Goal: Task Accomplishment & Management: Manage account settings

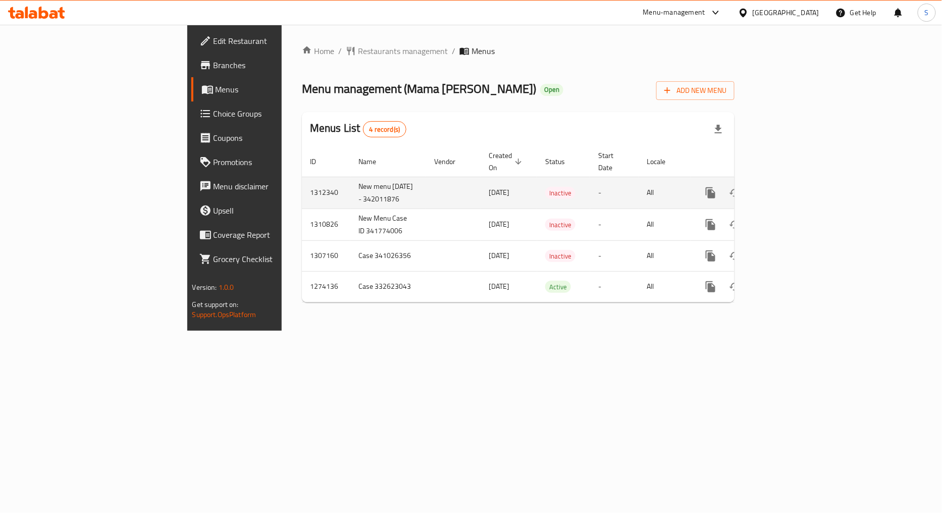
click at [790, 187] on icon "enhanced table" at bounding box center [783, 193] width 12 height 12
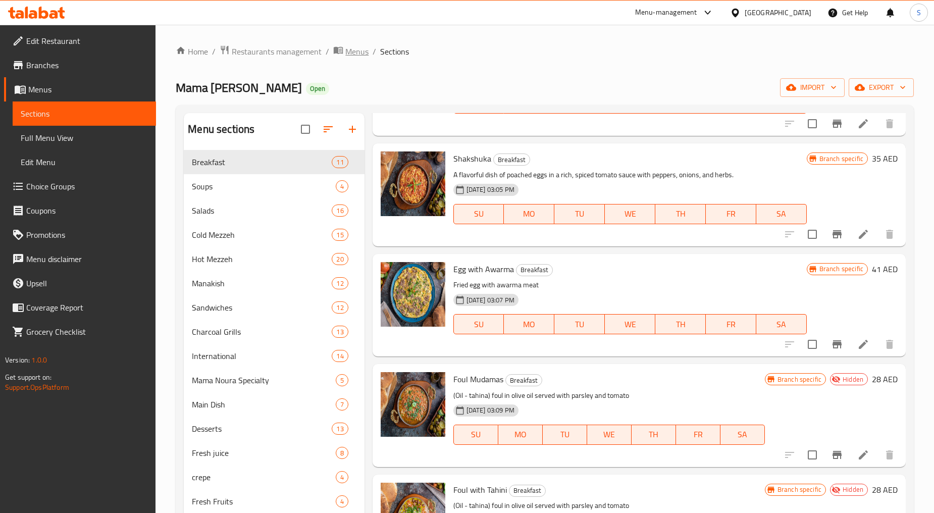
click at [347, 47] on span "Menus" at bounding box center [356, 51] width 23 height 12
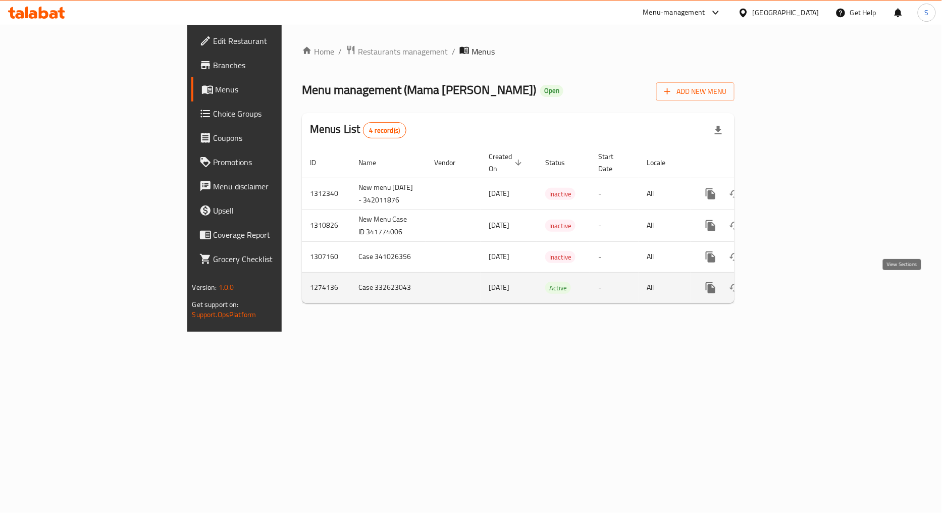
click at [790, 289] on icon "enhanced table" at bounding box center [783, 288] width 12 height 12
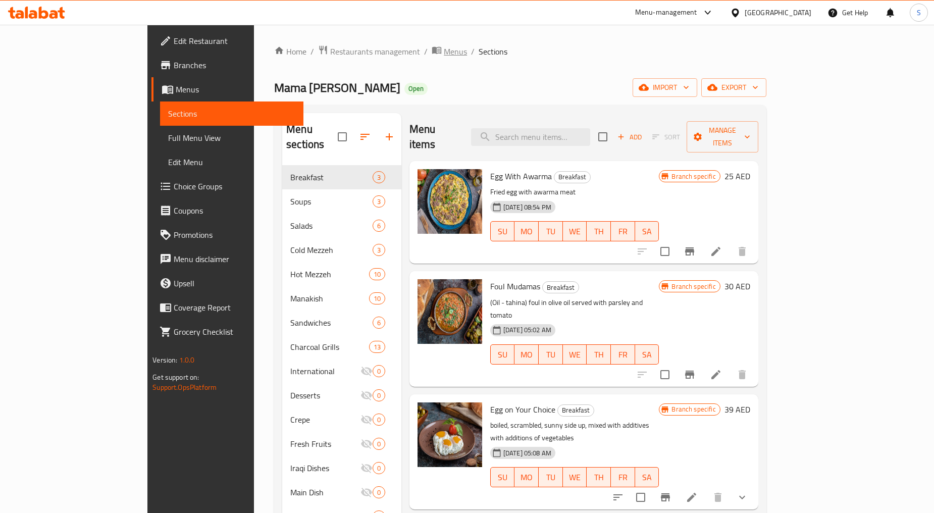
click at [432, 51] on span "breadcrumb" at bounding box center [438, 51] width 12 height 13
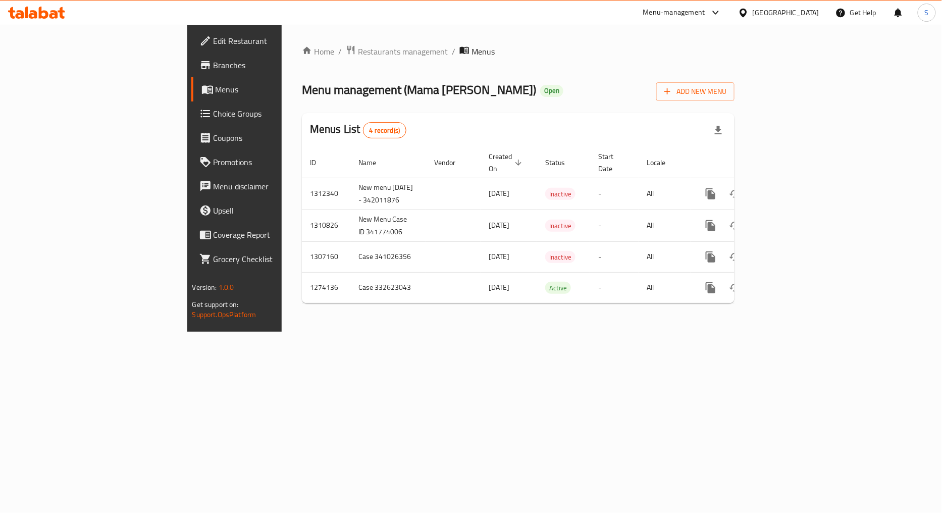
click at [375, 332] on div "Home / Restaurants management / Menus Menu management ( Mama Noura ) Open Add N…" at bounding box center [518, 178] width 473 height 307
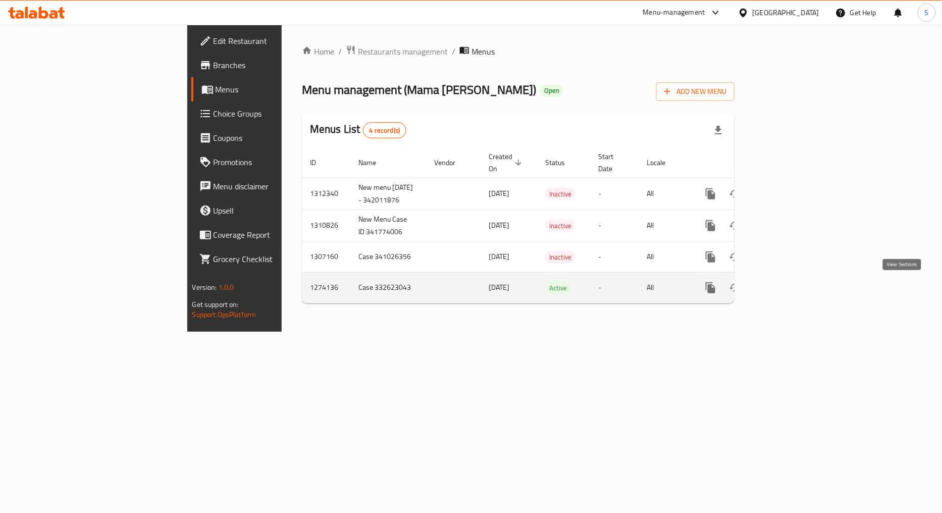
click at [790, 286] on icon "enhanced table" at bounding box center [783, 288] width 12 height 12
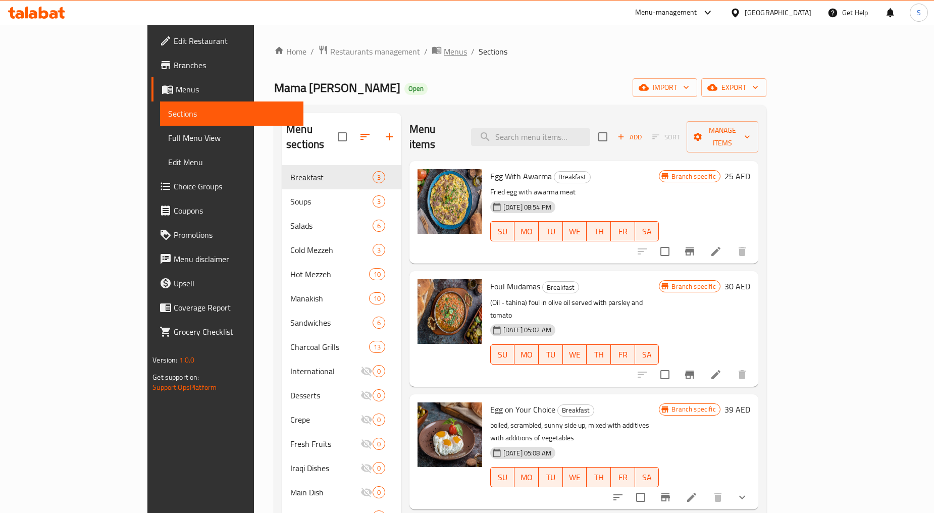
click at [444, 53] on span "Menus" at bounding box center [455, 51] width 23 height 12
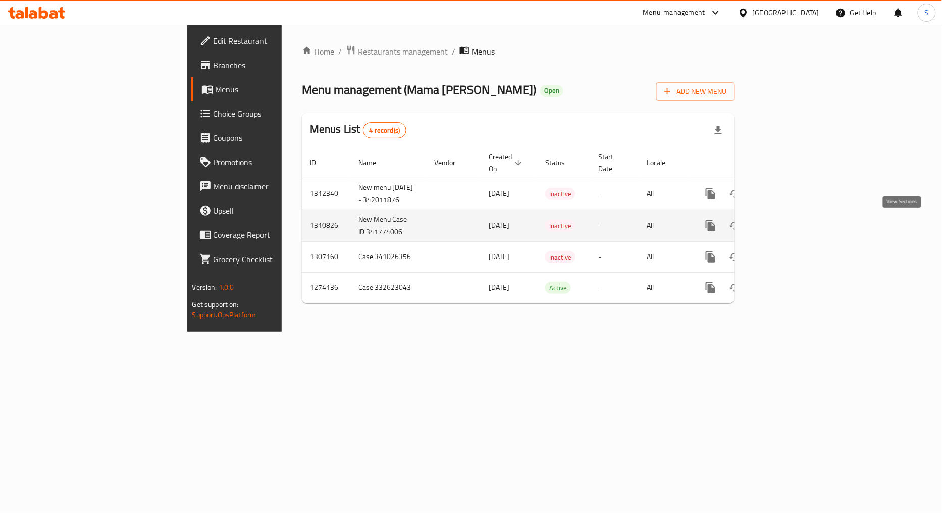
click at [796, 221] on link "enhanced table" at bounding box center [783, 226] width 24 height 24
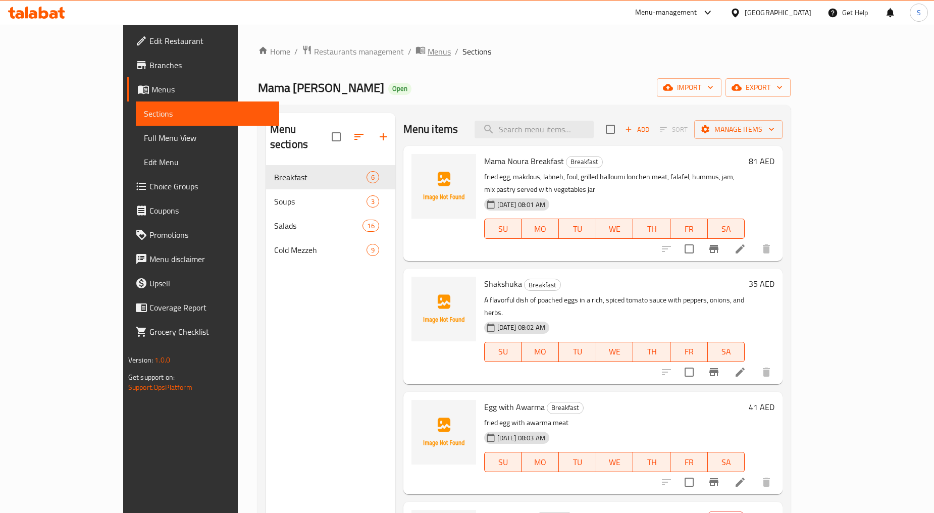
click at [428, 54] on span "Menus" at bounding box center [439, 51] width 23 height 12
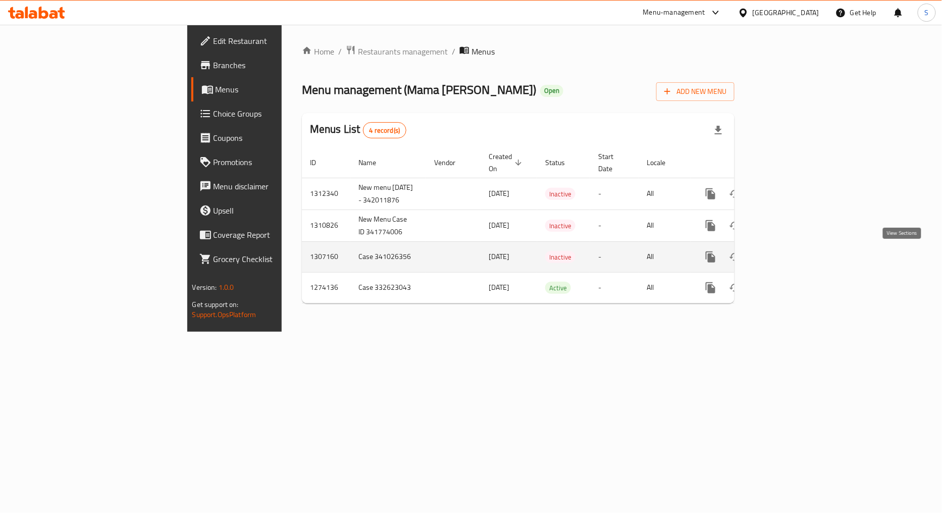
click at [790, 257] on icon "enhanced table" at bounding box center [783, 257] width 12 height 12
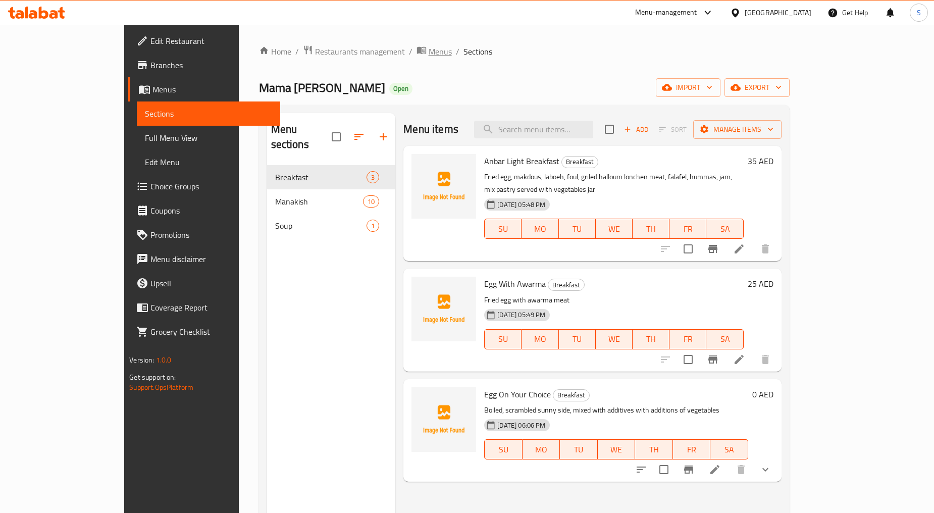
click at [416, 53] on span "breadcrumb" at bounding box center [422, 51] width 12 height 13
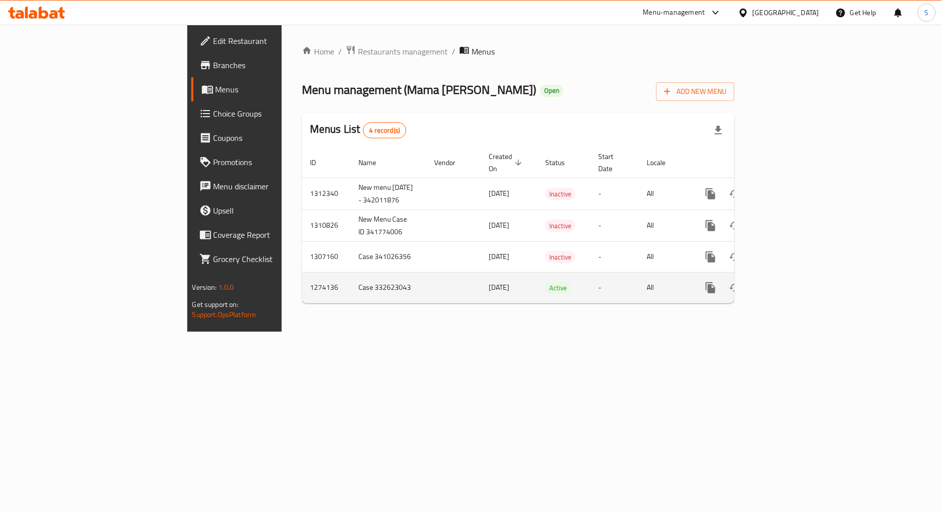
click at [804, 283] on td "enhanced table" at bounding box center [747, 287] width 113 height 31
click at [796, 284] on link "enhanced table" at bounding box center [783, 288] width 24 height 24
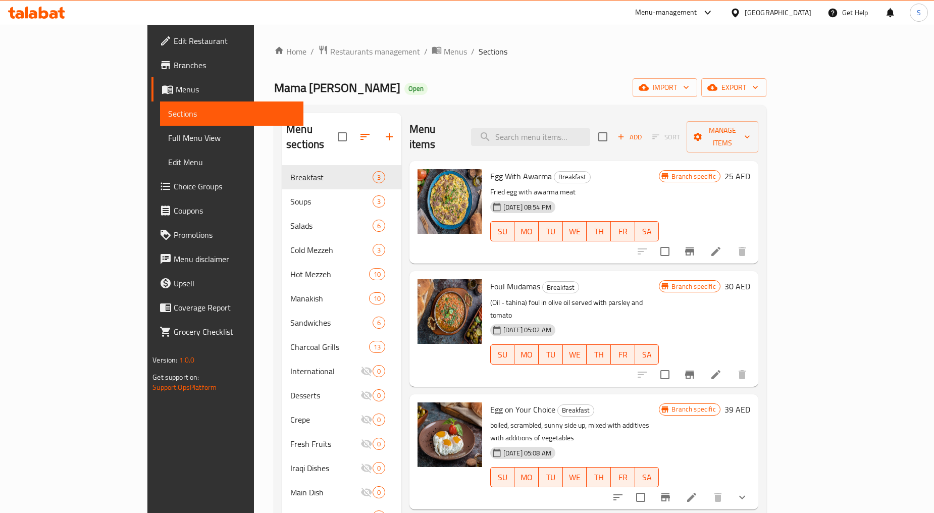
click at [407, 83] on div "Mama Noura Open import export" at bounding box center [520, 87] width 492 height 19
click at [444, 46] on span "Menus" at bounding box center [455, 51] width 23 height 12
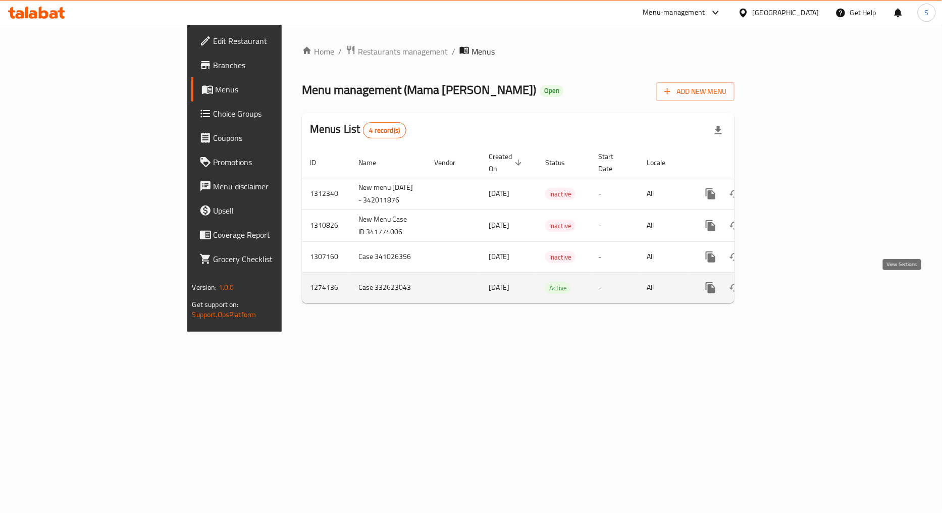
click at [790, 290] on icon "enhanced table" at bounding box center [783, 288] width 12 height 12
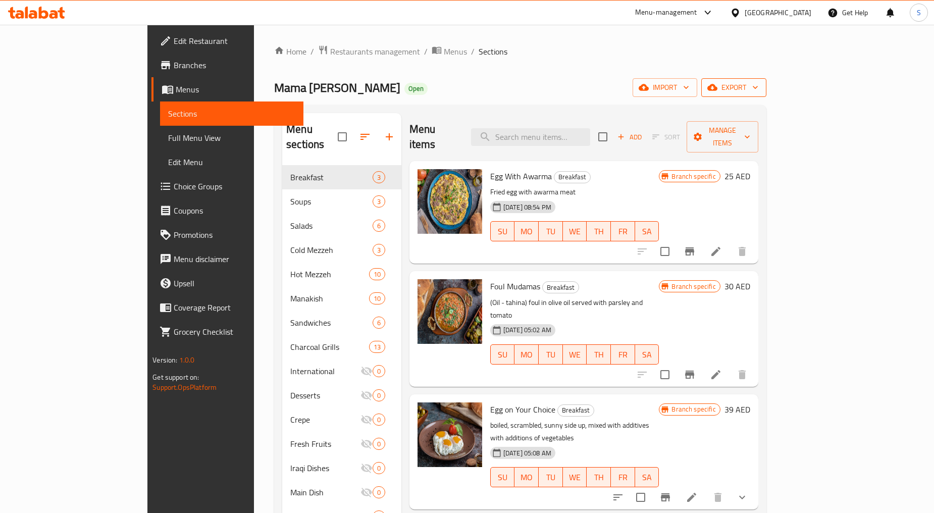
click at [758, 84] on span "export" at bounding box center [733, 87] width 49 height 13
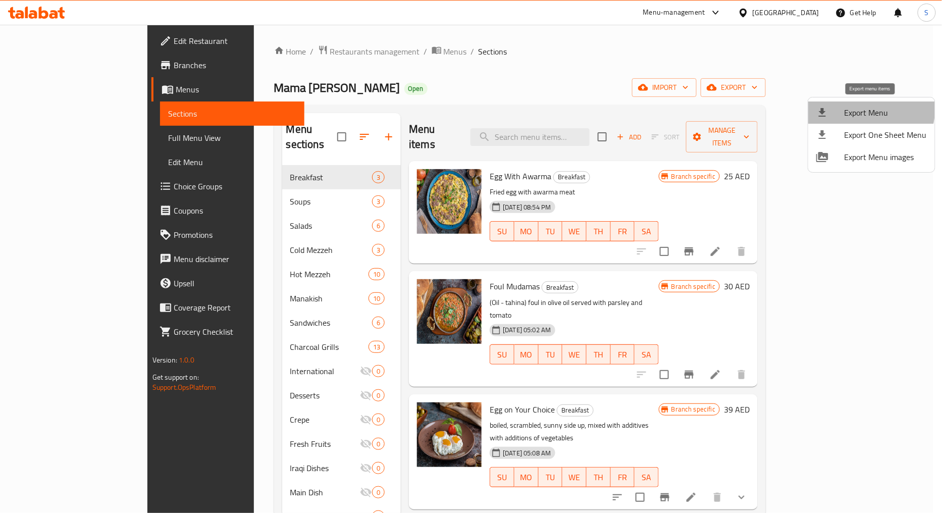
click at [862, 108] on span "Export Menu" at bounding box center [886, 113] width 82 height 12
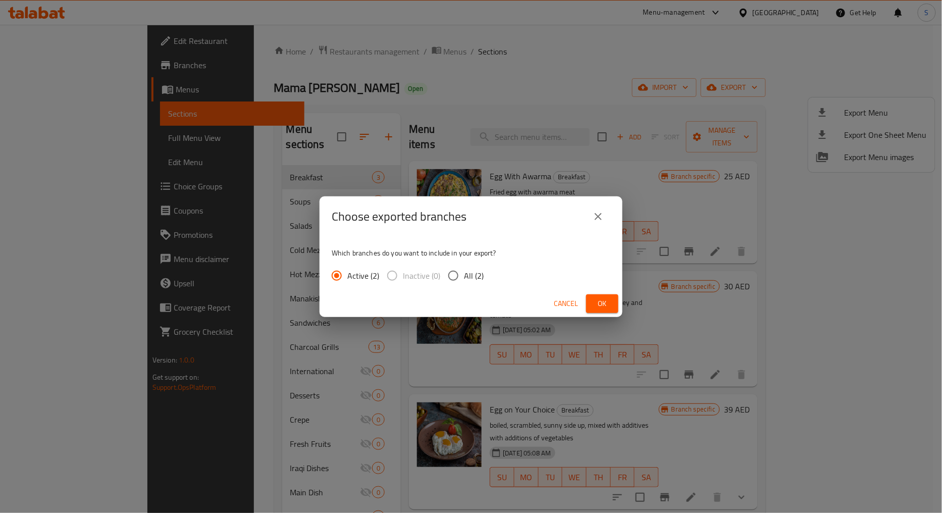
click at [461, 278] on input "All (2)" at bounding box center [453, 275] width 21 height 21
radio input "true"
click at [608, 309] on span "Ok" at bounding box center [602, 303] width 16 height 13
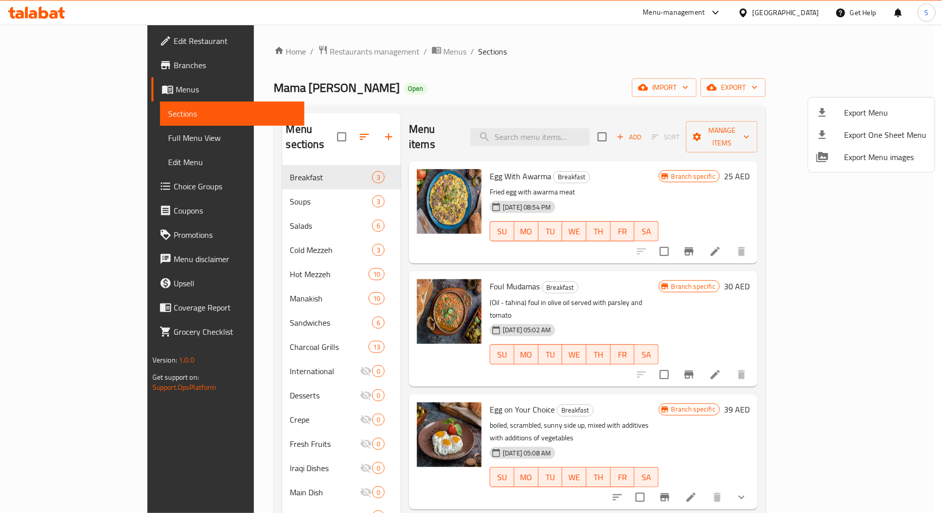
click at [365, 45] on div at bounding box center [471, 256] width 942 height 513
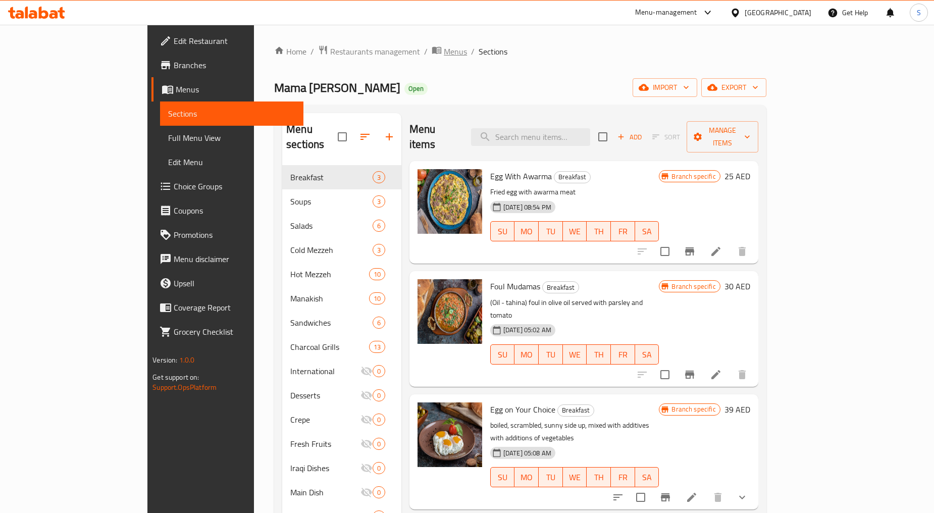
click at [444, 45] on span "Menus" at bounding box center [455, 51] width 23 height 12
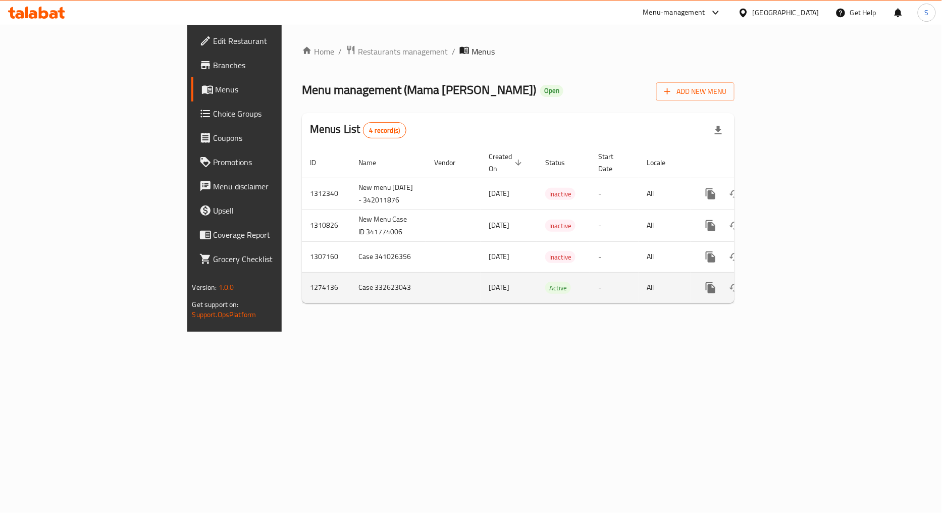
click at [302, 295] on td "1274136" at bounding box center [326, 287] width 48 height 31
copy td "1274136"
click at [796, 291] on link "enhanced table" at bounding box center [783, 288] width 24 height 24
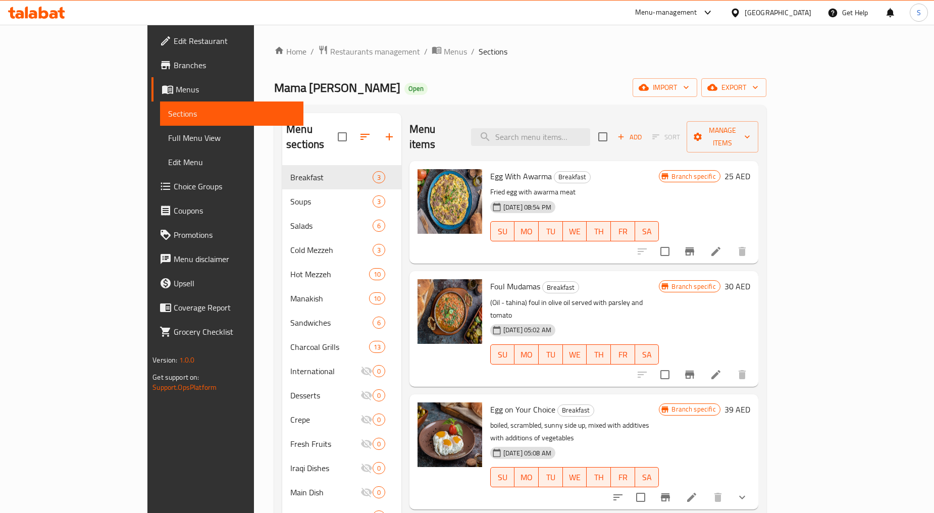
click at [457, 73] on div "Home / Restaurants management / Menus / Sections Mama Noura Open import export …" at bounding box center [520, 365] width 492 height 641
click at [174, 67] on span "Branches" at bounding box center [235, 65] width 122 height 12
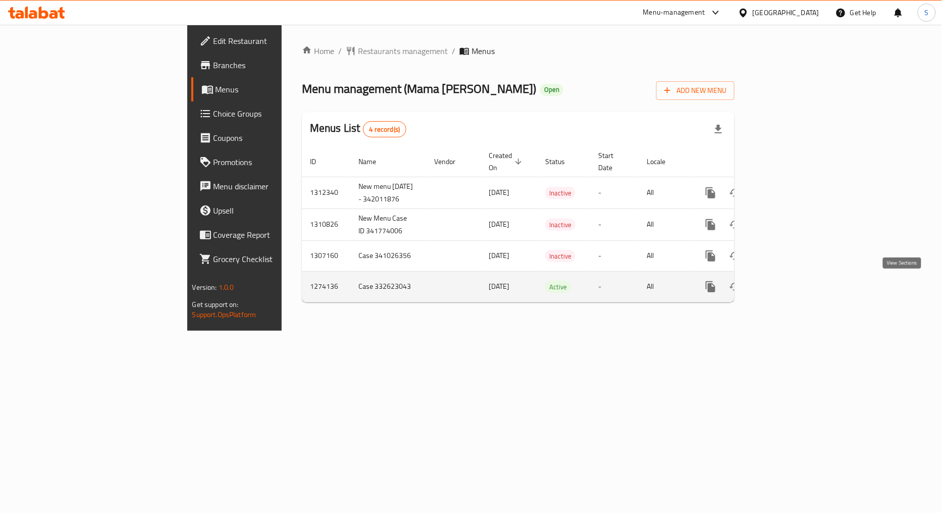
click at [796, 294] on link "enhanced table" at bounding box center [783, 287] width 24 height 24
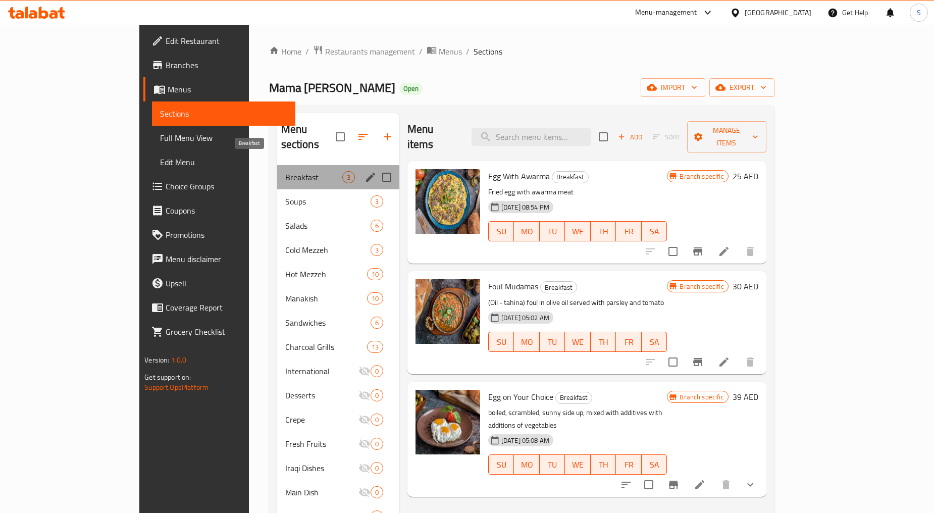
click at [285, 171] on span "Breakfast" at bounding box center [313, 177] width 57 height 12
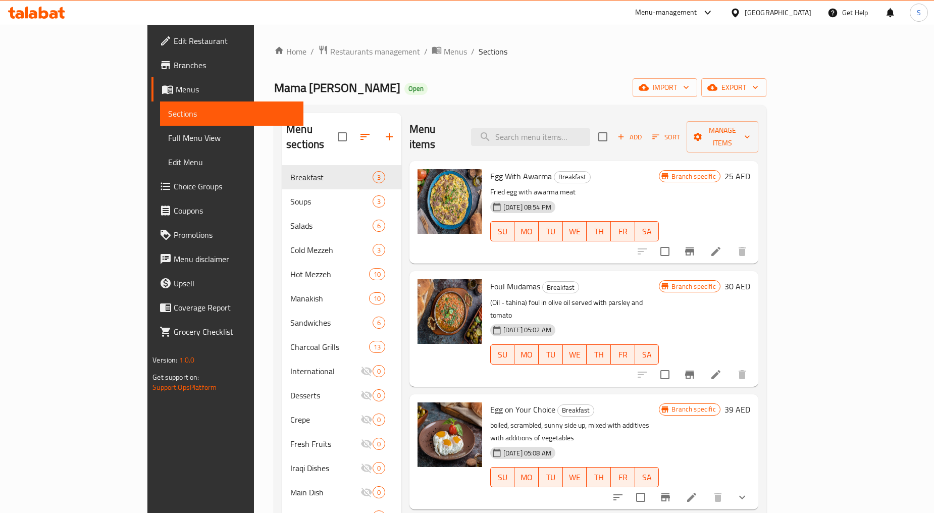
click at [422, 487] on div "Menu items Add Sort Manage items Egg With Awarma Breakfast Fried egg with awarm…" at bounding box center [579, 395] width 357 height 565
click at [586, 130] on input "search" at bounding box center [530, 137] width 119 height 18
paste input "Mama Noura BREAKFAST"
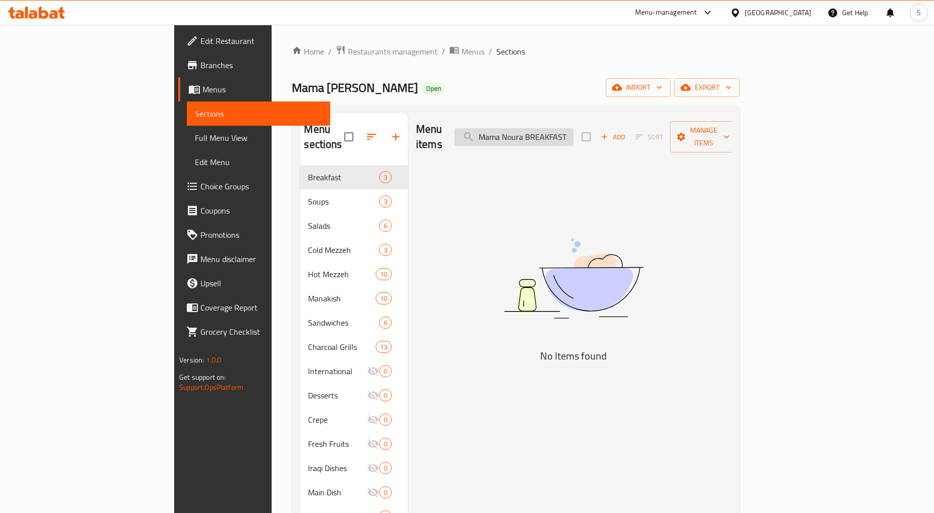
click at [573, 132] on input "Mama Noura BREAKFAST" at bounding box center [513, 137] width 119 height 18
type input "Mama Noura Breakfast"
click at [573, 135] on input "Mama Noura Breakfast" at bounding box center [513, 137] width 119 height 18
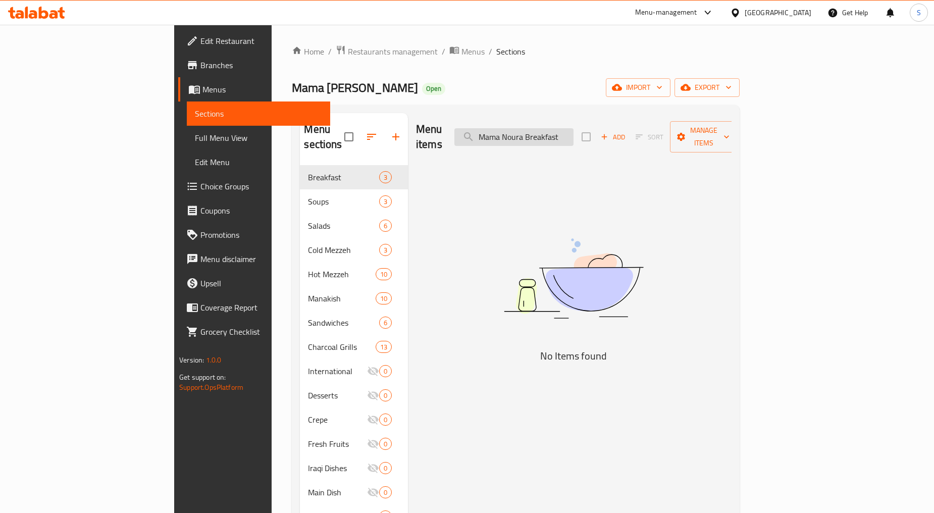
click at [573, 135] on input "Mama Noura Breakfast" at bounding box center [513, 137] width 119 height 18
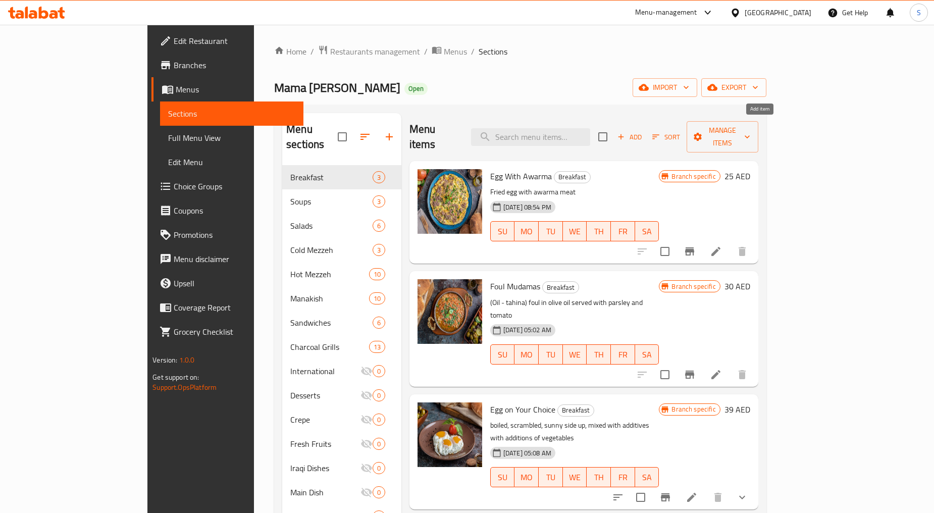
click at [643, 131] on span "Add" at bounding box center [629, 137] width 27 height 12
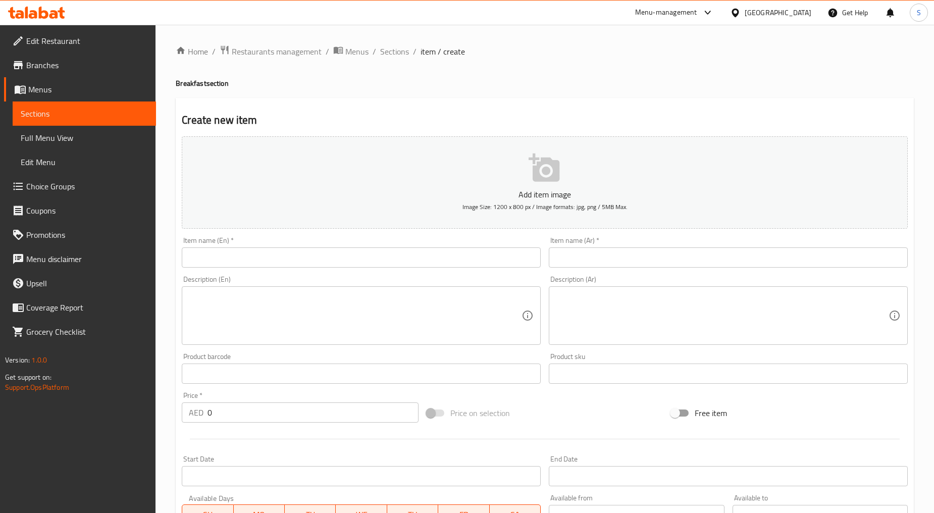
click at [266, 269] on div "Item name (En)   * Item name (En) *" at bounding box center [361, 252] width 367 height 39
click at [268, 254] on input "text" at bounding box center [361, 257] width 359 height 20
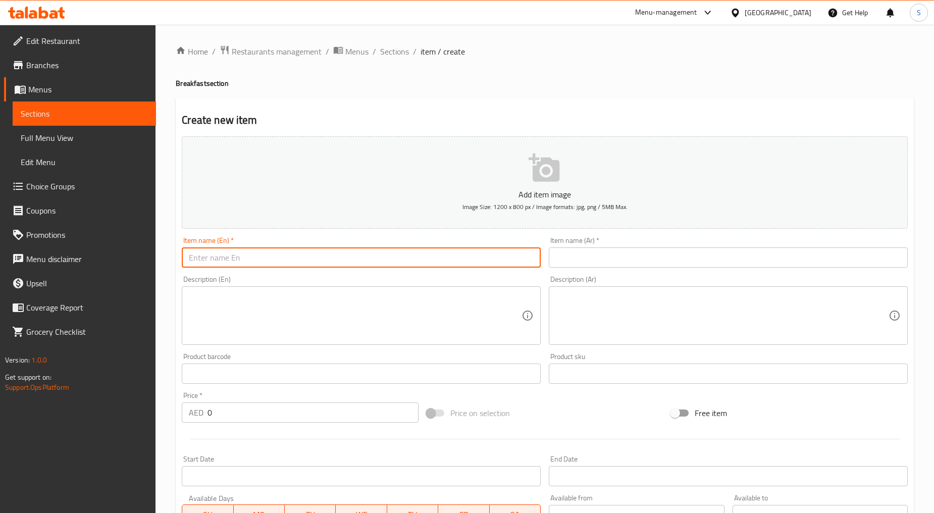
paste input "Mama Noura BREAKFAST"
click at [268, 254] on input "Mama Noura BREAKFAST" at bounding box center [361, 257] width 359 height 20
click at [320, 257] on input "Mama Noura Breakfast" at bounding box center [361, 257] width 359 height 20
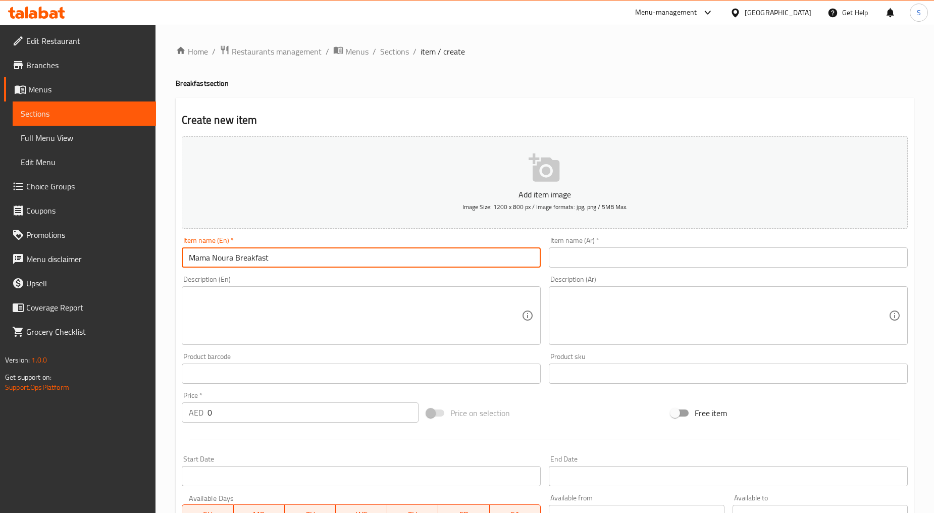
type input "Mama Noura Breakfast"
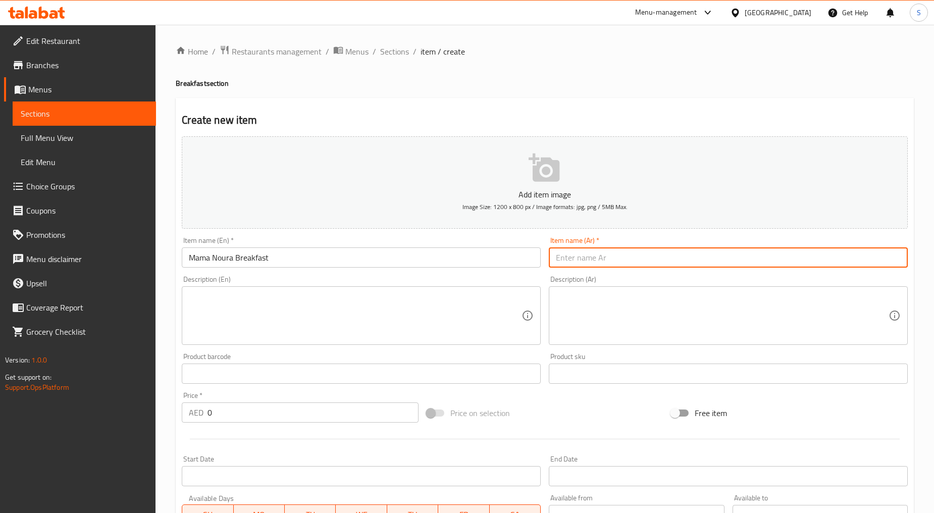
click at [634, 256] on input "text" at bounding box center [728, 257] width 359 height 20
paste input "Mama Noura BREAKFAST"
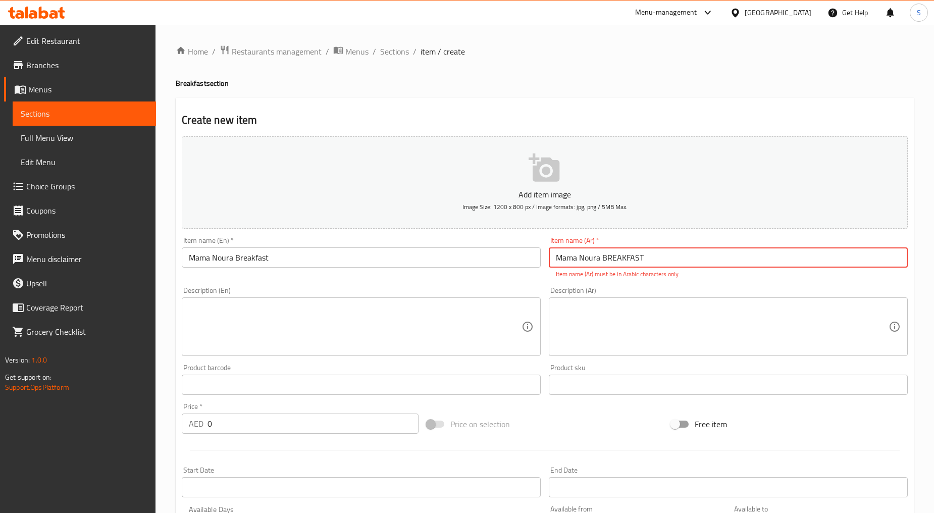
click at [618, 260] on input "Mama Noura BREAKFAST" at bounding box center [728, 257] width 359 height 20
paste input "فطور ماما نورا"
click at [239, 266] on input "Mama Noura Breakfast" at bounding box center [361, 257] width 359 height 20
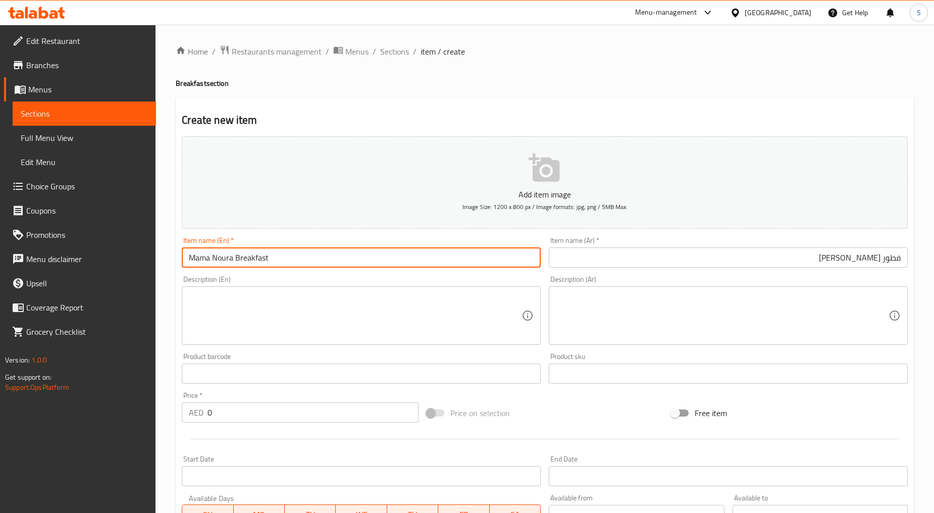
click at [239, 266] on input "Mama Noura Breakfast" at bounding box center [361, 257] width 359 height 20
click at [889, 258] on input "فطور ماما نورا" at bounding box center [728, 257] width 359 height 20
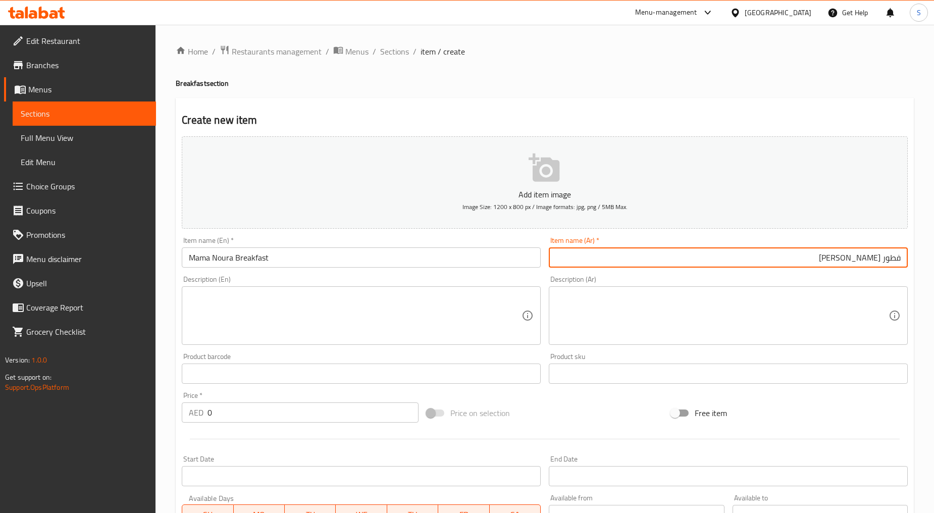
click at [889, 258] on input "فطور ماما نورا" at bounding box center [728, 257] width 359 height 20
paste input "الافطا"
click at [897, 259] on input "الافطار ماما نورا" at bounding box center [728, 257] width 359 height 20
type input "افطار ماما نورا"
click at [225, 411] on input "0" at bounding box center [312, 412] width 211 height 20
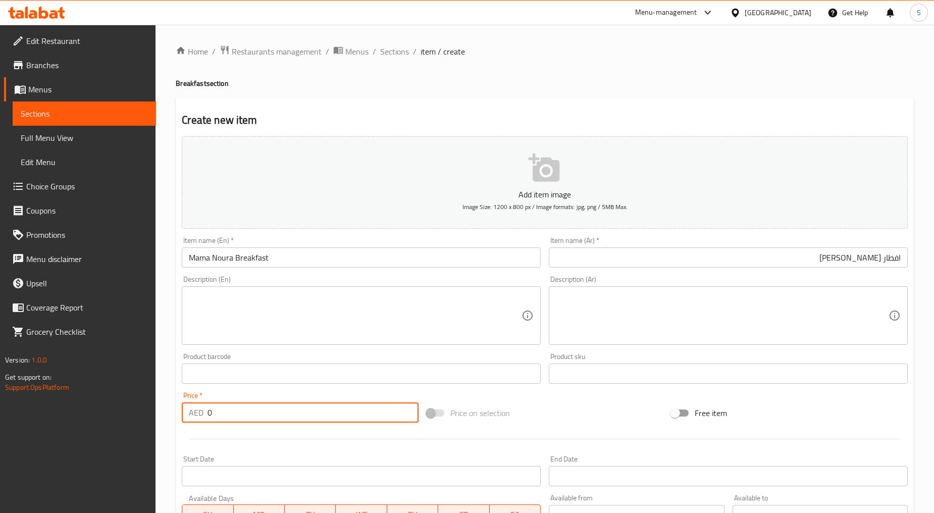
click at [225, 411] on input "0" at bounding box center [312, 412] width 211 height 20
paste input "81"
type input "81"
click at [261, 437] on div at bounding box center [545, 439] width 734 height 25
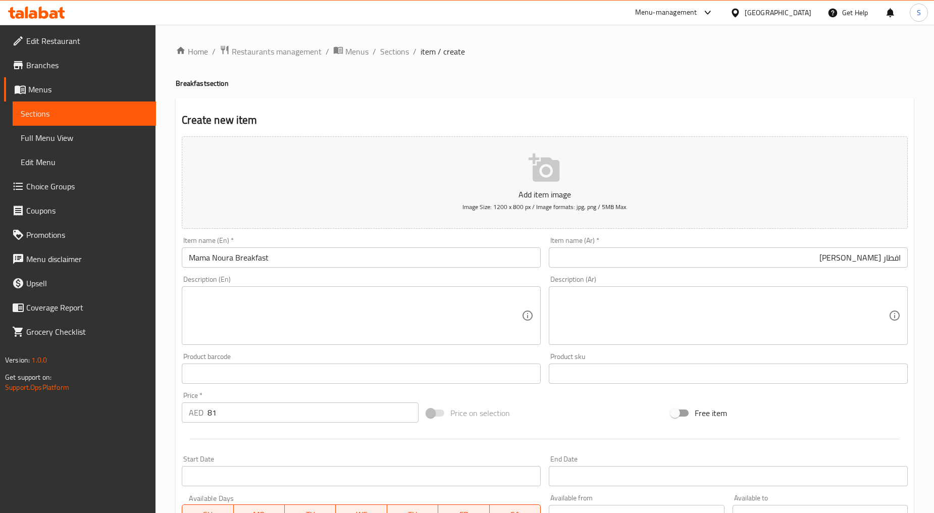
click at [285, 302] on textarea at bounding box center [355, 316] width 333 height 48
paste textarea "fried egg, makdous, labneh, foul, grilled halloumi lonchen meat, falafel, hummu…"
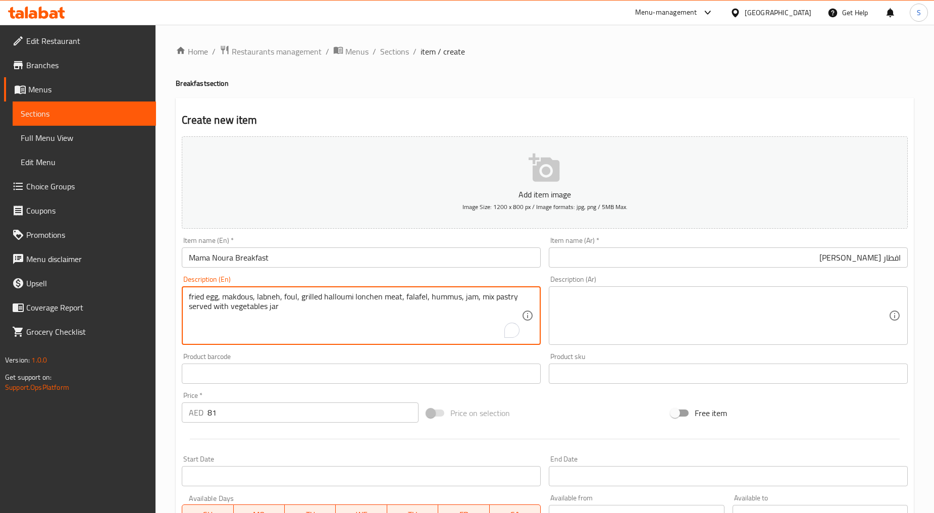
click at [285, 302] on textarea "fried egg, makdous, labneh, foul, grilled halloumi lonchen meat, falafel, hummu…" at bounding box center [355, 316] width 333 height 48
click at [247, 315] on textarea "Fried egg, makdous, labneh, foul, grilled halloumi, meat, falafel, hummus, jam,…" at bounding box center [355, 316] width 333 height 48
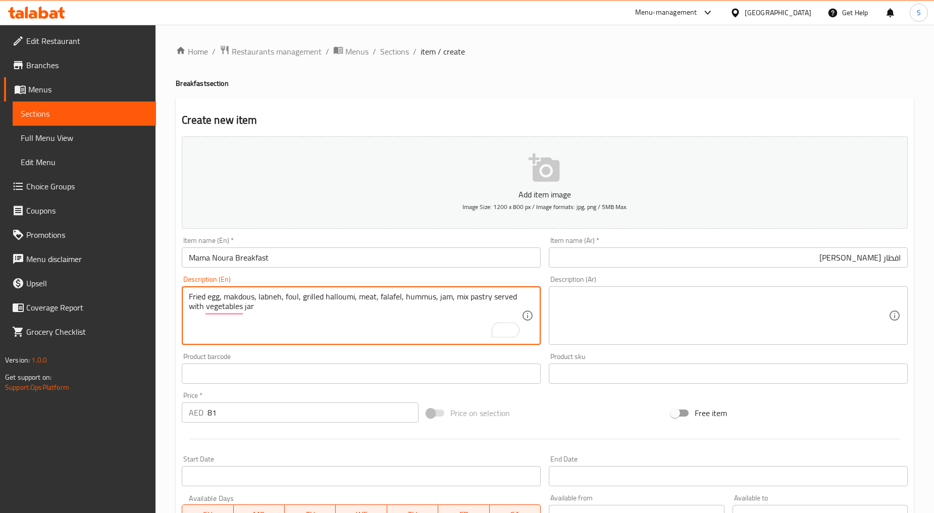
click at [247, 315] on textarea "Fried egg, makdous, labneh, foul, grilled halloumi, meat, falafel, hummus, jam,…" at bounding box center [355, 316] width 333 height 48
paste textarea "fried egg, makdous, labneh, foul, grilled halloumi lonchen"
click at [308, 326] on textarea "fried egg, makdous, labneh, foul, grilled halloumi lonchen meat, falafel, hummu…" at bounding box center [355, 316] width 333 height 48
click at [351, 301] on textarea "fried egg, makdous, labneh, foul, grilled halloumi lonchen meat, falafel, hummu…" at bounding box center [355, 316] width 333 height 48
click at [340, 316] on textarea "fried egg, makdous, labneh, foul, grilled halloumi, lonchen meat, falafel, humm…" at bounding box center [355, 316] width 333 height 48
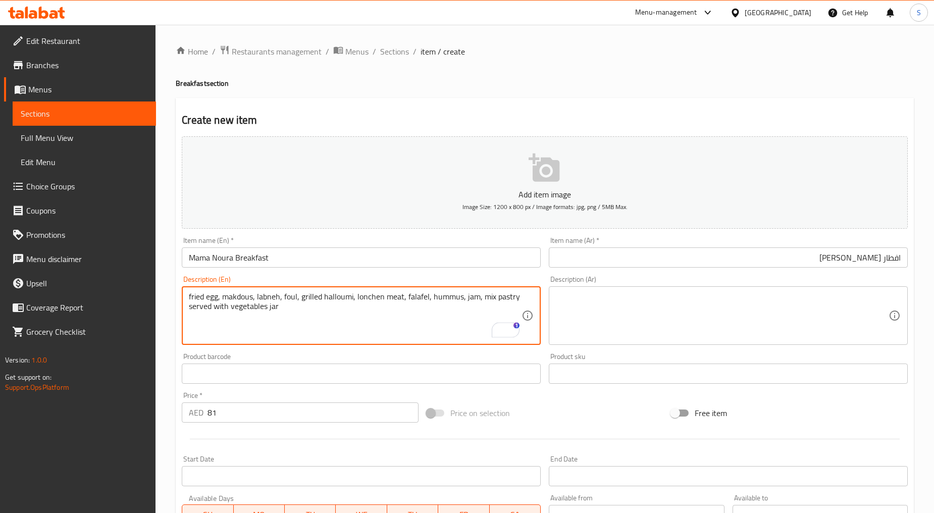
click at [340, 316] on textarea "fried egg, makdous, labneh, foul, grilled halloumi, lonchen meat, falafel, humm…" at bounding box center [355, 316] width 333 height 48
click at [338, 323] on textarea "Fried egg, makdous, labneh, foul, grilled halloumi, lonchen meat, falafel, humm…" at bounding box center [355, 316] width 333 height 48
click at [331, 325] on textarea "Fried egg, makdous, labneh, foul, grilled halloumi, lonchen meat, falafel, humm…" at bounding box center [355, 316] width 333 height 48
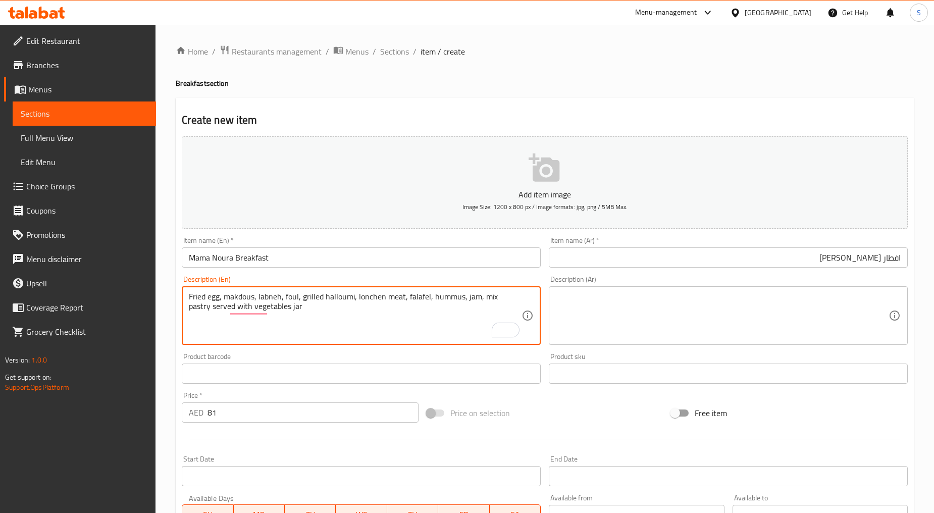
click at [331, 325] on textarea "Fried egg, makdous, labneh, foul, grilled halloumi, lonchen meat, falafel, humm…" at bounding box center [355, 316] width 333 height 48
click at [275, 310] on textarea "Fried egg, makdous, labneh, foul, grilled halloumi, lonchen meat, falafel, humm…" at bounding box center [355, 316] width 333 height 48
type textarea "Fried egg, makdous, labneh, foul, grilled halloumi, lonchen meat, falafel, humm…"
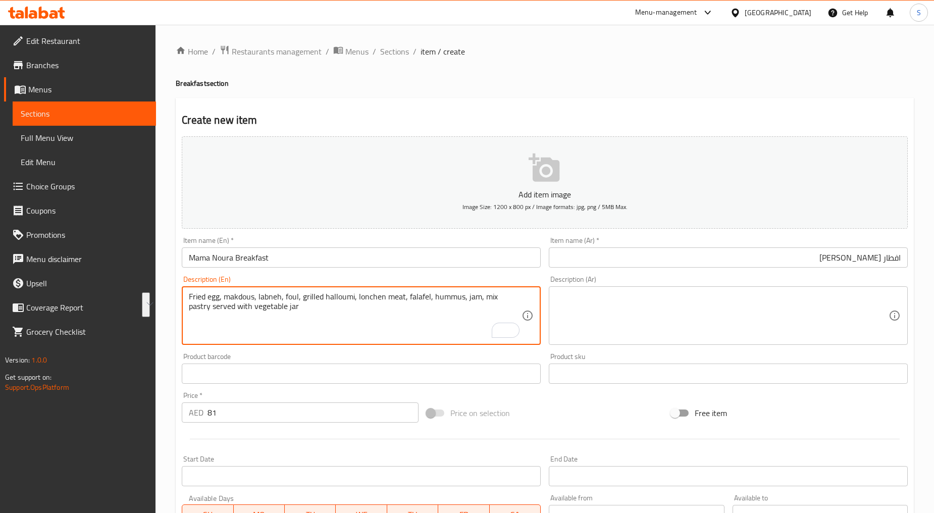
click at [624, 317] on textarea at bounding box center [722, 316] width 333 height 48
paste textarea "Fried egg, makdous, labneh, foul, grilled halloumi, lonchen meat, falafel, humm…"
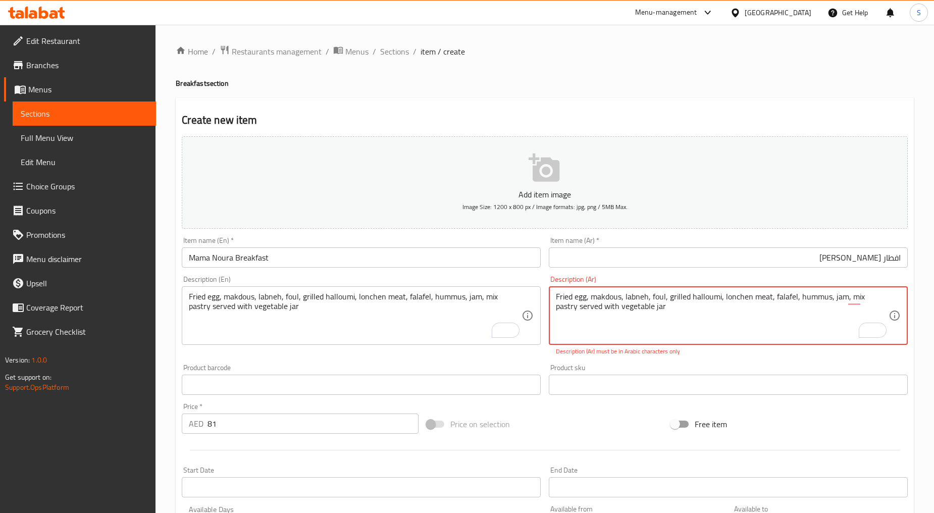
click at [672, 294] on textarea "Fried egg, makdous, labneh, foul, grilled halloumi, lonchen meat, falafel, humm…" at bounding box center [722, 316] width 333 height 48
paste textarea "بيض مقلي، مكدوس، لبنة، فول، حلوم مشوي، لحم لونشن، فلافل، حمص، مربى، معجنات مشكل…"
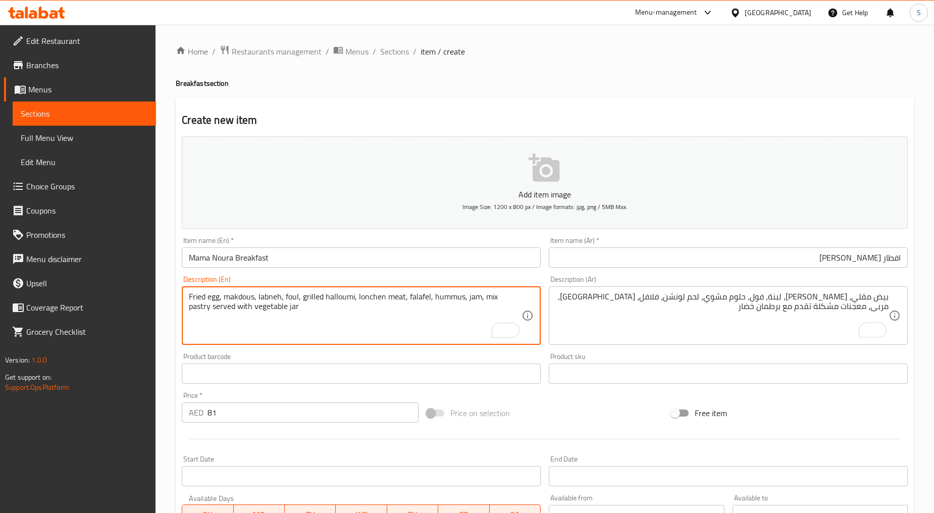
click at [197, 299] on textarea "Fried egg, makdous, labneh, foul, grilled halloumi, lonchen meat, falafel, humm…" at bounding box center [355, 316] width 333 height 48
click at [366, 297] on textarea "Fried egg, makdous, labneh, foul, grilled halloumi, lonchen meat, falafel, humm…" at bounding box center [355, 316] width 333 height 48
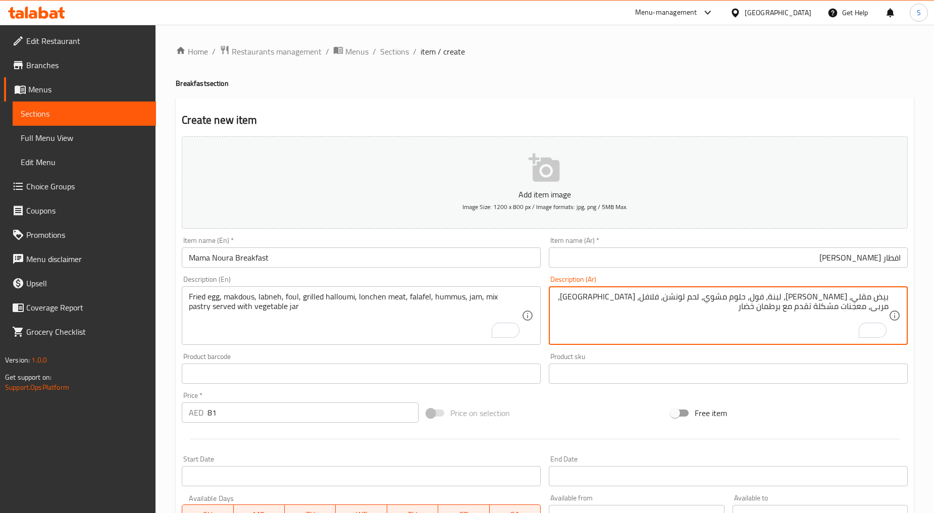
click at [712, 296] on textarea "بيض مقلي، مكدوس، لبنة، فول، حلوم مشوي، لحم لونشن، فلافل، حمص، مربى، معجنات مشكل…" at bounding box center [722, 316] width 333 height 48
paste textarea "انشو"
click at [728, 301] on textarea "بيض مقلي، مكدوس، لبنة، فول، حلوم مشوي، لحم لانشون، فلافل، حمص، مربى، معجنات مشك…" at bounding box center [722, 316] width 333 height 48
click at [714, 299] on textarea "بيض مقلي، مكدوس، لبنة، فول، حلوم مشوي، لانشون، فلافل، حمص، مربى، معجنات مشكلة ت…" at bounding box center [722, 316] width 333 height 48
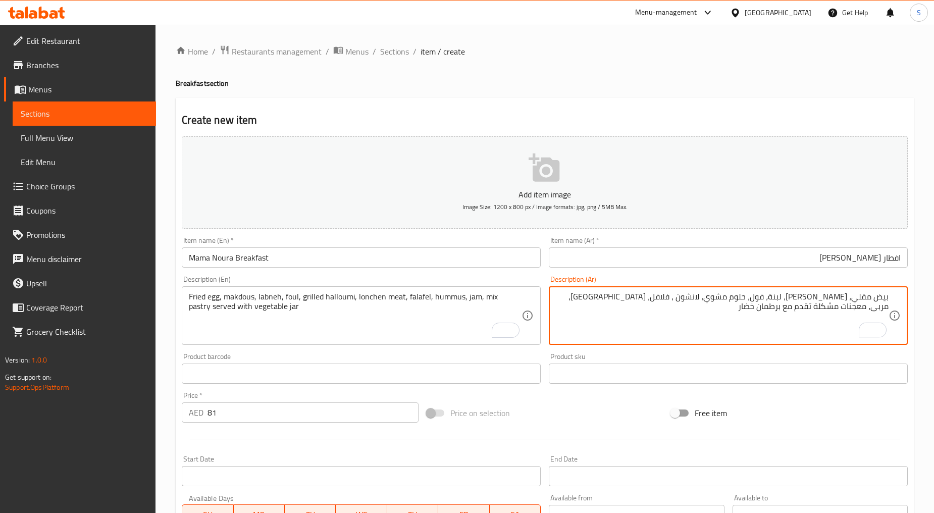
paste textarea "لحم"
type textarea "بيض مقلي، مكدوس، لبنة، فول، حلوم مشوي، لانشون لحم، فلافل، حمص، مربى، معجنات مشك…"
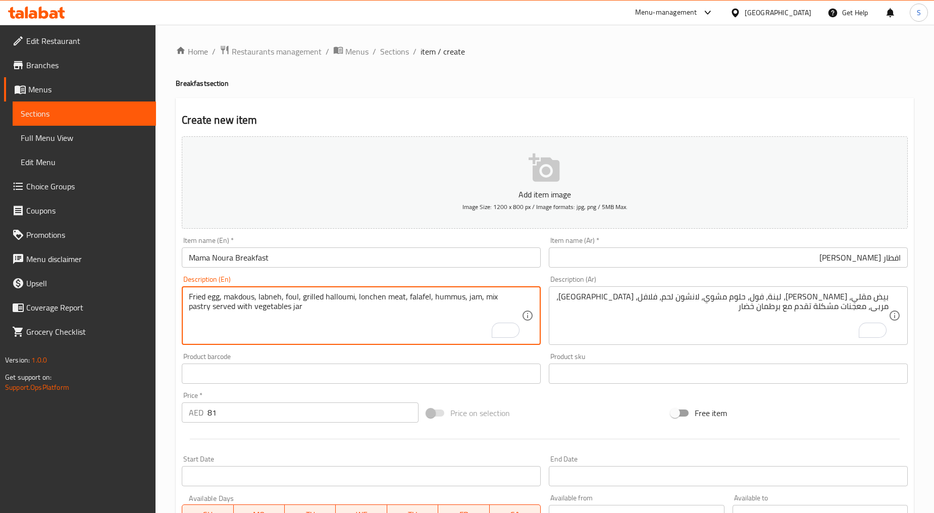
type textarea "Fried egg, makdous, labneh, foul, grilled halloumi, lonchen meat, falafel, humm…"
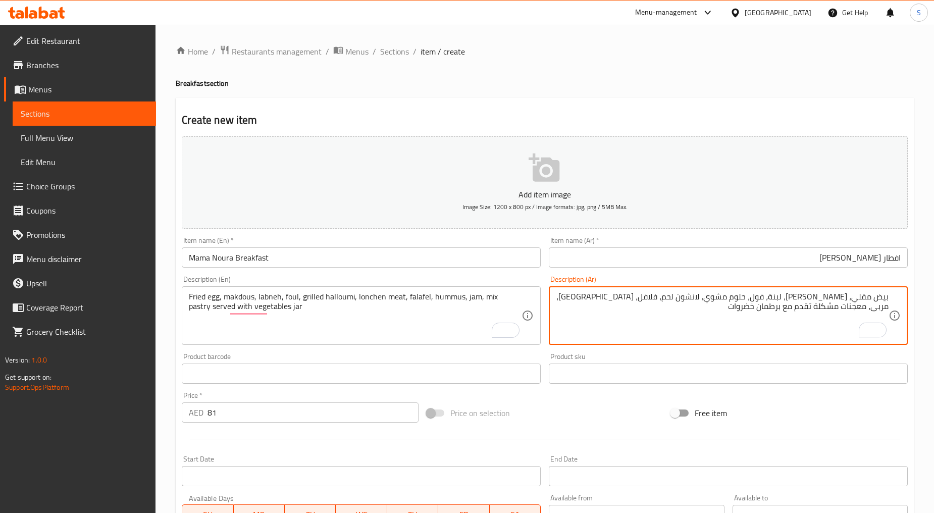
type textarea "بيض مقلي، مكدوس، لبنة، فول، حلوم مشوي، لانشون لحم، فلافل، حمص، مربى، معجنات مشك…"
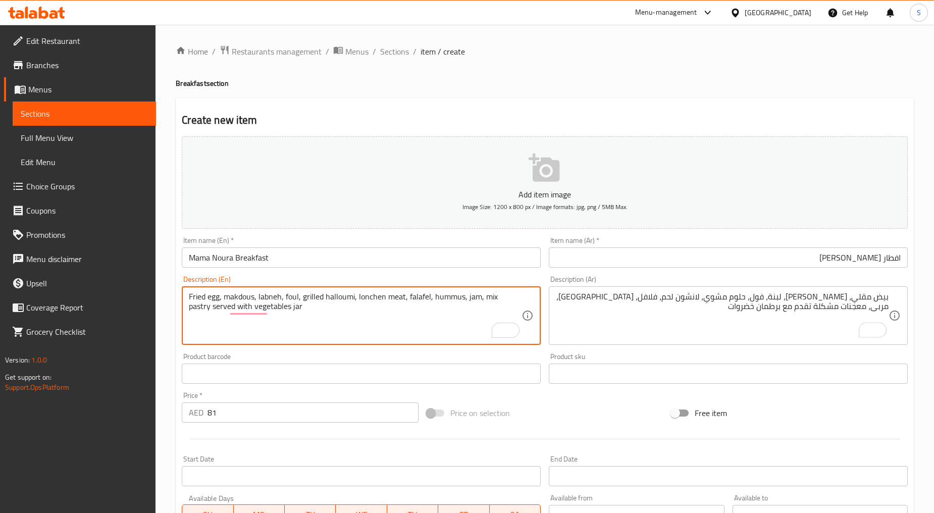
click at [335, 305] on textarea "Fried egg, makdous, labneh, foul, grilled halloumi, lonchen meat, falafel, humm…" at bounding box center [355, 316] width 333 height 48
click at [335, 298] on textarea "Fried egg, makdous, labneh, foul, grilled halloumi, lonchen meat, falafel, humm…" at bounding box center [355, 316] width 333 height 48
click at [235, 295] on textarea "Fried egg, makdous, labneh, foul, grilled halloumi, lonchen meat, falafel, humm…" at bounding box center [355, 316] width 333 height 48
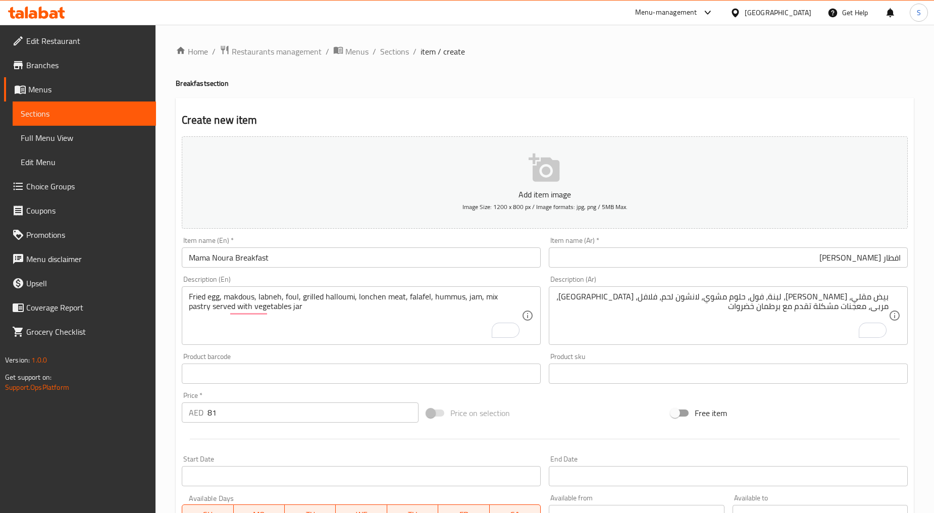
click at [391, 442] on div at bounding box center [545, 439] width 734 height 25
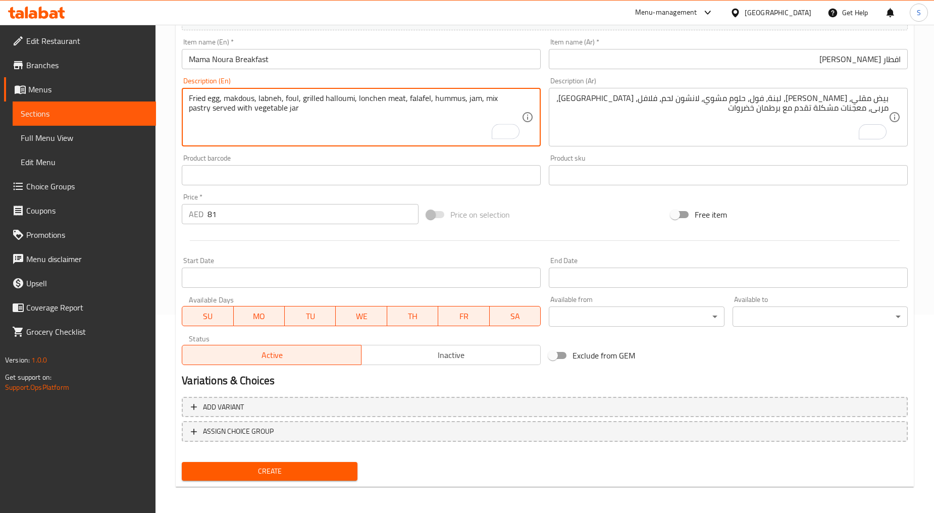
type textarea "Fried egg, makdous, labneh, foul, grilled halloumi, lonchen meat, falafel, humm…"
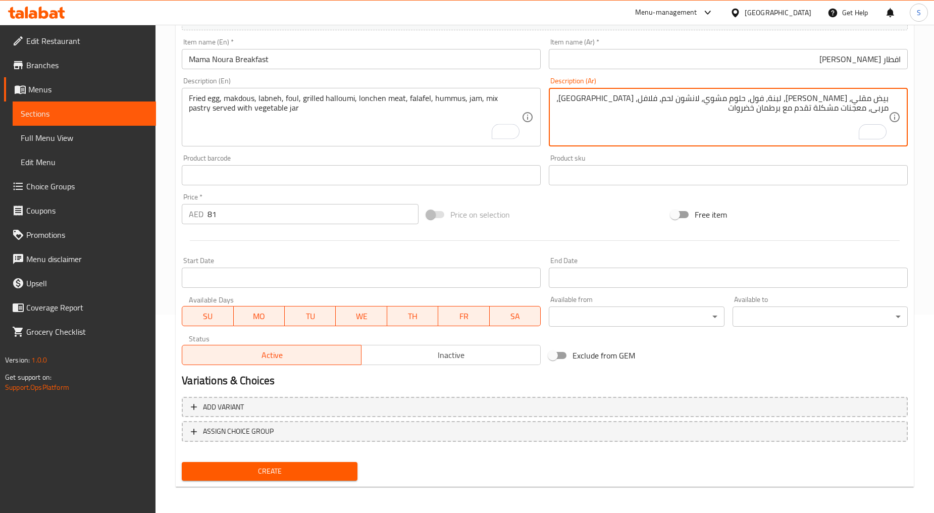
click at [824, 112] on textarea "بيض مقلي، مكدوس، لبنة، فول، حلوم مشوي، لانشون لحم، فلافل، حمص، مربى، معجنات مشك…" at bounding box center [722, 117] width 333 height 48
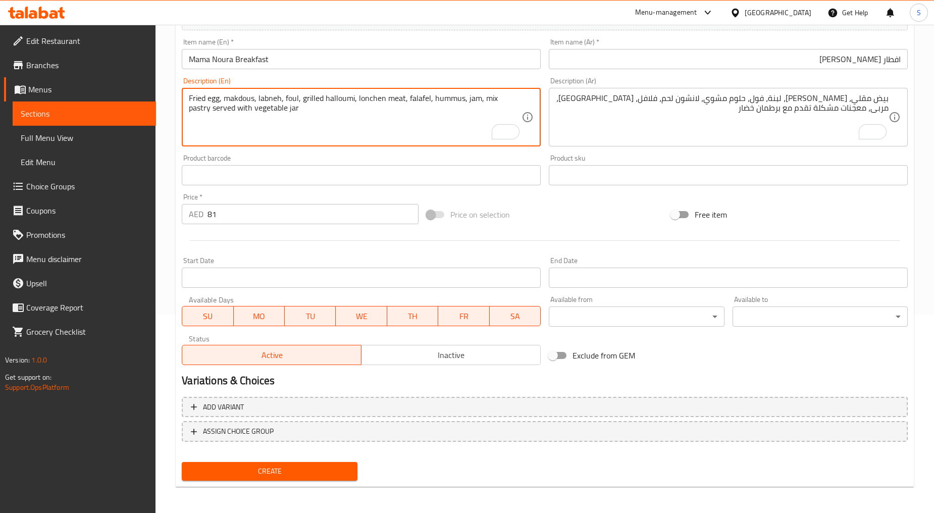
click at [508, 97] on textarea "Fried egg, makdous, labneh, foul, grilled halloumi, lonchen meat, falafel, humm…" at bounding box center [355, 117] width 333 height 48
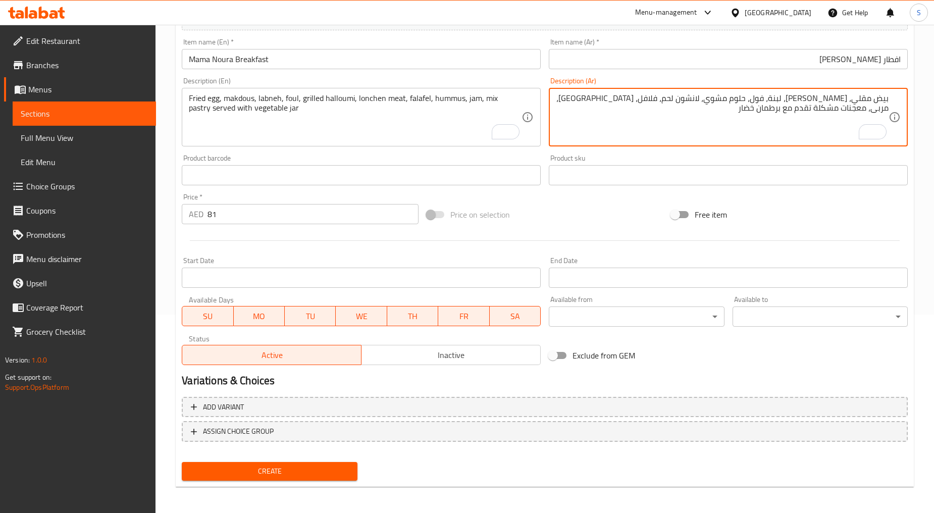
click at [612, 99] on textarea "بيض مقلي، مكدوس، لبنة، فول، حلوم مشوي، لانشون لحم، فلافل، حمص، مربى، معجنات مشك…" at bounding box center [722, 117] width 333 height 48
paste textarea "باستري"
click at [579, 99] on textarea "بيض مقلي، مكدوس، لبنة، فول، حلوم مشوي، لانشون لحم، فلافل، حمص، مربى، باستري مشك…" at bounding box center [722, 117] width 333 height 48
click at [576, 100] on textarea "بيض مقلي، مكدوس، لبنة، فول، حلوم مشوي، لانشون لحم، فلافل، حمص، مربى، باستري مشك…" at bounding box center [722, 117] width 333 height 48
type textarea "بيض مقلي، مكدوس، لبنة، فول، حلوم مشوي، لانشون لحم، فلافل، حمص، مربى، باستري مشك…"
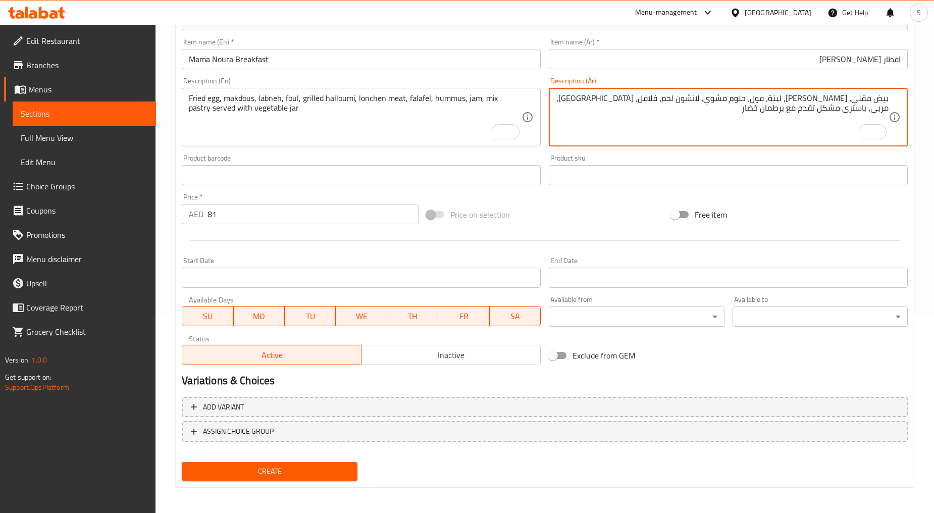
click at [285, 466] on span "Create" at bounding box center [269, 471] width 159 height 13
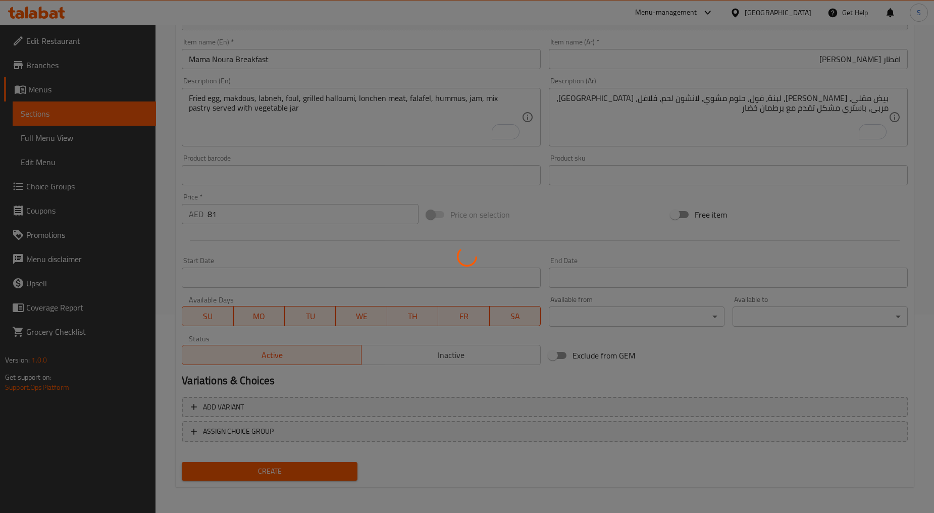
type input "0"
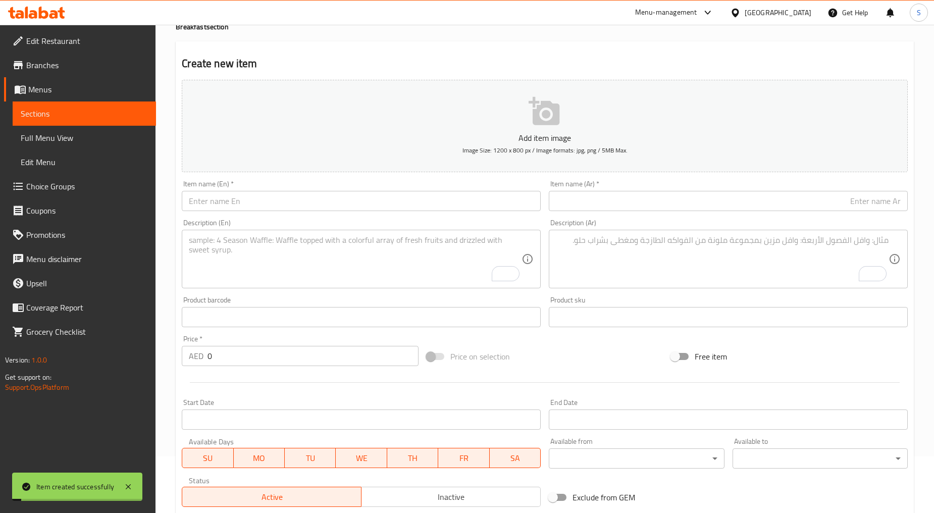
scroll to position [0, 0]
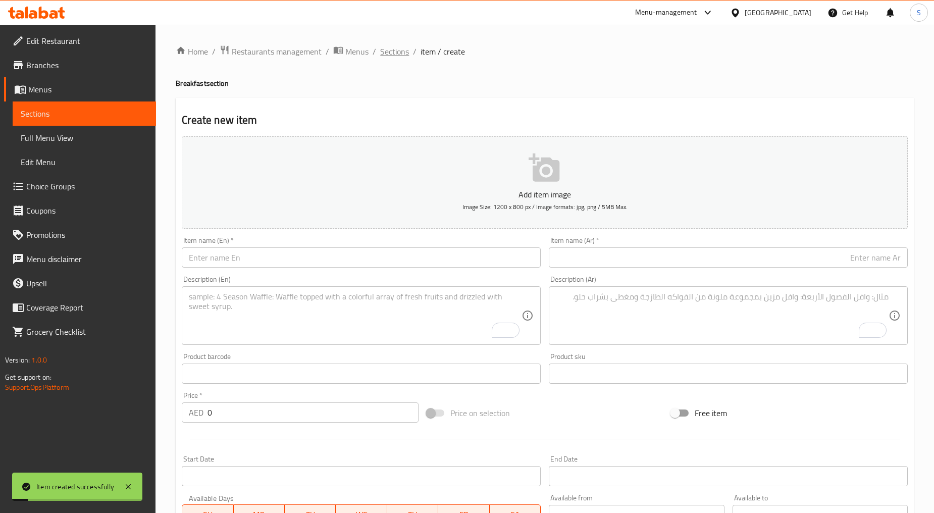
click at [396, 46] on span "Sections" at bounding box center [394, 51] width 29 height 12
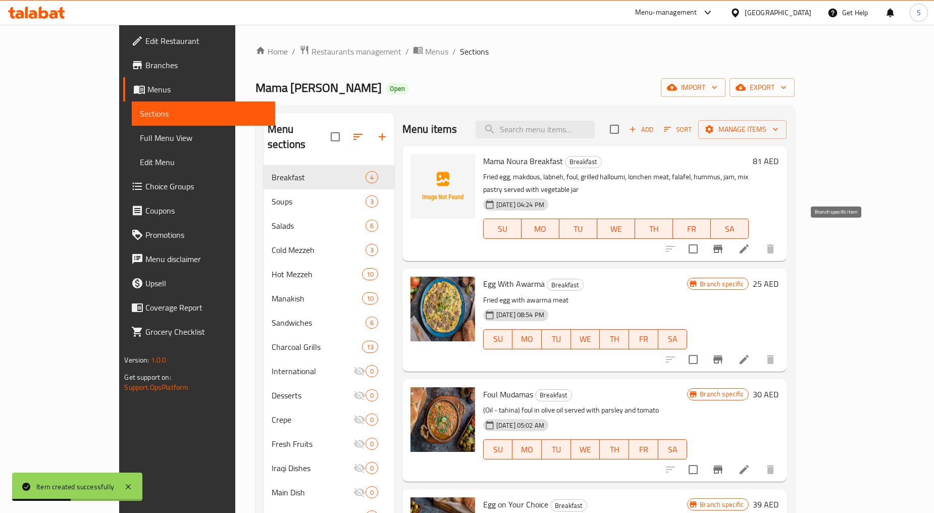
click at [724, 243] on icon "Branch-specific-item" at bounding box center [718, 249] width 12 height 12
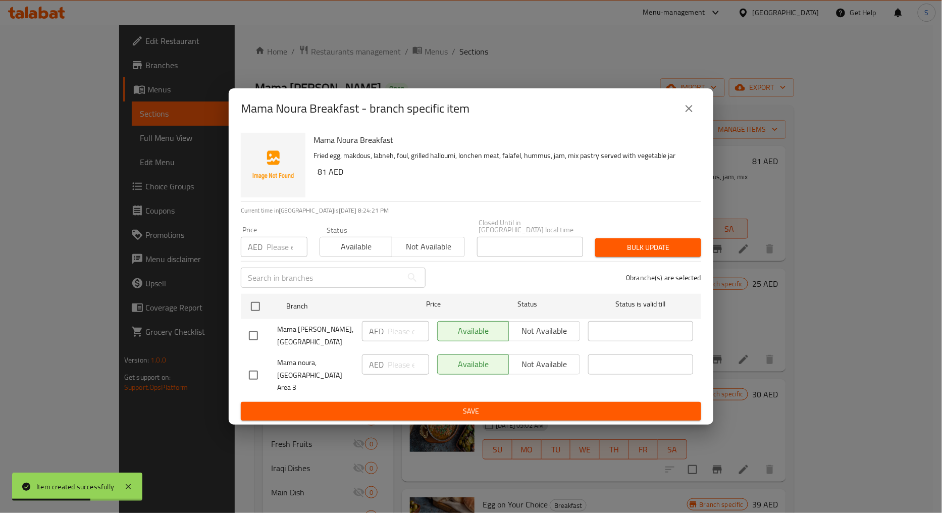
click at [260, 381] on input "checkbox" at bounding box center [253, 374] width 21 height 21
checkbox input "true"
click at [448, 251] on span "Not available" at bounding box center [428, 246] width 64 height 15
click at [655, 254] on span "Bulk update" at bounding box center [648, 247] width 90 height 13
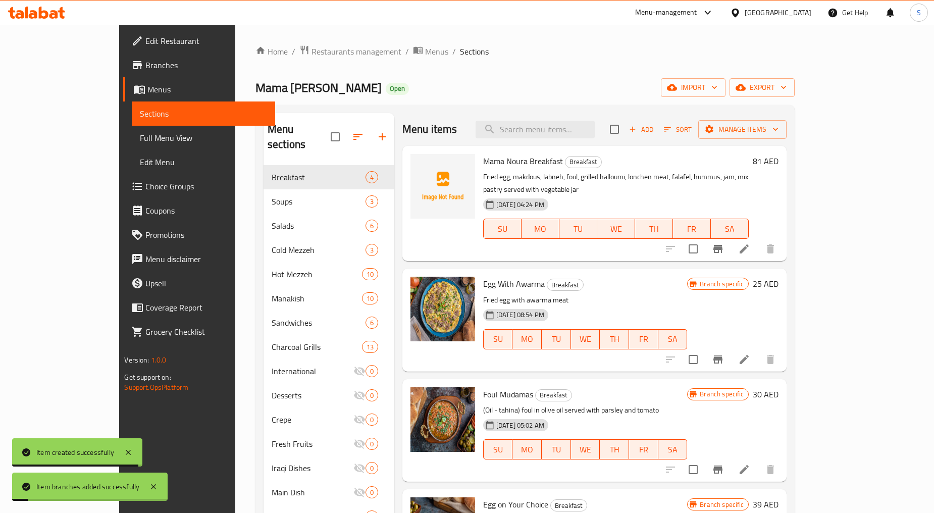
click at [724, 243] on icon "Branch-specific-item" at bounding box center [718, 249] width 12 height 12
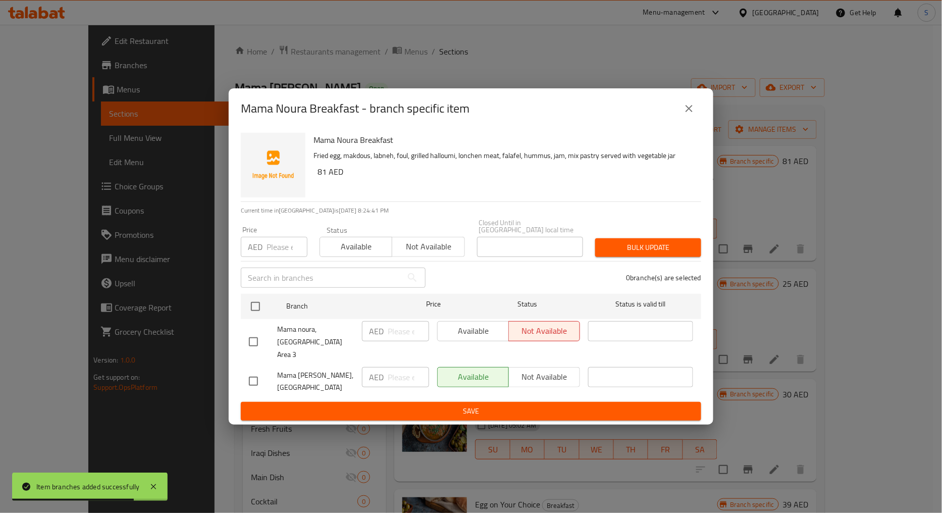
click at [688, 115] on icon "close" at bounding box center [689, 108] width 12 height 12
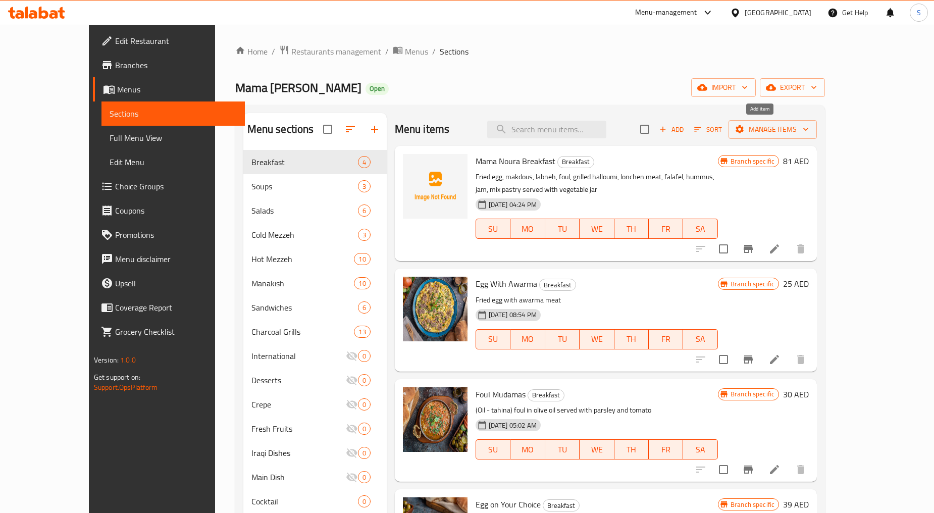
click at [685, 127] on span "Add" at bounding box center [671, 130] width 27 height 12
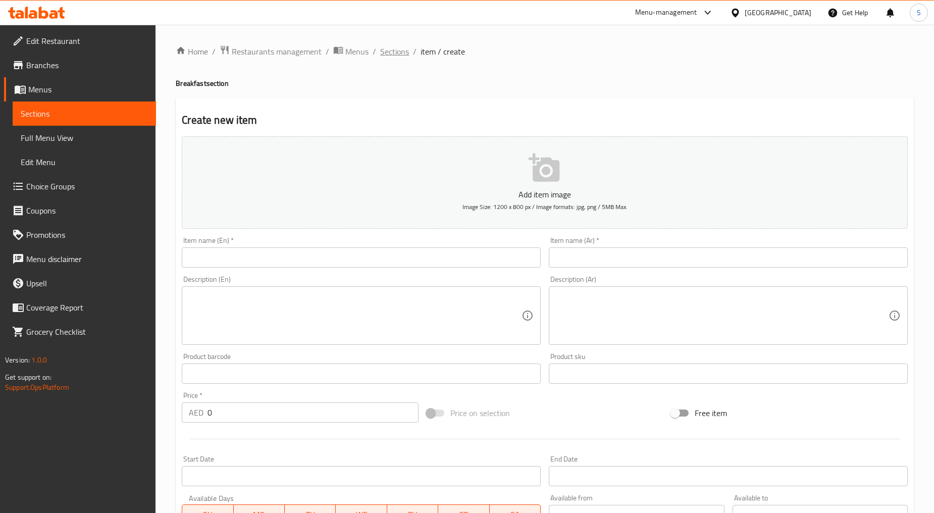
click at [394, 59] on div "Home / Restaurants management / Menus / Sections / item / create Breakfast sect…" at bounding box center [545, 369] width 738 height 648
click at [394, 55] on span "Sections" at bounding box center [394, 51] width 29 height 12
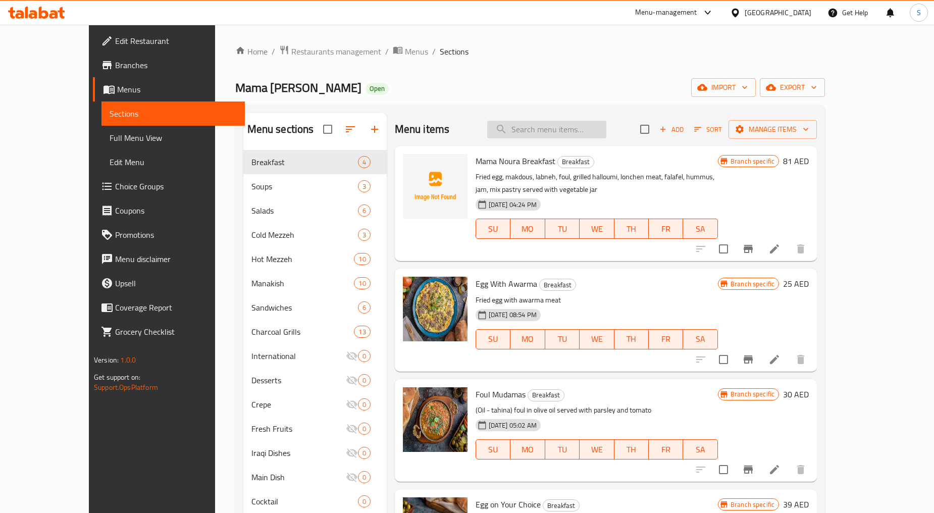
click at [559, 133] on input "search" at bounding box center [546, 130] width 119 height 18
paste input "SHAKSHUKA"
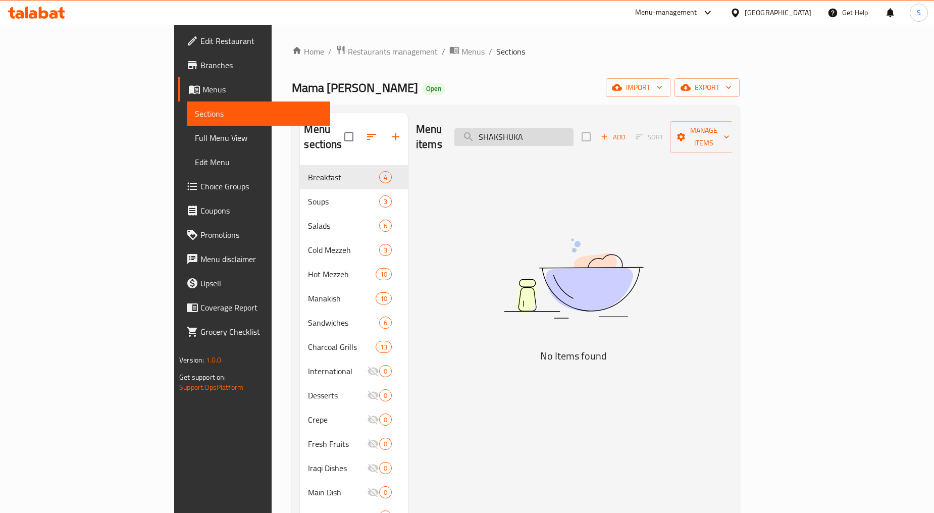
click at [573, 128] on input "SHAKSHUKA" at bounding box center [513, 137] width 119 height 18
type input "Shakshuka"
click at [573, 128] on input "Shakshuka" at bounding box center [513, 137] width 119 height 18
click at [573, 129] on input "Shakshuka" at bounding box center [513, 137] width 119 height 18
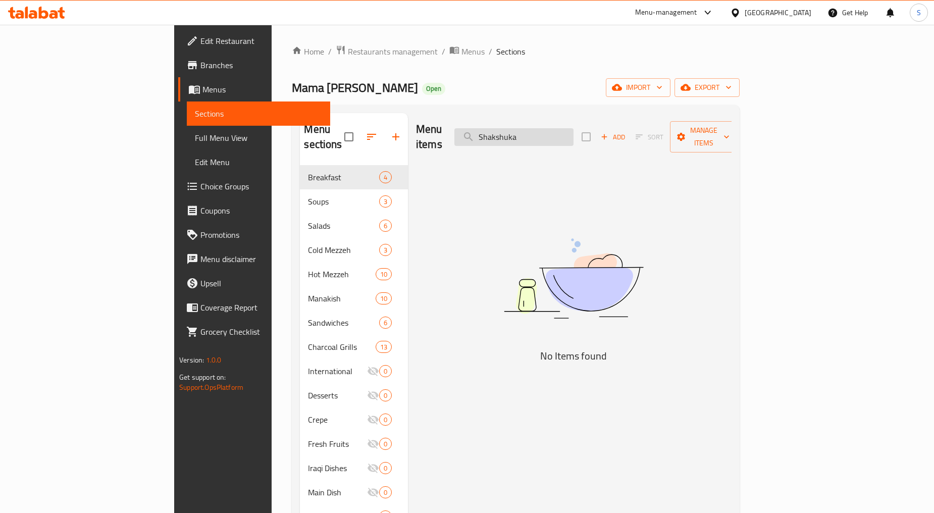
click at [573, 129] on input "Shakshuka" at bounding box center [513, 137] width 119 height 18
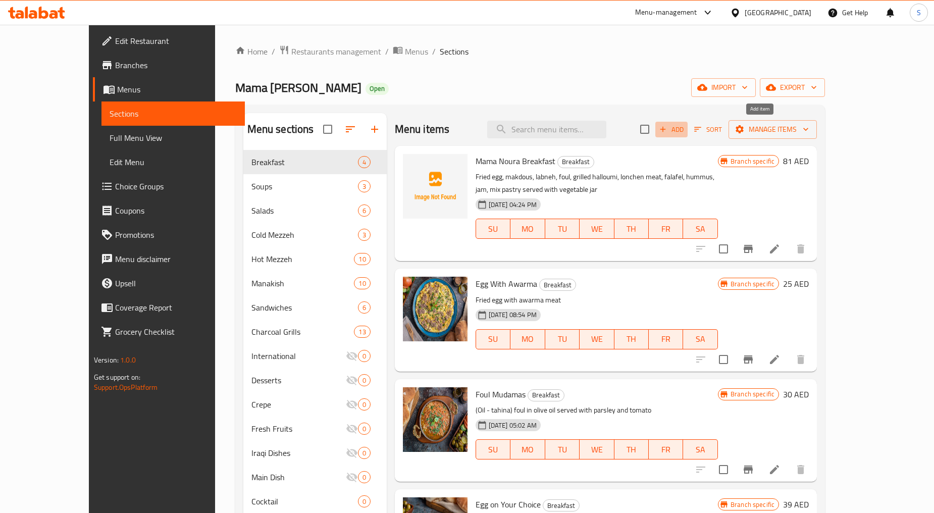
click at [685, 129] on span "Add" at bounding box center [671, 130] width 27 height 12
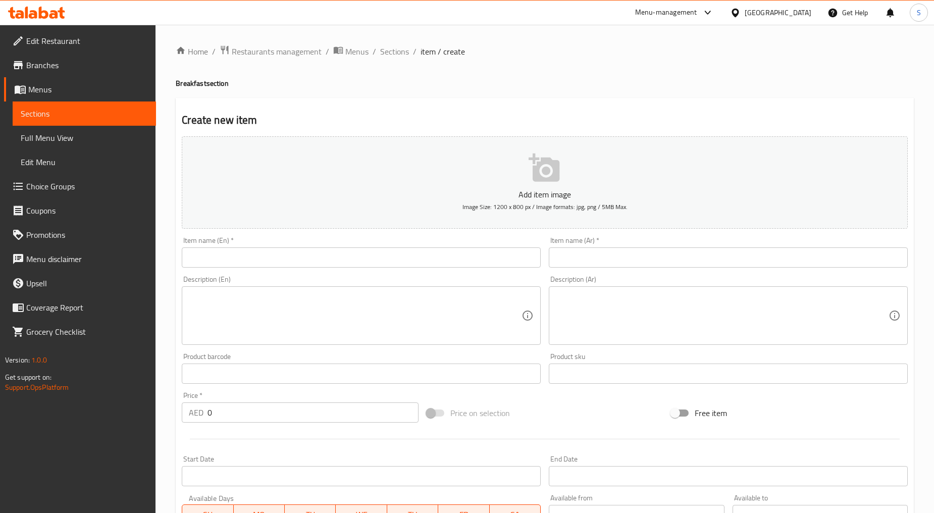
click at [355, 264] on input "text" at bounding box center [361, 257] width 359 height 20
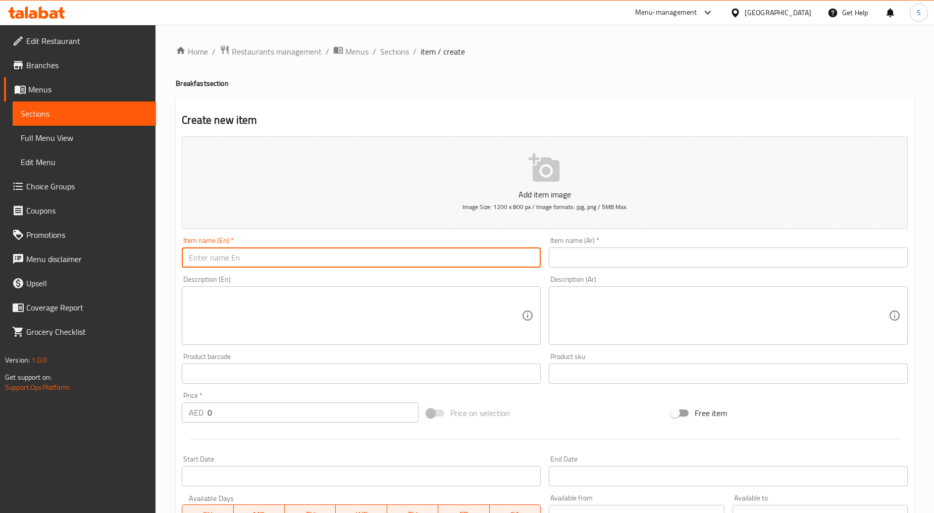
paste input "SHAKSHUKA"
click at [278, 263] on input "SHAKSHUKA" at bounding box center [361, 257] width 359 height 20
type input "Shakshuka"
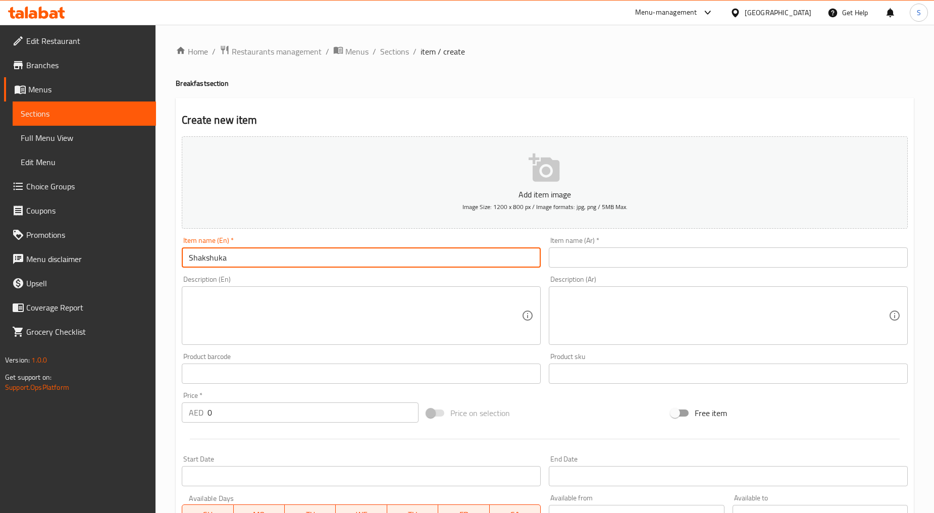
click at [621, 258] on input "text" at bounding box center [728, 257] width 359 height 20
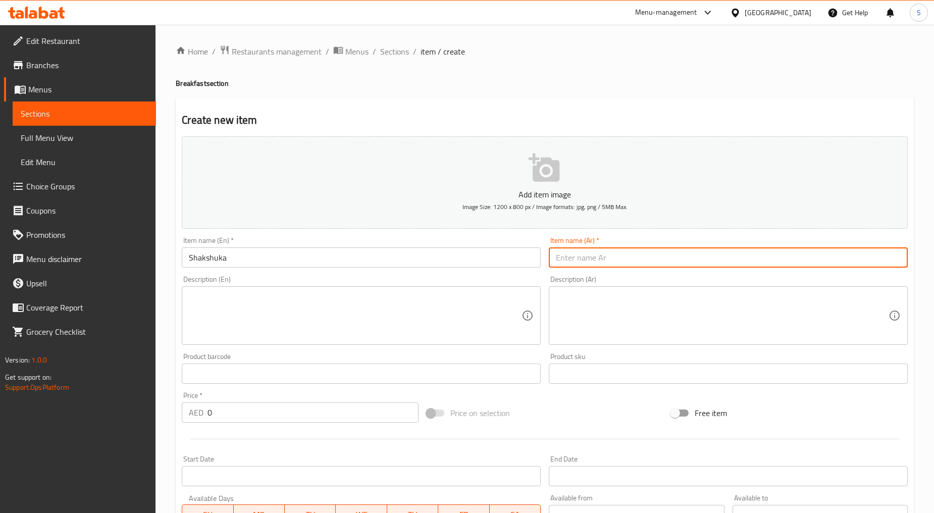
paste input "شكشوكة"
type input "شكشوكة"
click at [243, 415] on input "0" at bounding box center [312, 412] width 211 height 20
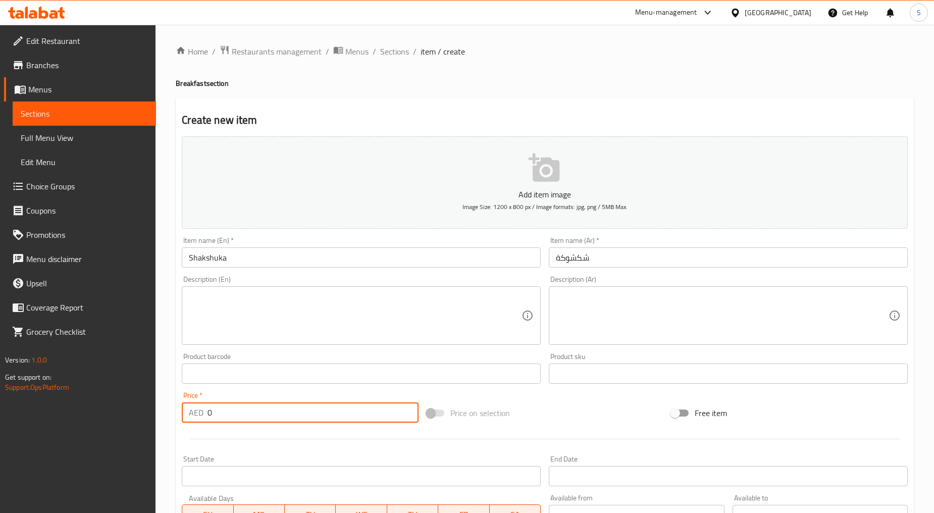
click at [243, 415] on input "0" at bounding box center [312, 412] width 211 height 20
paste input "35"
type input "35"
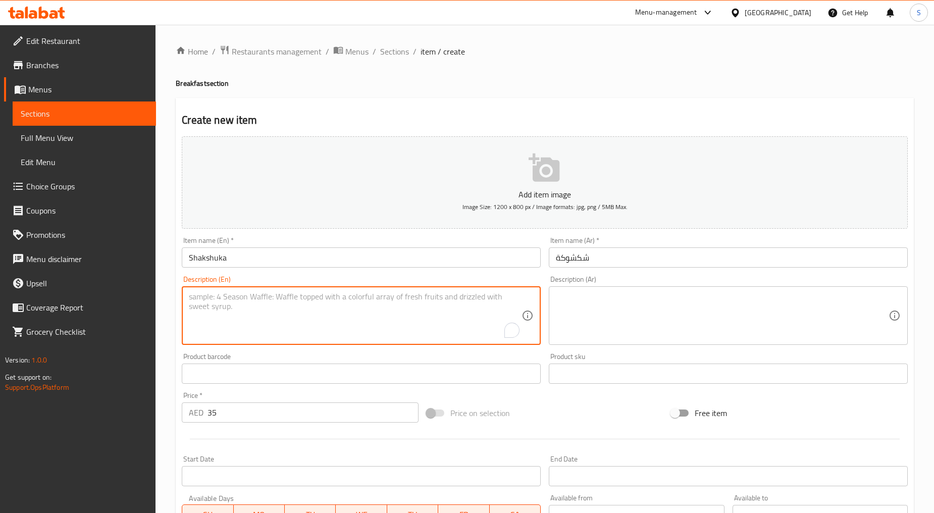
click at [315, 329] on textarea "To enrich screen reader interactions, please activate Accessibility in Grammarl…" at bounding box center [355, 316] width 333 height 48
paste textarea "A flavorful dish of poached eggs in a rich, spiced tomato sauce with peppers, o…"
click at [315, 329] on textarea "A flavorful dish of poached eggs in a rich, spiced tomato sauce with peppers, o…" at bounding box center [355, 316] width 333 height 48
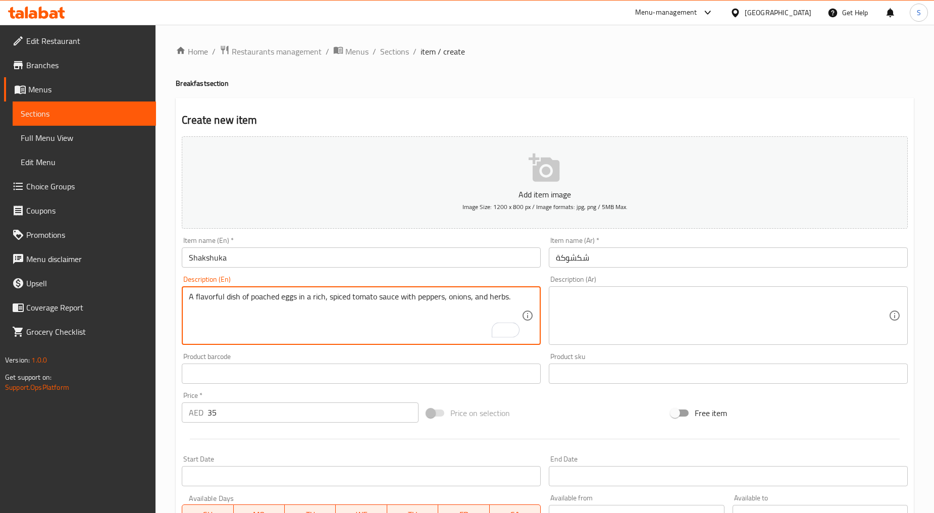
type textarea "A flavorful dish of poached eggs in a rich, spiced tomato sauce with peppers, o…"
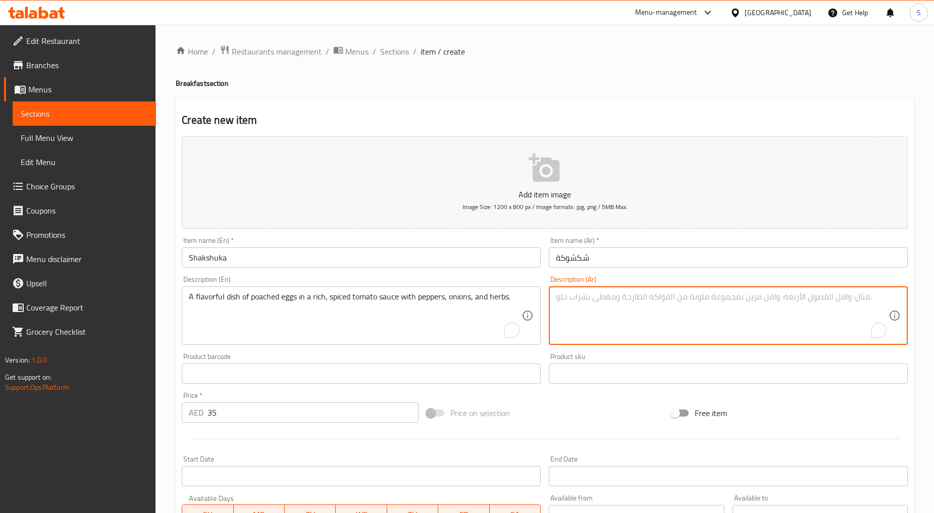
click at [618, 297] on textarea "To enrich screen reader interactions, please activate Accessibility in Grammarl…" at bounding box center [722, 316] width 333 height 48
paste textarea "طبق لذيذ من البيض المسلوق في صلصة طماطم غنية ومتبلة مع الفلفل والبصل والأعشاب."
type textarea "طبق لذيذ من البيض المسلوق في صلصة طماطم غنية ومتبلة مع الفلفل والبصل والأعشاب"
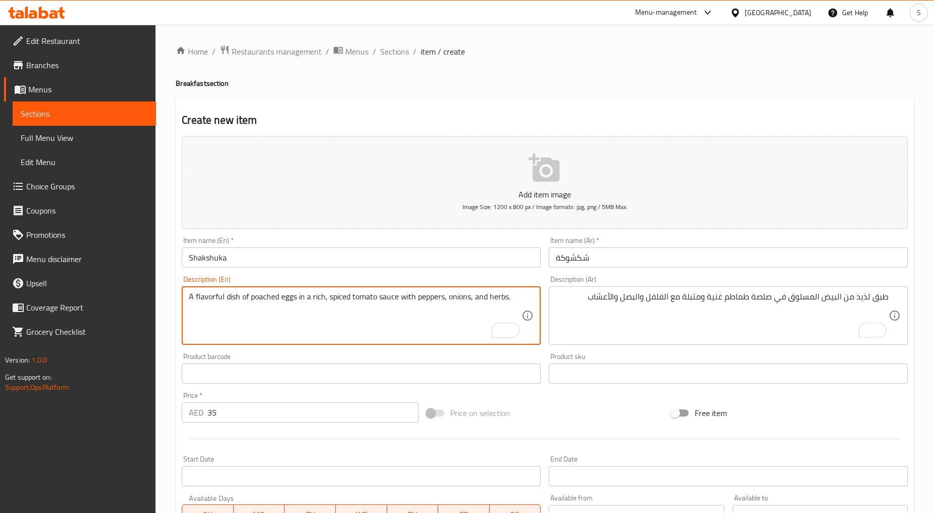
click at [269, 299] on textarea "A flavorful dish of poached eggs in a rich, spiced tomato sauce with peppers, o…" at bounding box center [355, 316] width 333 height 48
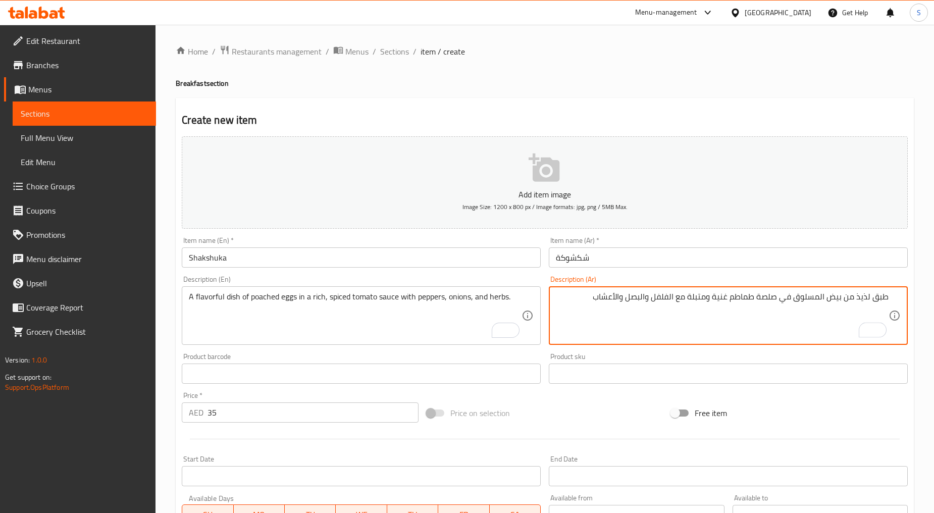
click at [821, 298] on textarea "طبق لذيذ من بيض المسلوق في صلصة طماطم غنية ومتبلة مع الفلفل والبصل والأعشاب" at bounding box center [722, 316] width 333 height 48
click at [658, 299] on textarea "طبق لذيذ من بيض نصف مسلوق في صلصة طماطم غنية ومتبلة مع الفلفل والبصل والأعشاب" at bounding box center [722, 316] width 333 height 48
click at [635, 299] on textarea "طبق لذيذ من بيض نصف مسلوق في صلصة طماطم غنية ومتبلة مع فلفل والبصل والأعشاب" at bounding box center [722, 316] width 333 height 48
click at [614, 299] on textarea "طبق لذيذ من بيض نصف مسلوق في صلصة طماطم غنية ومتبلة مع فلفل وبصل والأعشاب" at bounding box center [722, 316] width 333 height 48
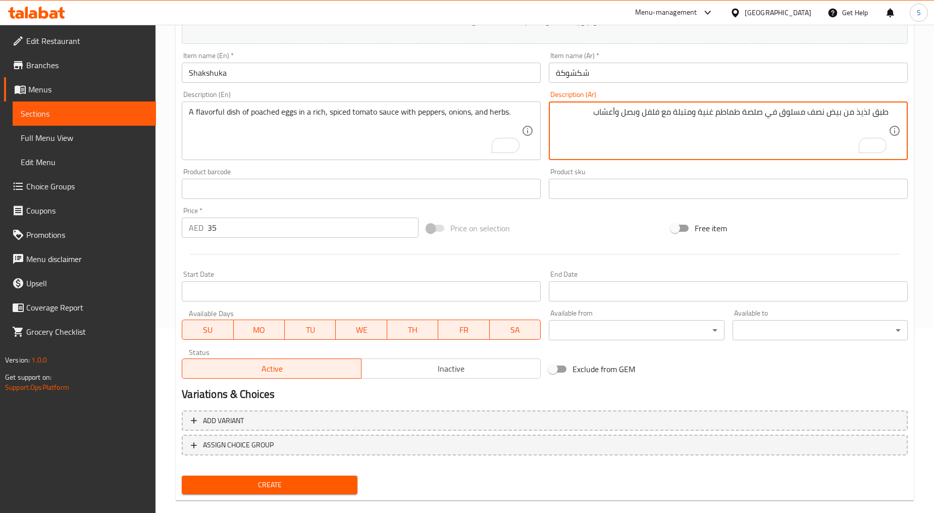
scroll to position [198, 0]
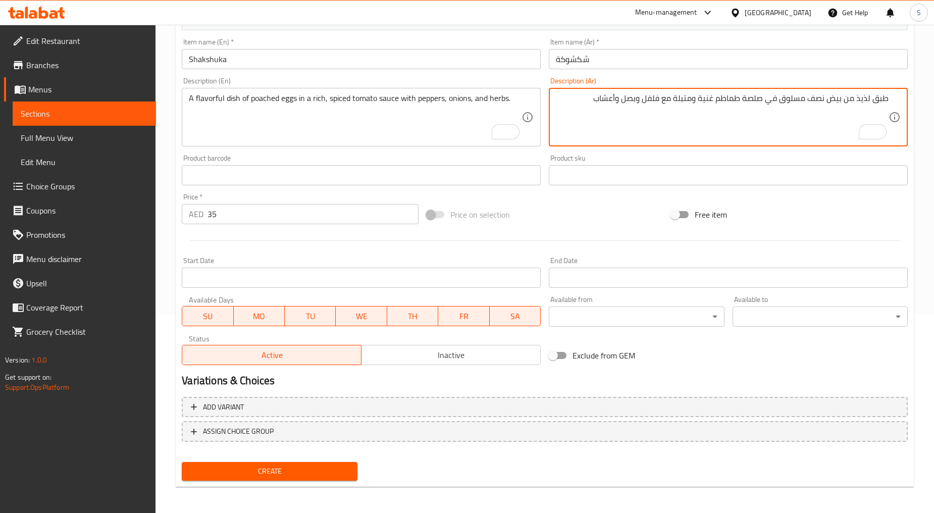
type textarea "طبق لذيذ من بيض نصف مسلوق في صلصة طماطم غنية ومتبلة مع فلفل وبصل وأعشاب"
click at [270, 468] on span "Create" at bounding box center [269, 471] width 159 height 13
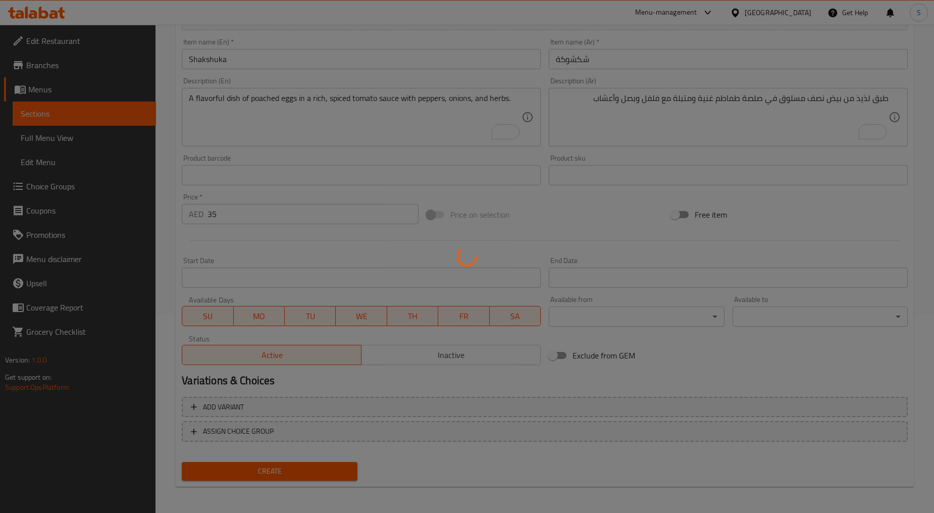
type input "0"
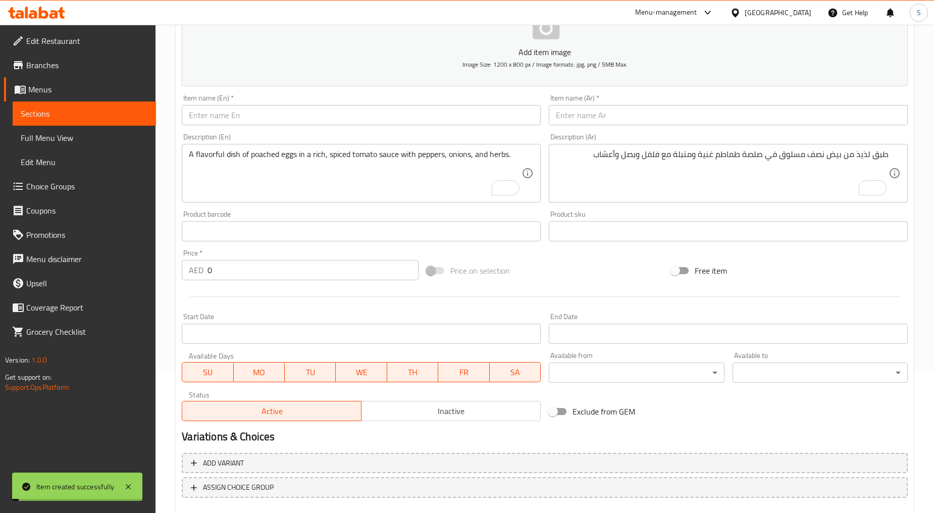
scroll to position [0, 0]
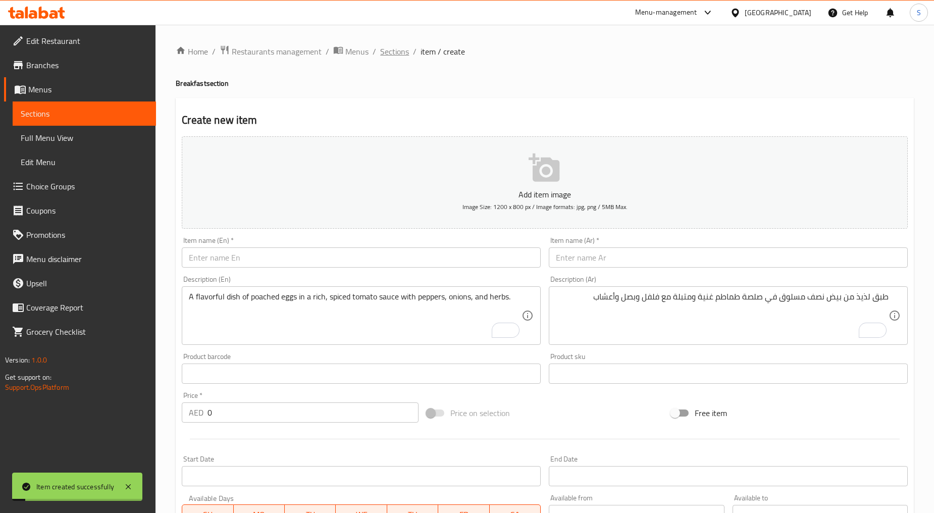
click at [402, 56] on span "Sections" at bounding box center [394, 51] width 29 height 12
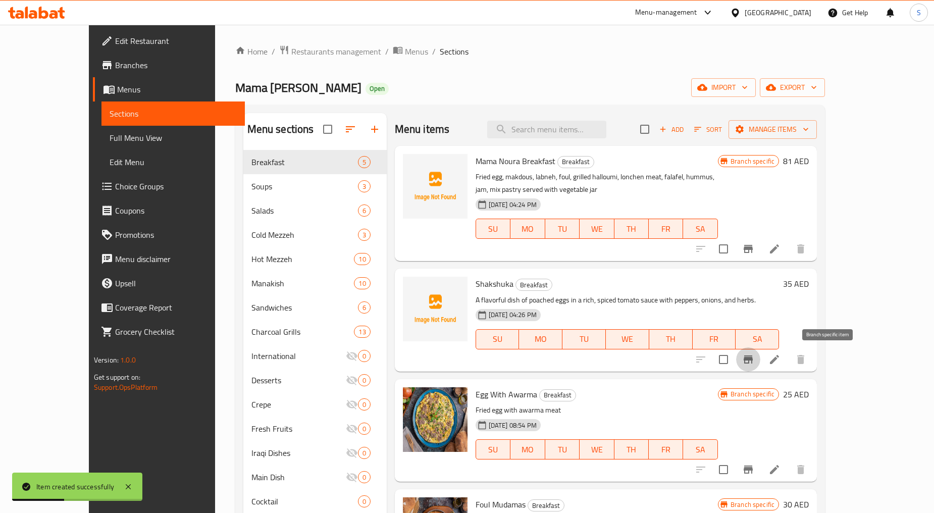
click at [753, 357] on icon "Branch-specific-item" at bounding box center [748, 359] width 9 height 8
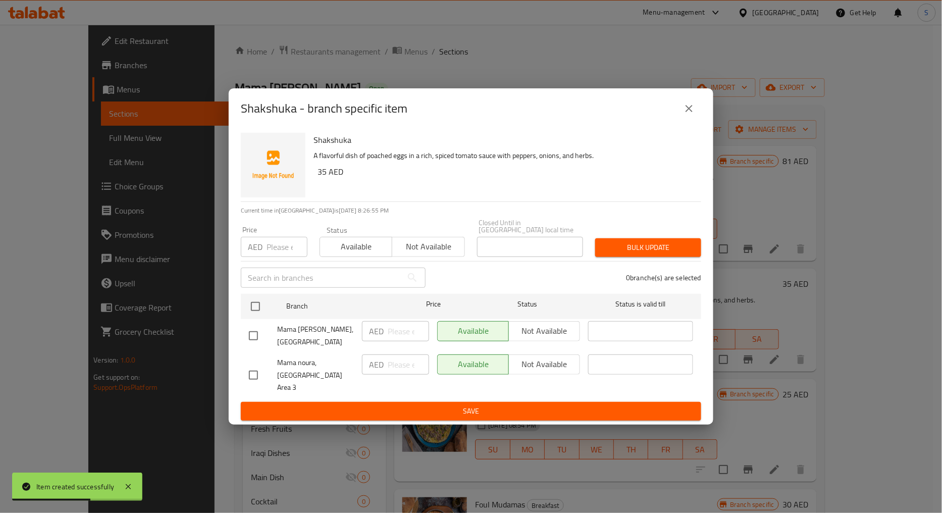
click at [256, 377] on input "checkbox" at bounding box center [253, 374] width 21 height 21
checkbox input "true"
click at [431, 249] on span "Not available" at bounding box center [428, 246] width 64 height 15
click at [685, 254] on span "Bulk update" at bounding box center [648, 247] width 90 height 13
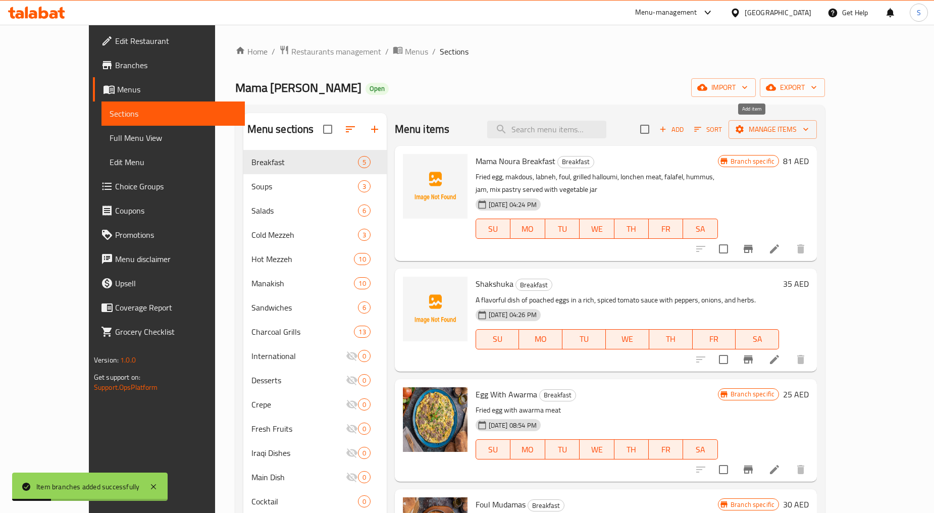
click at [685, 134] on span "Add" at bounding box center [671, 130] width 27 height 12
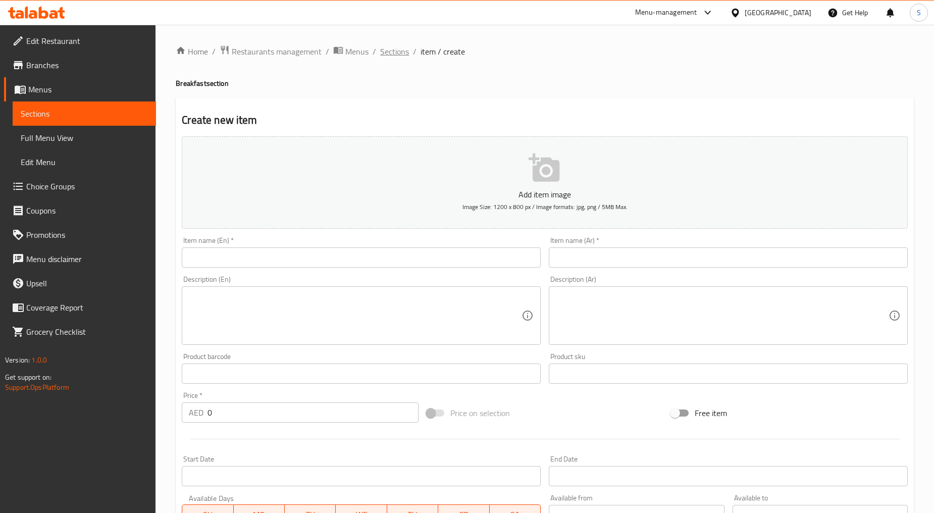
click at [393, 53] on span "Sections" at bounding box center [394, 51] width 29 height 12
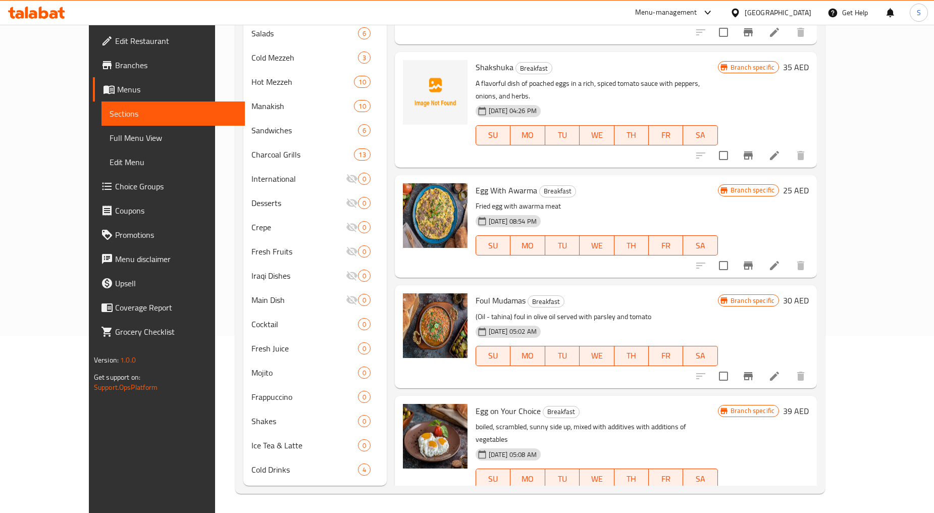
scroll to position [178, 0]
click at [760, 253] on button "Branch-specific-item" at bounding box center [748, 265] width 24 height 24
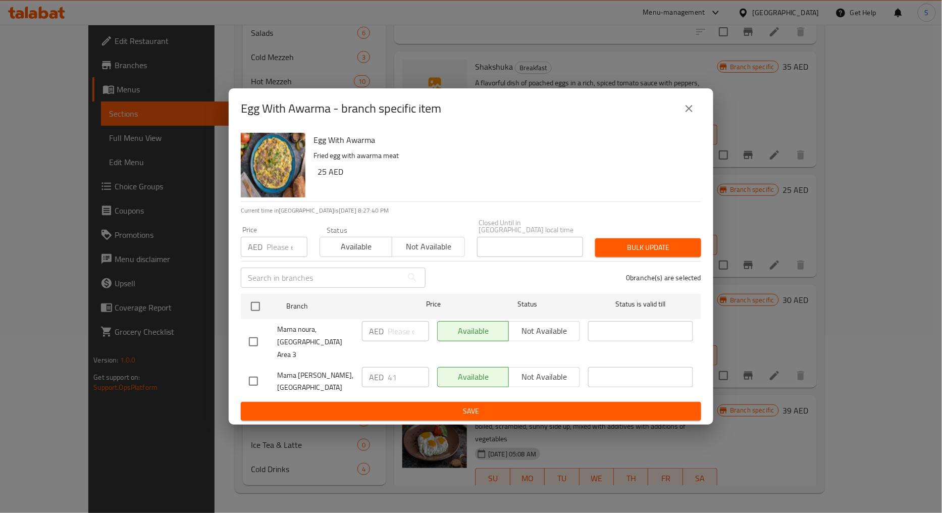
click at [682, 113] on button "close" at bounding box center [689, 108] width 24 height 24
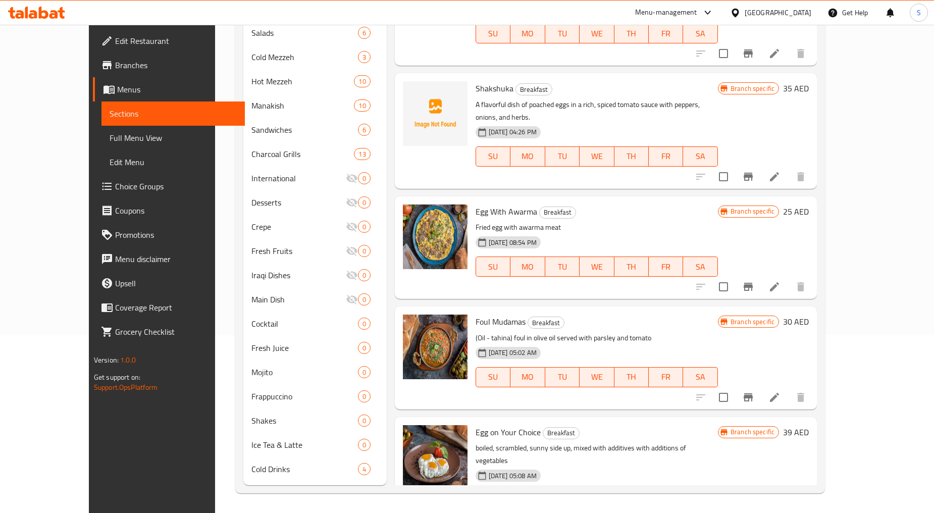
scroll to position [0, 0]
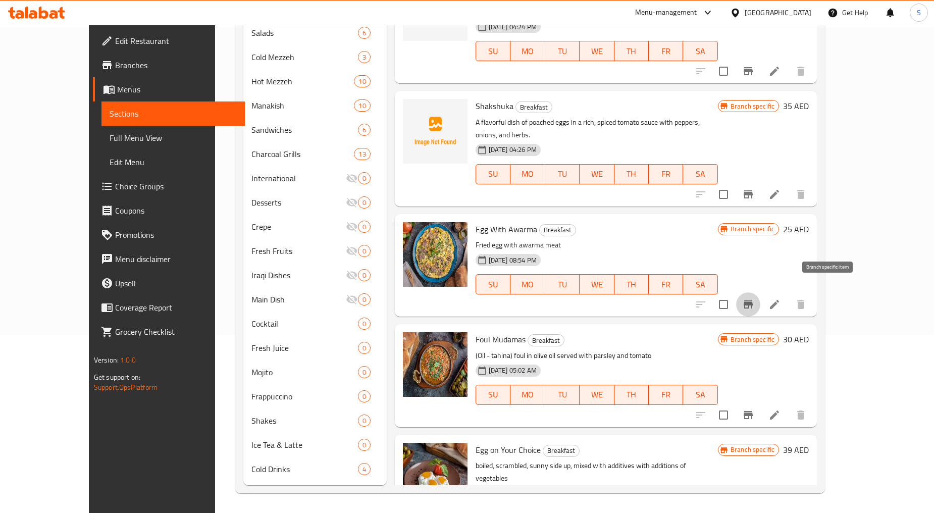
click at [760, 294] on button "Branch-specific-item" at bounding box center [748, 304] width 24 height 24
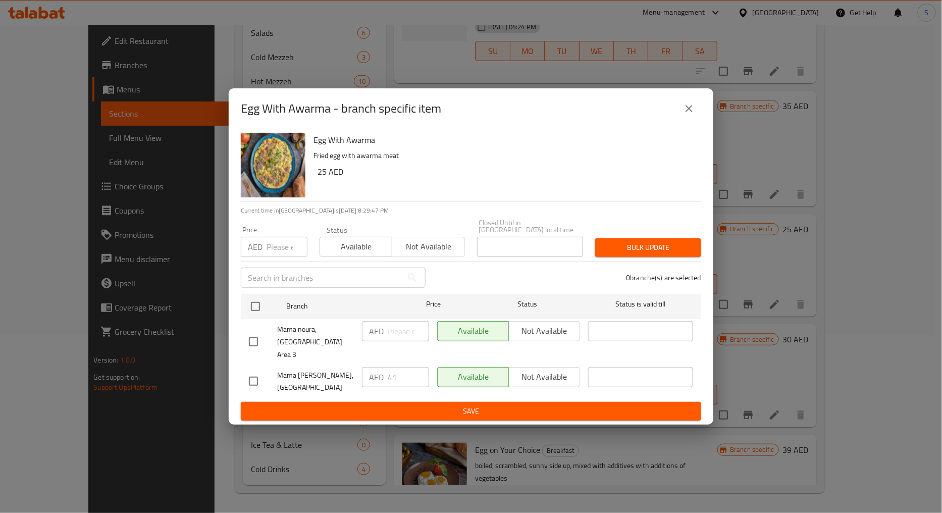
click at [687, 115] on icon "close" at bounding box center [689, 108] width 12 height 12
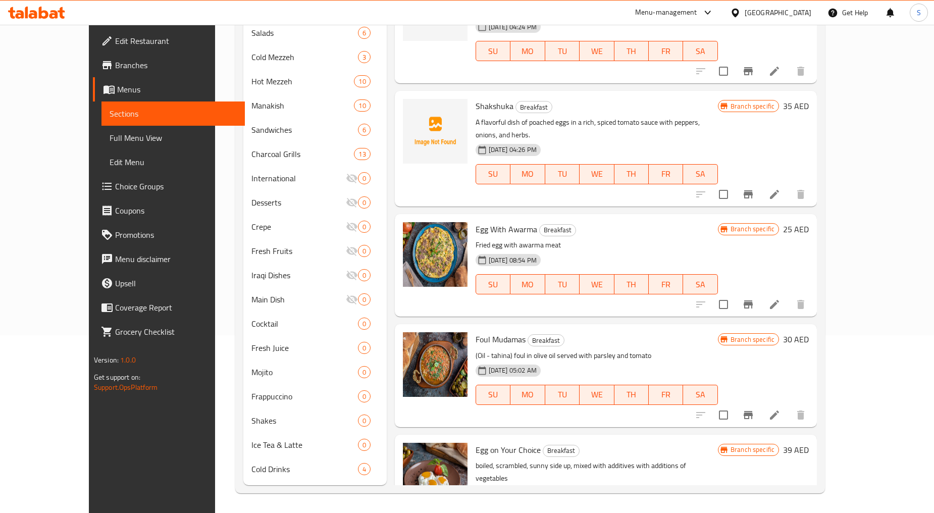
click at [779, 300] on icon at bounding box center [774, 304] width 9 height 9
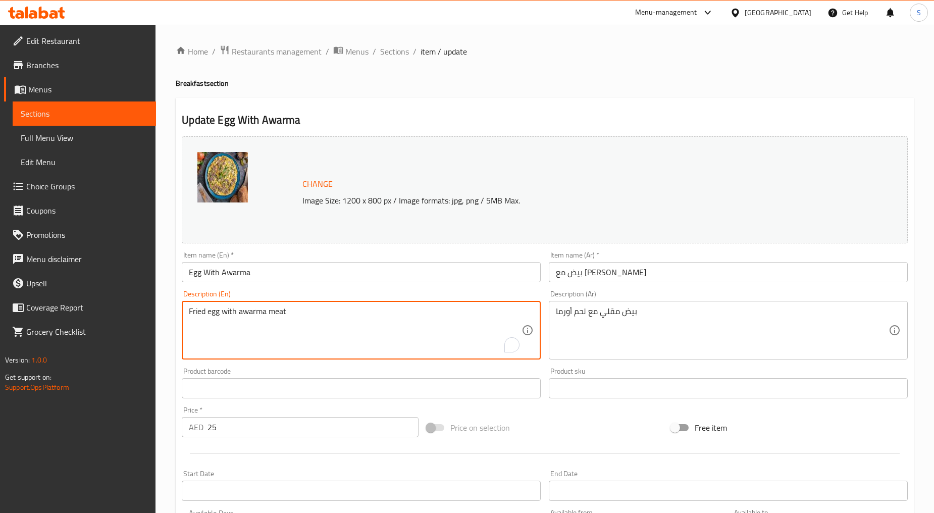
click at [315, 324] on textarea "Fried egg with awarma meat" at bounding box center [355, 330] width 333 height 48
paste textarea "fried egg with awarma meat"
type textarea "fried egg with awarma meat"
click at [395, 50] on span "Sections" at bounding box center [394, 51] width 29 height 12
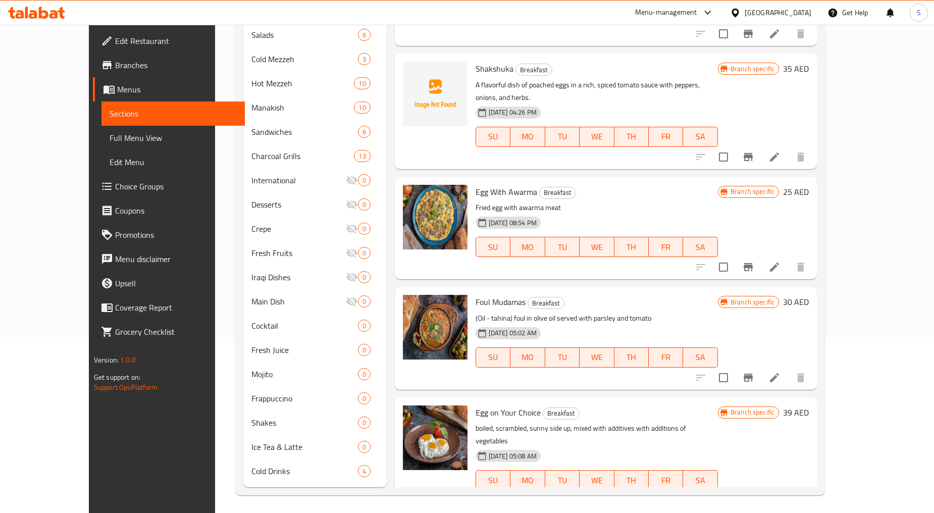
scroll to position [178, 0]
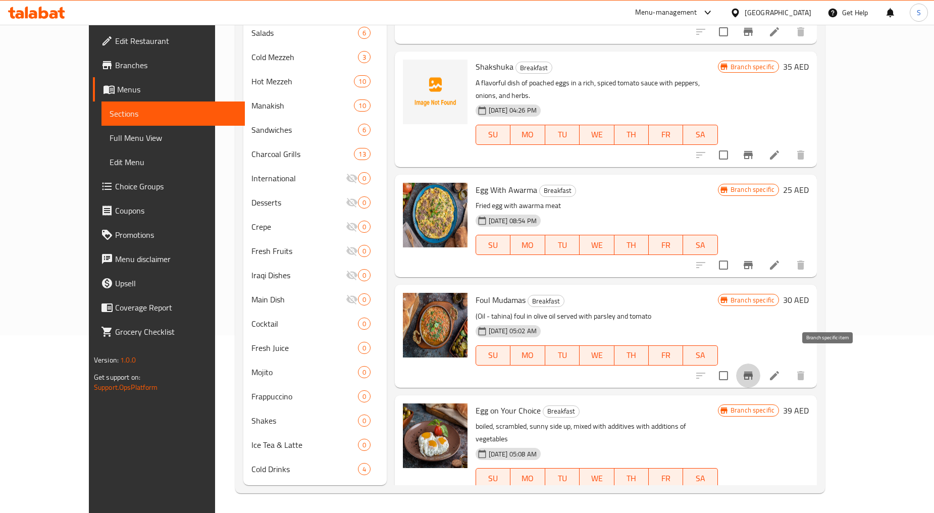
click at [754, 370] on icon "Branch-specific-item" at bounding box center [748, 376] width 12 height 12
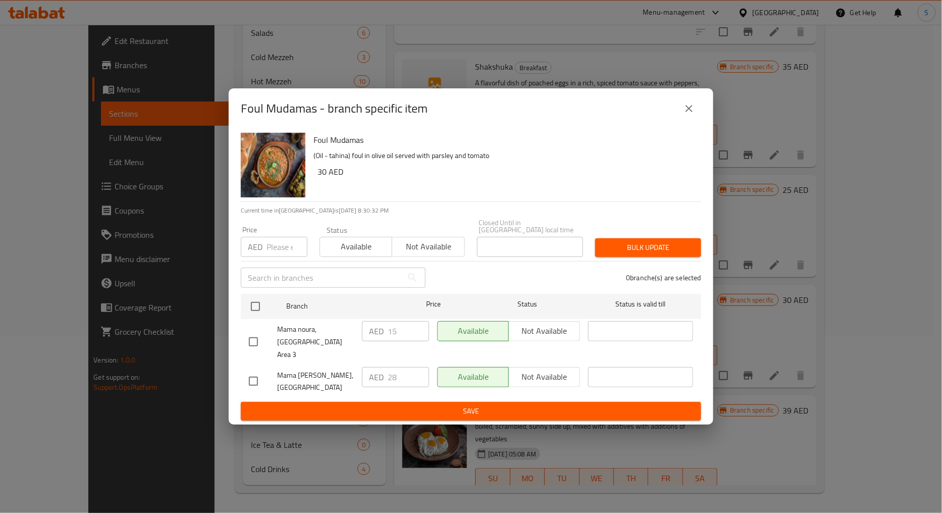
click at [691, 115] on icon "close" at bounding box center [689, 108] width 12 height 12
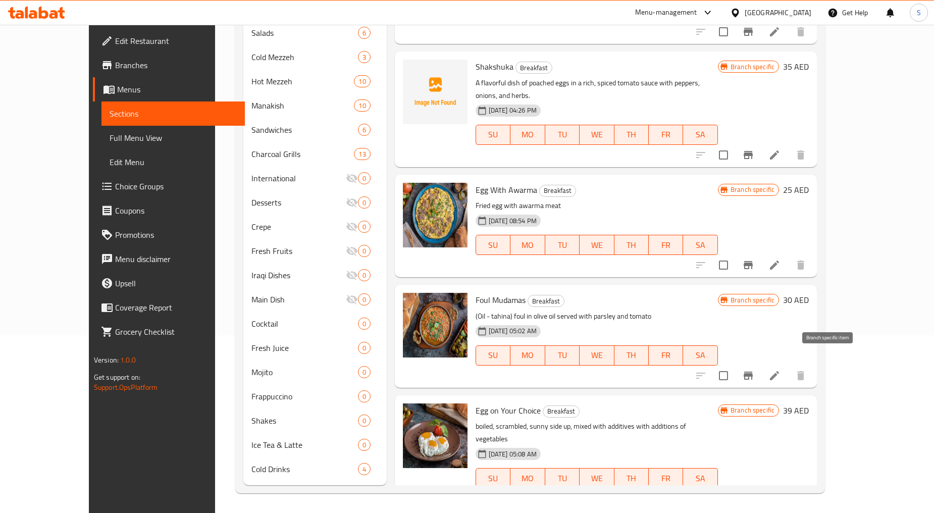
click at [753, 372] on icon "Branch-specific-item" at bounding box center [748, 376] width 9 height 8
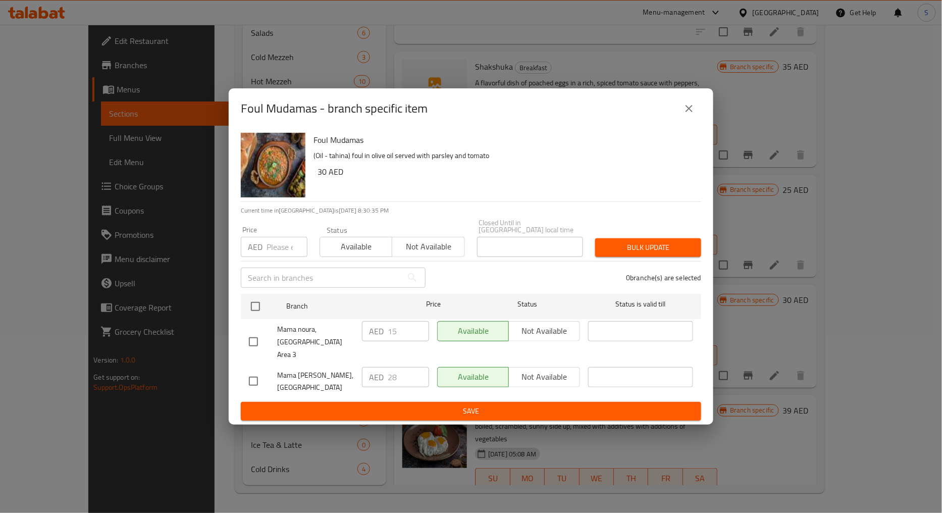
click at [692, 115] on icon "close" at bounding box center [689, 108] width 12 height 12
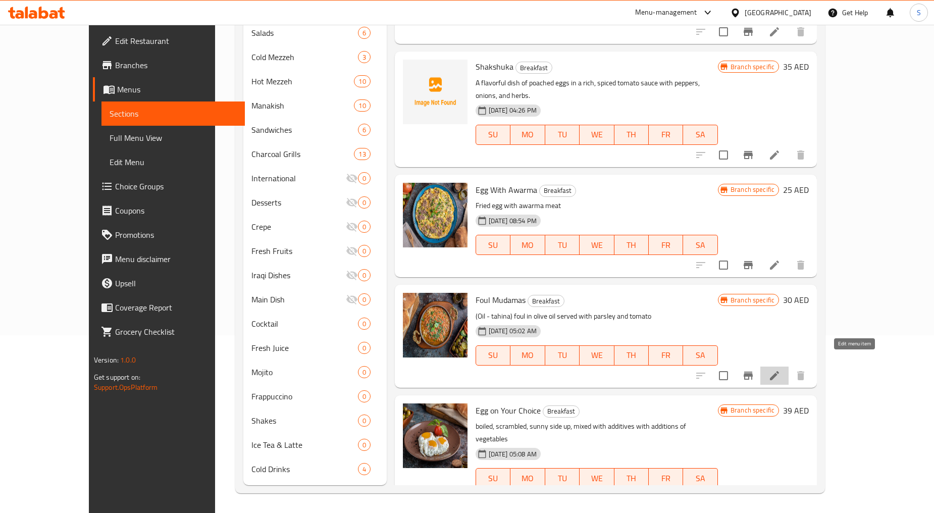
click at [780, 370] on icon at bounding box center [774, 376] width 12 height 12
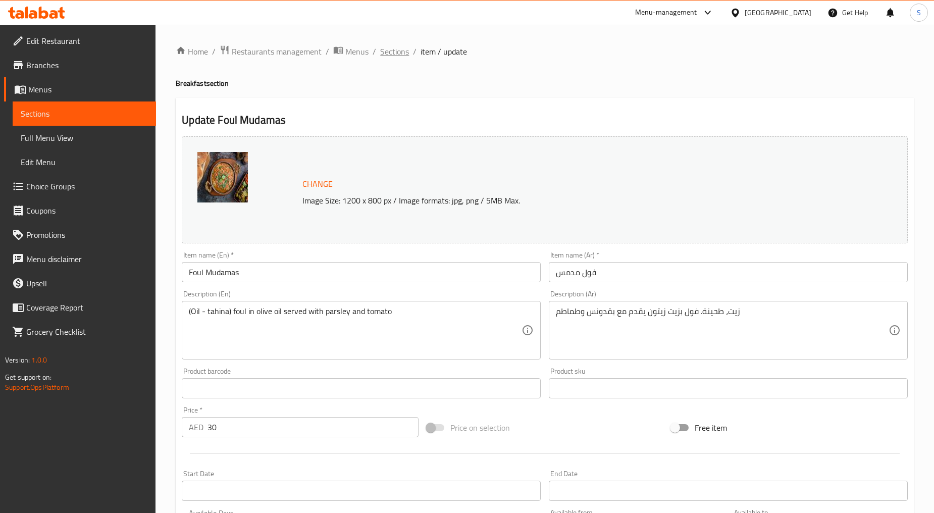
click at [401, 57] on span "Sections" at bounding box center [394, 51] width 29 height 12
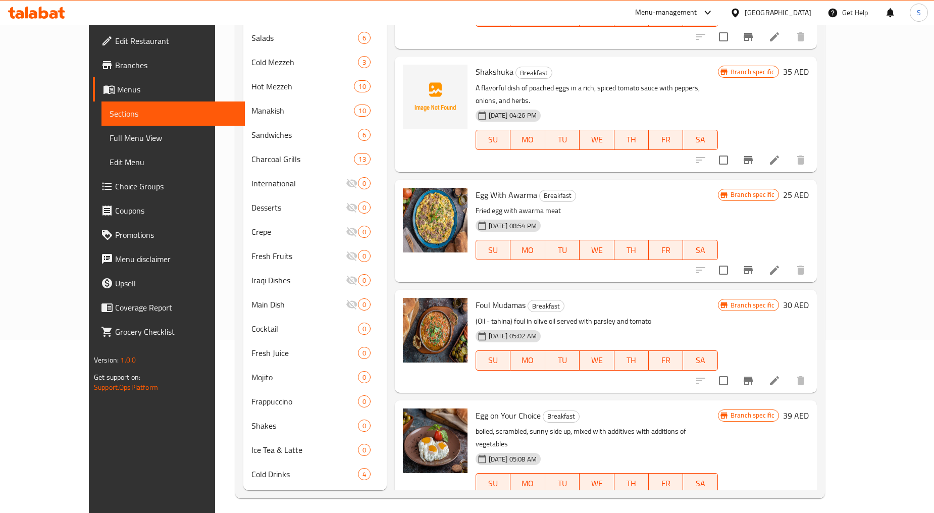
scroll to position [178, 0]
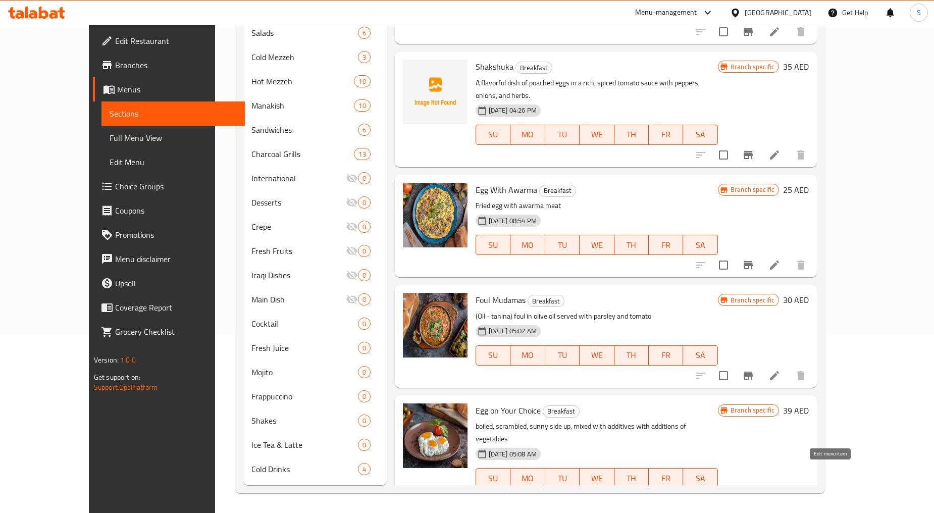
click at [756, 492] on icon at bounding box center [750, 498] width 12 height 12
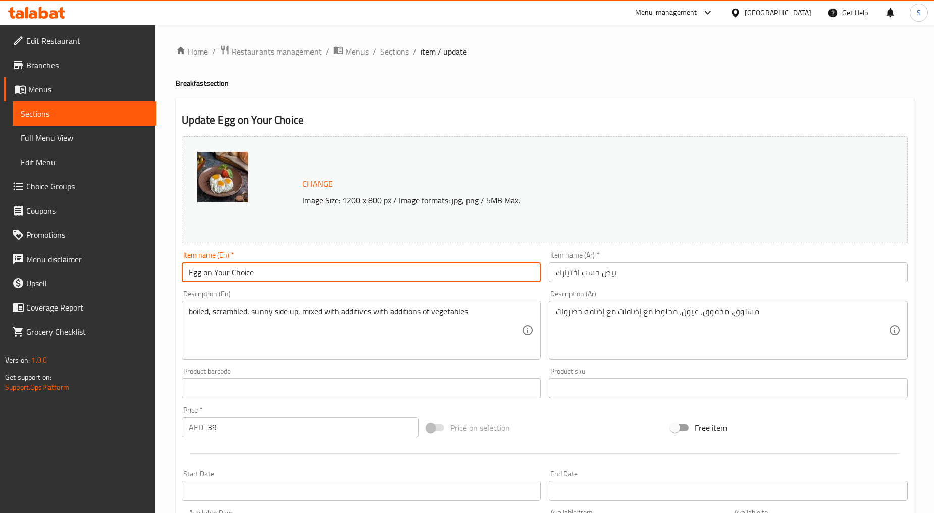
click at [257, 279] on input "Egg on Your Choice" at bounding box center [361, 272] width 359 height 20
click at [205, 275] on input "Egg on Your Choice" at bounding box center [361, 272] width 359 height 20
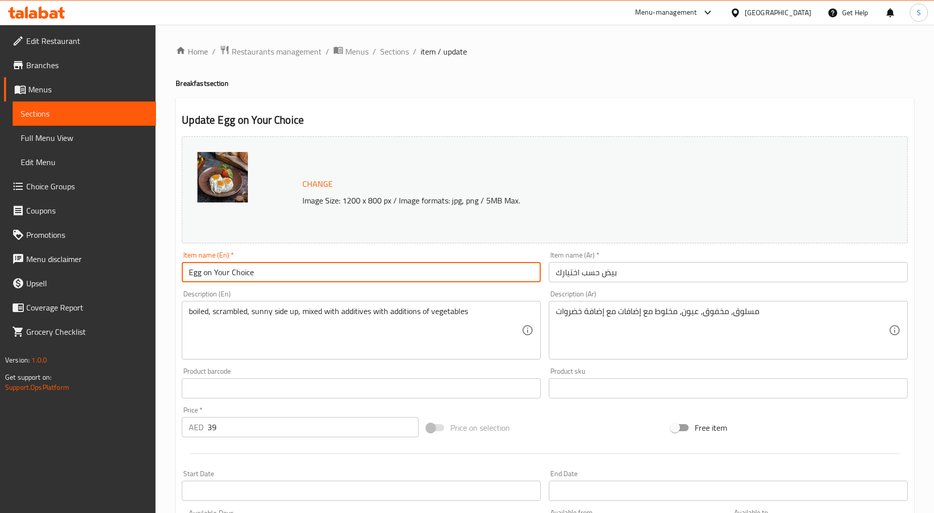
type input "Egg On Your Choice"
click at [293, 274] on input "Egg On Your Choice" at bounding box center [361, 272] width 359 height 20
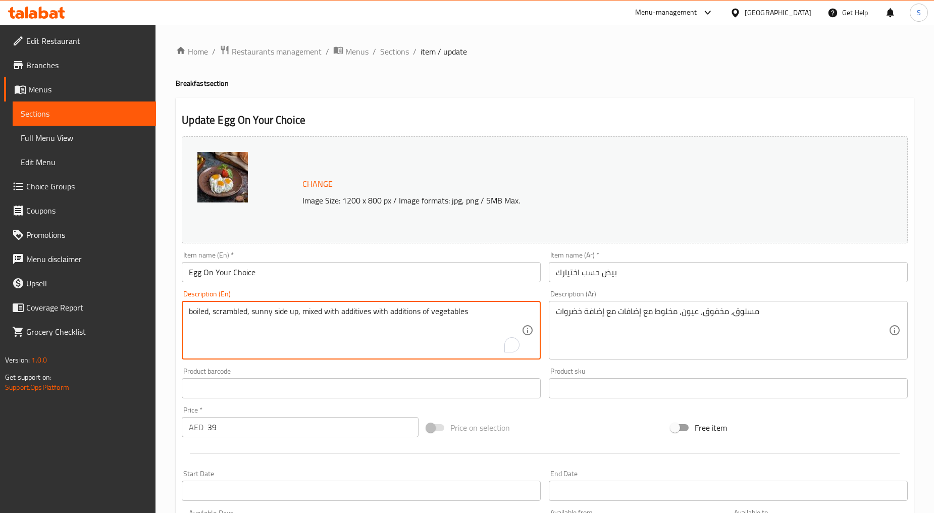
click at [287, 341] on textarea "boiled, scrambled, sunny side up, mixed with additives with additions of vegeta…" at bounding box center [355, 330] width 333 height 48
click at [285, 324] on textarea "Boiled, scrambled, sunny side up, mixed with additives, with additions of veget…" at bounding box center [355, 330] width 333 height 48
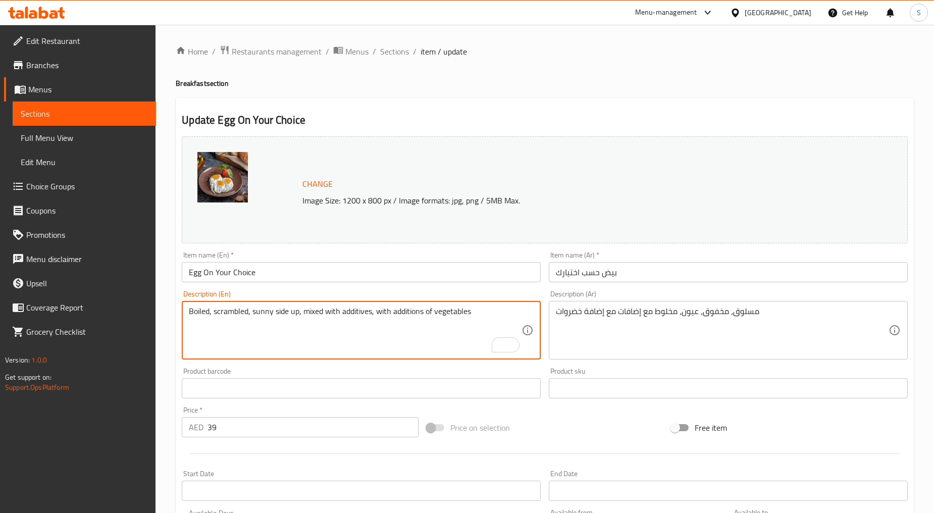
paste textarea "Egg cooked to your liking—scrambled, fried, poached, or boiled—perfectly tailor…"
click at [290, 332] on textarea "Egg cooked to your liking—scrambled, fried, poached, or boiled—perfectly tailor…" at bounding box center [355, 330] width 333 height 48
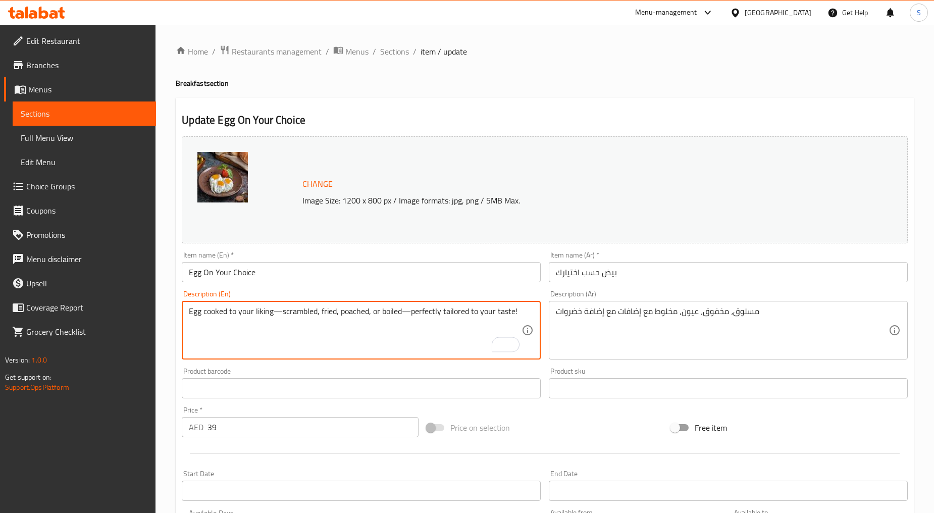
click at [290, 332] on textarea "Egg cooked to your liking—scrambled, fried, poached, or boiled—perfectly tailor…" at bounding box center [355, 330] width 333 height 48
click at [299, 332] on textarea "Egg cooked to your liking—scrambled, fried, poached, or boiled—perfectly tailor…" at bounding box center [355, 330] width 333 height 48
click at [283, 314] on textarea "Egg cooked to your liking—scrambled, fried, poached, or boiled—perfectly tailor…" at bounding box center [355, 330] width 333 height 48
type textarea "Egg cooked to your liking—scrambled, fried, poached, or boiled—perfectly tailor…"
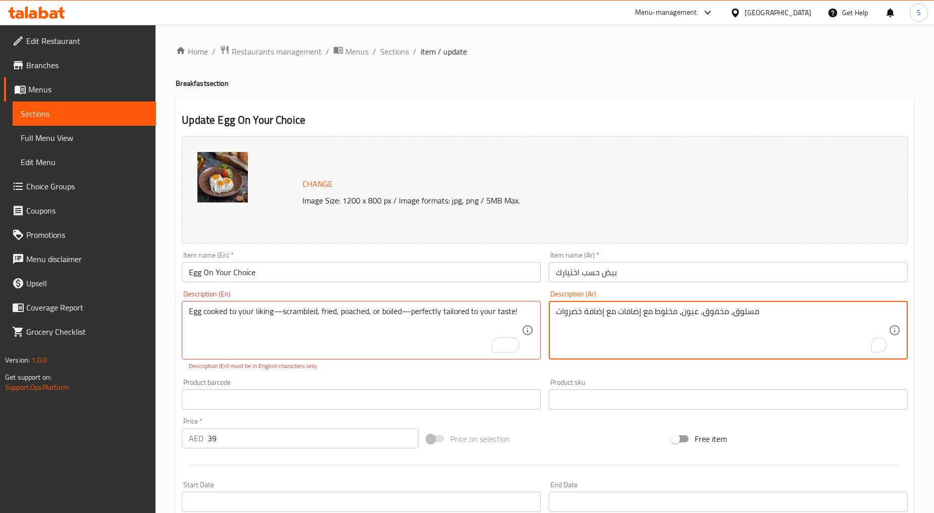
click at [619, 332] on textarea "مسلوق، مخفوق، عيون، مخلوط مع إضافات مع إضافة خضروات" at bounding box center [722, 330] width 333 height 48
paste textarea "بيض مطبوخ حسب رغبتك - مخفوق، مقلي، مسلوق، أو مسلوق - مصمم خصيصًا ليناسب ذوقك!"
click at [800, 313] on textarea "بيض مطبوخ حسب رغبتك - مخفوق، مقلي، مسلوق، أو مسلوق - مصمم خصيصًا ليناسب ذوقك!" at bounding box center [722, 330] width 333 height 48
type textarea "بيض مطبوخ حسب رغبتك مخفوق، مقلي، مسلوق، أو مسلوق - مصمم خصيصًا ليناسب ذوقك!"
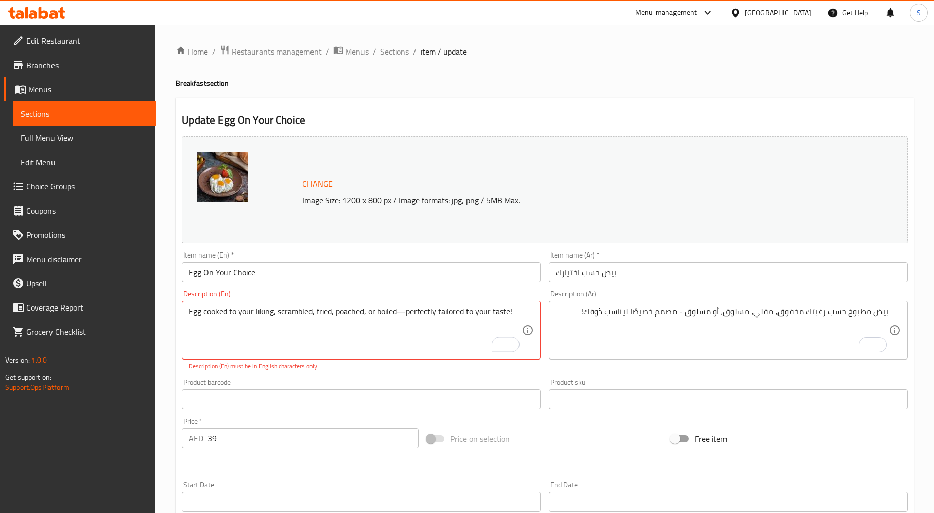
click at [385, 376] on div "Product barcode Product barcode" at bounding box center [361, 394] width 367 height 39
click at [384, 375] on div "Product barcode Product barcode" at bounding box center [361, 394] width 367 height 39
type textarea "Egg cooked to your liking, scrambled, fried, poached, or boiled, perfectly tail…"
click at [391, 380] on div "Product barcode Product barcode" at bounding box center [361, 383] width 359 height 31
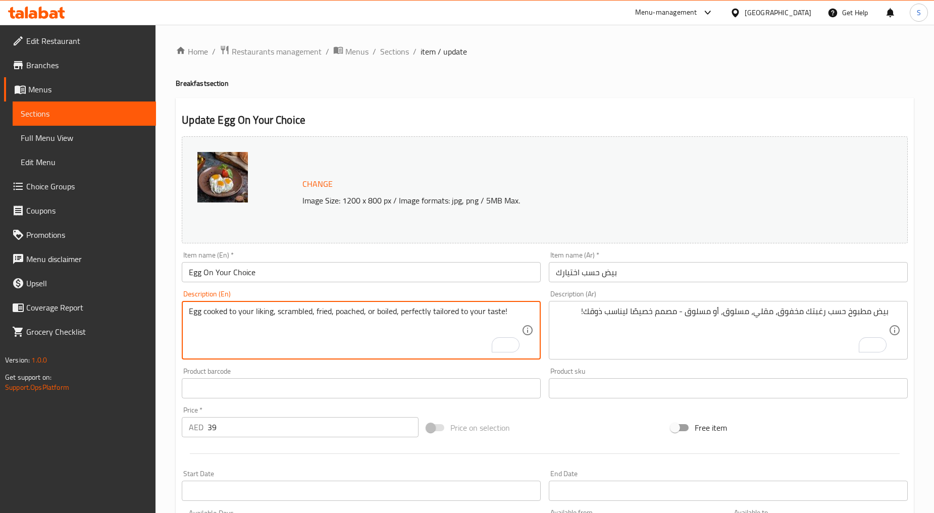
click at [302, 311] on textarea "Egg cooked to your liking, scrambled, fried, poached, or boiled, perfectly tail…" at bounding box center [355, 330] width 333 height 48
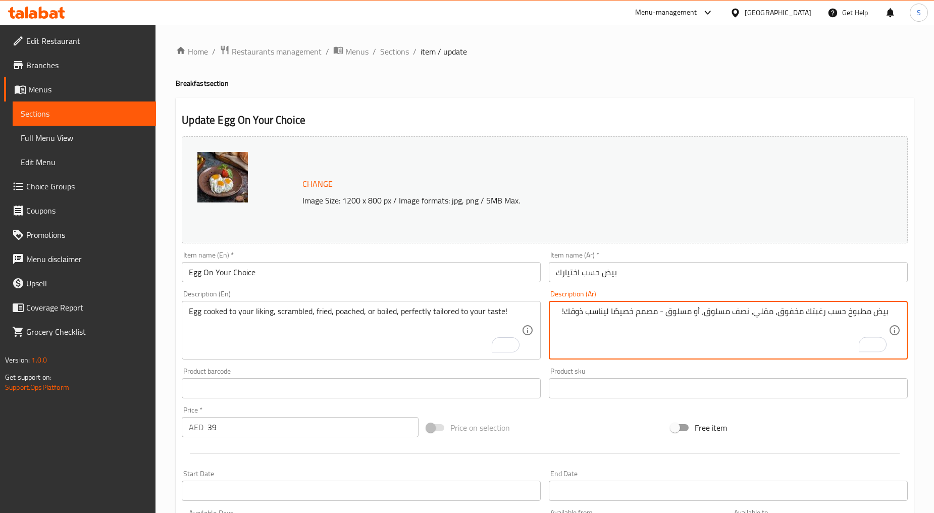
click at [660, 312] on textarea "بيض مطبوخ حسب رغبتك مخفوق، مقلي، نصف مسلوق، أو مسلوق - مصمم خصيصًا ليناسب ذوقك!" at bounding box center [722, 330] width 333 height 48
click at [558, 315] on textarea "بيض مطبوخ حسب رغبتك مخفوق، مقلي، نصف مسلوق، أو مسلوق، مصمم خصيصًا ليناسب ذوقك!" at bounding box center [722, 330] width 333 height 48
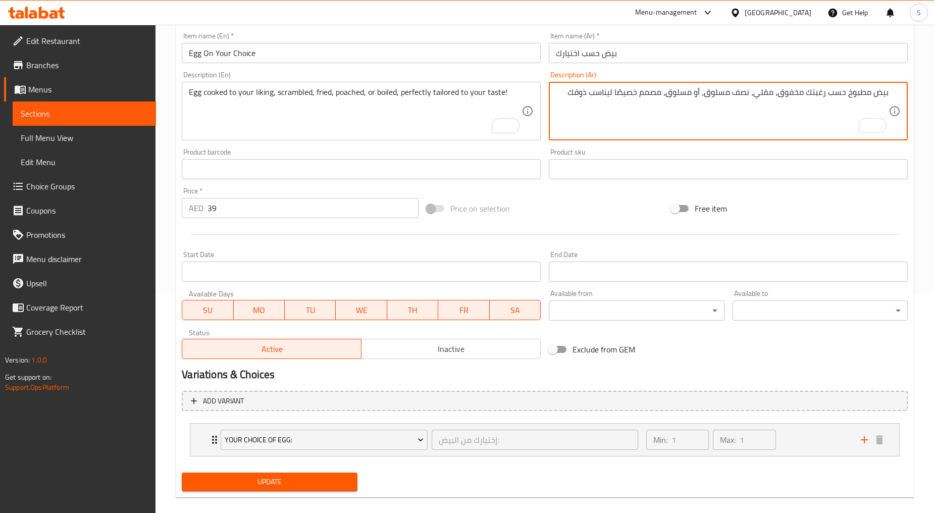
scroll to position [230, 0]
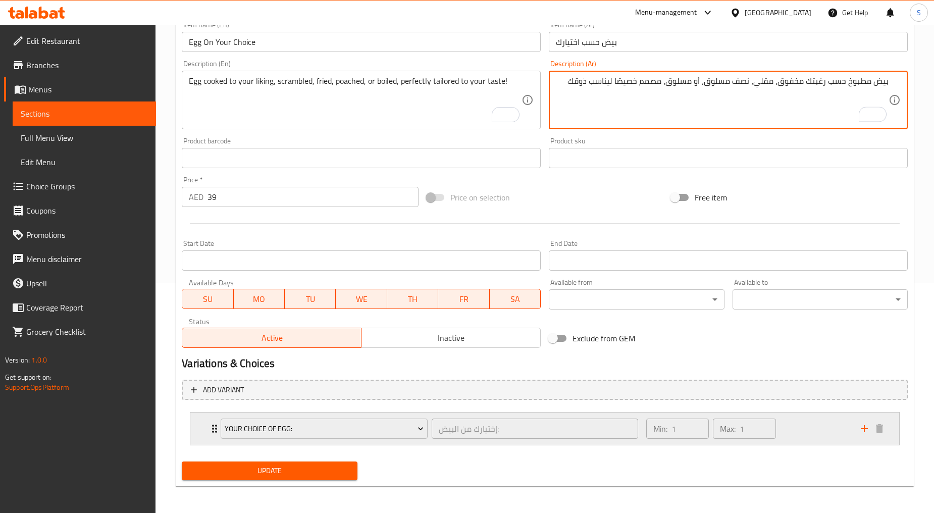
click at [195, 430] on div "Your Choice of Egg: إختيارك من البيض: ​ Min: 1 ​ Max: 1 ​" at bounding box center [544, 428] width 709 height 32
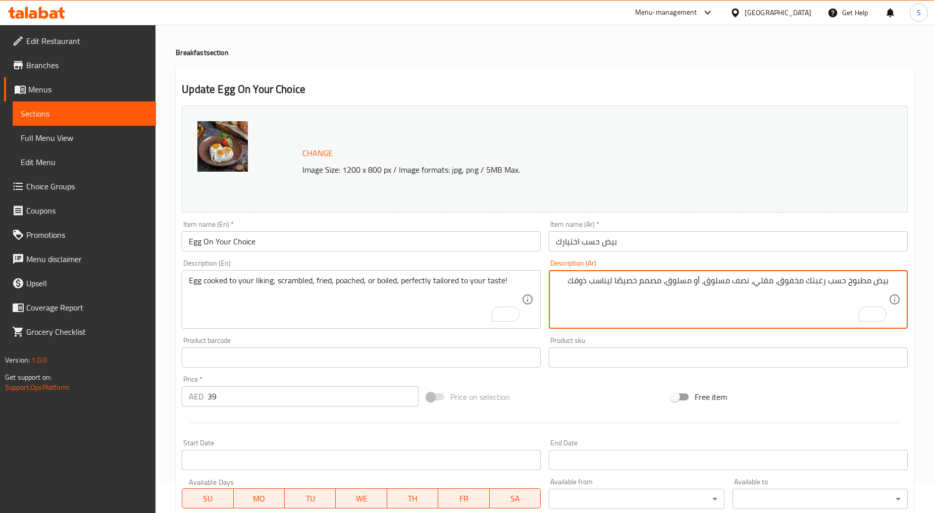
scroll to position [0, 0]
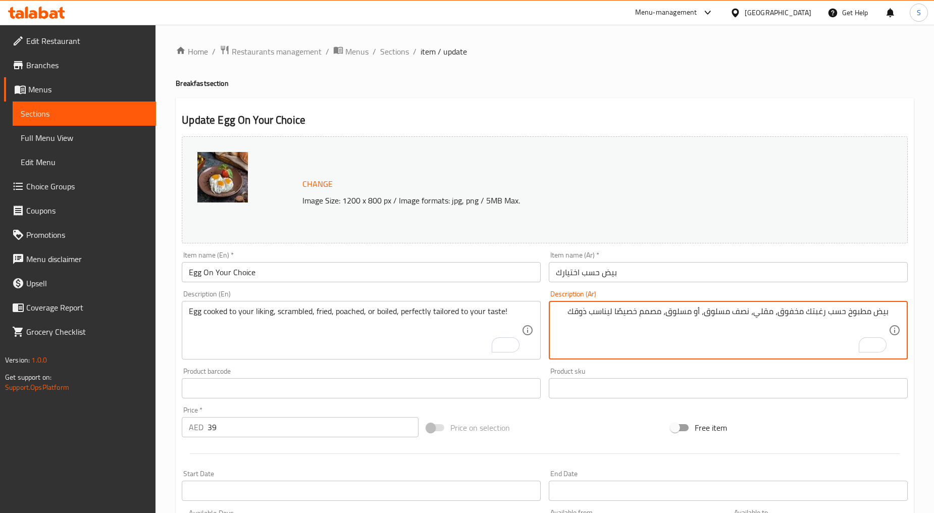
type textarea "بيض مطبوخ حسب رغبتك مخفوق، مقلي، نصف مسلوق، أو مسلوق، مصمم خصيصًا ليناسب ذوقك"
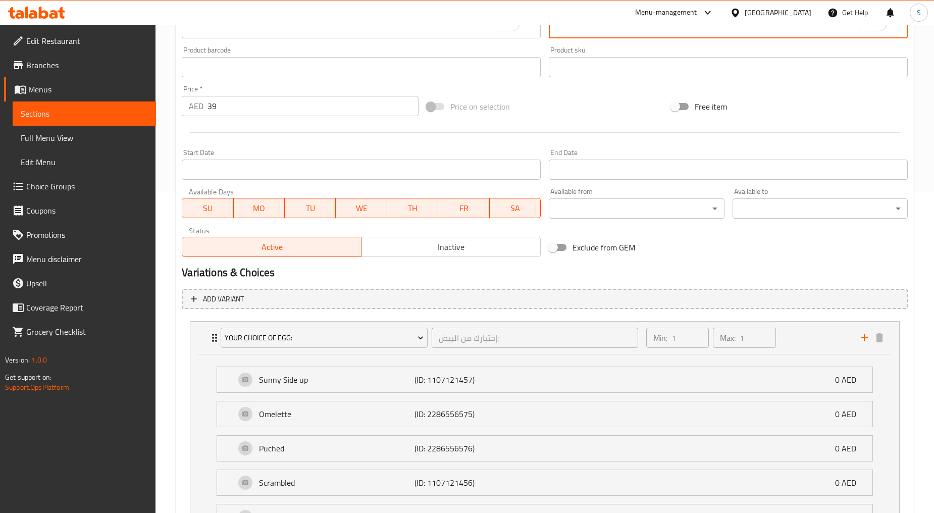
scroll to position [367, 0]
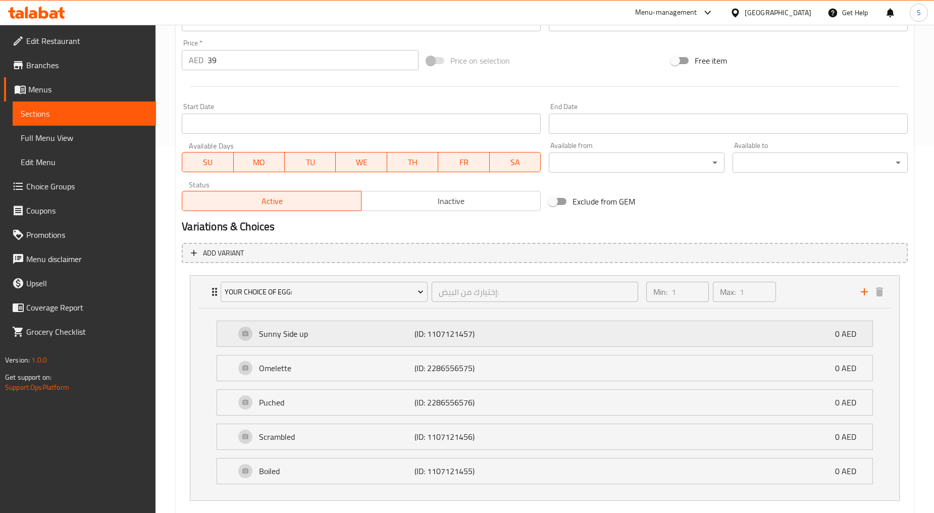
click at [494, 330] on p "(ID: 1107121457)" at bounding box center [465, 334] width 103 height 12
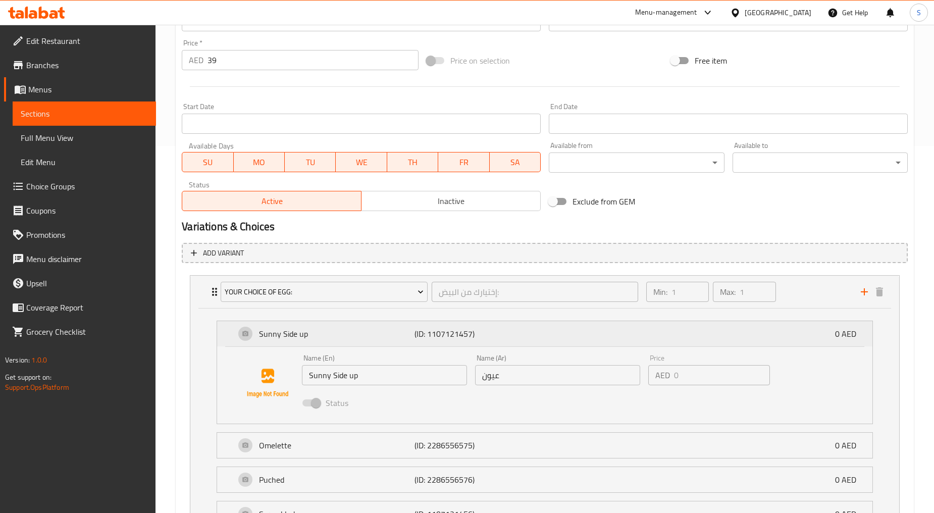
click at [494, 330] on p "(ID: 1107121457)" at bounding box center [465, 334] width 103 height 12
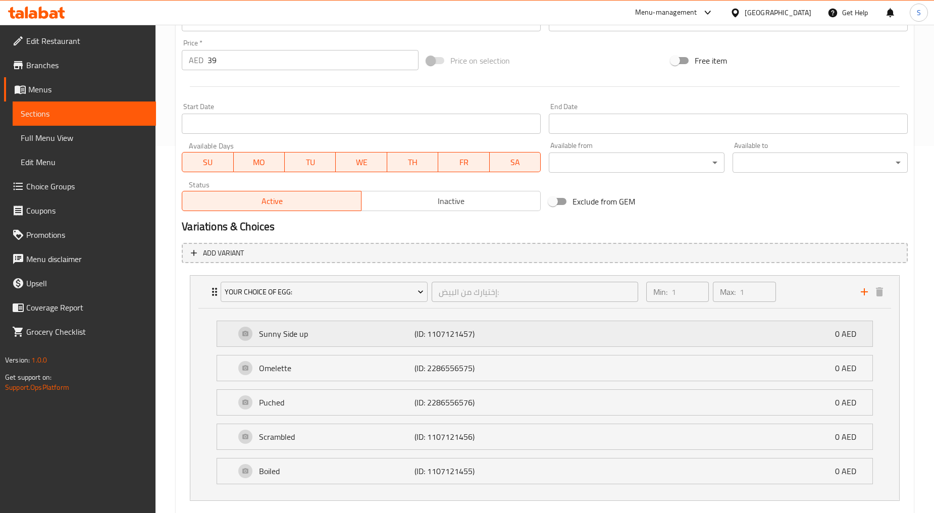
click at [517, 343] on div "Sunny Side up (ID: 1107121457) 0 AED" at bounding box center [547, 333] width 625 height 25
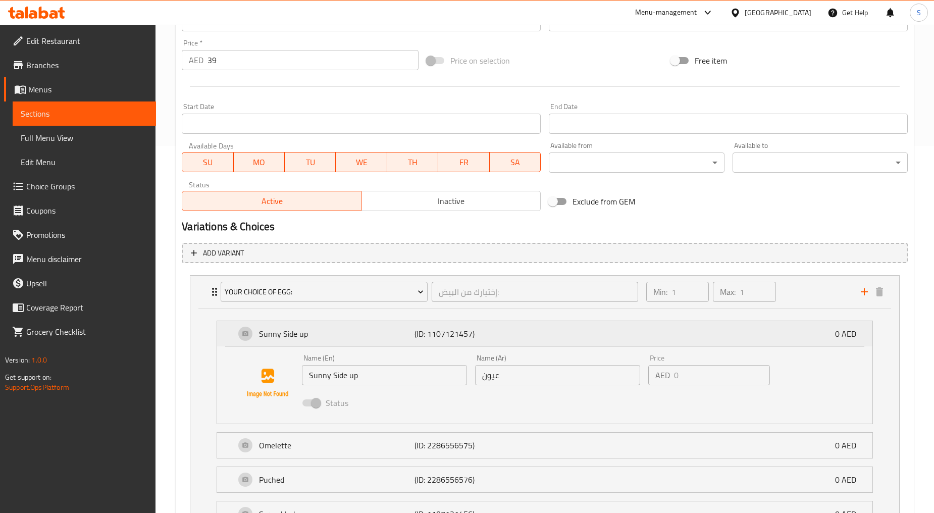
click at [517, 342] on div "Sunny Side up (ID: 1107121457) 0 AED" at bounding box center [547, 333] width 625 height 25
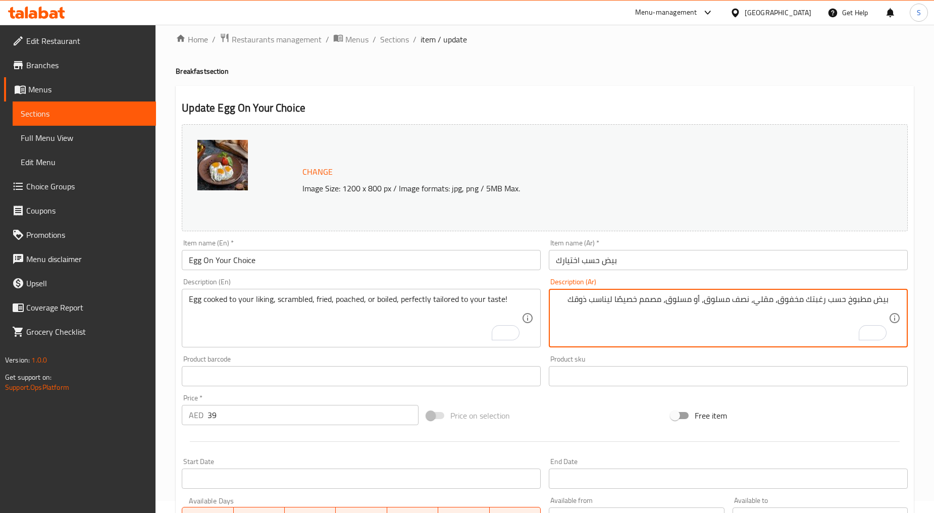
scroll to position [0, 0]
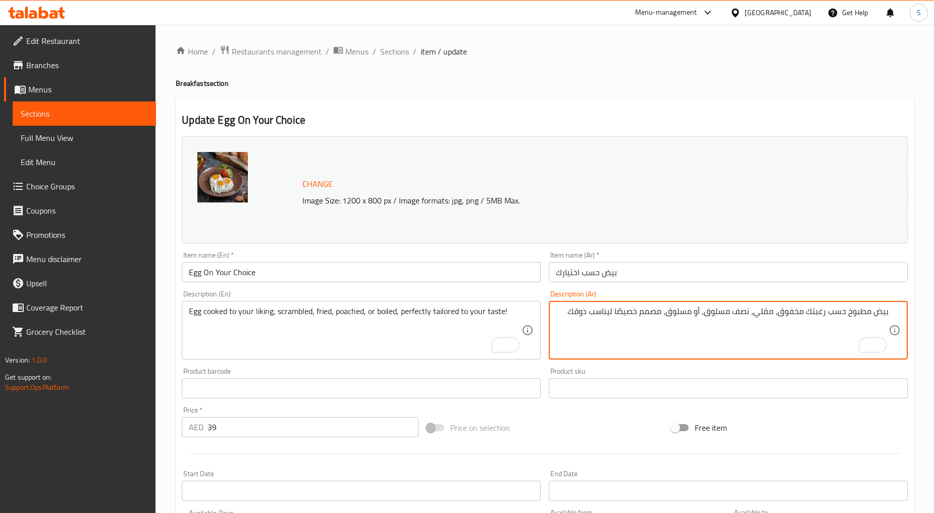
click at [258, 273] on input "Egg On Your Choice" at bounding box center [361, 272] width 359 height 20
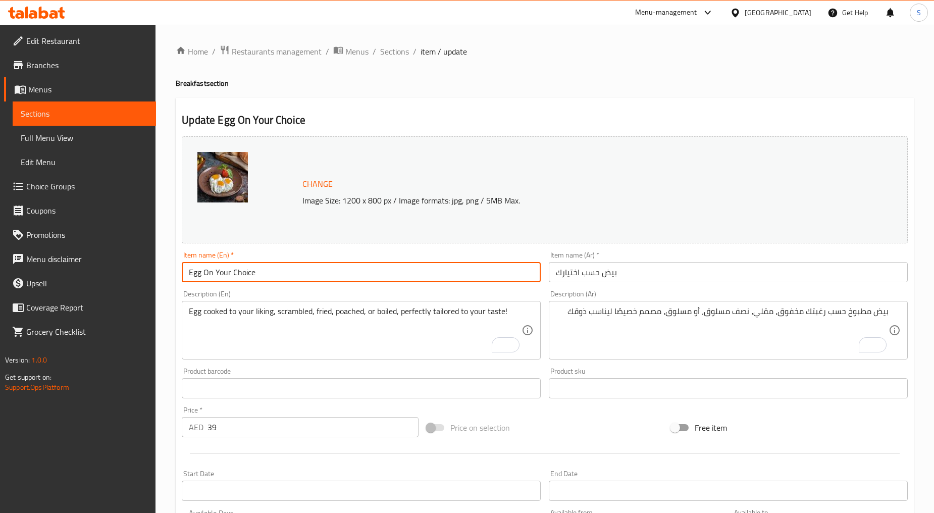
click at [258, 273] on input "Egg On Your Choice" at bounding box center [361, 272] width 359 height 20
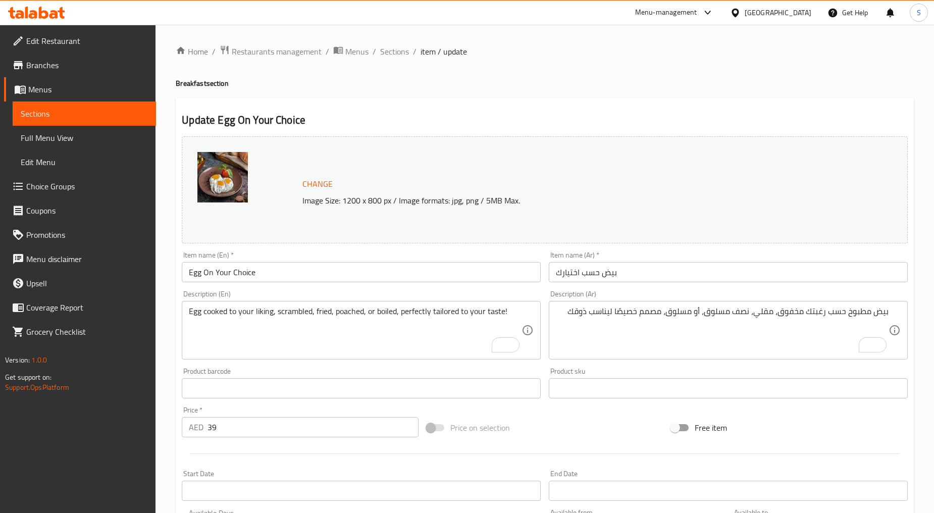
click at [773, 87] on h4 "Breakfast section" at bounding box center [545, 83] width 738 height 10
click at [399, 53] on span "Sections" at bounding box center [394, 51] width 29 height 12
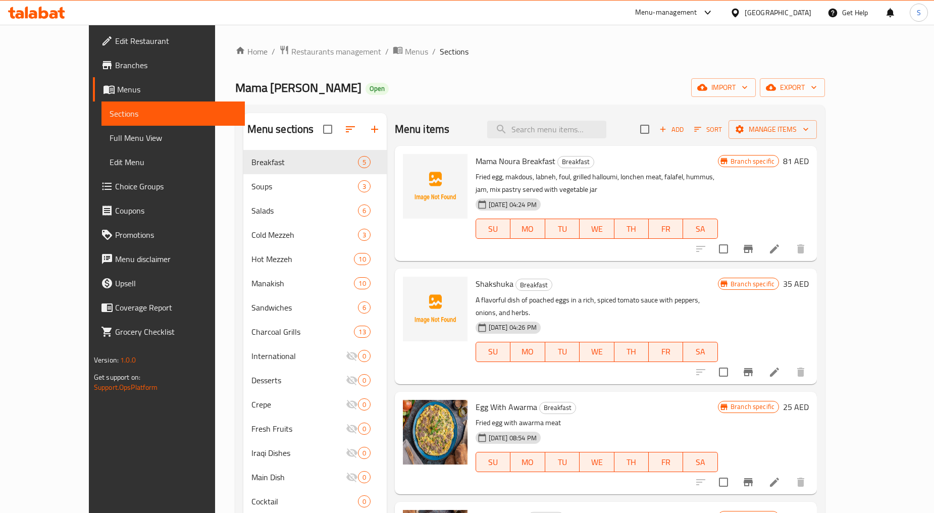
click at [685, 129] on span "Add" at bounding box center [671, 130] width 27 height 12
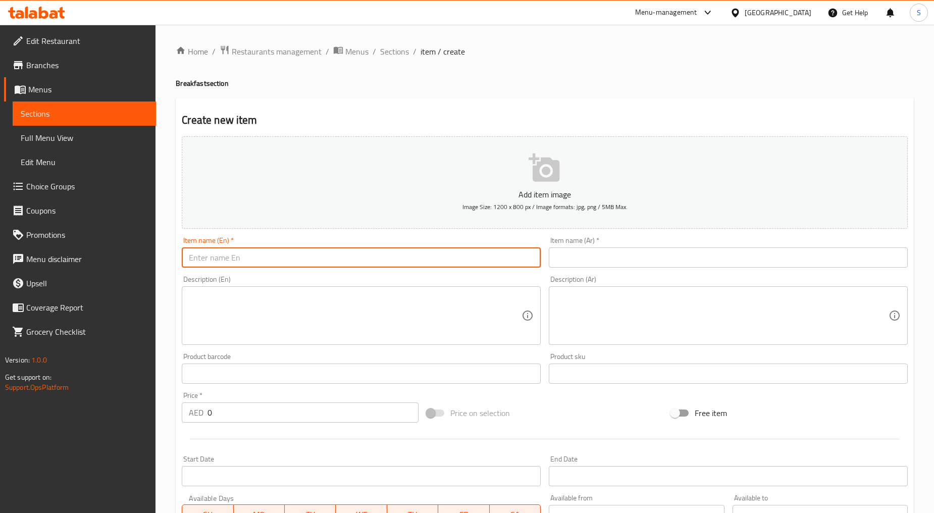
click at [365, 266] on input "text" at bounding box center [361, 257] width 359 height 20
paste input "FOUL WITH TAHINI"
click at [297, 258] on input "FOUL WITH TAHINI" at bounding box center [361, 257] width 359 height 20
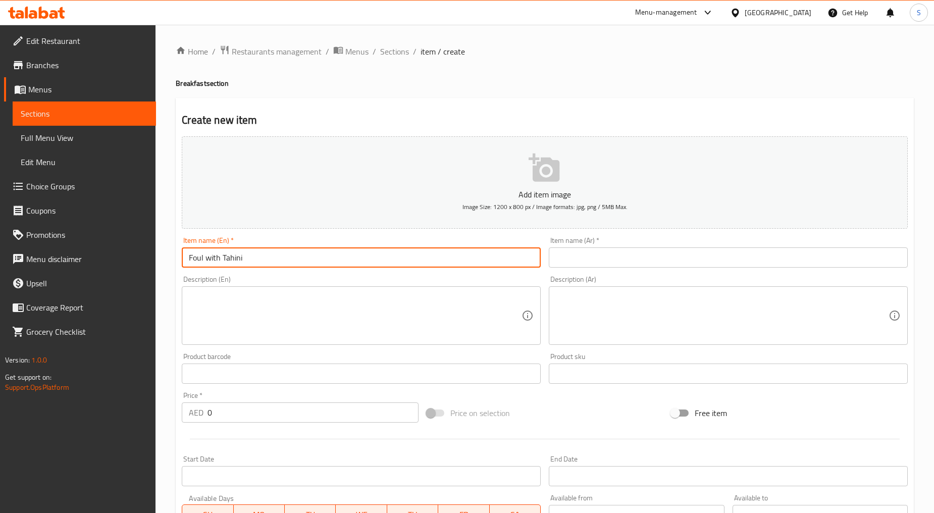
click at [215, 261] on input "Foul with Tahini" at bounding box center [361, 257] width 359 height 20
click at [285, 264] on input "Foul With Tahini" at bounding box center [361, 257] width 359 height 20
type input "Foul With Tahini"
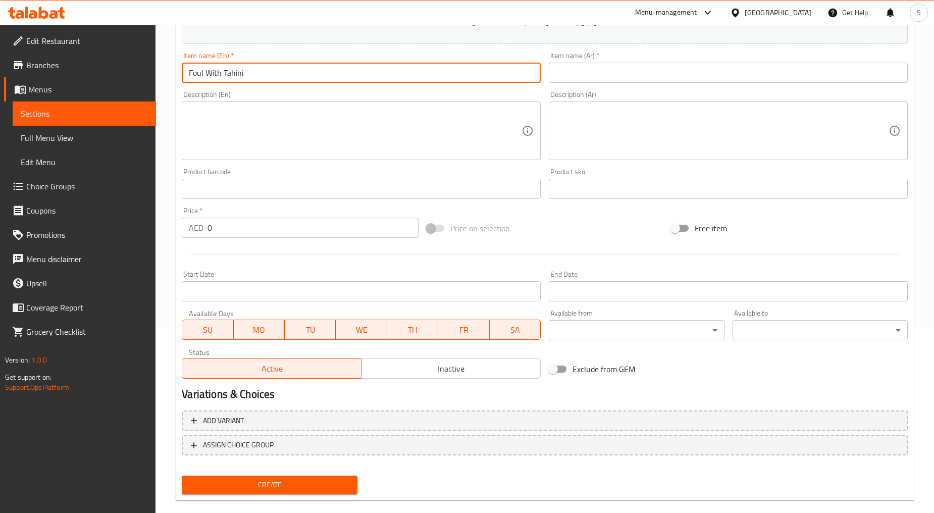
scroll to position [198, 0]
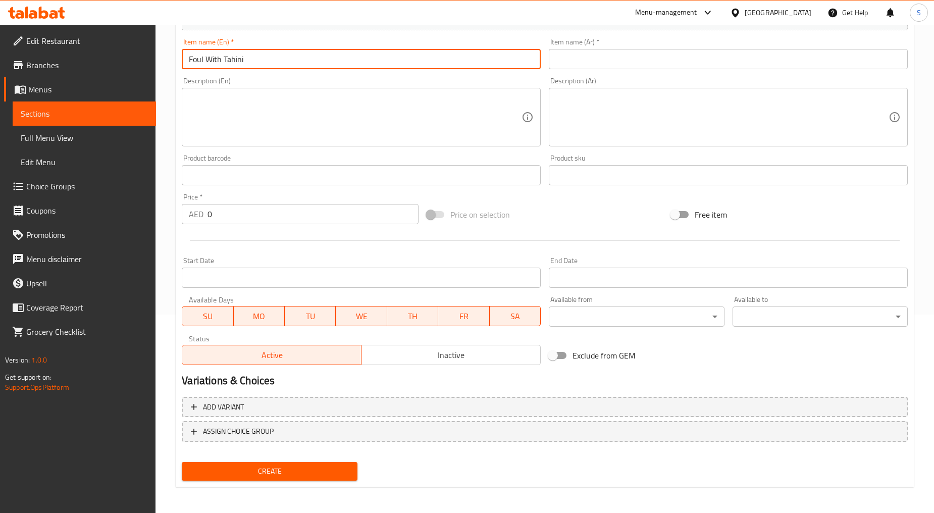
click at [233, 216] on input "0" at bounding box center [312, 214] width 211 height 20
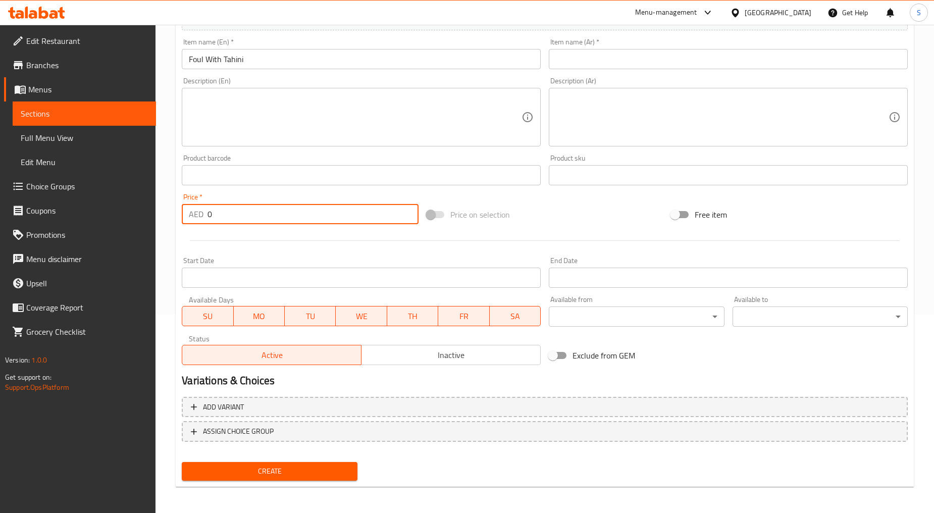
click at [233, 216] on input "0" at bounding box center [312, 214] width 211 height 20
paste input "28"
type input "28"
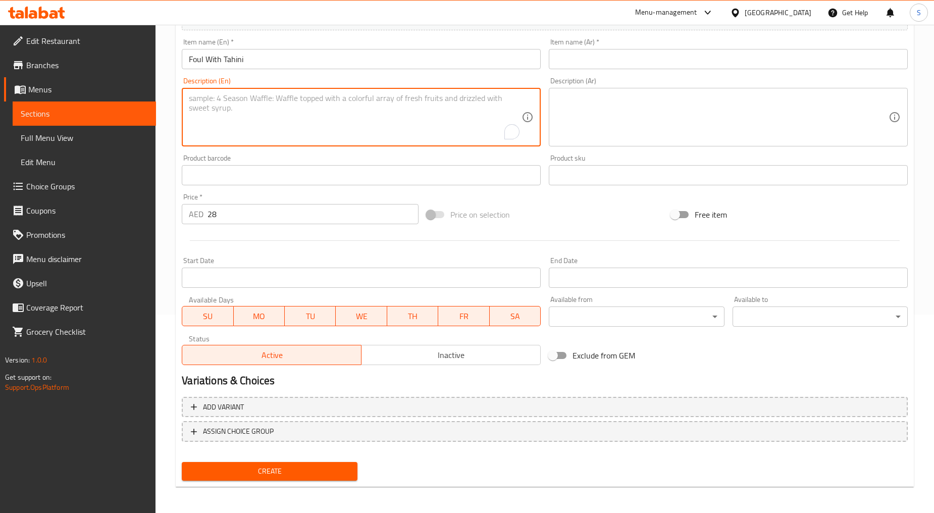
click at [291, 99] on textarea "To enrich screen reader interactions, please activate Accessibility in Grammarl…" at bounding box center [355, 117] width 333 height 48
paste textarea "(Oil - tahina) foul in olive oil served with parsley and tomato"
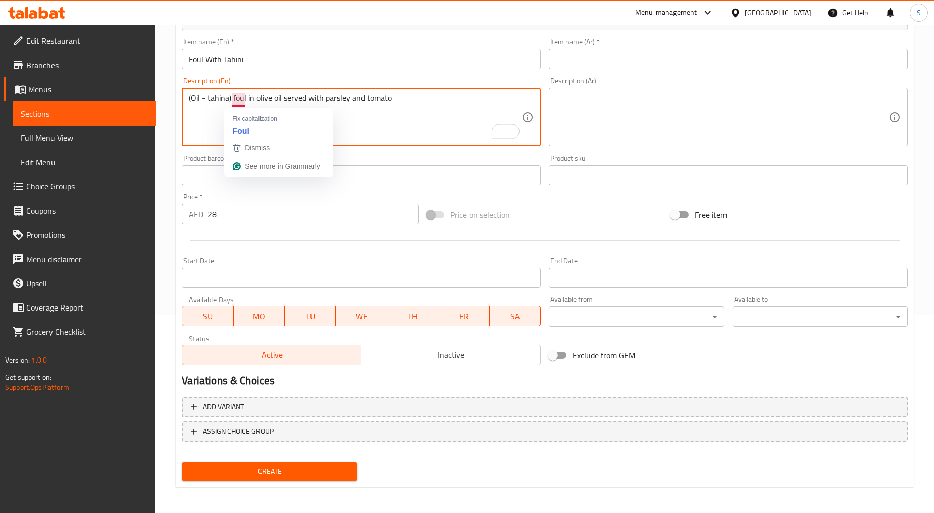
click at [219, 116] on textarea "(Oil - tahina) foul in olive oil served with parsley and tomato" at bounding box center [355, 117] width 333 height 48
click at [253, 119] on textarea "(Oil - tahina) foul in olive oil served with parsley and tomato" at bounding box center [355, 117] width 333 height 48
type textarea "(Oil - tahina) foul in olive oil served with parsley and tomato"
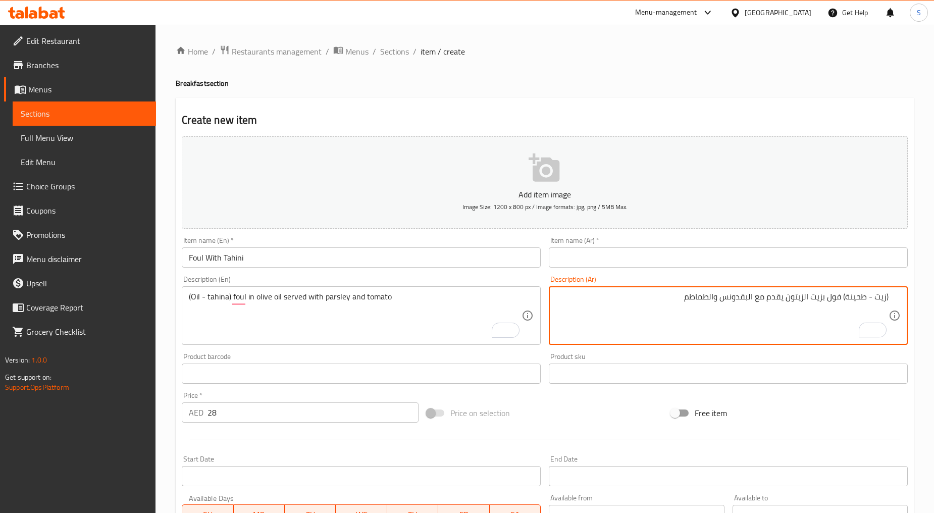
scroll to position [198, 0]
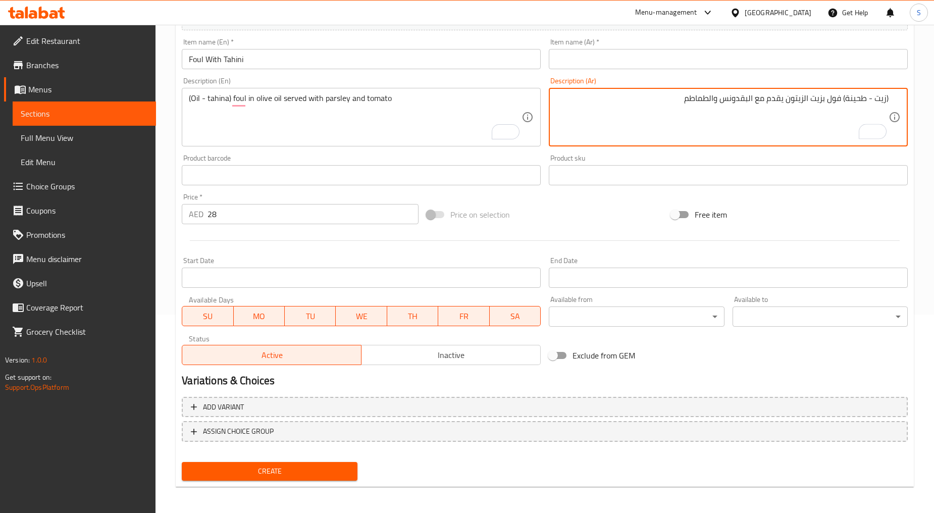
click at [886, 103] on textarea "(زيت - طحينة) فول بزيت الزيتون يقدم مع البقدونس والطماطم" at bounding box center [722, 117] width 333 height 48
click at [869, 99] on textarea "زيت - طحينة) فول بزيت الزيتون يقدم مع البقدونس والطماطم" at bounding box center [722, 117] width 333 height 48
click at [846, 99] on textarea "زيت، طحينة) فول بزيت الزيتون يقدم مع البقدونس والطماطم" at bounding box center [722, 117] width 333 height 48
click at [809, 98] on textarea "زيت، طحينة، فول بزيت الزيتون يقدم مع البقدونس والطماطم" at bounding box center [722, 117] width 333 height 48
click at [759, 97] on textarea "زيت، طحينة، فول بزيت زيتون يقدم مع البقدونس والطماطم" at bounding box center [722, 117] width 333 height 48
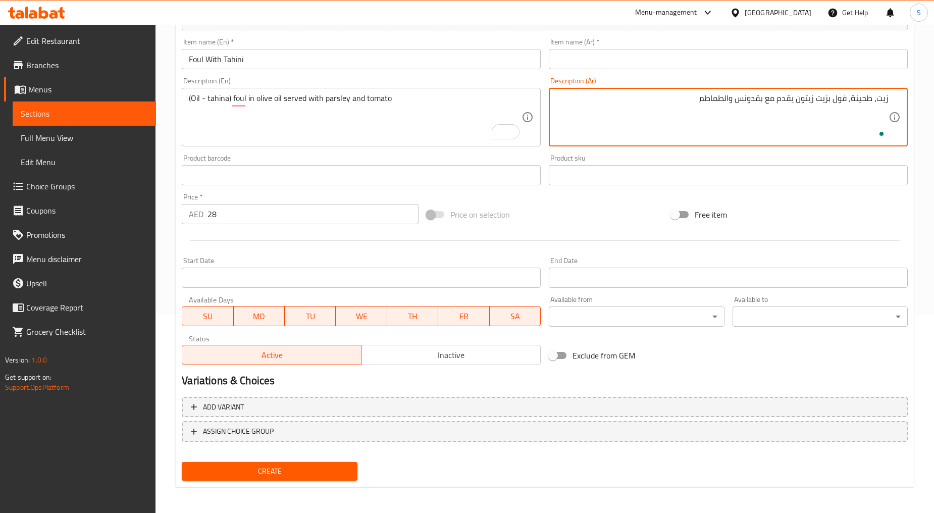
click at [727, 97] on textarea "زيت، طحينة، فول بزيت زيتون يقدم مع بقدونس والطماطم" at bounding box center [722, 117] width 333 height 48
type textarea "زيت، طحينة، فول بزيت زيتون يقدم مع بقدونس وطماطم"
click at [328, 58] on input "Foul With Tahini" at bounding box center [361, 59] width 359 height 20
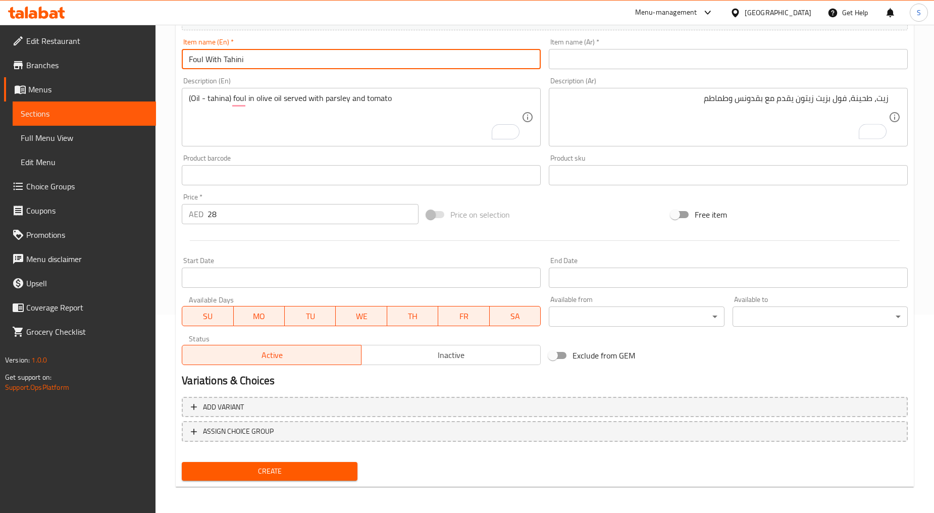
click at [328, 58] on input "Foul With Tahini" at bounding box center [361, 59] width 359 height 20
click at [657, 61] on input "text" at bounding box center [728, 59] width 359 height 20
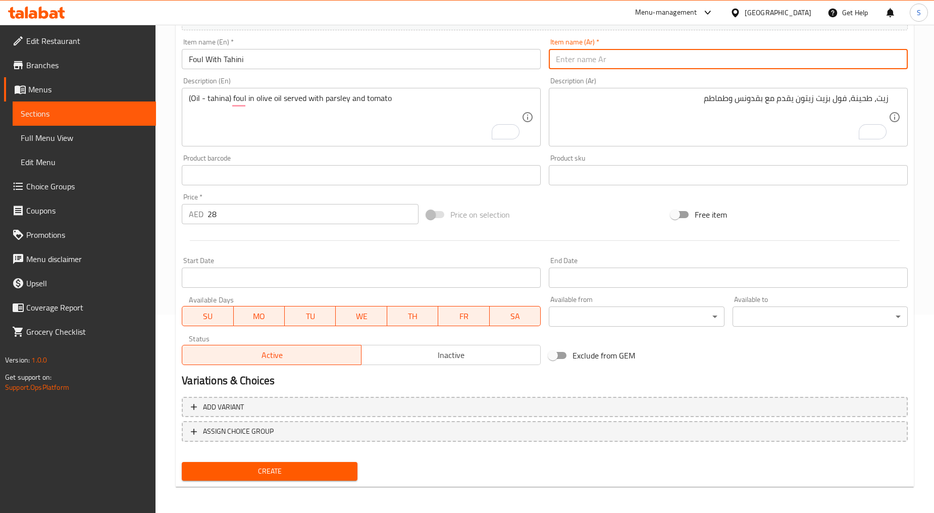
paste input "فول مع الطحينة"
click at [574, 58] on input "فول مع الطحينة" at bounding box center [728, 59] width 359 height 20
type input "فول مع طحينة"
click at [254, 462] on button "Create" at bounding box center [269, 471] width 175 height 19
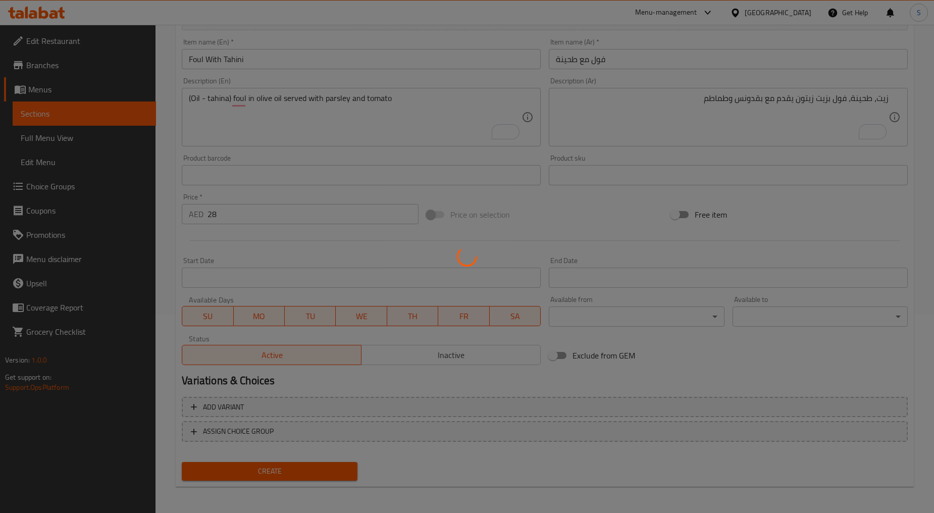
type input "0"
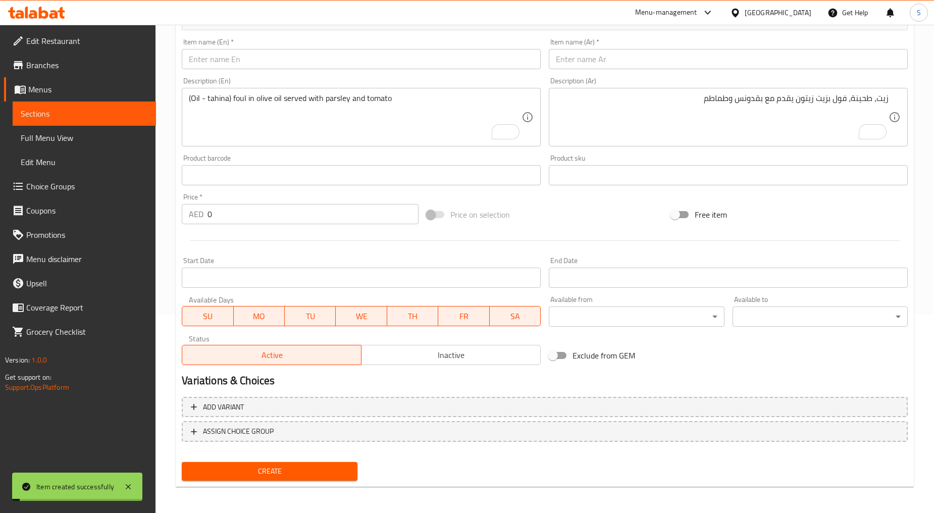
scroll to position [0, 0]
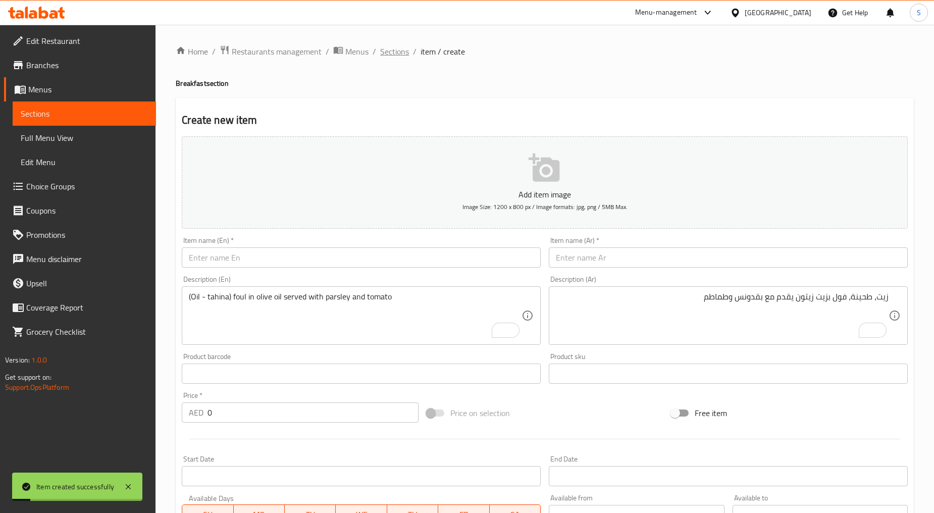
click at [396, 55] on span "Sections" at bounding box center [394, 51] width 29 height 12
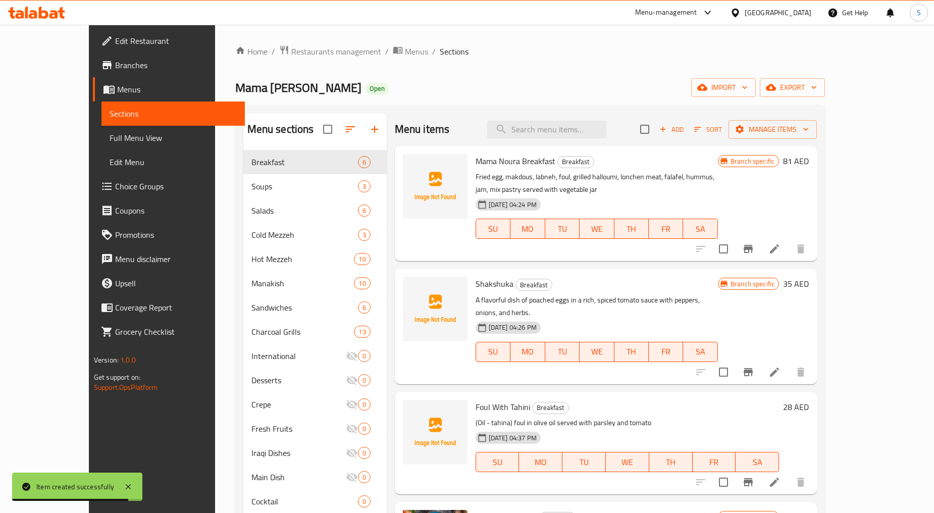
scroll to position [149, 0]
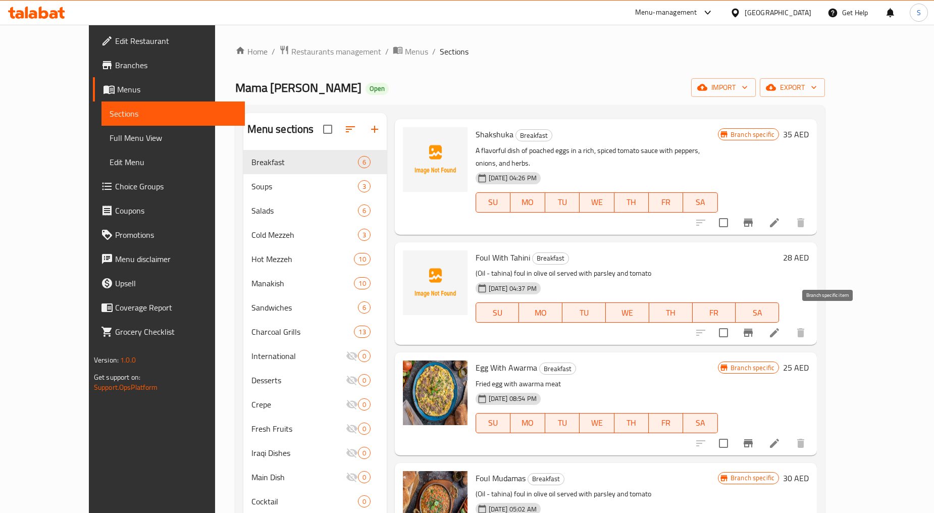
click at [753, 329] on icon "Branch-specific-item" at bounding box center [748, 333] width 9 height 8
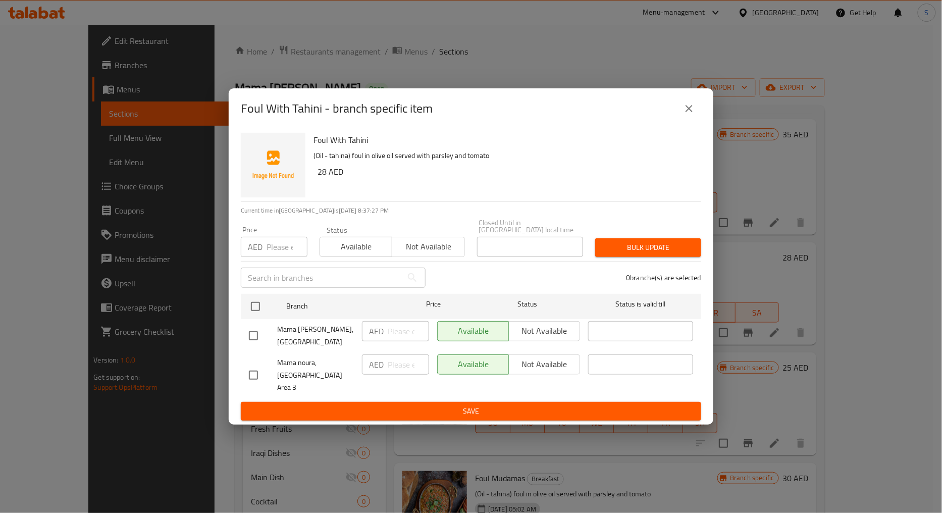
click at [251, 371] on input "checkbox" at bounding box center [253, 374] width 21 height 21
checkbox input "true"
click at [447, 254] on span "Not available" at bounding box center [428, 246] width 64 height 15
click at [640, 254] on span "Bulk update" at bounding box center [648, 247] width 90 height 13
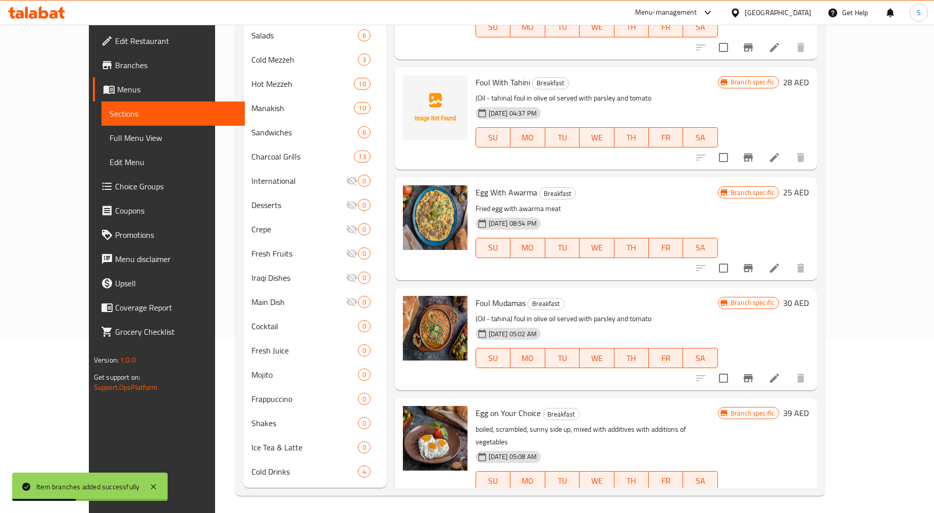
scroll to position [178, 0]
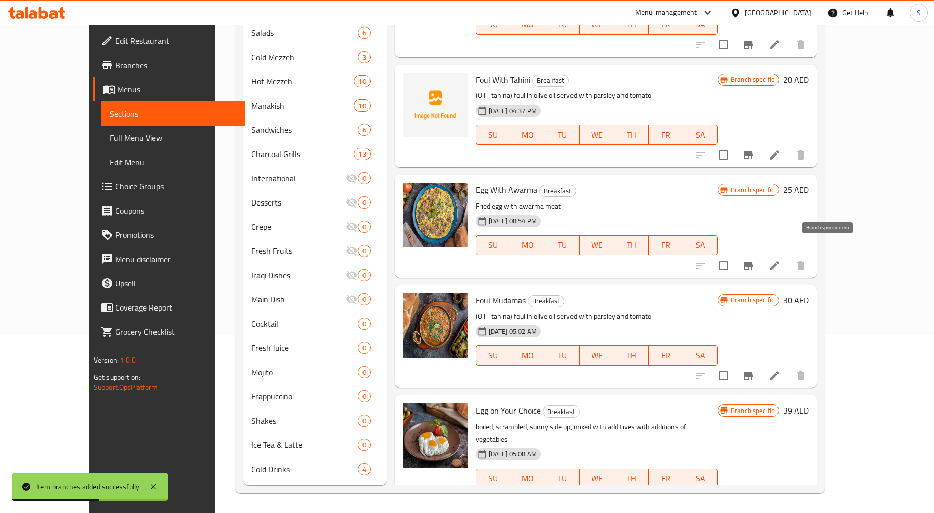
click at [754, 259] on icon "Branch-specific-item" at bounding box center [748, 265] width 12 height 12
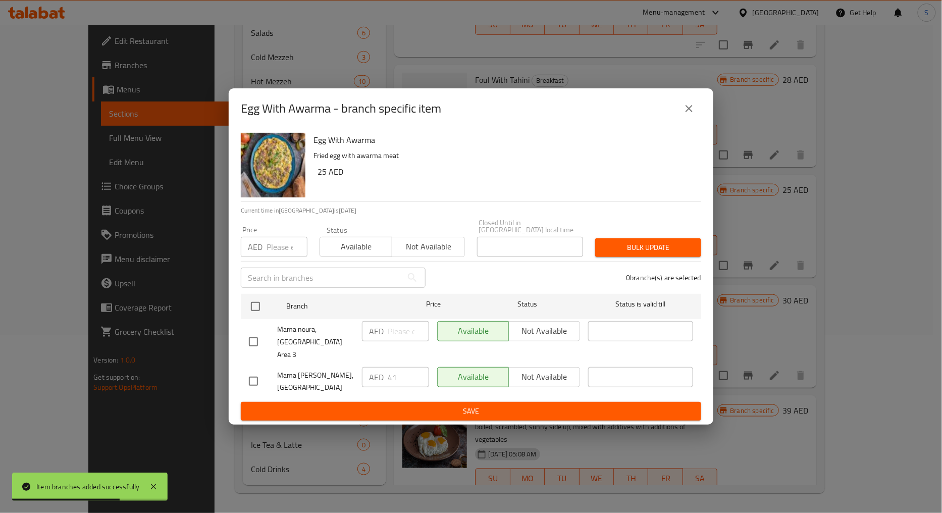
click at [691, 114] on icon "close" at bounding box center [689, 108] width 12 height 12
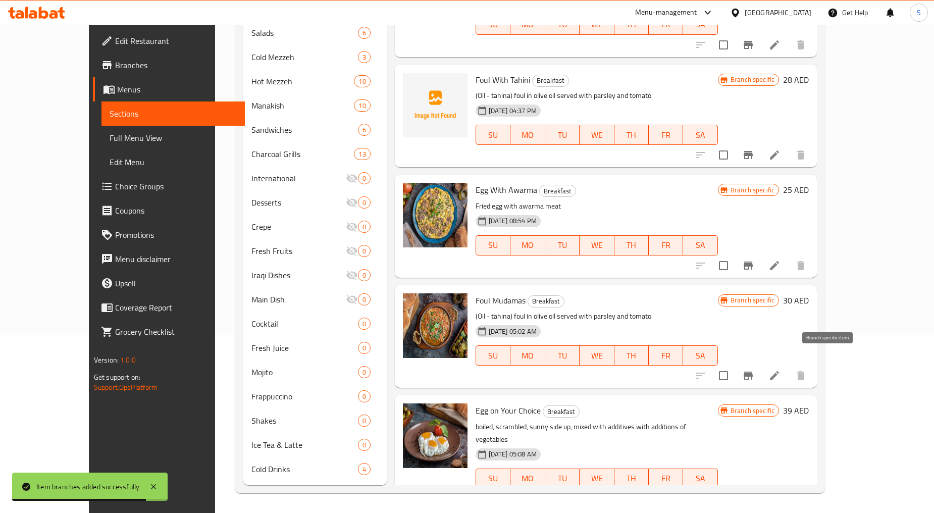
click at [754, 370] on icon "Branch-specific-item" at bounding box center [748, 376] width 12 height 12
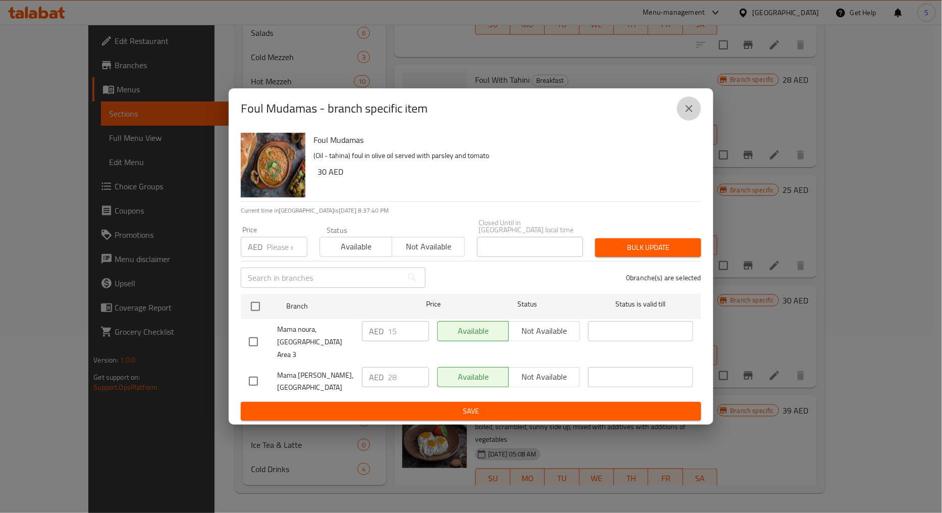
click at [693, 115] on icon "close" at bounding box center [689, 108] width 12 height 12
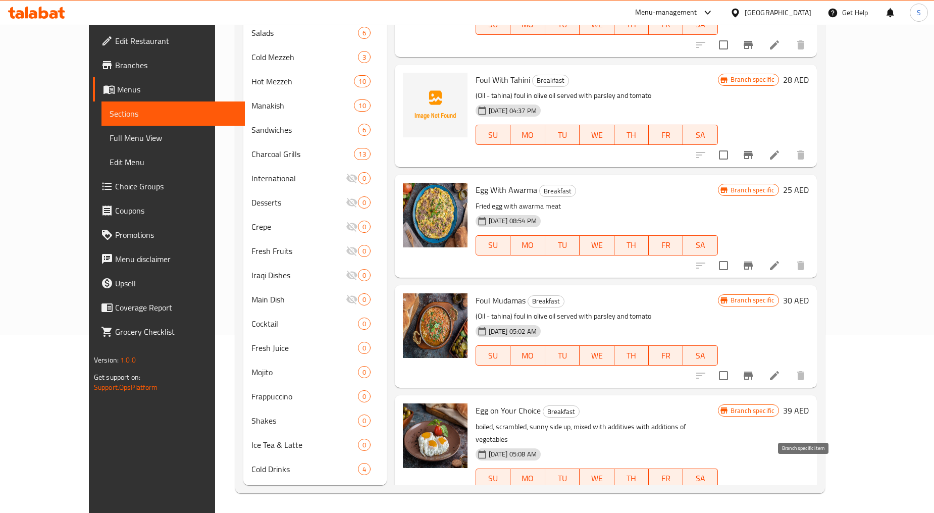
click at [728, 495] on icon "Branch-specific-item" at bounding box center [723, 499] width 9 height 8
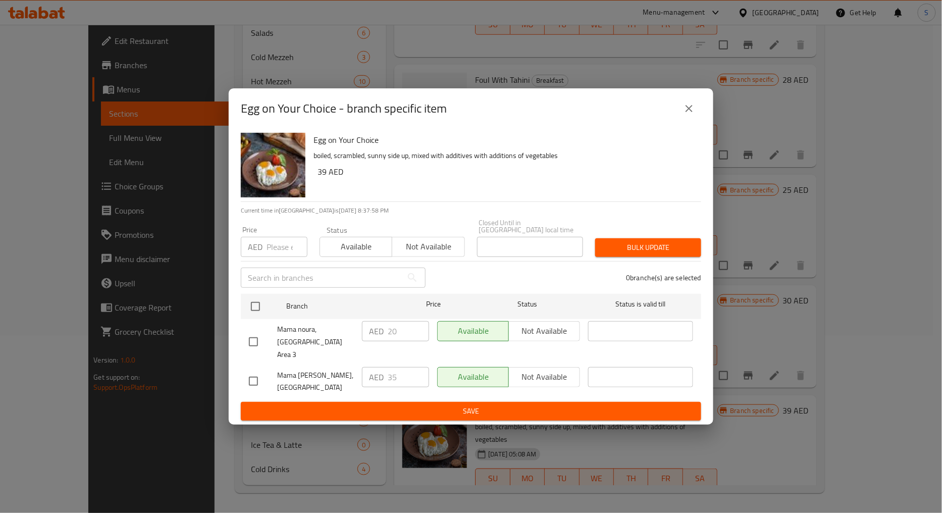
click at [691, 112] on icon "close" at bounding box center [689, 108] width 12 height 12
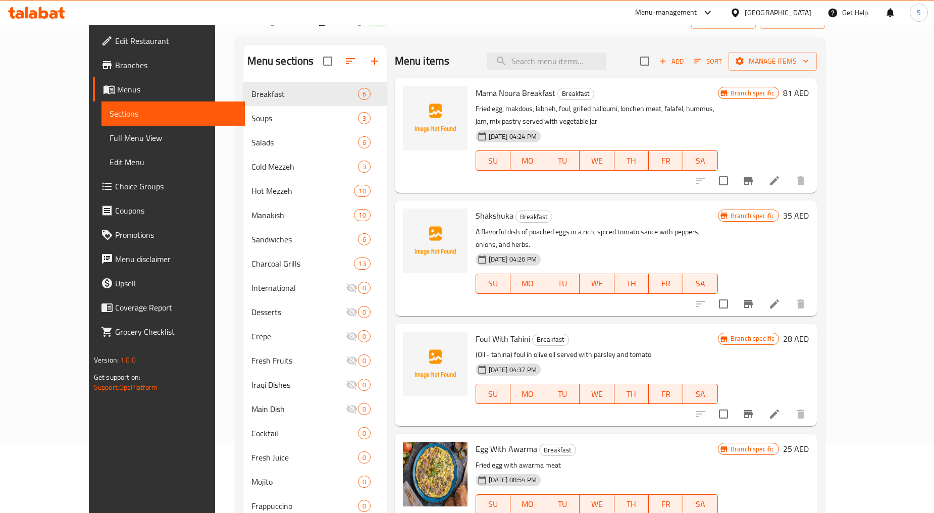
scroll to position [0, 0]
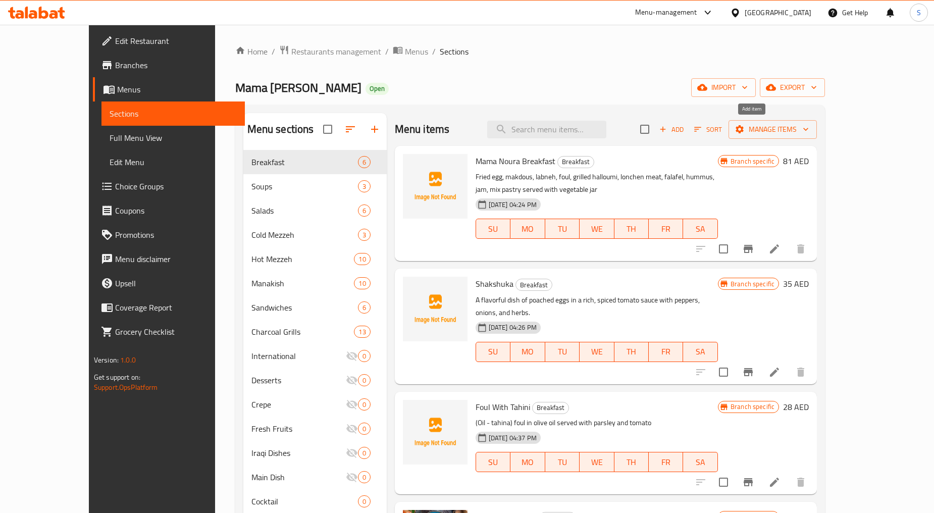
click at [688, 136] on button "Add" at bounding box center [671, 130] width 32 height 16
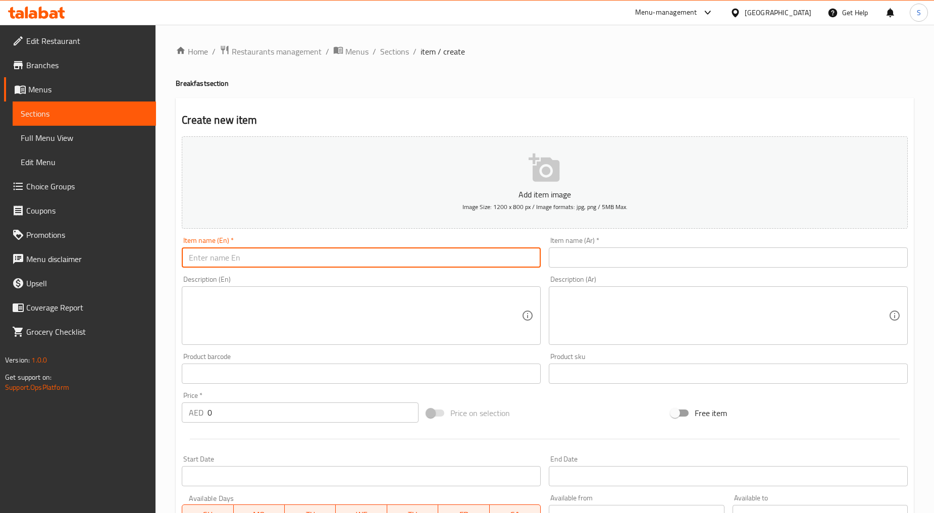
click at [247, 266] on input "text" at bounding box center [361, 257] width 359 height 20
paste input "OMELETTE"
click at [247, 266] on input "OMELETTE" at bounding box center [361, 257] width 359 height 20
type input "Omelette"
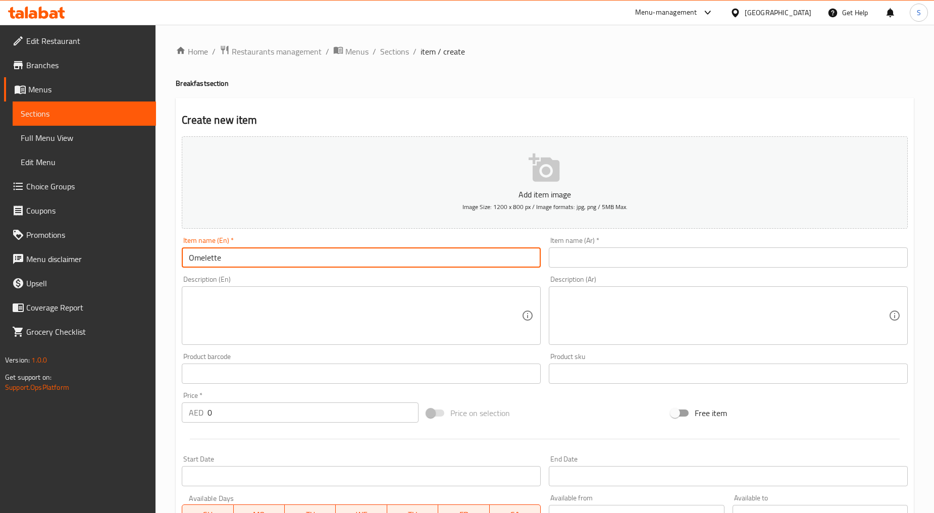
click at [646, 266] on input "text" at bounding box center [728, 257] width 359 height 20
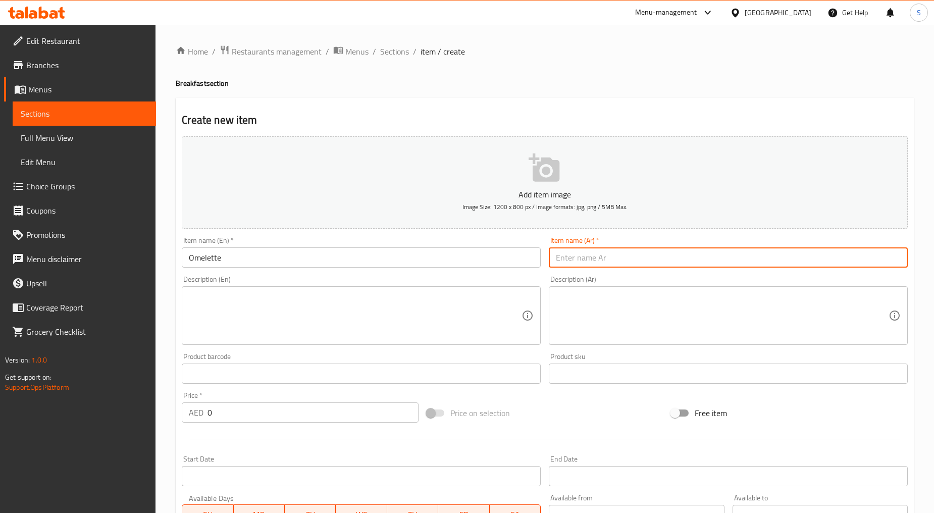
paste input "أومليت"
type input "أومليت"
click at [269, 323] on textarea at bounding box center [355, 316] width 333 height 48
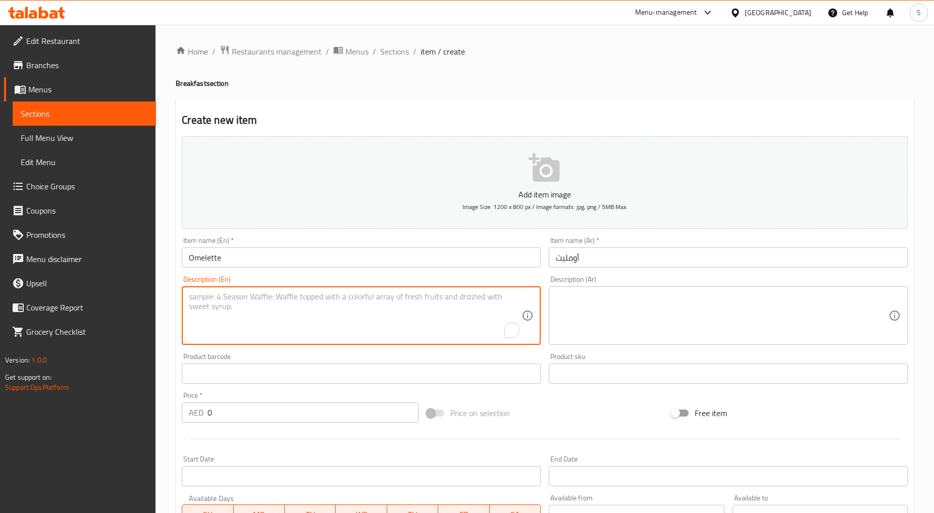
paste textarea "A fluffy omelette, golden and tender, customizable with cheese, veggies, or mea…"
click at [269, 323] on textarea "A fluffy omelette, golden and tender, customizable with cheese, veggies, or mea…" at bounding box center [355, 316] width 333 height 48
click at [283, 335] on textarea "A fluffy omelette, golden and tender, customizable with cheese, veggies, or mea…" at bounding box center [355, 316] width 333 height 48
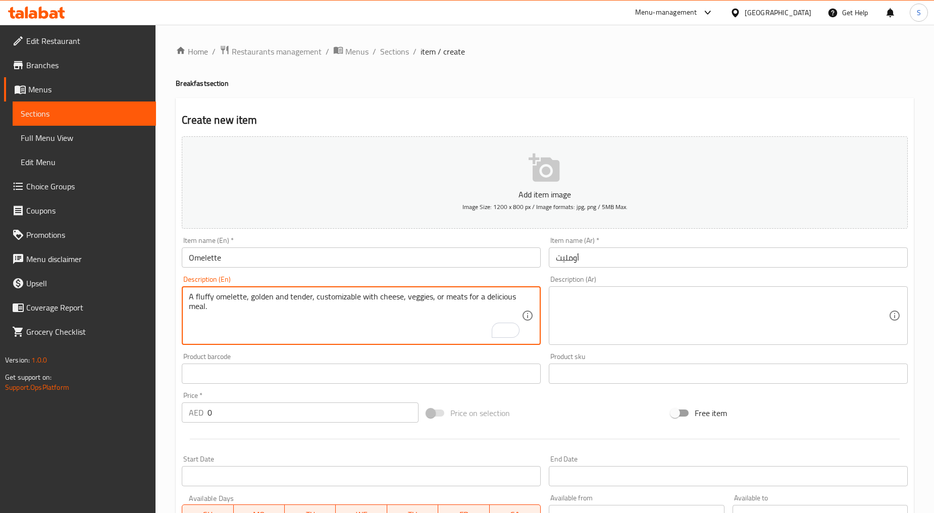
type textarea "A fluffy omelette, golden and tender, customizable with cheese, veggies, or mea…"
click at [396, 57] on span "Sections" at bounding box center [394, 51] width 29 height 12
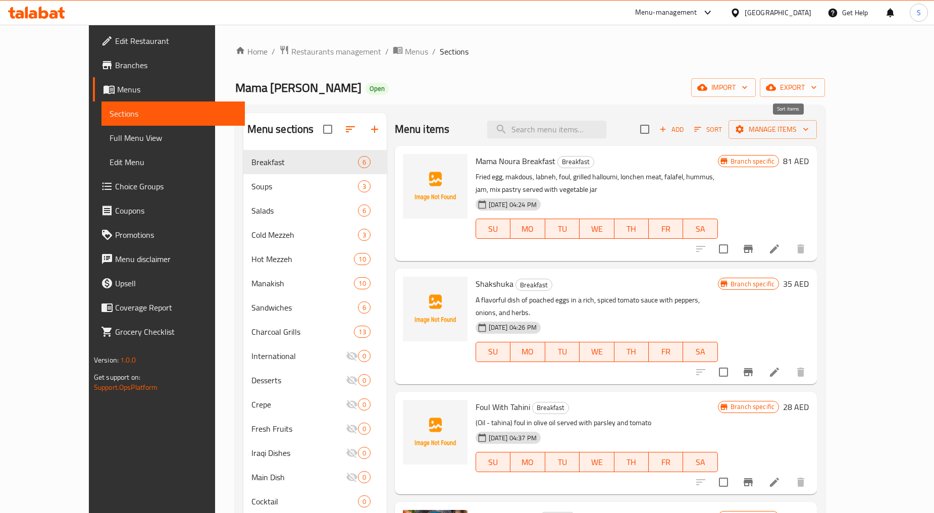
click at [722, 125] on span "Sort" at bounding box center [708, 130] width 28 height 12
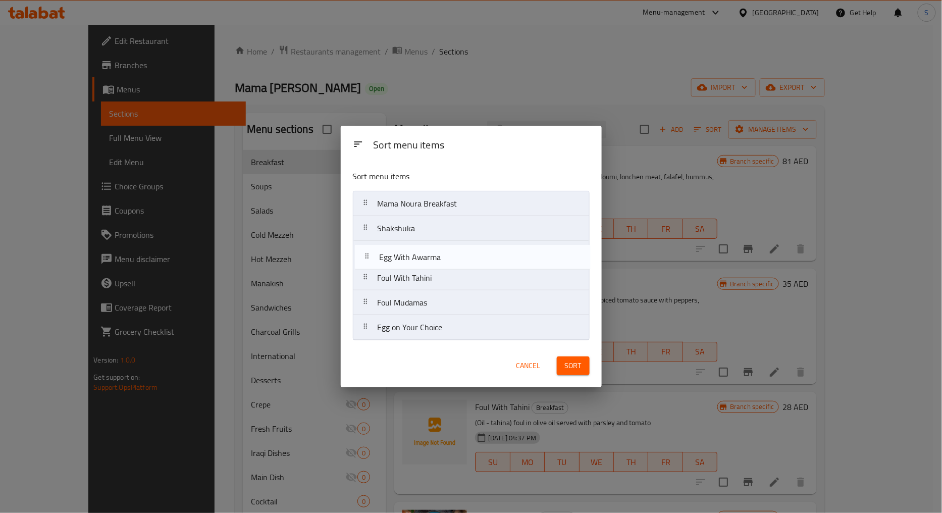
drag, startPoint x: 368, startPoint y: 280, endPoint x: 369, endPoint y: 254, distance: 26.3
click at [369, 254] on nav "Mama Noura Breakfast Shakshuka Foul With Tahini Egg With Awarma Foul Mudamas Eg…" at bounding box center [471, 265] width 237 height 149
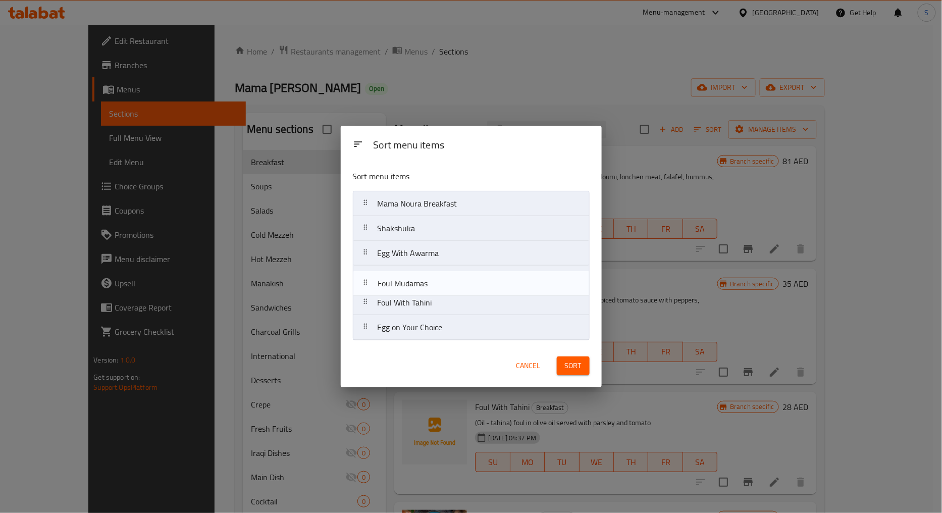
drag, startPoint x: 372, startPoint y: 304, endPoint x: 372, endPoint y: 280, distance: 24.2
click at [372, 280] on nav "Mama Noura Breakfast Shakshuka Egg With Awarma Foul With Tahini Foul Mudamas Eg…" at bounding box center [471, 265] width 237 height 149
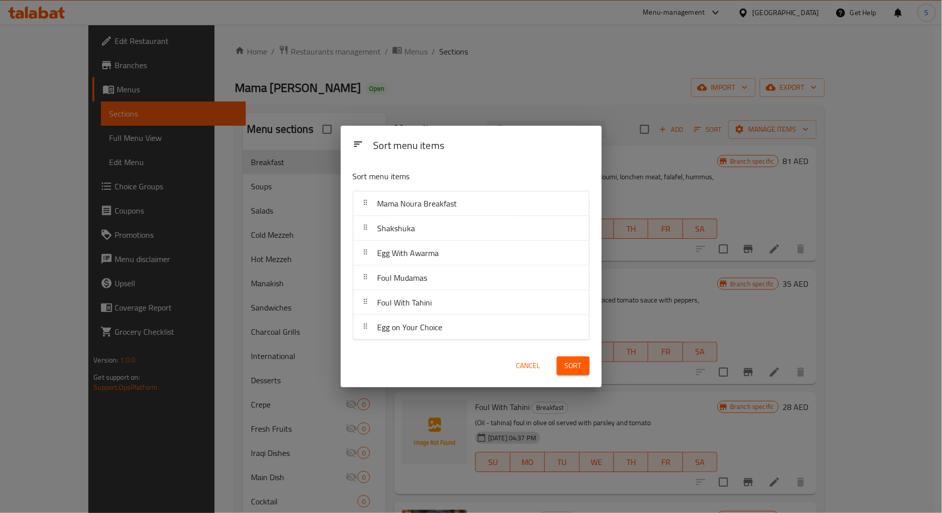
click at [573, 377] on div "Sort" at bounding box center [573, 365] width 45 height 31
click at [572, 370] on span "Sort" at bounding box center [573, 365] width 17 height 13
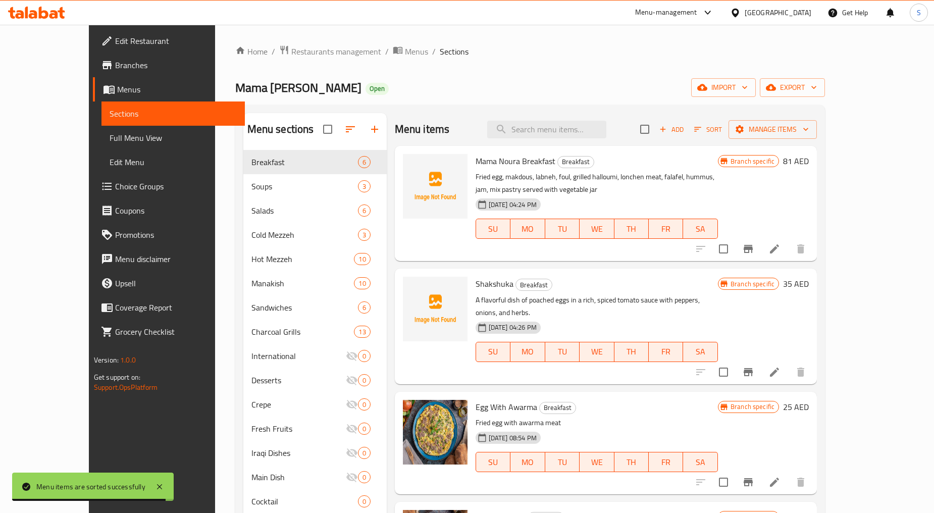
click at [754, 254] on icon "Branch-specific-item" at bounding box center [748, 249] width 12 height 12
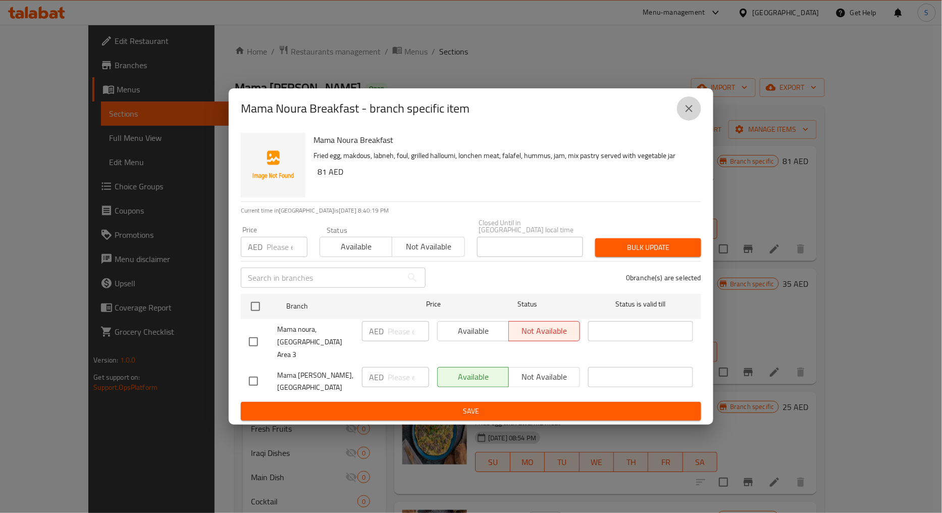
click at [684, 115] on icon "close" at bounding box center [689, 108] width 12 height 12
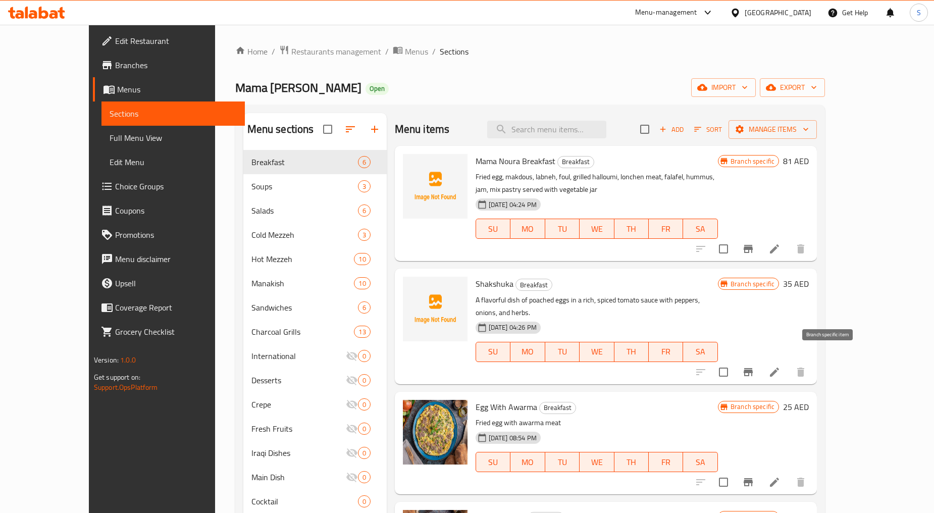
click at [753, 368] on icon "Branch-specific-item" at bounding box center [748, 372] width 9 height 8
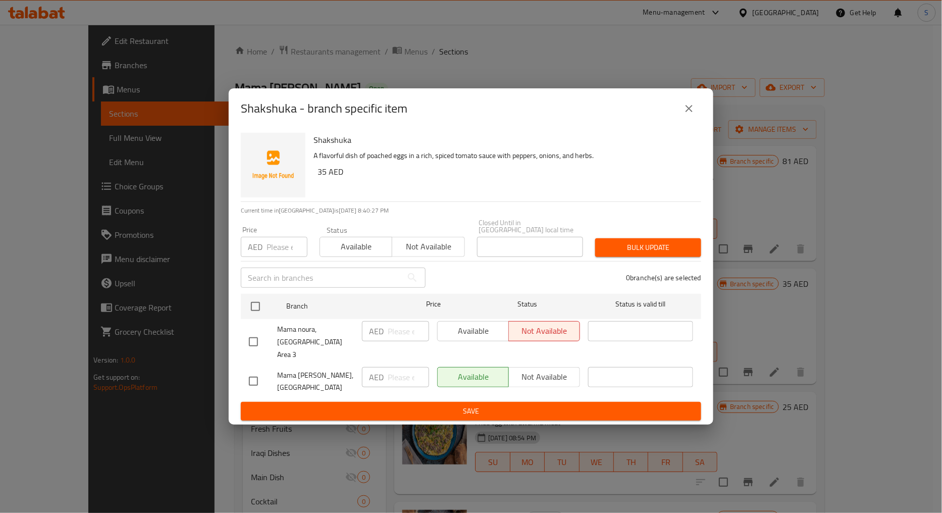
click at [684, 115] on icon "close" at bounding box center [689, 108] width 12 height 12
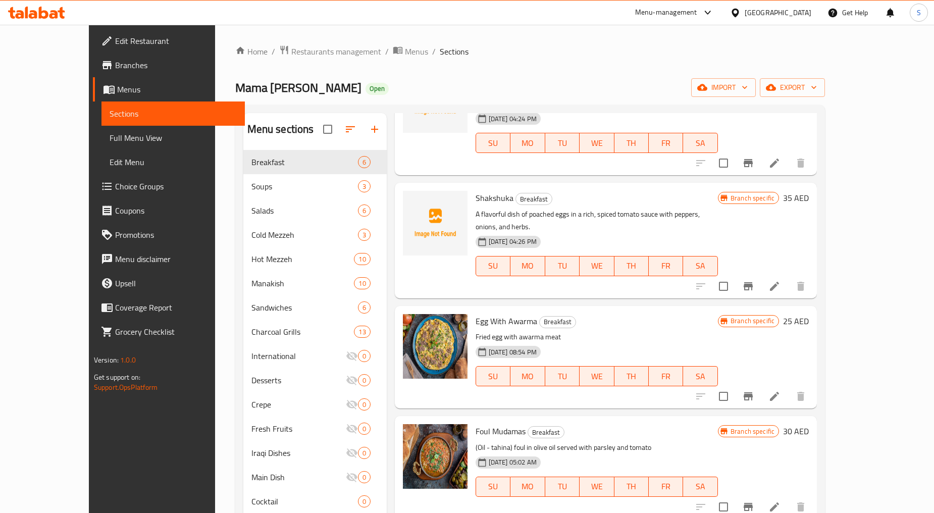
scroll to position [112, 0]
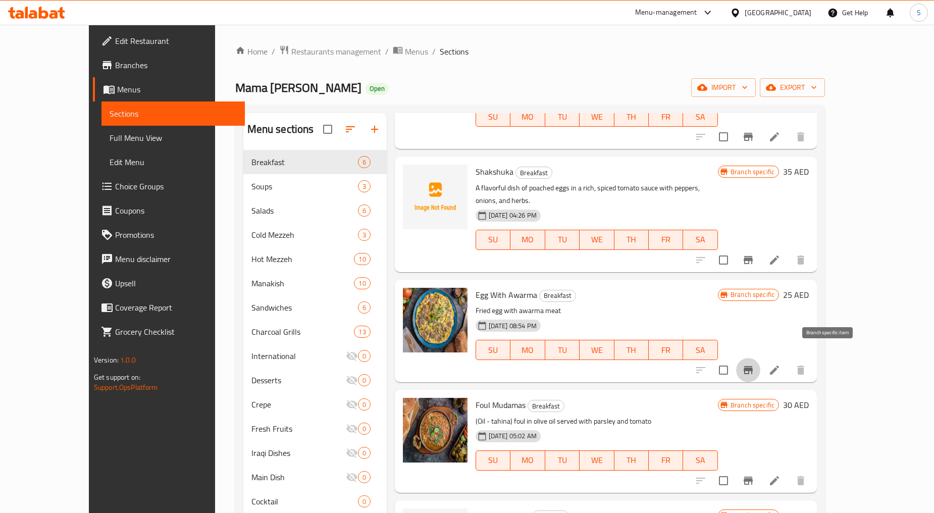
click at [754, 364] on icon "Branch-specific-item" at bounding box center [748, 370] width 12 height 12
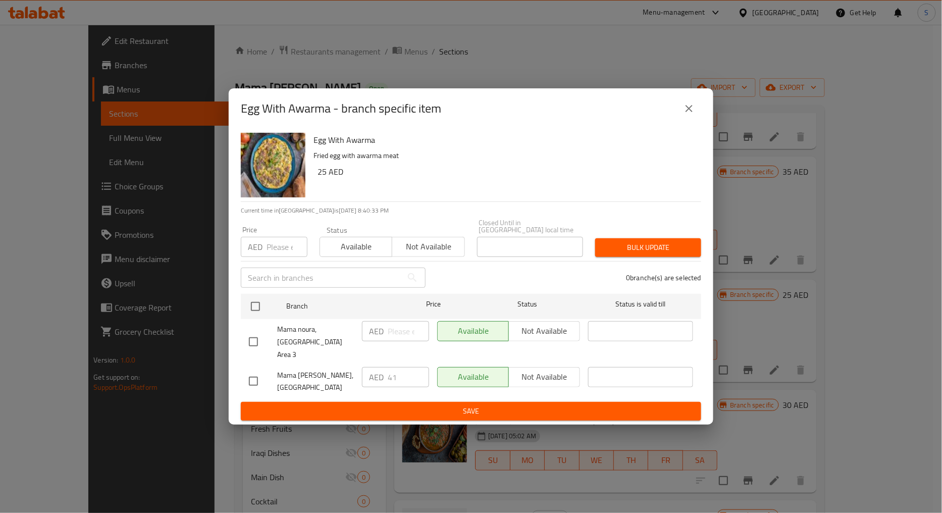
click at [689, 112] on icon "close" at bounding box center [689, 108] width 7 height 7
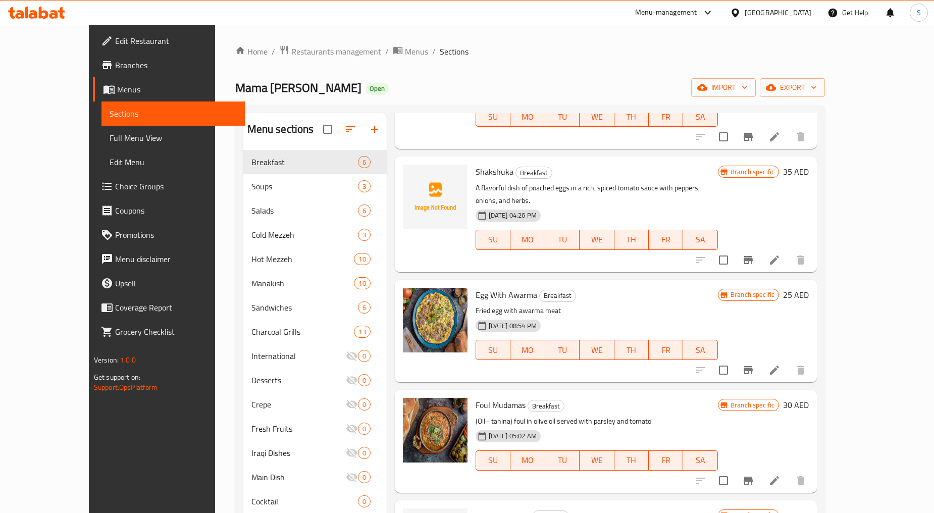
scroll to position [149, 0]
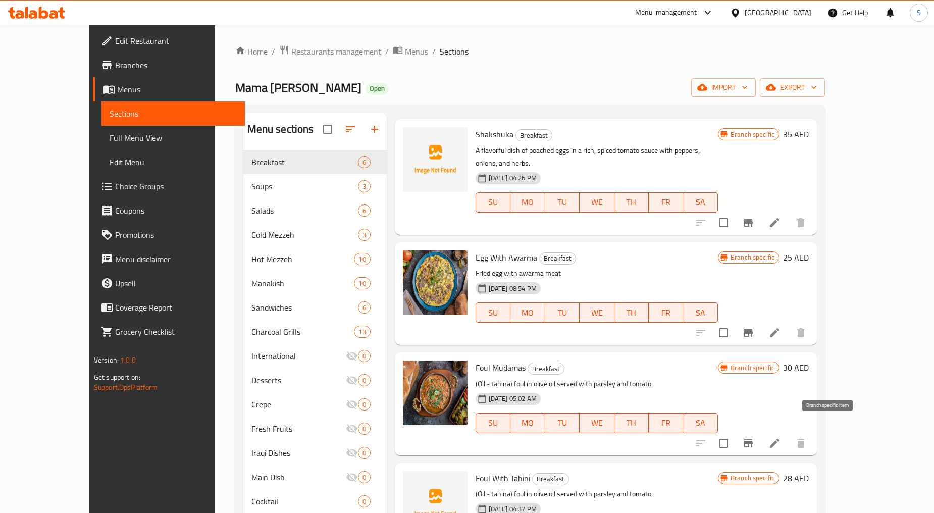
click at [760, 431] on button "Branch-specific-item" at bounding box center [748, 443] width 24 height 24
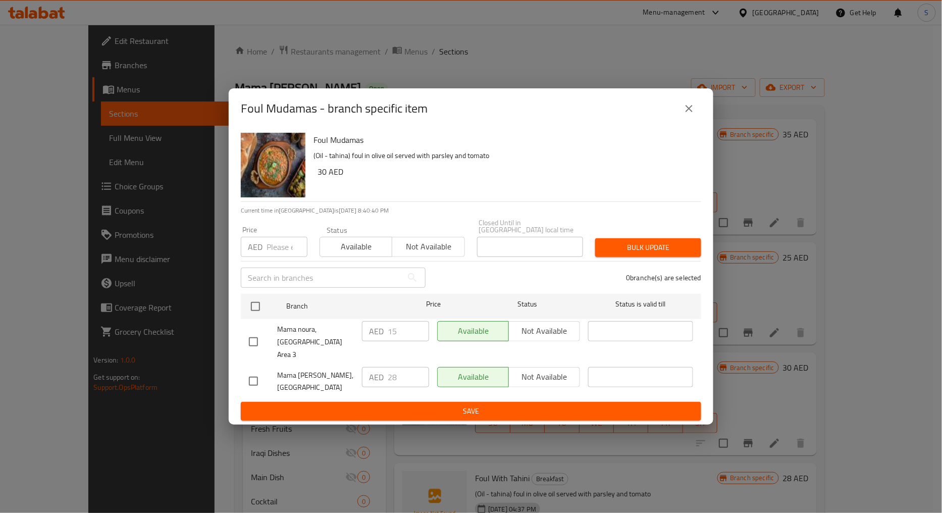
click at [693, 110] on icon "close" at bounding box center [689, 108] width 12 height 12
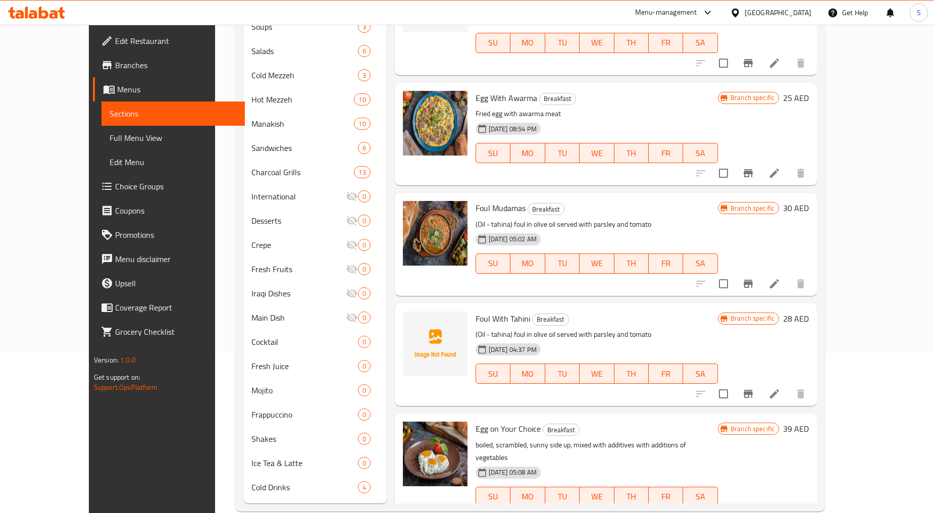
scroll to position [178, 0]
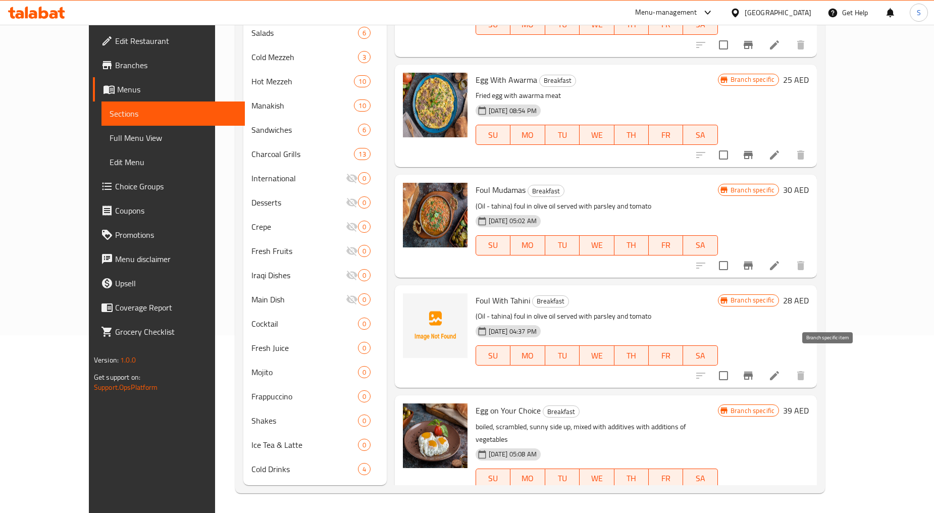
click at [753, 372] on icon "Branch-specific-item" at bounding box center [748, 376] width 9 height 8
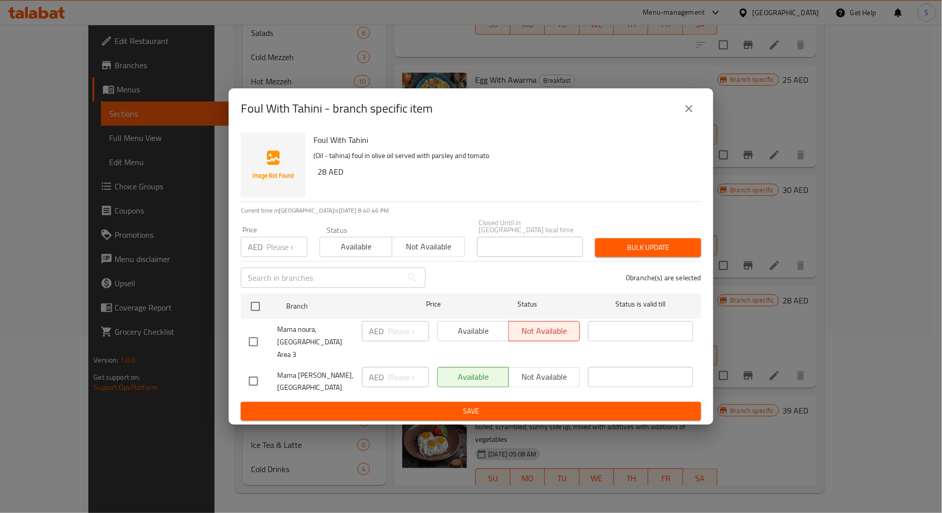
click at [689, 115] on icon "close" at bounding box center [689, 108] width 12 height 12
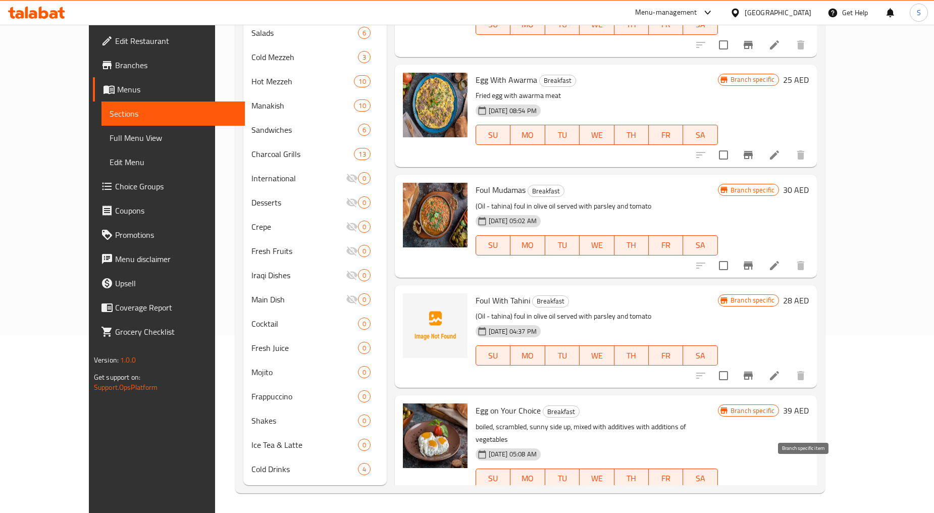
click at [730, 493] on icon "Branch-specific-item" at bounding box center [724, 499] width 12 height 12
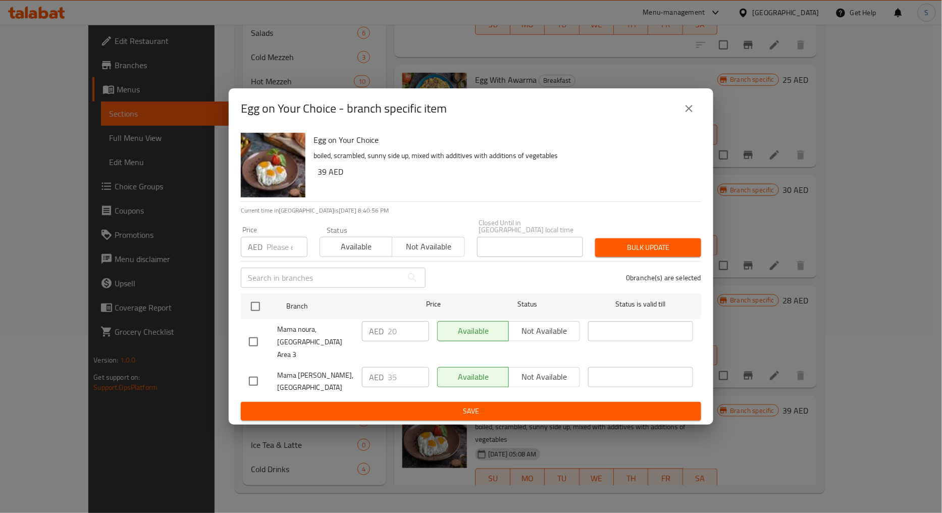
click at [690, 112] on icon "close" at bounding box center [689, 108] width 7 height 7
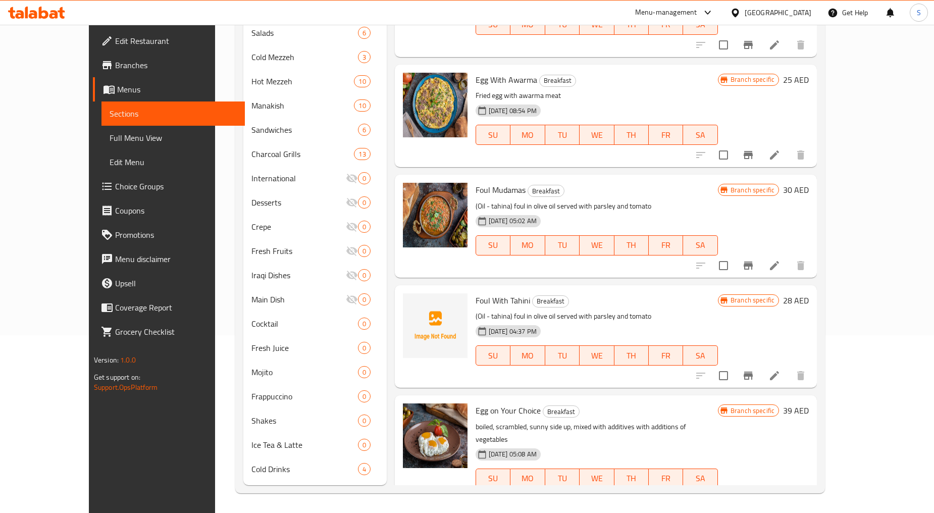
click at [736, 487] on button "Branch-specific-item" at bounding box center [724, 499] width 24 height 24
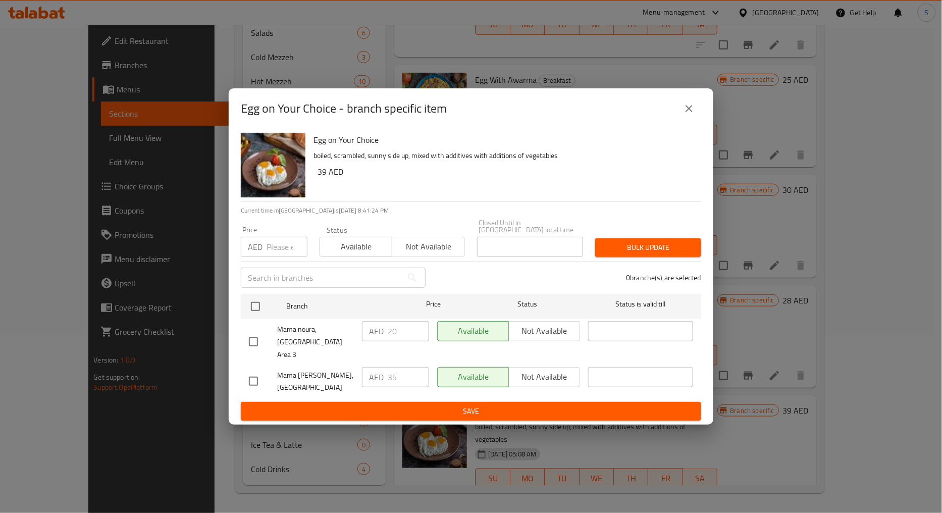
click at [687, 115] on icon "close" at bounding box center [689, 108] width 12 height 12
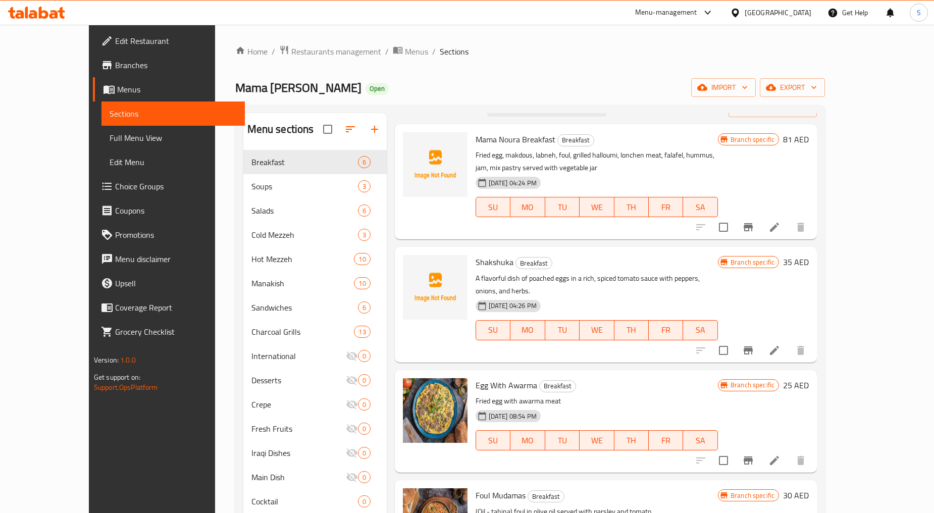
scroll to position [56, 0]
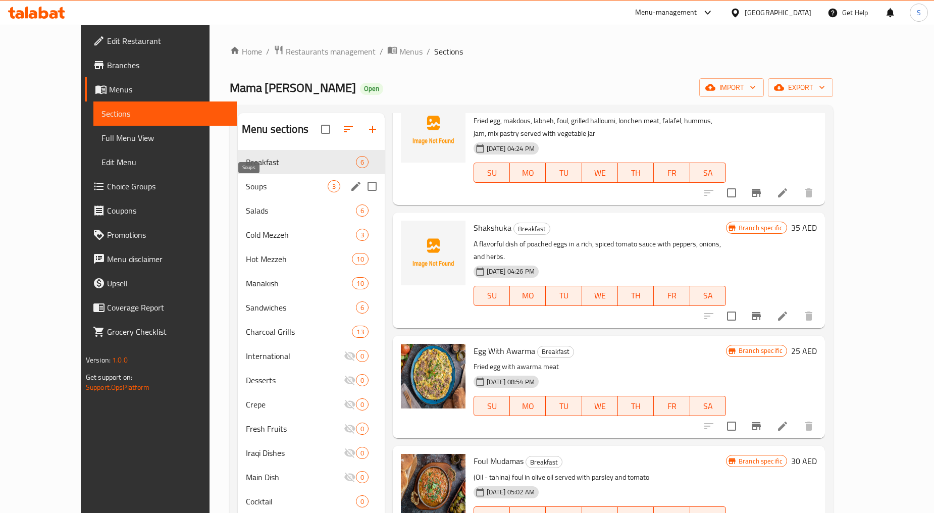
click at [261, 183] on span "Soups" at bounding box center [287, 186] width 82 height 12
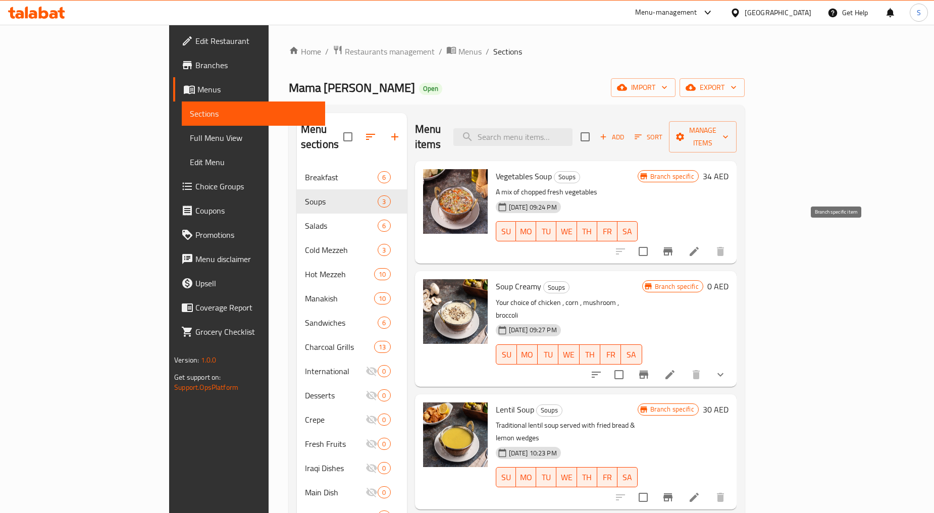
click at [680, 239] on button "Branch-specific-item" at bounding box center [668, 251] width 24 height 24
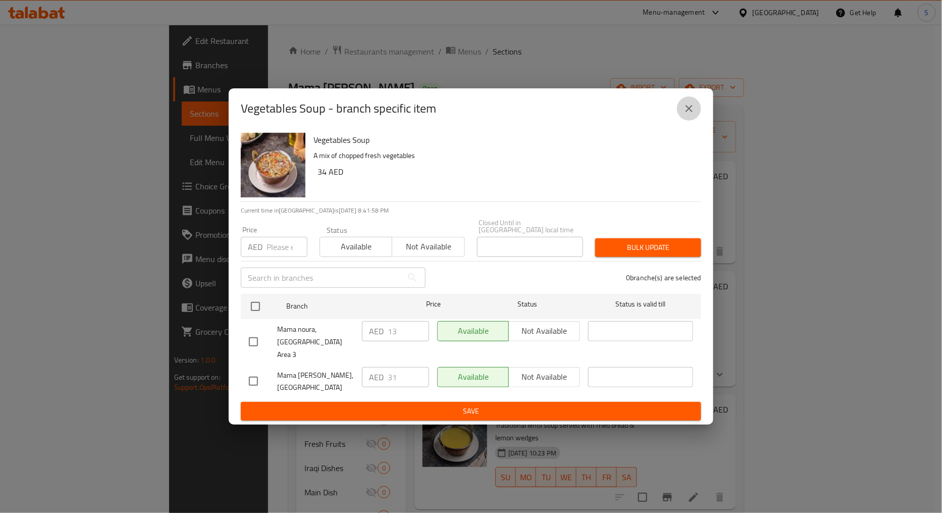
click at [696, 110] on button "close" at bounding box center [689, 108] width 24 height 24
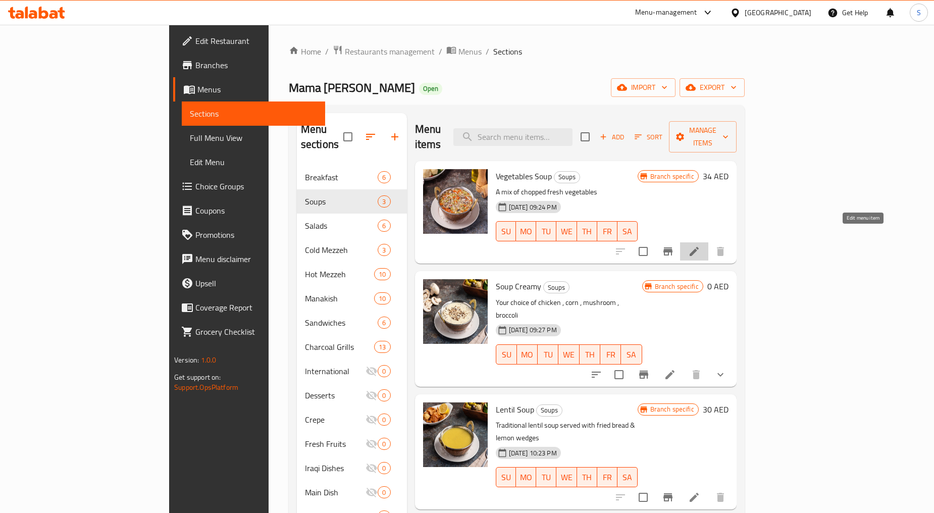
click at [699, 247] on icon at bounding box center [694, 251] width 9 height 9
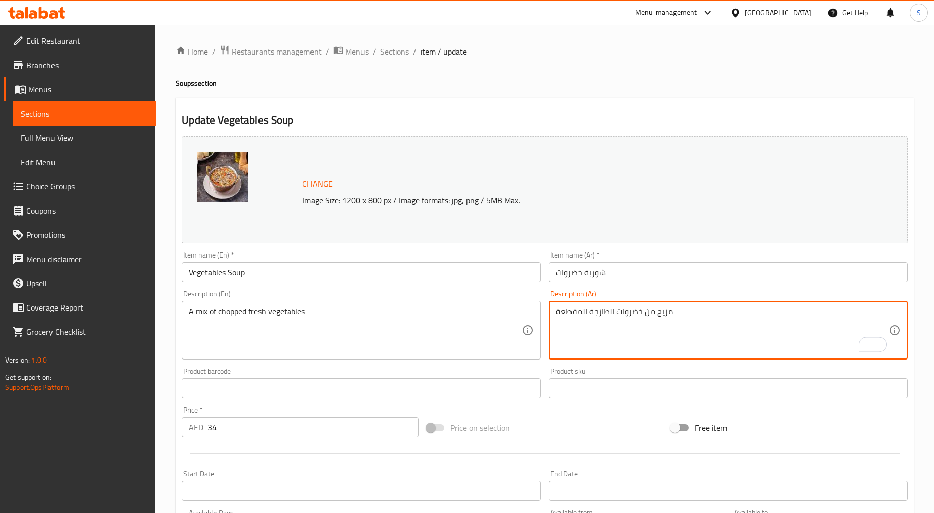
click at [607, 313] on textarea "مزيج من خضروات الطازجة المقطعة" at bounding box center [722, 330] width 333 height 48
click at [582, 313] on textarea "مزيج من خضروات طازجة المقطعة" at bounding box center [722, 330] width 333 height 48
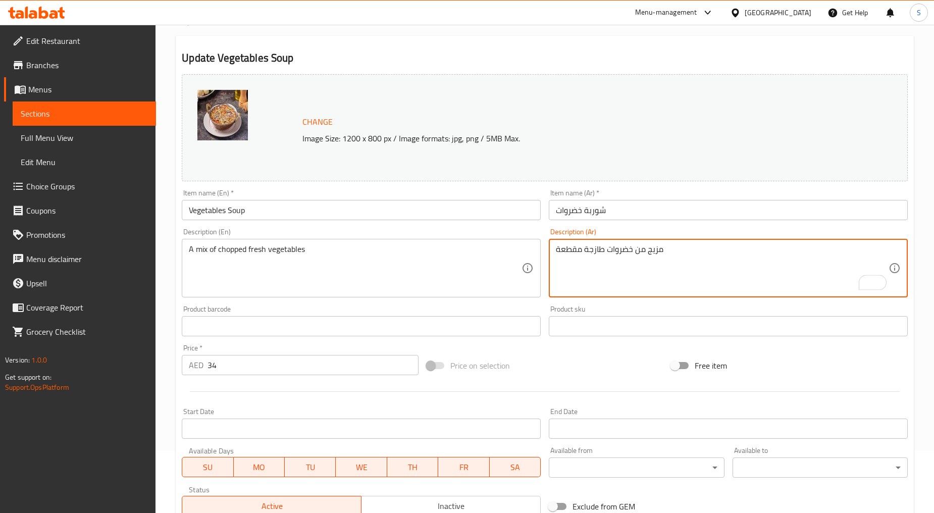
scroll to position [213, 0]
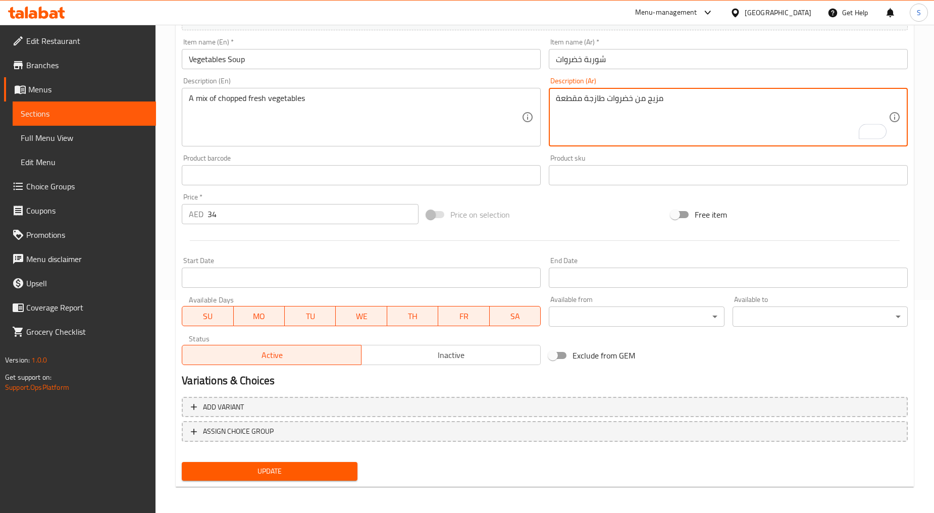
type textarea "مزيج من خضروات طازجة مقطعة"
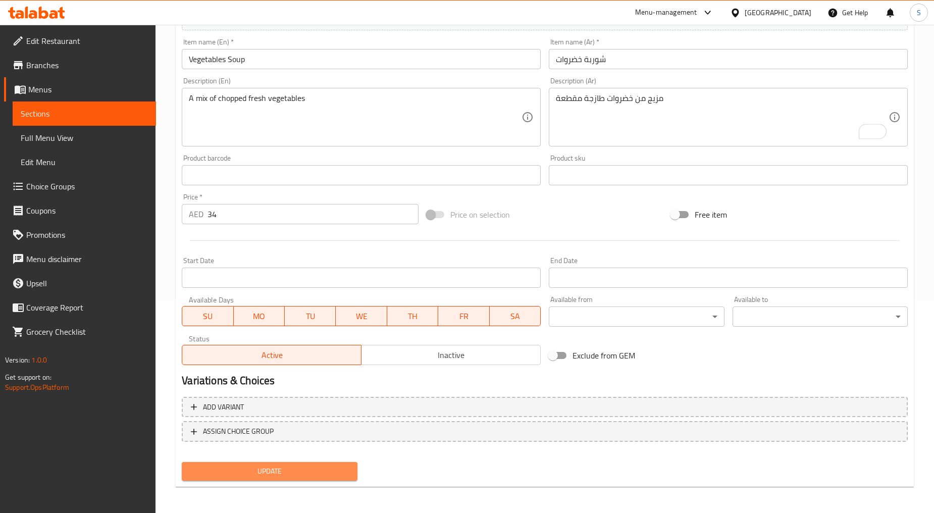
click at [308, 469] on span "Update" at bounding box center [269, 471] width 159 height 13
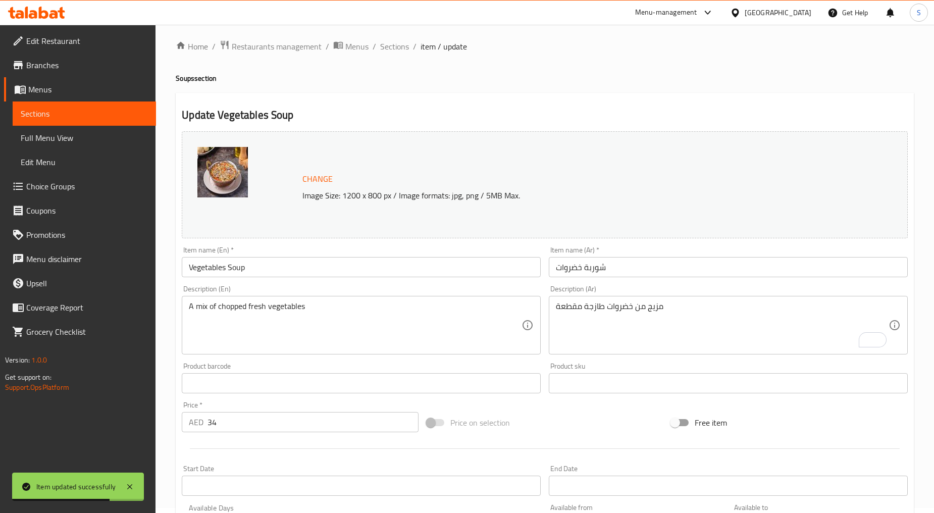
scroll to position [0, 0]
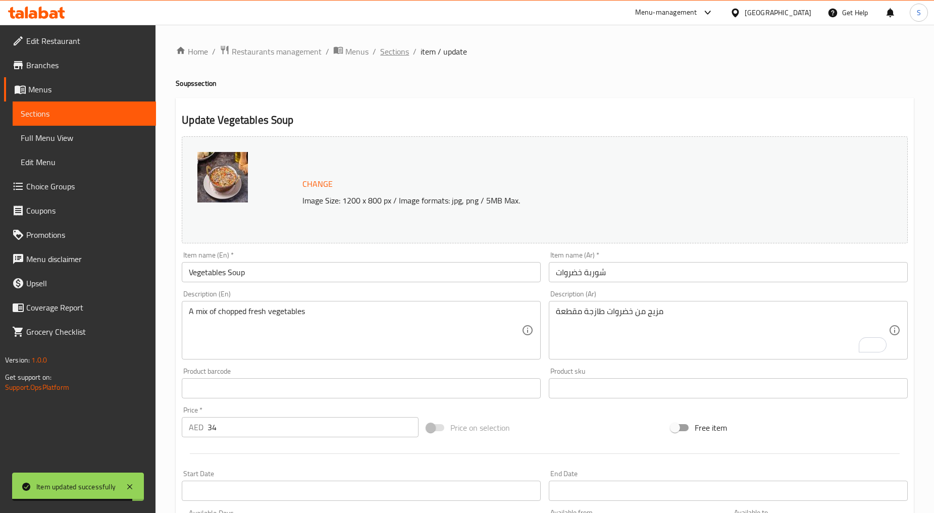
click at [393, 46] on span "Sections" at bounding box center [394, 51] width 29 height 12
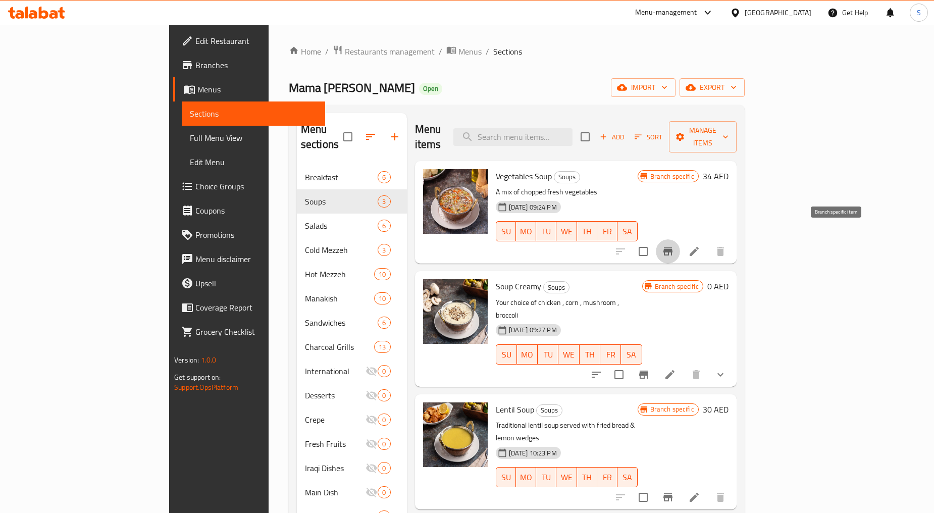
click at [680, 243] on button "Branch-specific-item" at bounding box center [668, 251] width 24 height 24
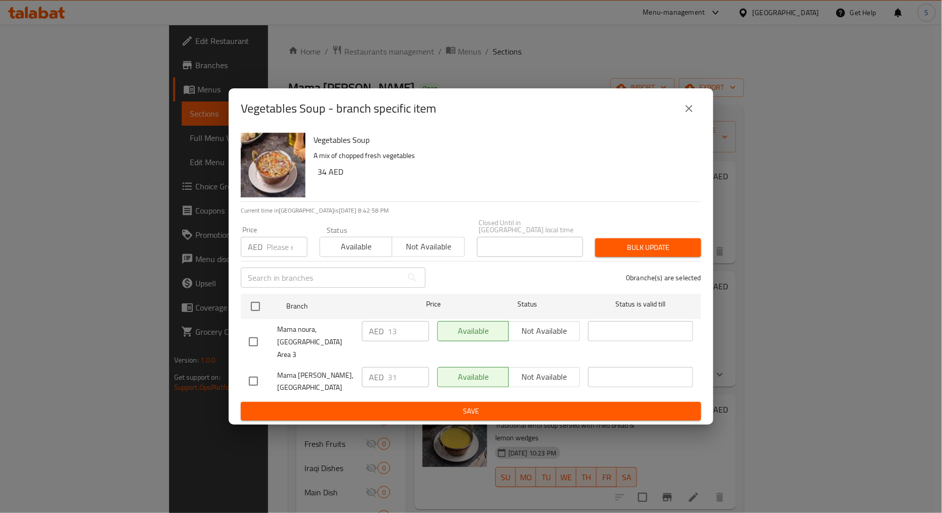
click at [683, 112] on icon "close" at bounding box center [689, 108] width 12 height 12
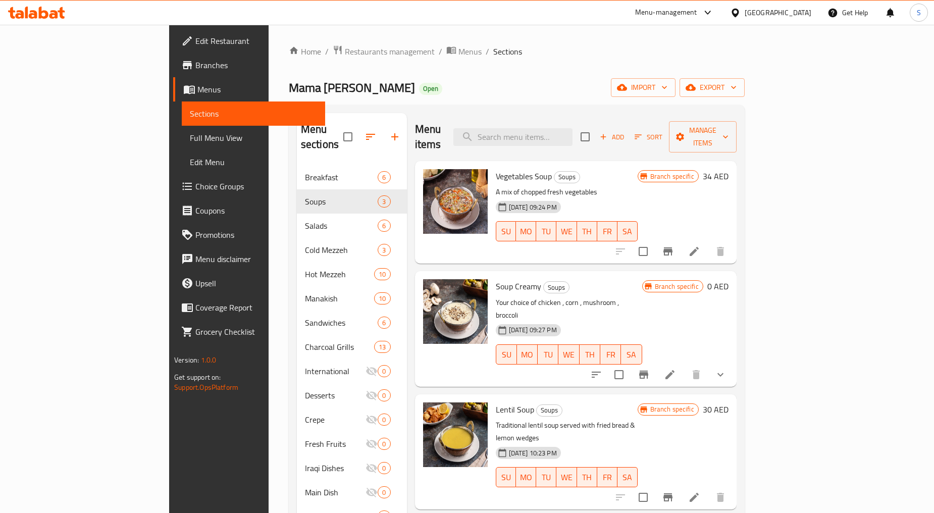
click at [684, 365] on li at bounding box center [670, 374] width 28 height 18
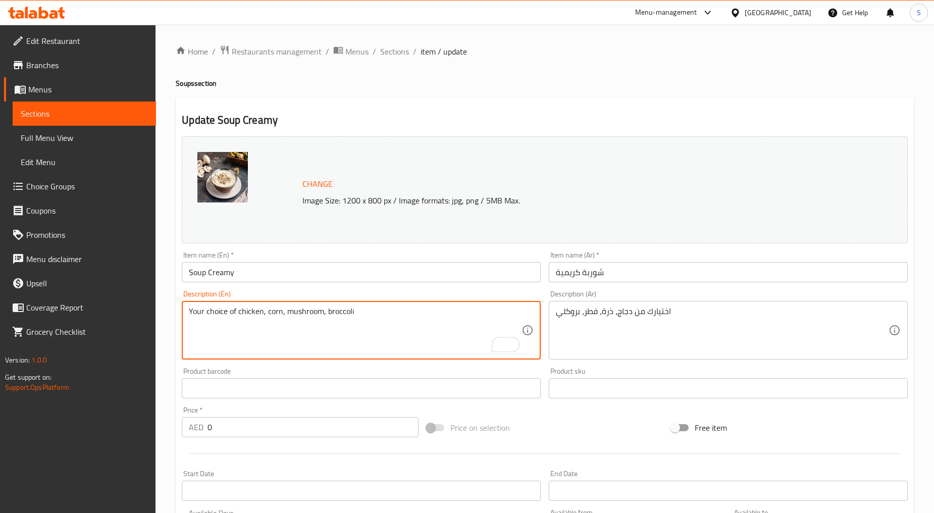
type textarea "Your choice of chicken, corn, mushroom, broccoli"
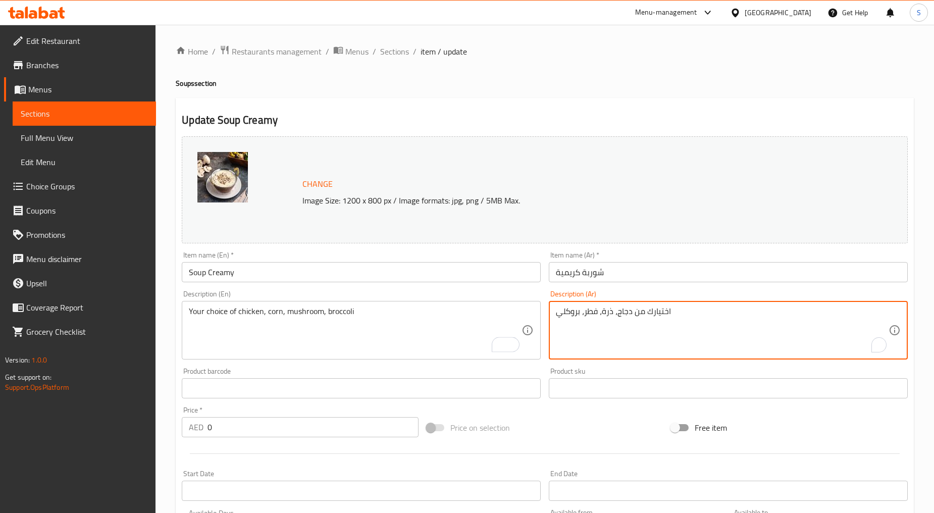
click at [592, 316] on textarea "اختيارك من دجاج، ذرة، فطر، بروكلي" at bounding box center [722, 330] width 333 height 48
click at [819, 314] on textarea "اختيارك من دجاج، ذرة، مشروم ، بروكلي" at bounding box center [722, 330] width 333 height 48
click at [791, 313] on textarea "اختيارك من دجاج، ذرة، مشروم ، بروكلي" at bounding box center [722, 330] width 333 height 48
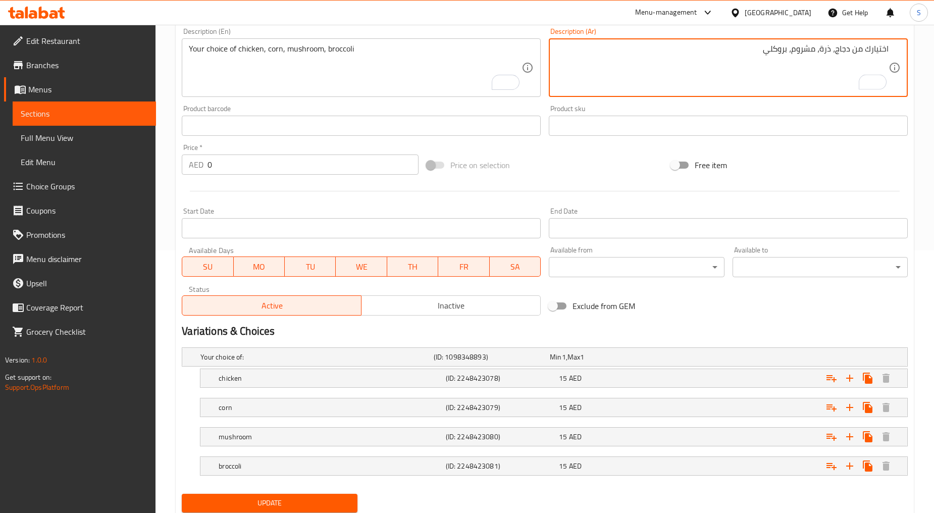
scroll to position [280, 0]
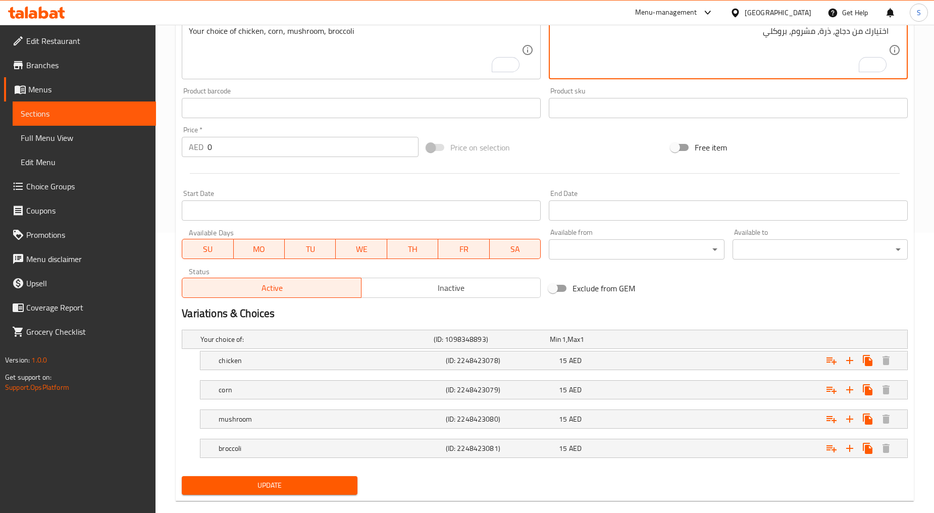
type textarea "اختيارك من دجاج، ذرة، مشروم، بروكلي"
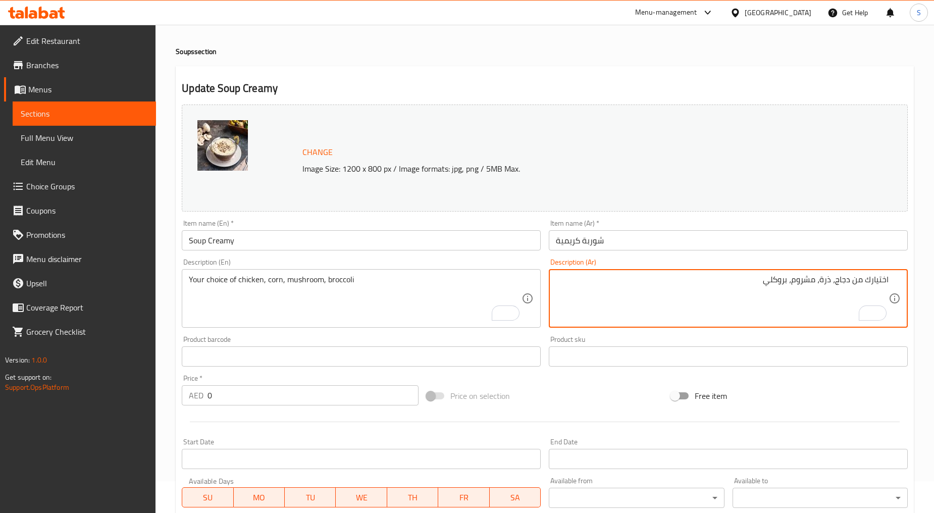
scroll to position [0, 0]
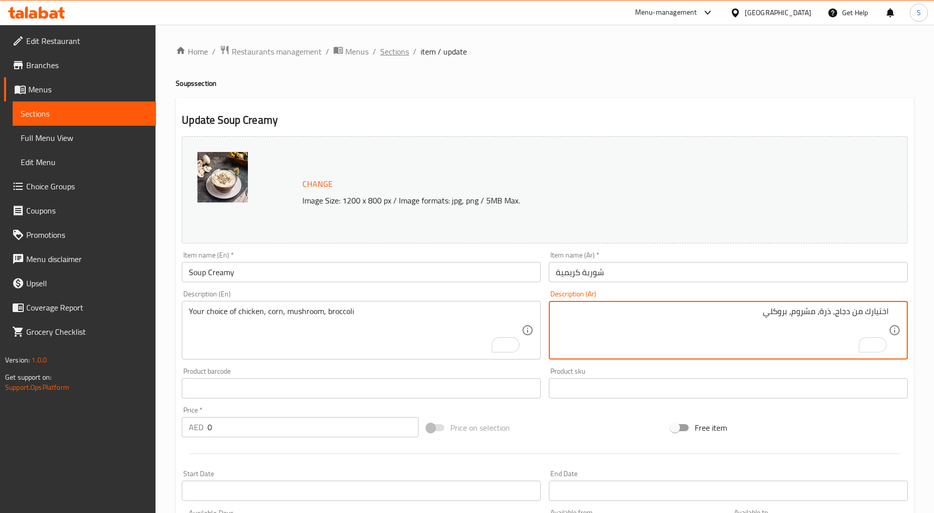
click at [403, 49] on span "Sections" at bounding box center [394, 51] width 29 height 12
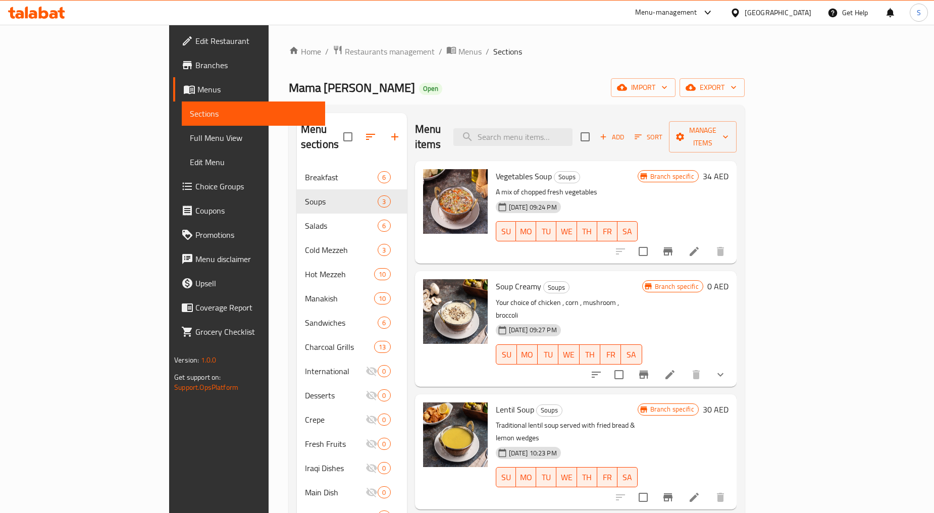
click at [732, 362] on button "show more" at bounding box center [720, 374] width 24 height 24
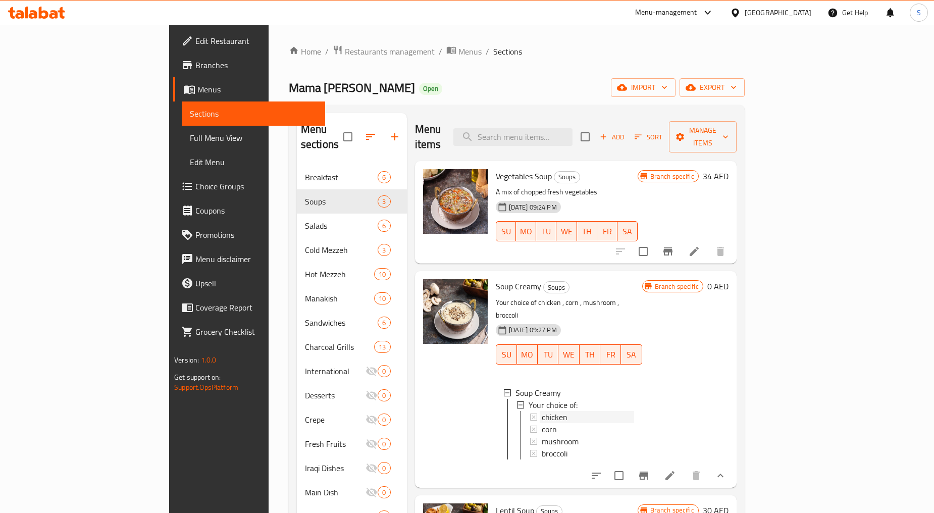
click at [542, 411] on span "chicken" at bounding box center [555, 417] width 26 height 12
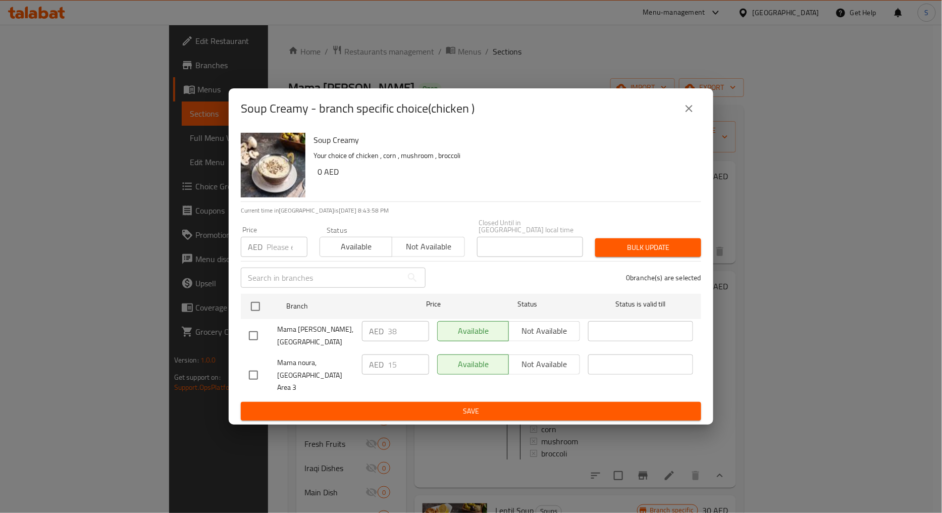
click at [675, 109] on div "Soup Creamy - branch specific choice(chicken )" at bounding box center [471, 108] width 460 height 24
click at [689, 115] on icon "close" at bounding box center [689, 108] width 12 height 12
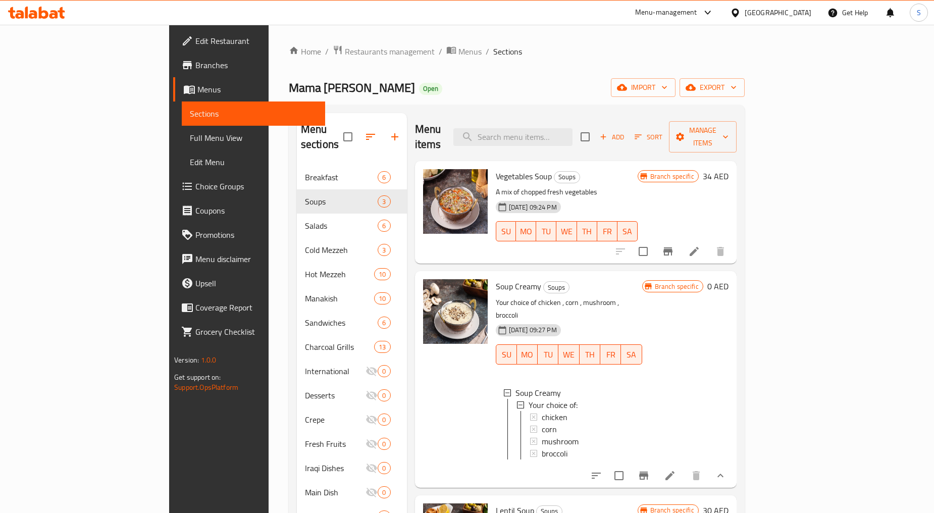
click at [684, 466] on li at bounding box center [670, 475] width 28 height 18
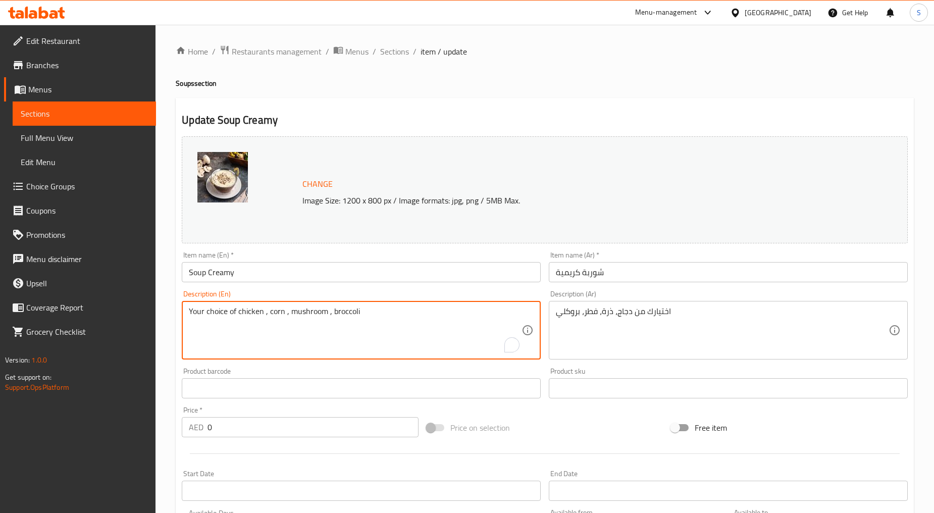
click at [266, 314] on textarea "Your choice of chicken , corn , mushroom , broccoli" at bounding box center [355, 330] width 333 height 48
type textarea "Your choice of chicken, corn, mushroom, broccoli"
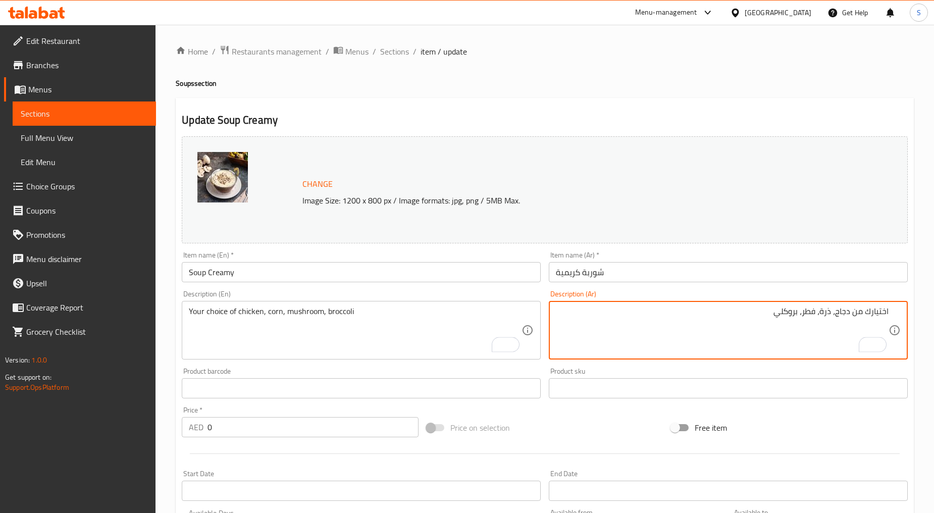
click at [811, 311] on textarea "اختيارك من دجاج، ذرة، فطر، بروكلي" at bounding box center [722, 330] width 333 height 48
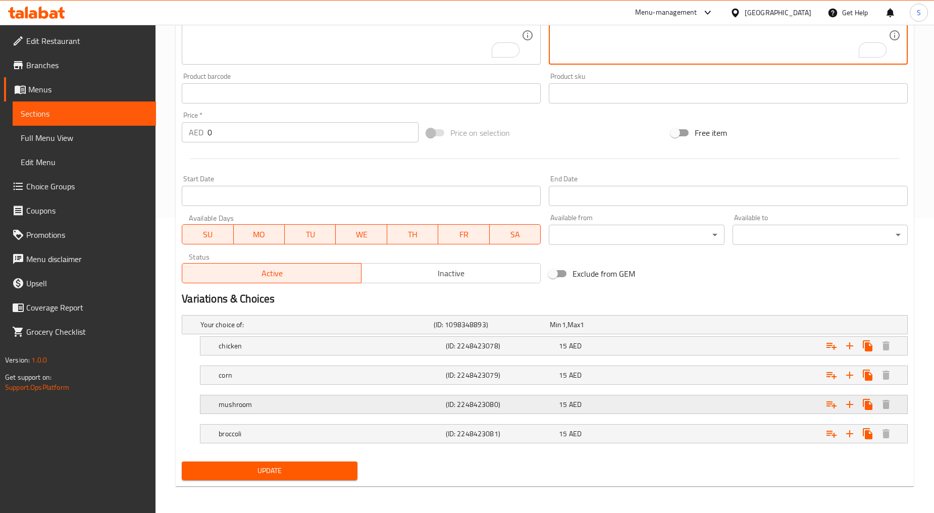
scroll to position [296, 0]
type textarea "اختيارك من دجاج، ذرة، مشروم، بروكلي"
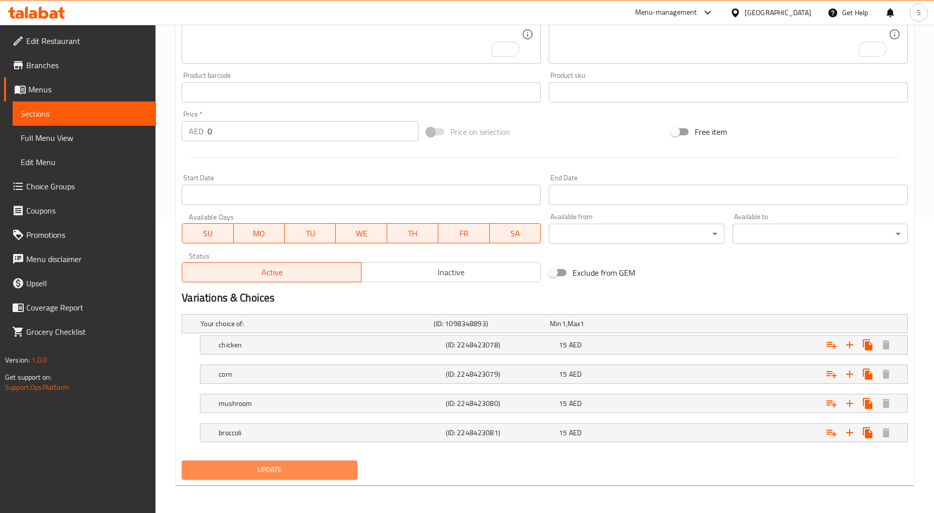
click at [301, 468] on span "Update" at bounding box center [269, 469] width 159 height 13
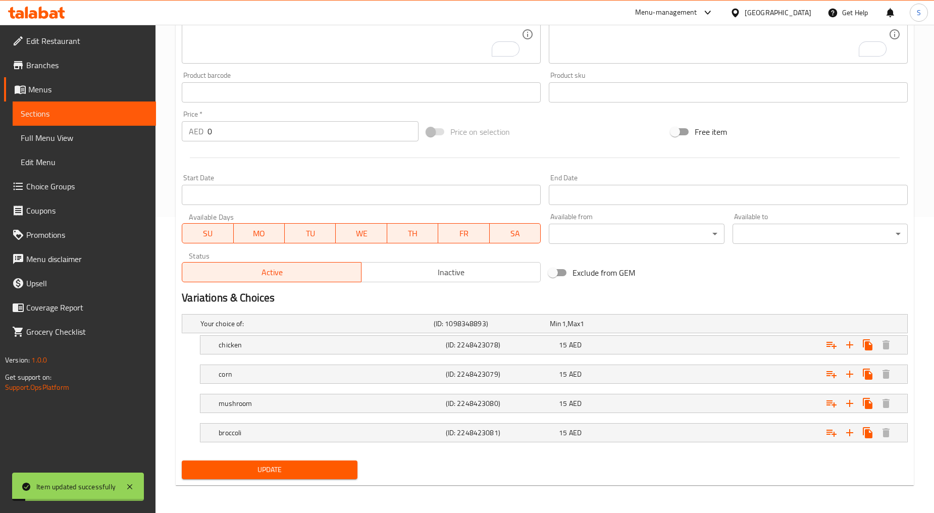
click at [269, 350] on div "chicken" at bounding box center [330, 345] width 227 height 14
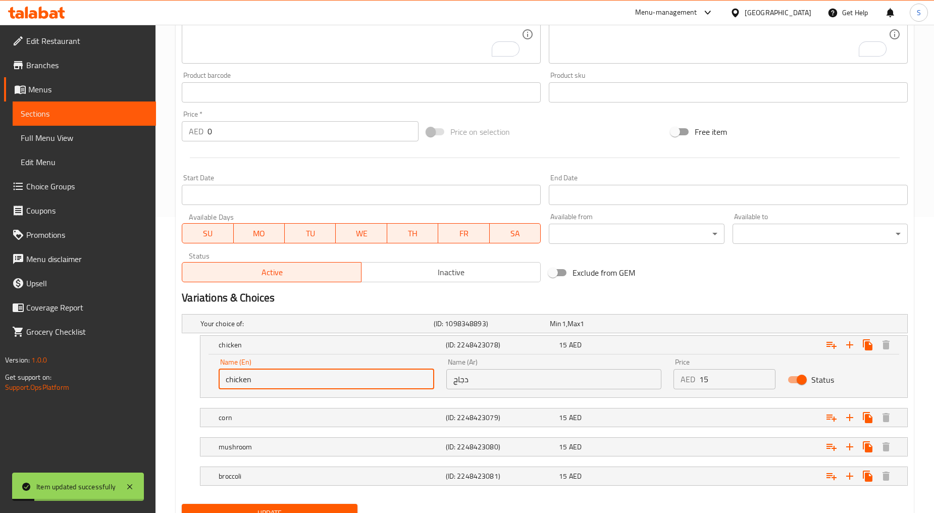
click at [266, 376] on input "chicken" at bounding box center [327, 379] width 216 height 20
type input "Chicken"
click at [258, 408] on div "corn (ID: 2248423079) 15 AED" at bounding box center [557, 417] width 680 height 22
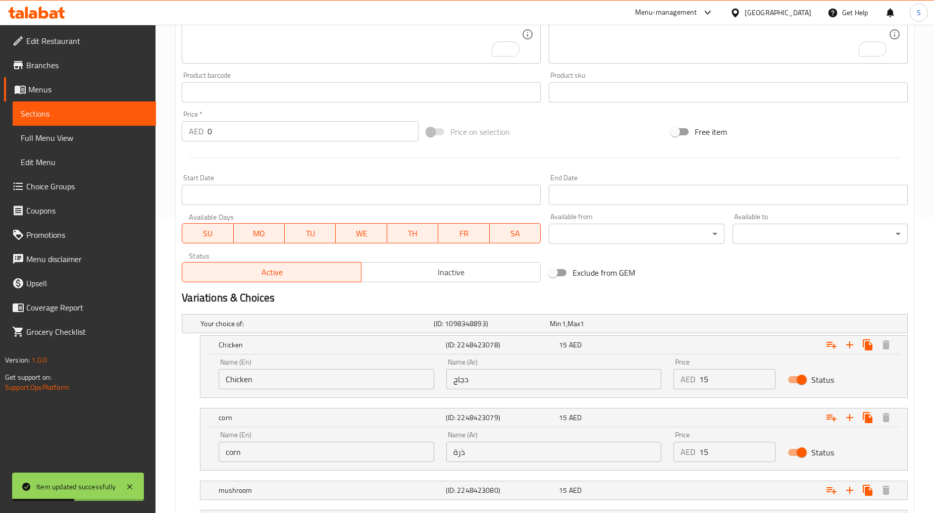
click at [264, 455] on input "corn" at bounding box center [327, 452] width 216 height 20
type input "Corn"
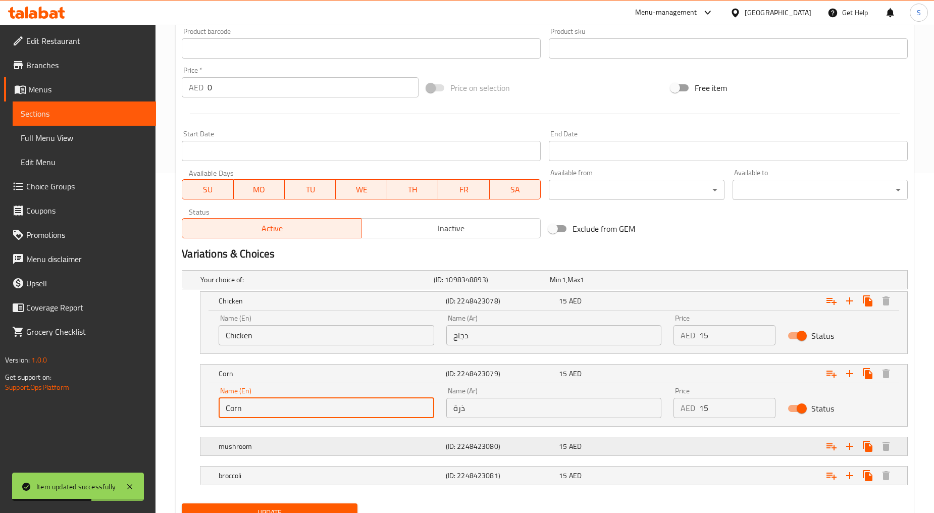
scroll to position [382, 0]
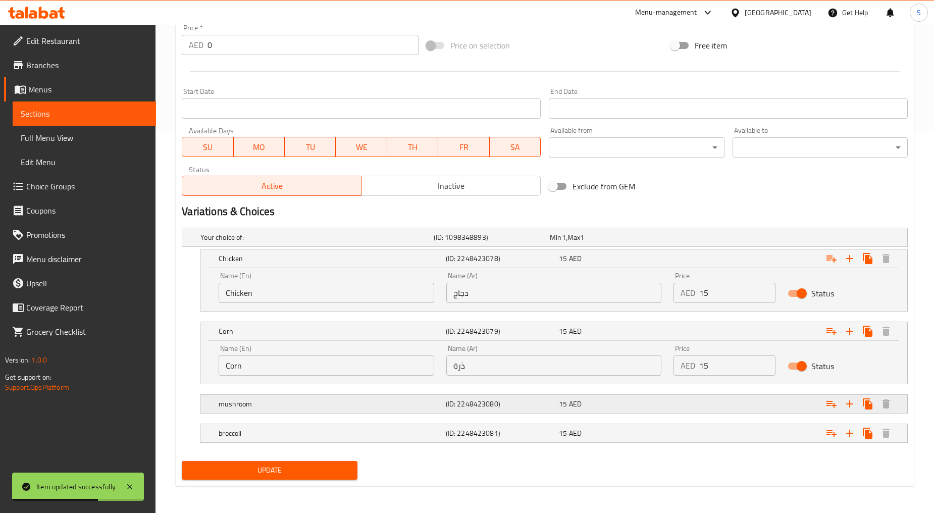
click at [289, 407] on h5 "mushroom" at bounding box center [330, 404] width 223 height 10
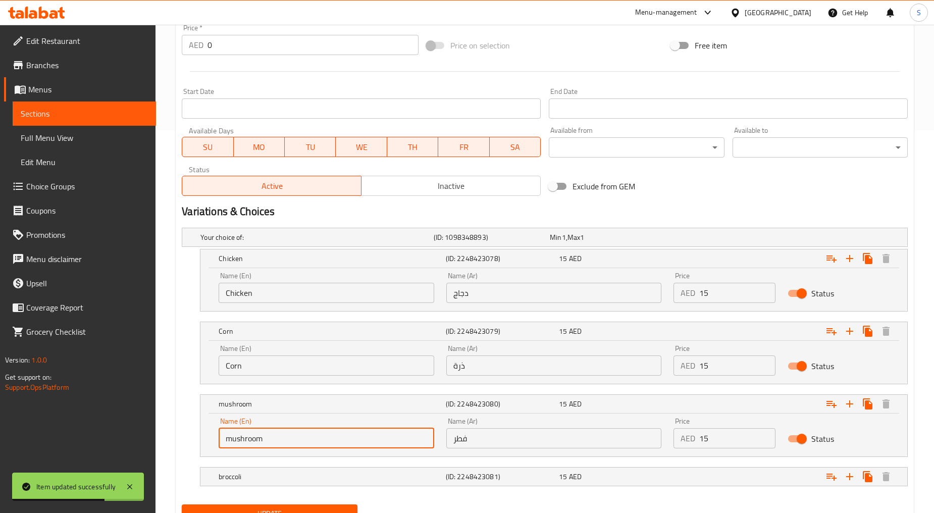
click at [259, 439] on input "mushroom" at bounding box center [327, 438] width 216 height 20
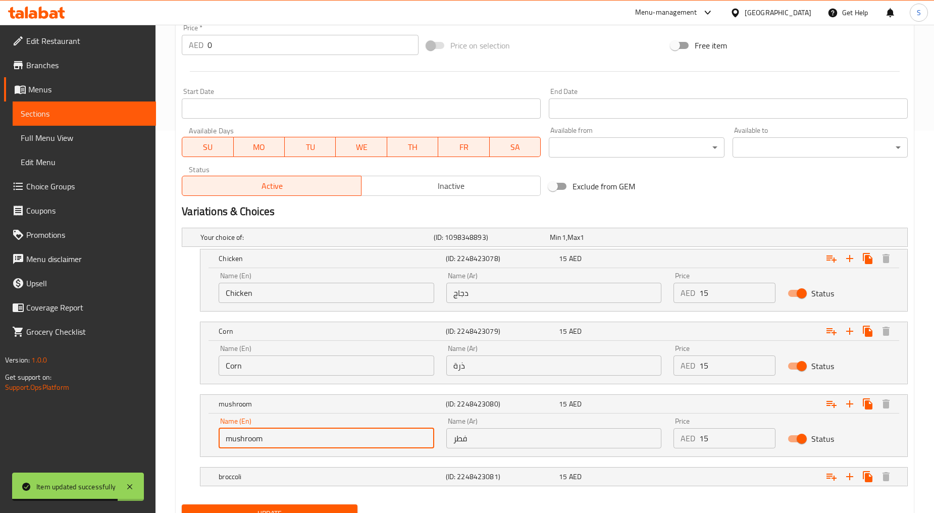
click at [259, 439] on input "mushroom" at bounding box center [327, 438] width 216 height 20
type input "Mushroom"
click at [257, 465] on div "broccoli (ID: 2248423081) 15 AED" at bounding box center [557, 476] width 680 height 22
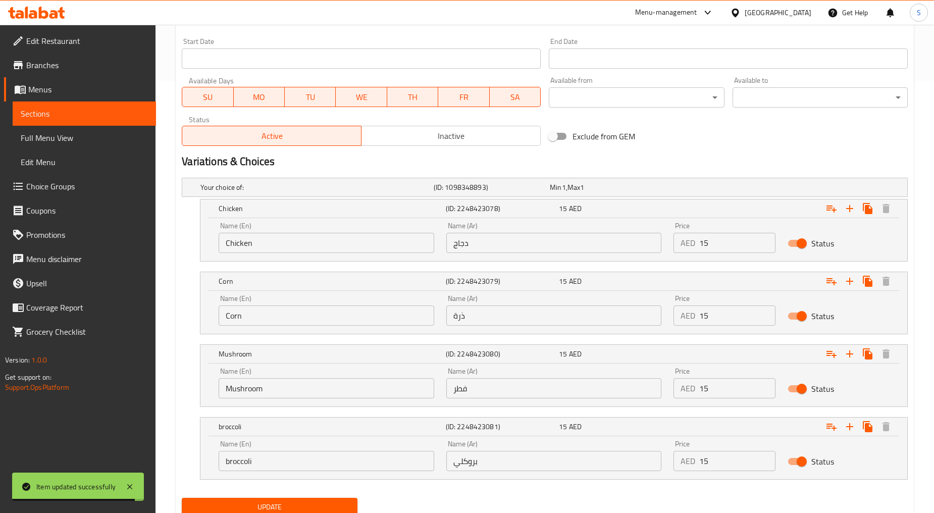
scroll to position [469, 0]
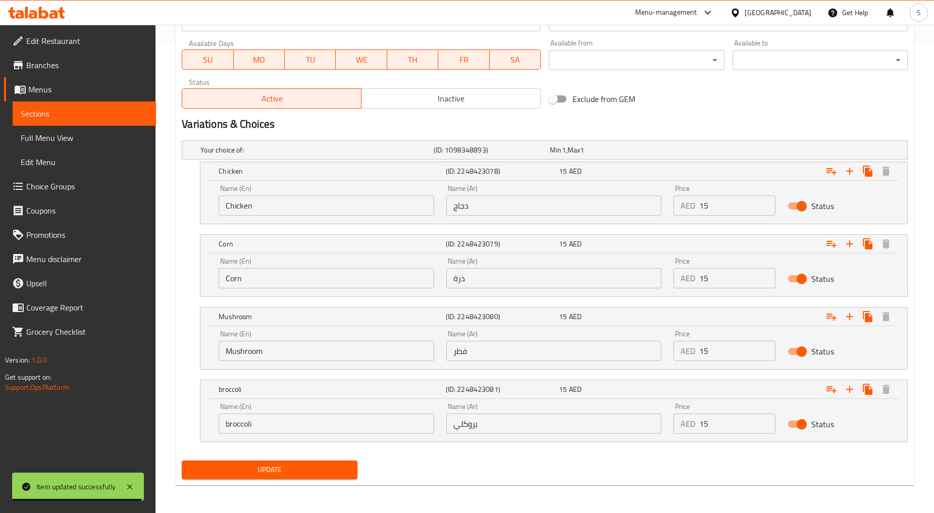
click at [259, 424] on input "broccoli" at bounding box center [327, 423] width 216 height 20
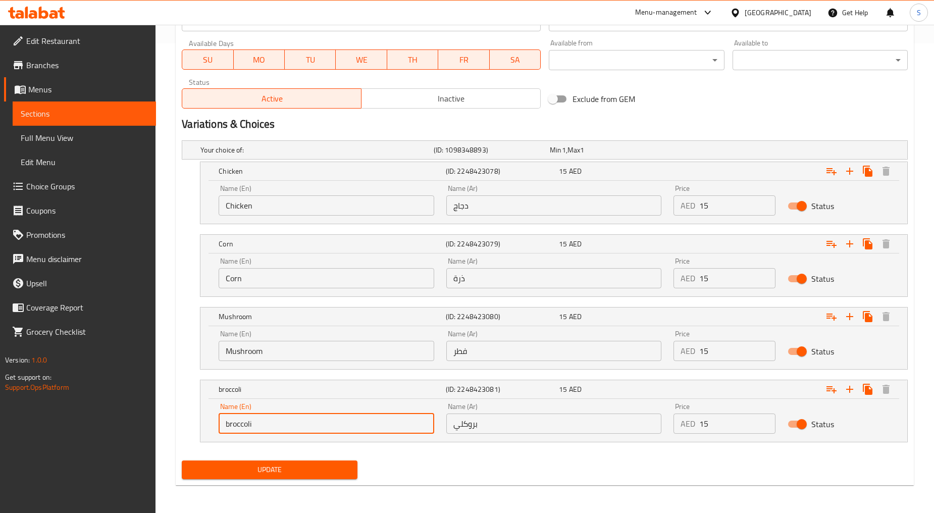
type input "Broccoli"
click at [258, 468] on span "Update" at bounding box center [269, 469] width 159 height 13
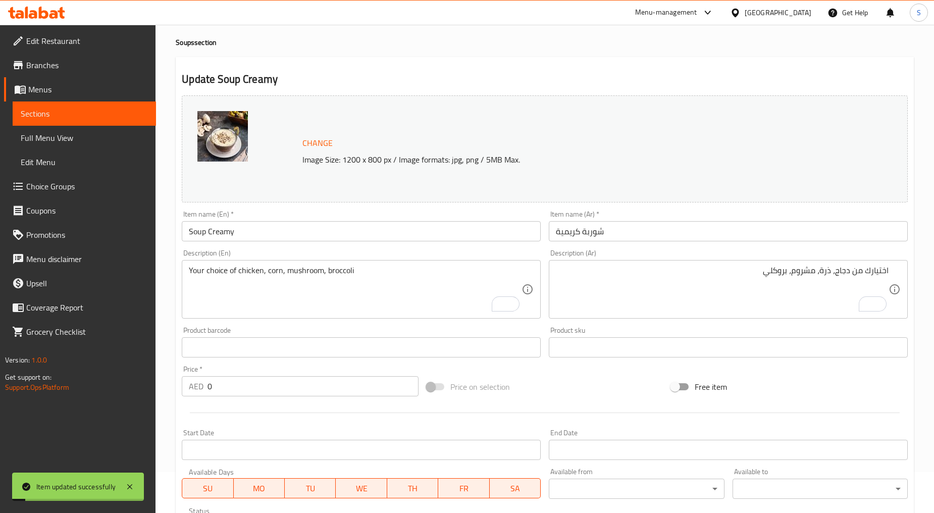
scroll to position [0, 0]
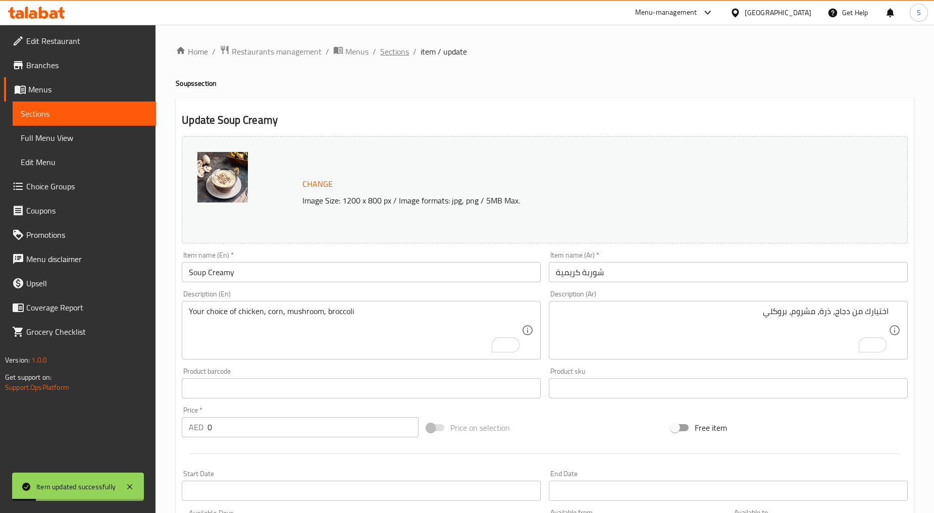
click at [386, 48] on span "Sections" at bounding box center [394, 51] width 29 height 12
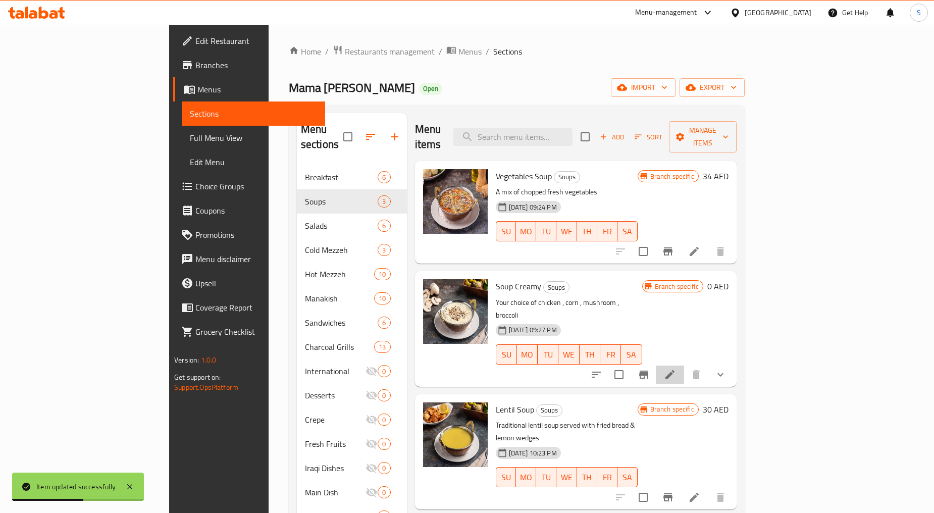
click at [684, 365] on li at bounding box center [670, 374] width 28 height 18
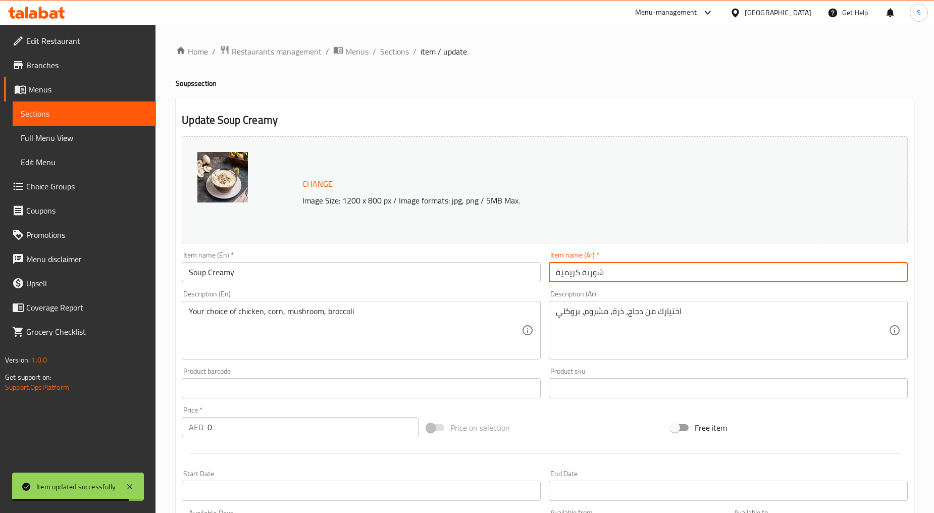
drag, startPoint x: 560, startPoint y: 274, endPoint x: 553, endPoint y: 274, distance: 7.1
click at [553, 274] on input "شوربة كريمية" at bounding box center [728, 272] width 359 height 20
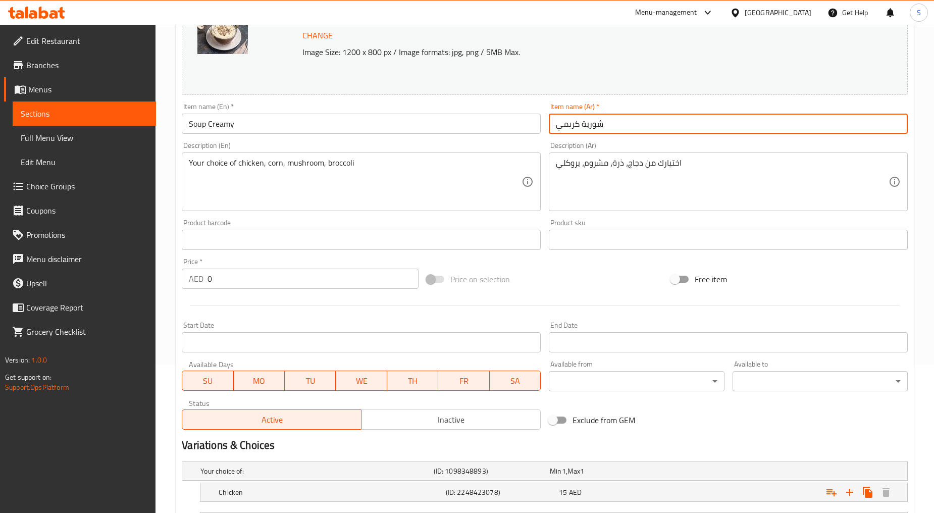
scroll to position [296, 0]
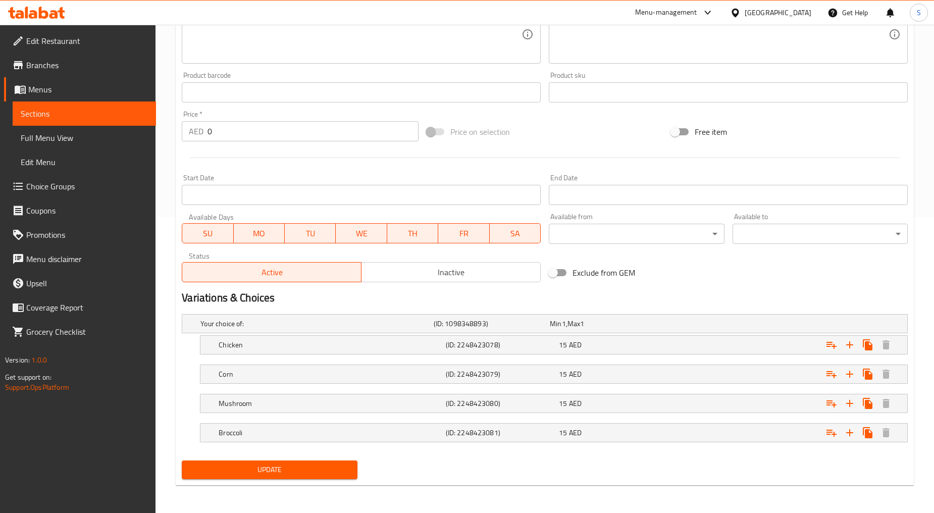
type input "شوربة كريمي"
click at [289, 466] on span "Update" at bounding box center [269, 469] width 159 height 13
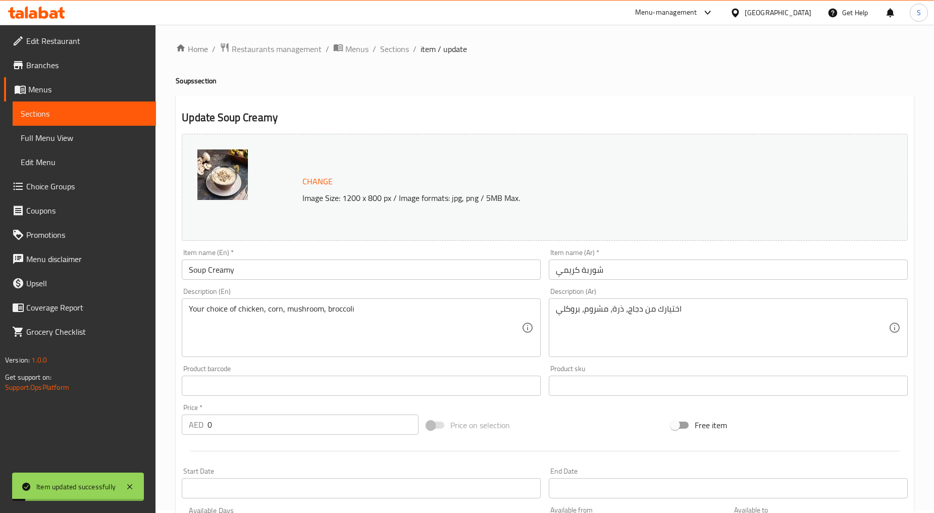
scroll to position [0, 0]
click at [394, 45] on span "Sections" at bounding box center [394, 51] width 29 height 12
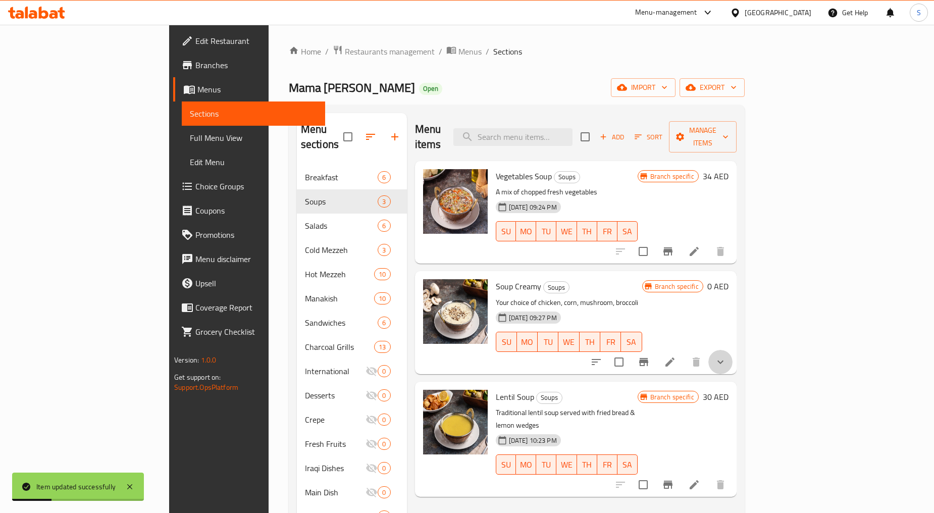
click at [732, 350] on button "show more" at bounding box center [720, 362] width 24 height 24
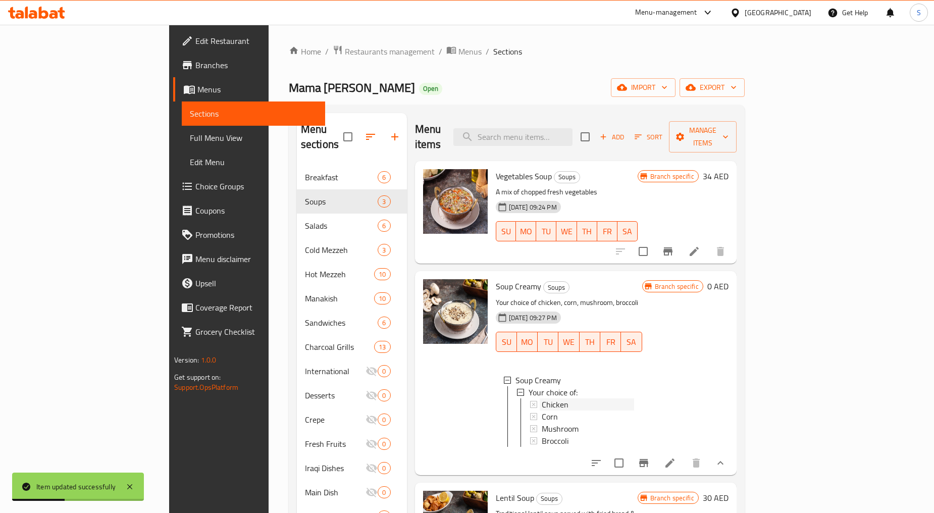
click at [543, 398] on div "Chicken" at bounding box center [588, 404] width 92 height 12
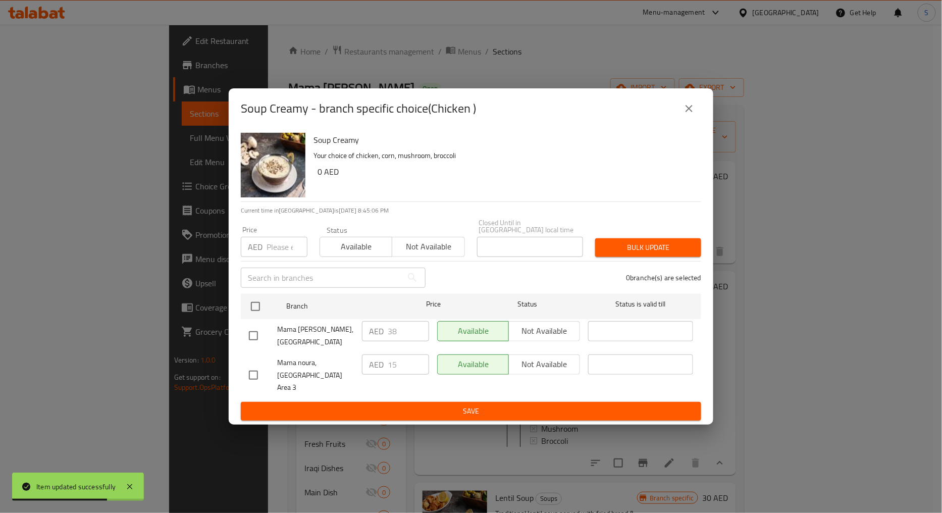
click at [688, 110] on icon "close" at bounding box center [689, 108] width 12 height 12
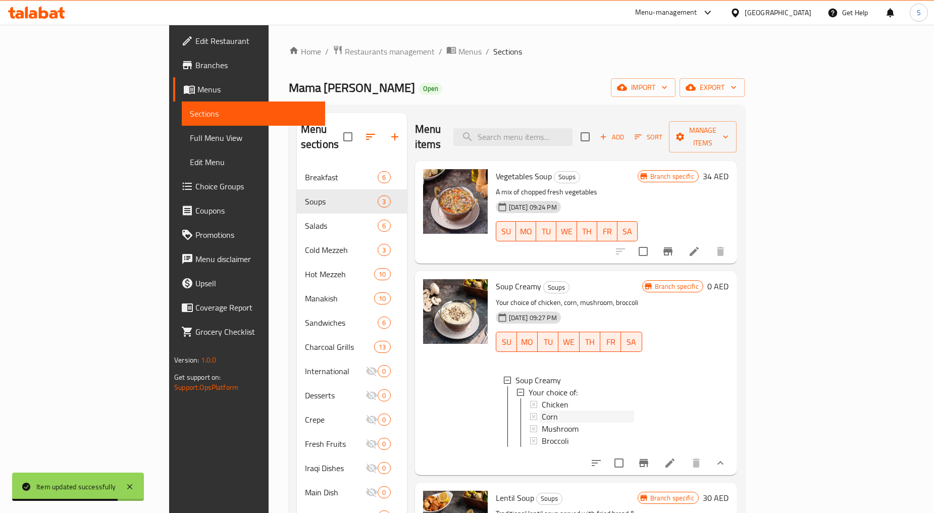
click at [530, 413] on icon at bounding box center [533, 416] width 7 height 7
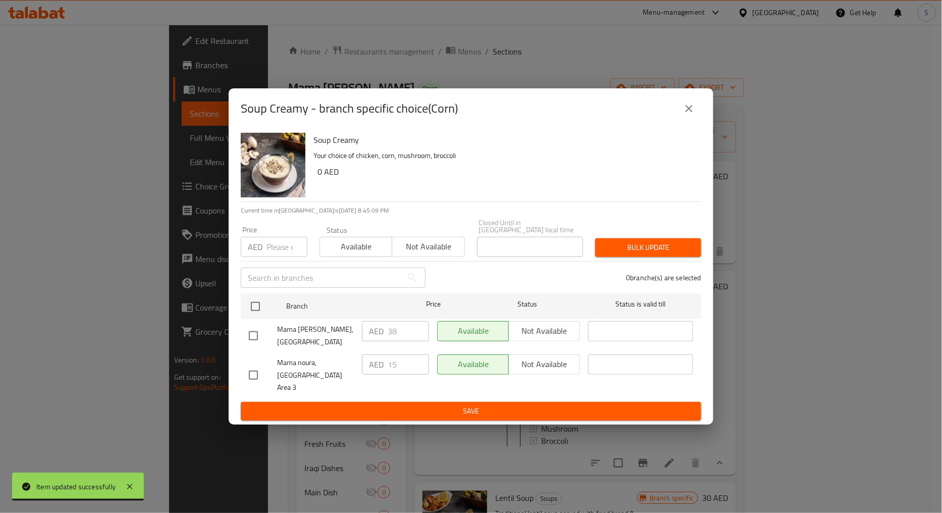
click at [697, 112] on button "close" at bounding box center [689, 108] width 24 height 24
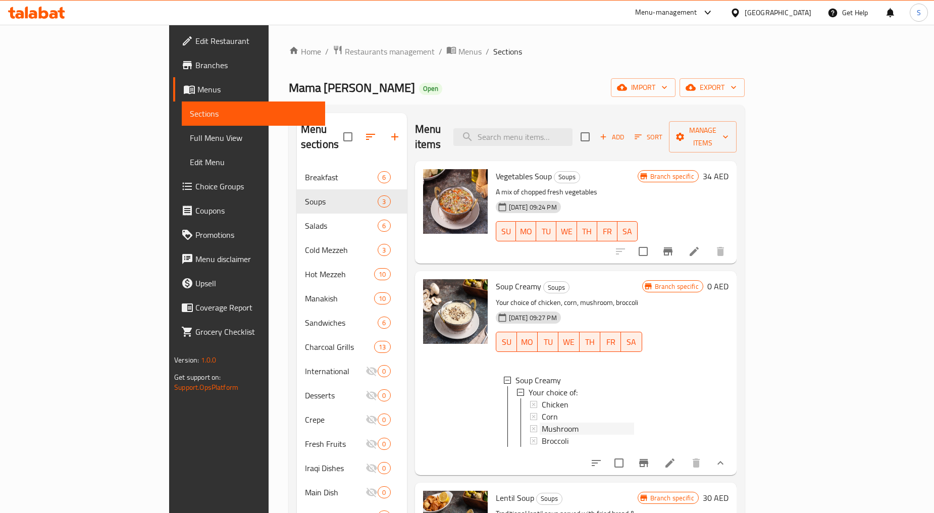
click at [542, 423] on span "Mushroom" at bounding box center [560, 429] width 37 height 12
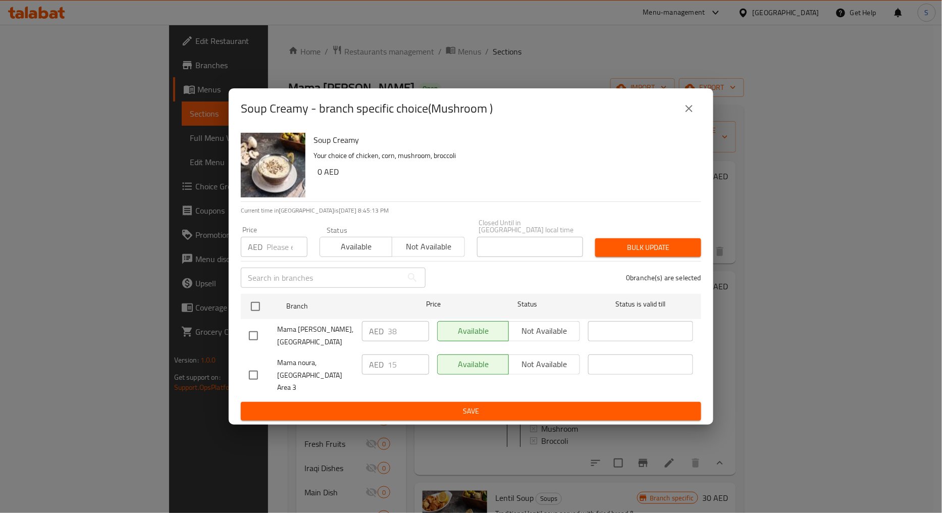
click at [692, 115] on icon "close" at bounding box center [689, 108] width 12 height 12
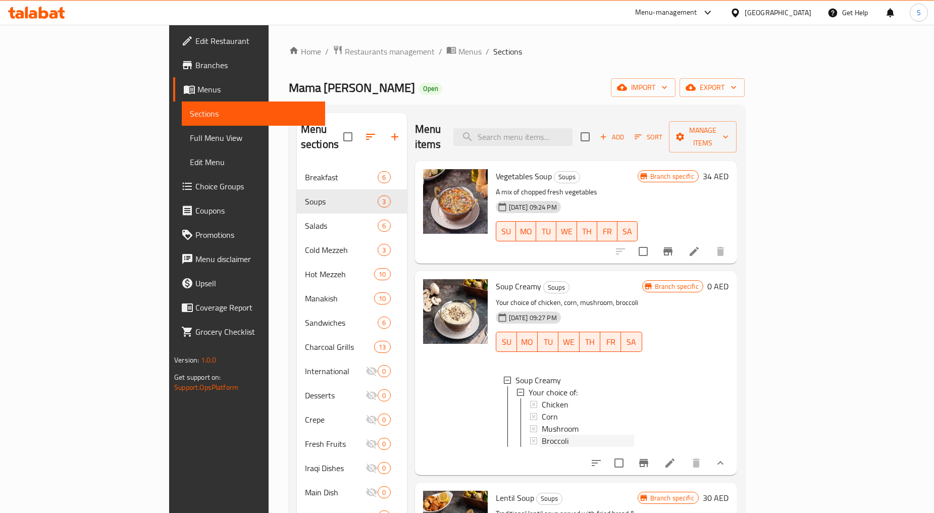
click at [542, 435] on span "Broccoli" at bounding box center [555, 441] width 27 height 12
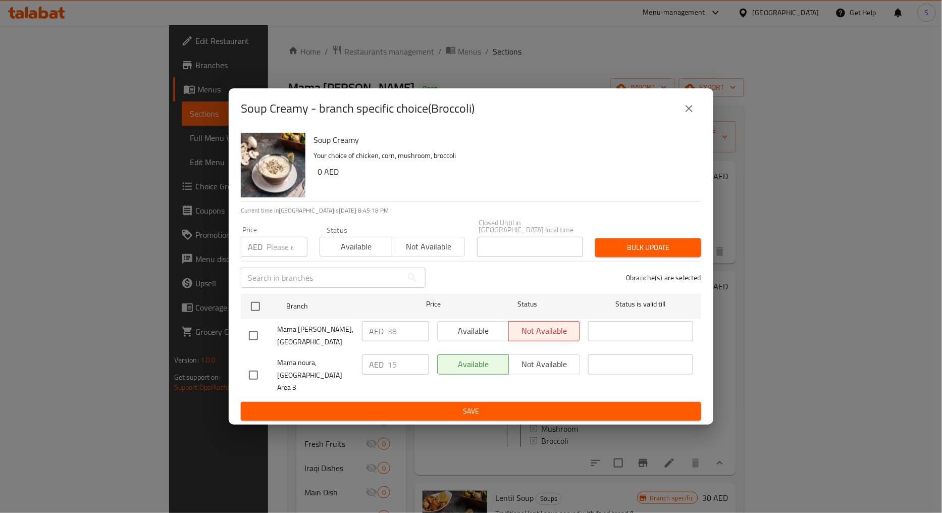
click at [690, 115] on icon "close" at bounding box center [689, 108] width 12 height 12
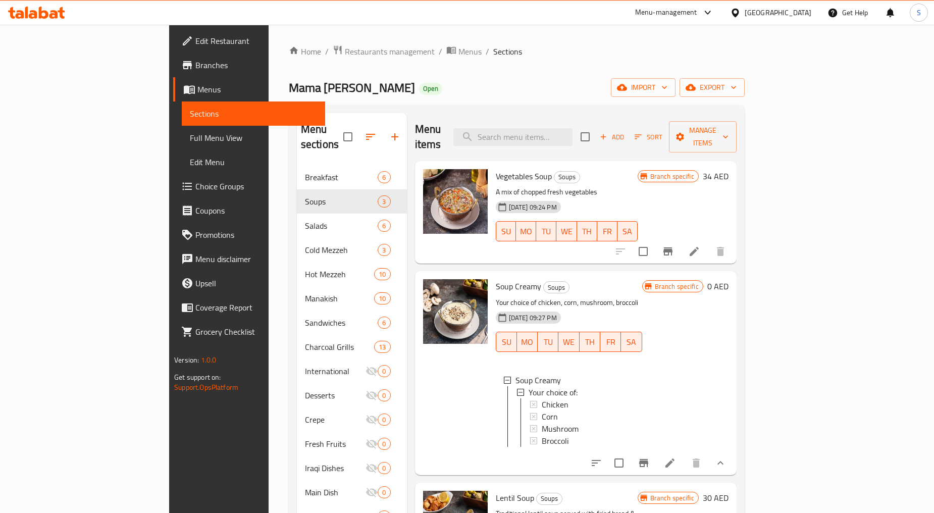
click at [650, 457] on icon "Branch-specific-item" at bounding box center [644, 463] width 12 height 12
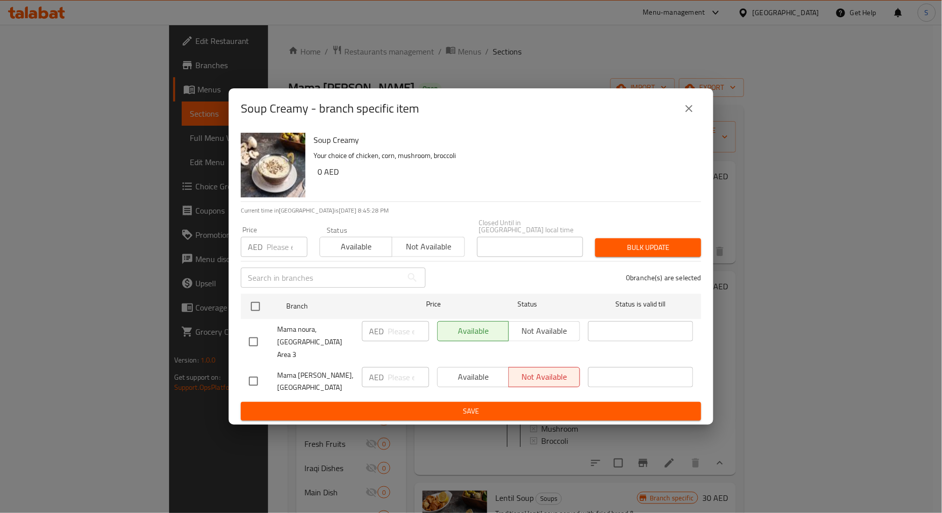
click at [698, 118] on button "close" at bounding box center [689, 108] width 24 height 24
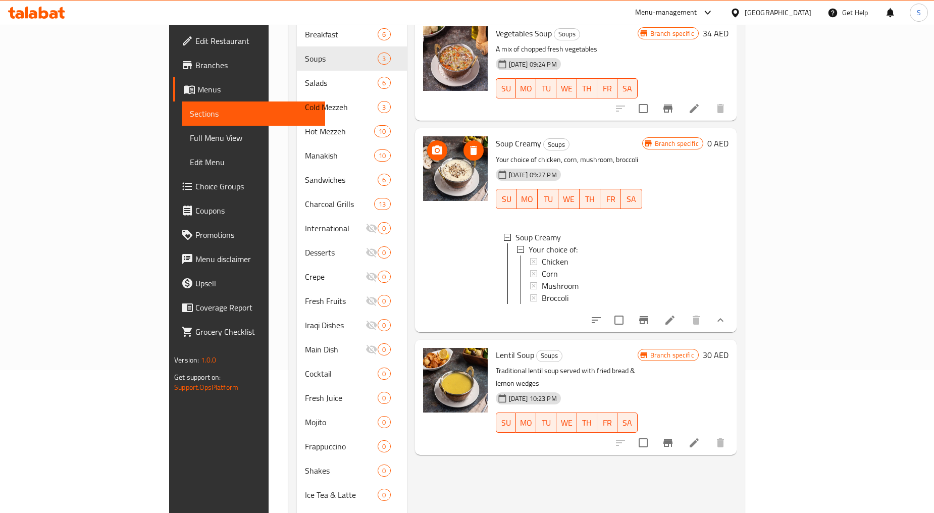
scroll to position [178, 0]
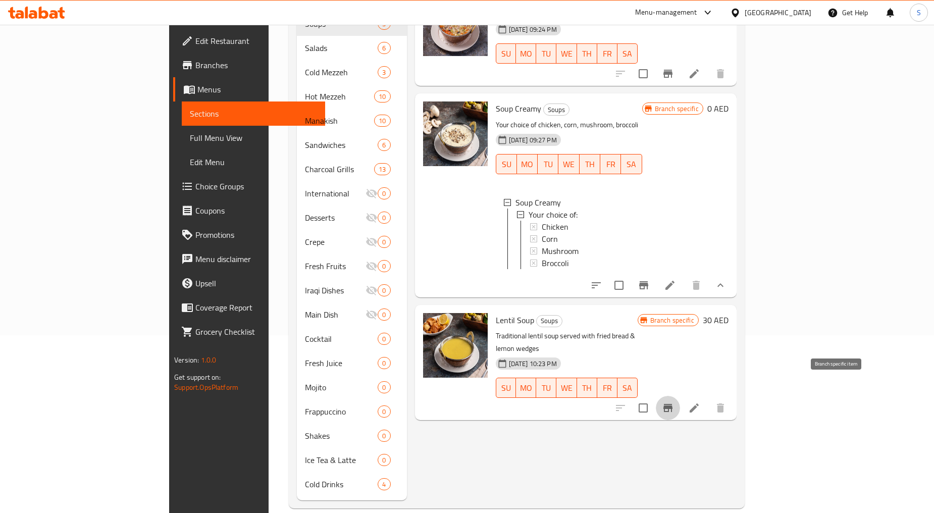
click at [672, 404] on icon "Branch-specific-item" at bounding box center [667, 408] width 9 height 8
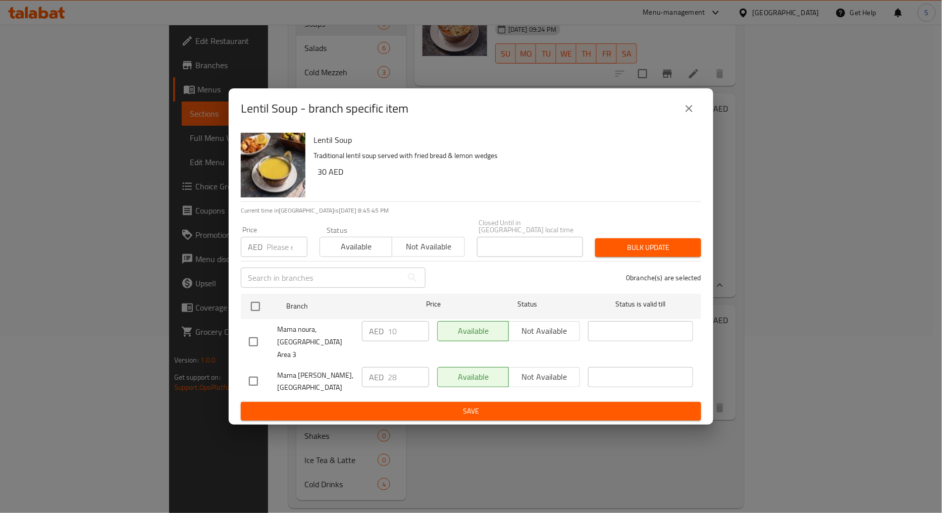
click at [693, 110] on icon "close" at bounding box center [689, 108] width 12 height 12
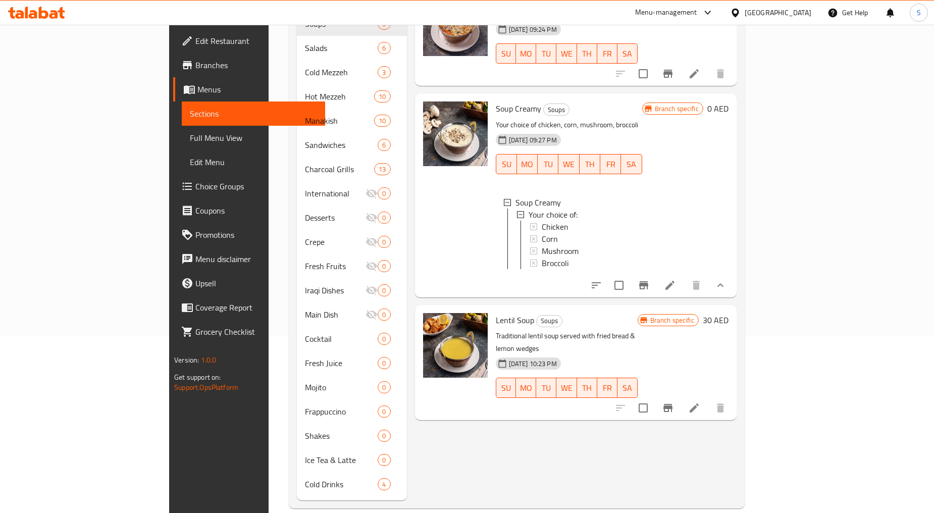
click at [708, 399] on li at bounding box center [694, 408] width 28 height 18
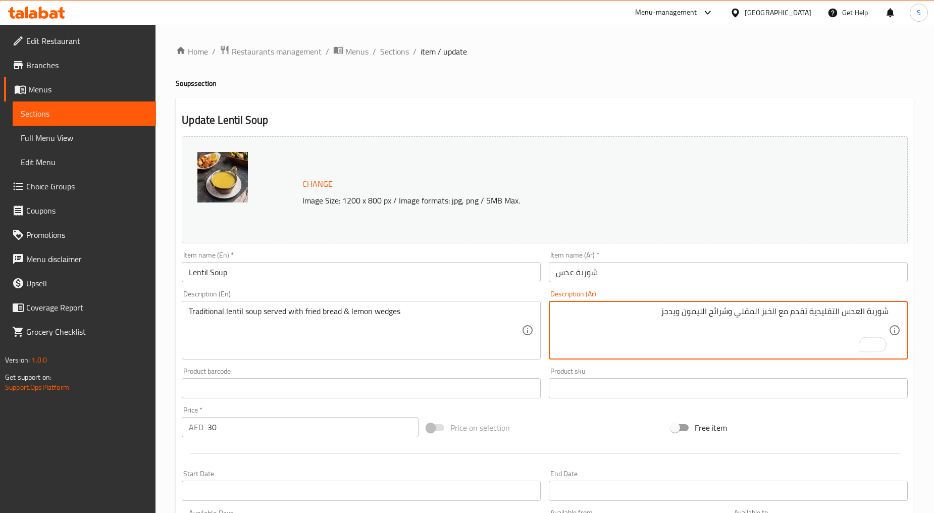
click at [859, 309] on textarea "شوربة العدس التقليدية تقدم مع الخبز المقلي وشرائح الليمون ويدجز" at bounding box center [722, 330] width 333 height 48
click at [842, 316] on textarea "شوربة عدس التقليدية تقدم مع الخبز المقلي وشرائح الليمون ويدجز" at bounding box center [722, 330] width 333 height 48
click at [783, 313] on textarea "شوربة عدس تقليدية تقدم مع الخبز المقلي وشرائح الليمون ويدجز" at bounding box center [722, 330] width 333 height 48
click at [771, 312] on textarea "شوربة عدس تقليدية تقدم مع خبز المقلي وشرائح الليمون ويدجز" at bounding box center [722, 330] width 333 height 48
click at [724, 311] on textarea "شوربة عدس تقليدية تقدم مع خبز مقلي وشرائح الليمون ويدجز" at bounding box center [722, 330] width 333 height 48
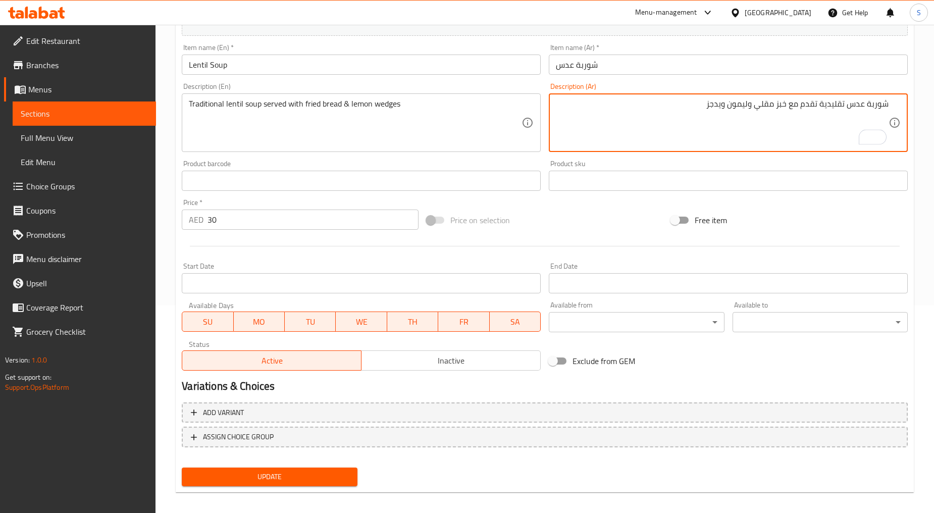
scroll to position [213, 0]
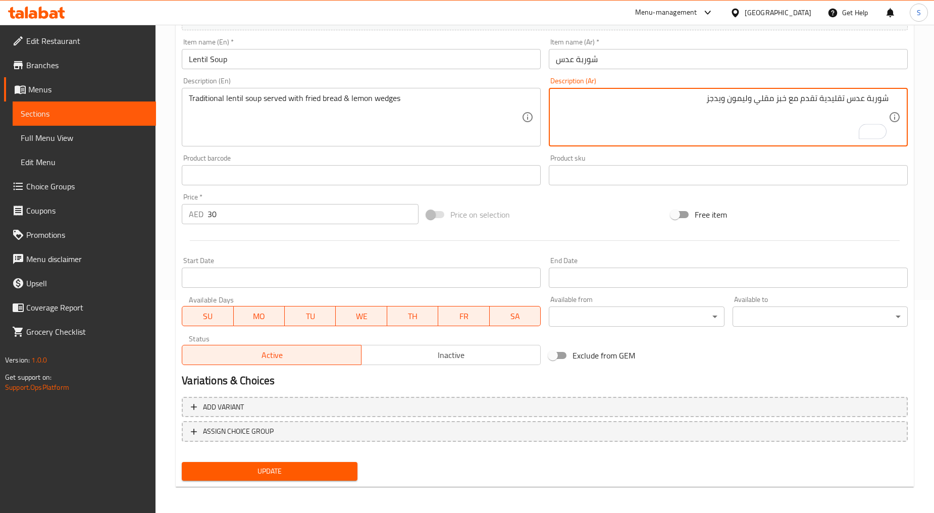
type textarea "شوربة عدس تقليدية تقدم مع خبز مقلي وليمون ويدجز"
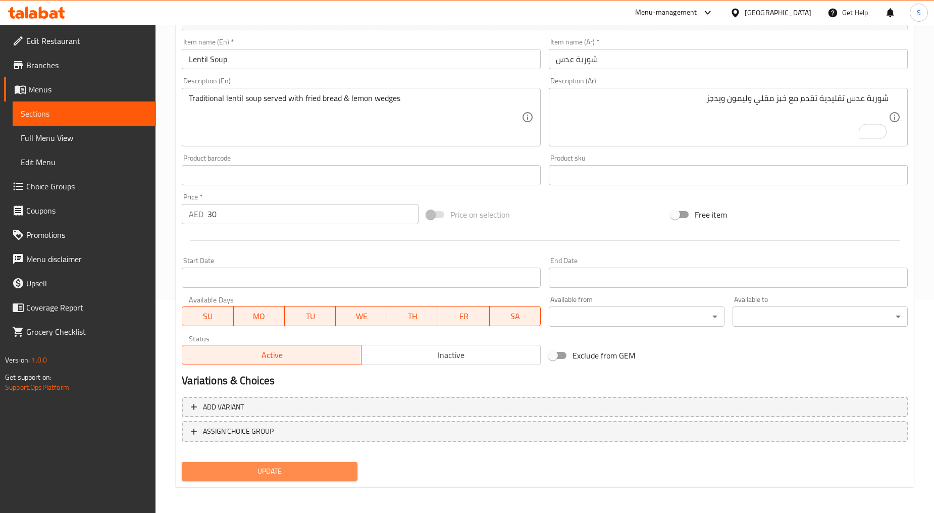
click at [277, 470] on span "Update" at bounding box center [269, 471] width 159 height 13
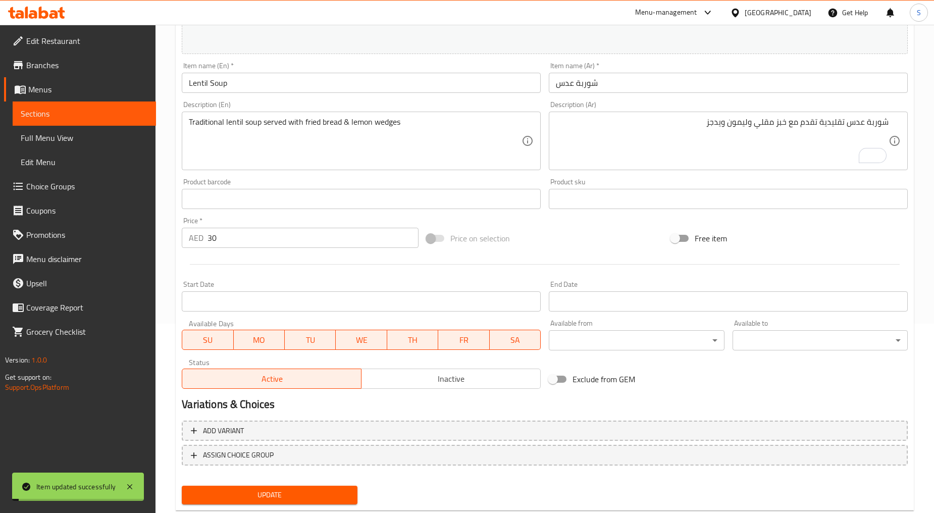
scroll to position [0, 0]
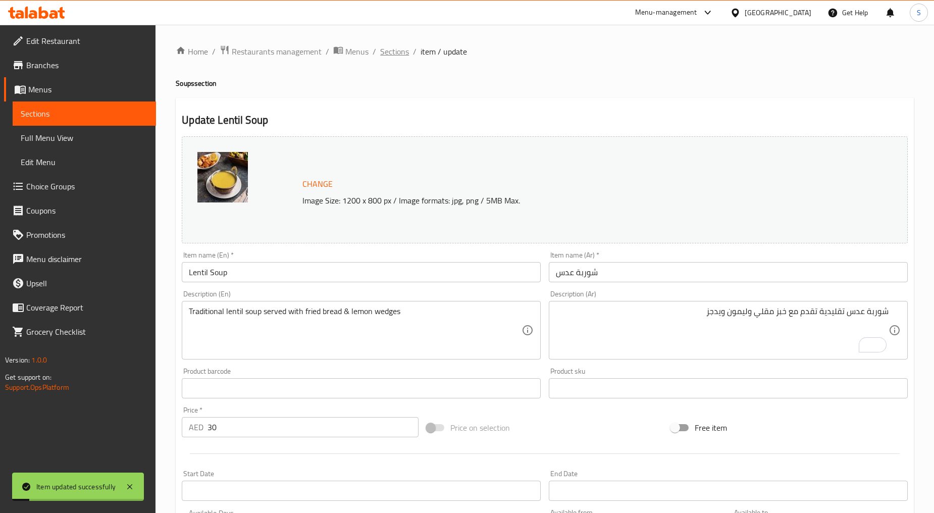
click at [391, 53] on span "Sections" at bounding box center [394, 51] width 29 height 12
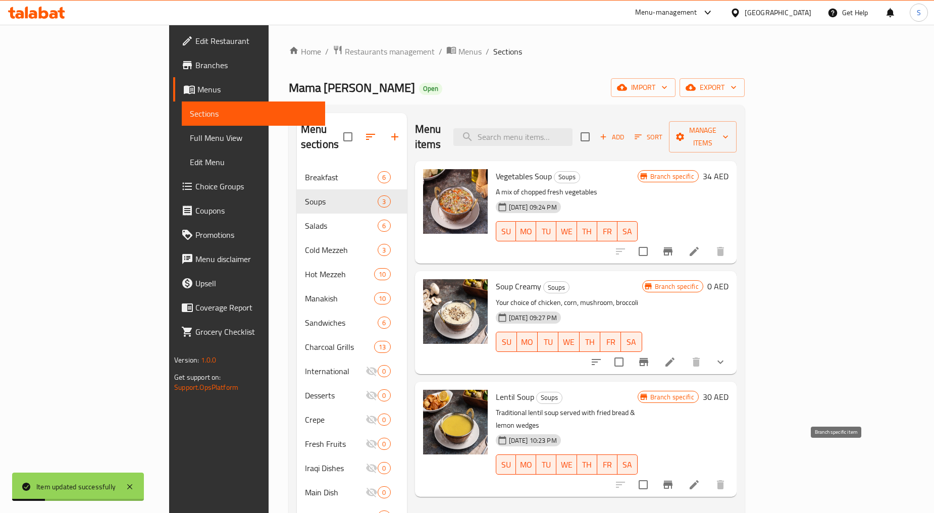
click at [672, 481] on icon "Branch-specific-item" at bounding box center [667, 485] width 9 height 8
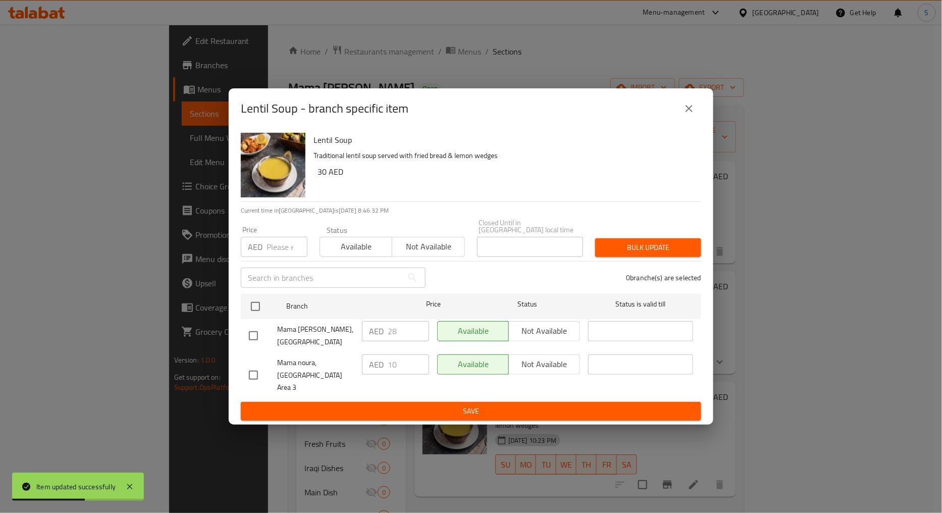
click at [684, 108] on button "close" at bounding box center [689, 108] width 24 height 24
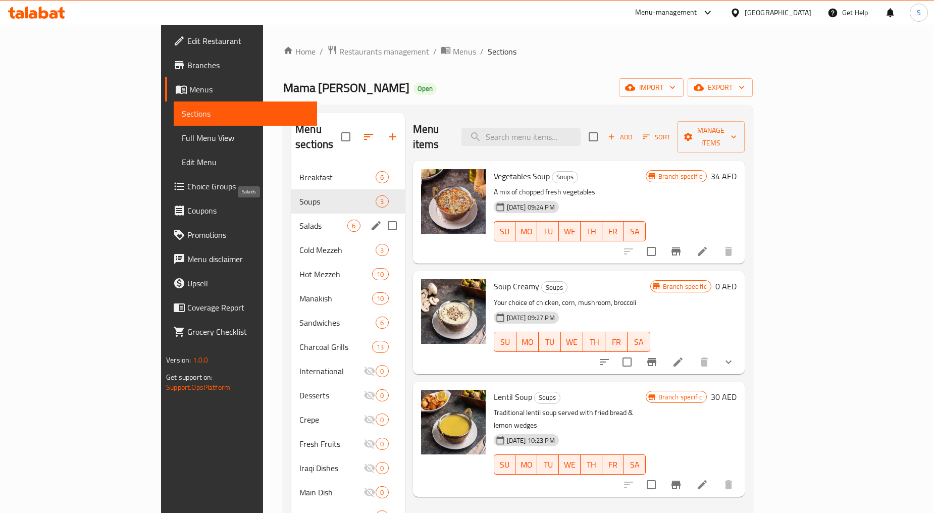
click at [299, 220] on span "Salads" at bounding box center [323, 226] width 48 height 12
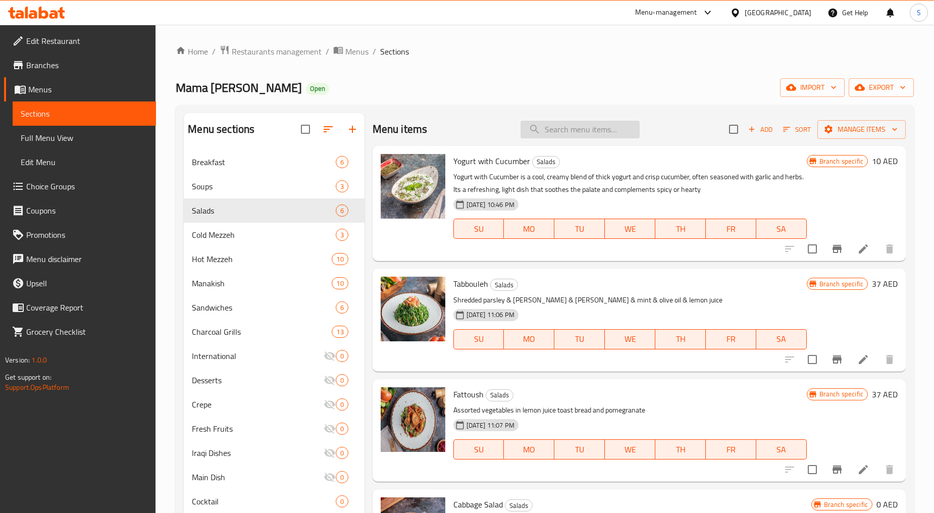
click at [563, 124] on input "search" at bounding box center [579, 130] width 119 height 18
paste input "Mama Noura SALAD"
type input "Mama Noura SALAD"
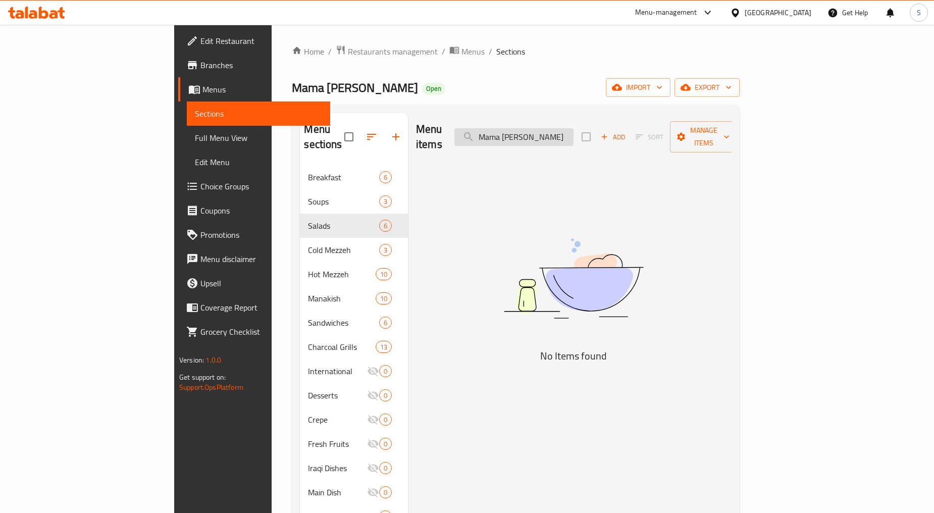
click at [573, 135] on input "Mama Noura SALAD" at bounding box center [513, 137] width 119 height 18
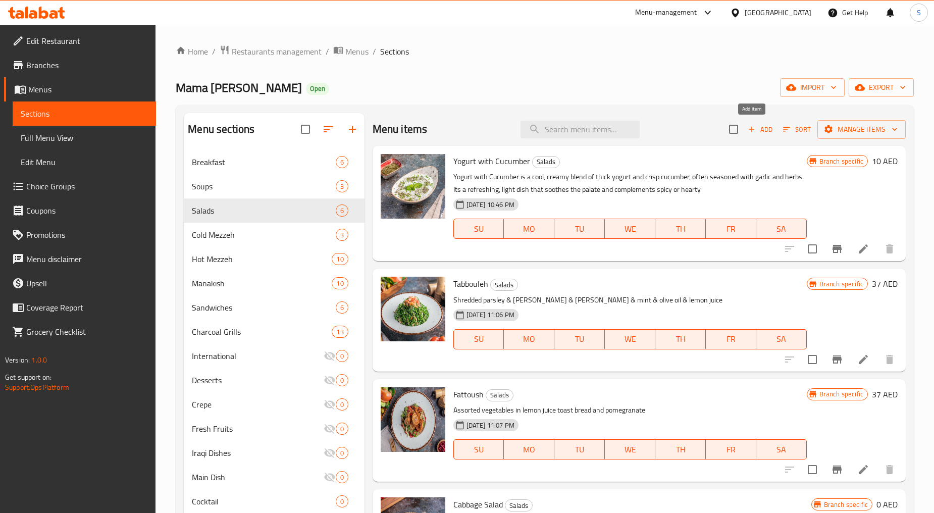
click at [753, 127] on span "Add" at bounding box center [760, 130] width 27 height 12
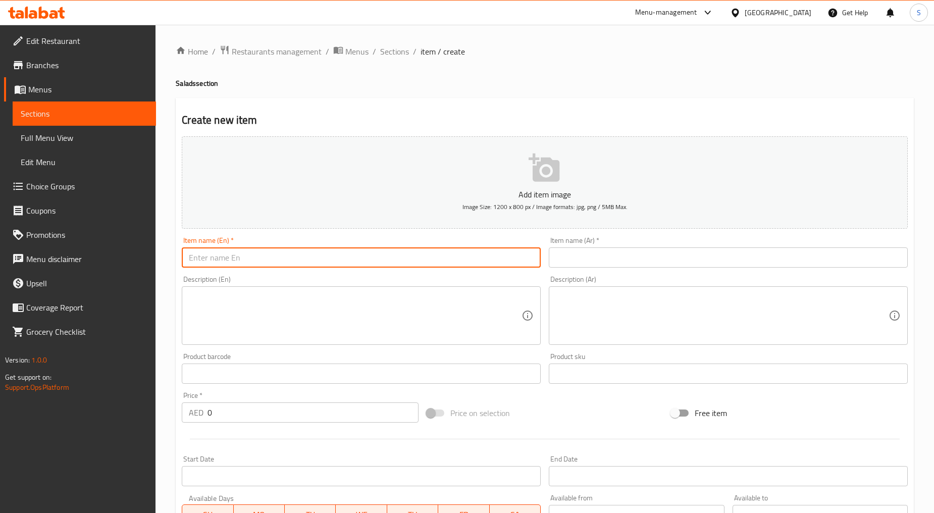
click at [258, 255] on input "text" at bounding box center [361, 257] width 359 height 20
paste input "Mama Noura SALAD"
click at [258, 255] on input "Mama Noura SALAD" at bounding box center [361, 257] width 359 height 20
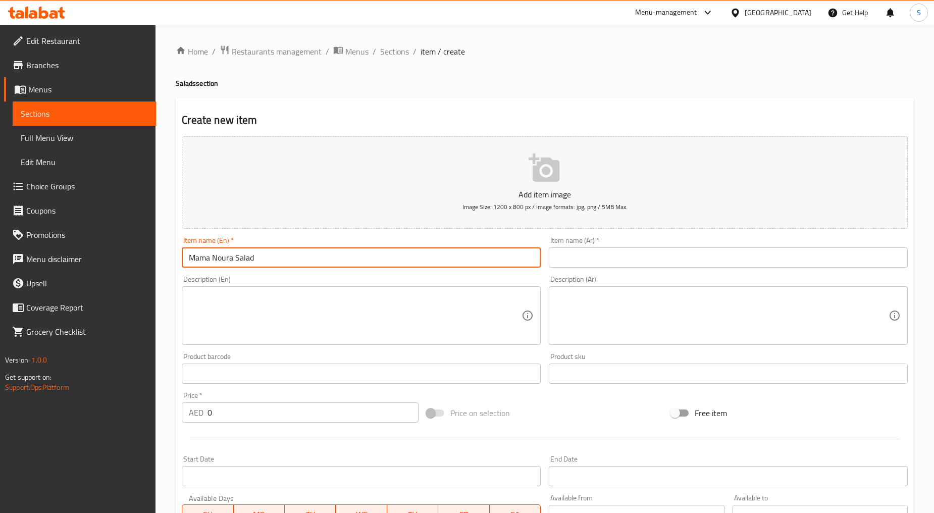
click at [259, 256] on input "Mama Noura Salad" at bounding box center [361, 257] width 359 height 20
click at [264, 257] on input "Mama Noura Salad" at bounding box center [361, 257] width 359 height 20
type input "Mama Noura Salad"
click at [230, 409] on input "0" at bounding box center [312, 412] width 211 height 20
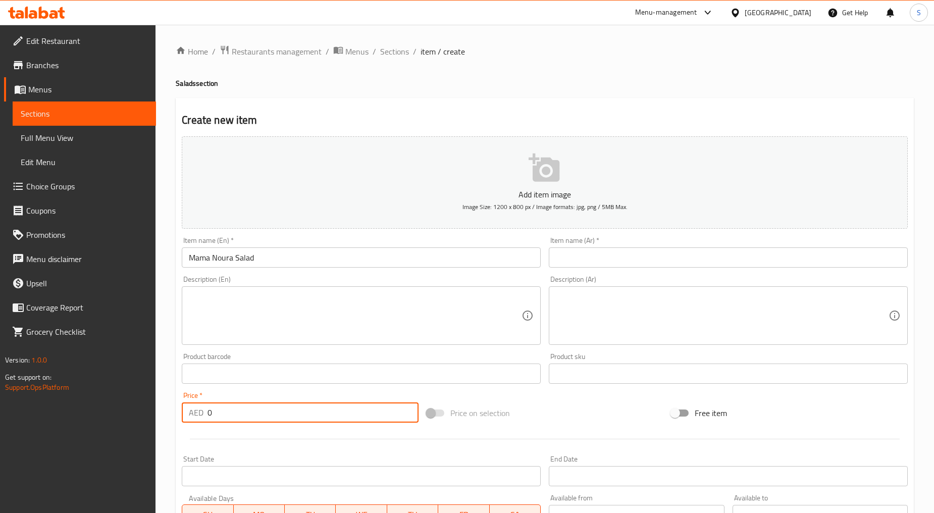
click at [230, 409] on input "0" at bounding box center [312, 412] width 211 height 20
paste input "45"
type input "45"
click at [251, 433] on div at bounding box center [545, 439] width 734 height 25
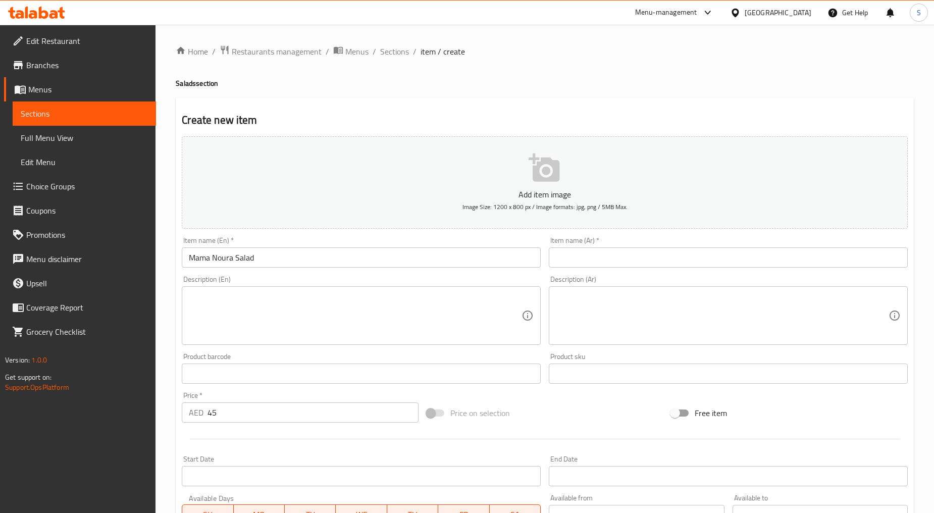
click at [308, 299] on textarea at bounding box center [355, 316] width 333 height 48
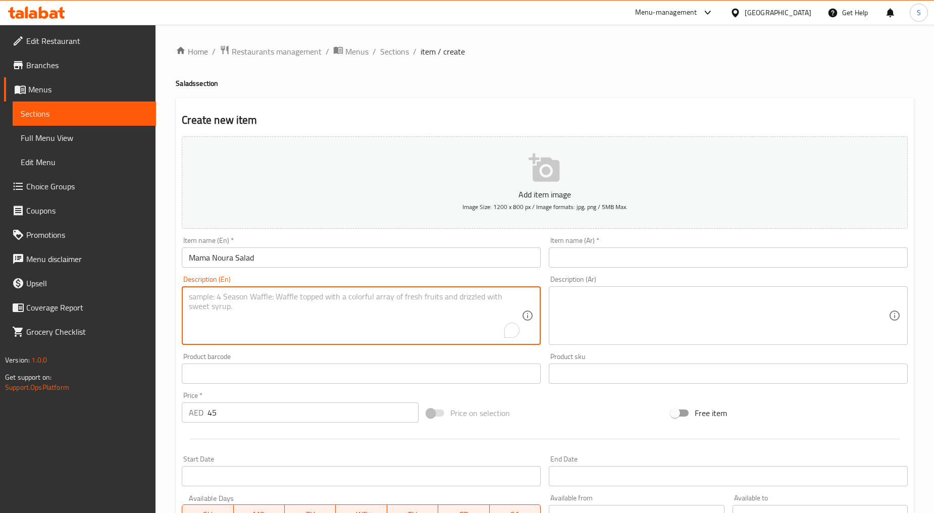
paste textarea "A fresh blend of beetroot, lettuce, and tomato, drizzled with special sauce for…"
click at [308, 299] on textarea "A fresh blend of beetroot, lettuce, and tomato, drizzled with special sauce for…" at bounding box center [355, 316] width 333 height 48
click at [307, 309] on textarea "A fresh blend of beetroot, lettuce, and tomato, drizzled with special sauce for…" at bounding box center [355, 316] width 333 height 48
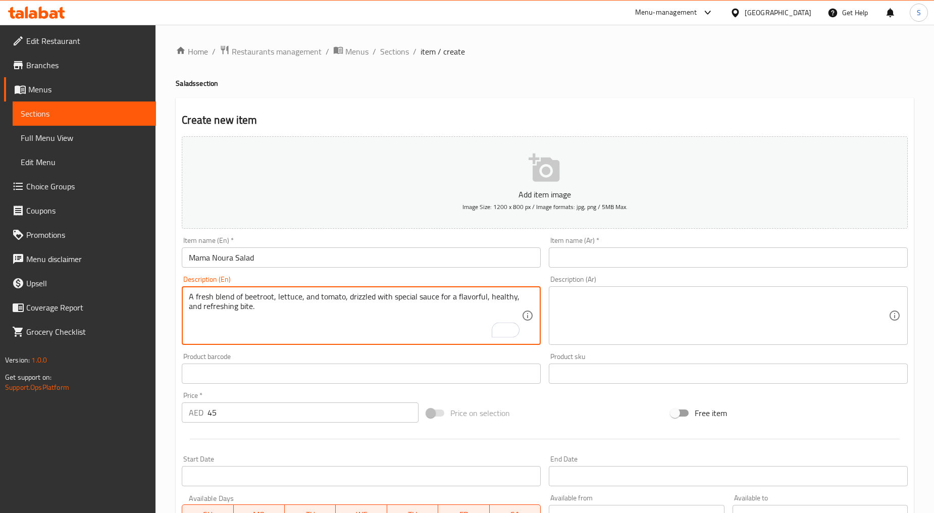
click at [343, 309] on textarea "A fresh blend of beetroot, lettuce, and tomato, drizzled with special sauce for…" at bounding box center [355, 316] width 333 height 48
type textarea "A fresh blend of beetroot, lettuce, and tomato, drizzled with special sauce for…"
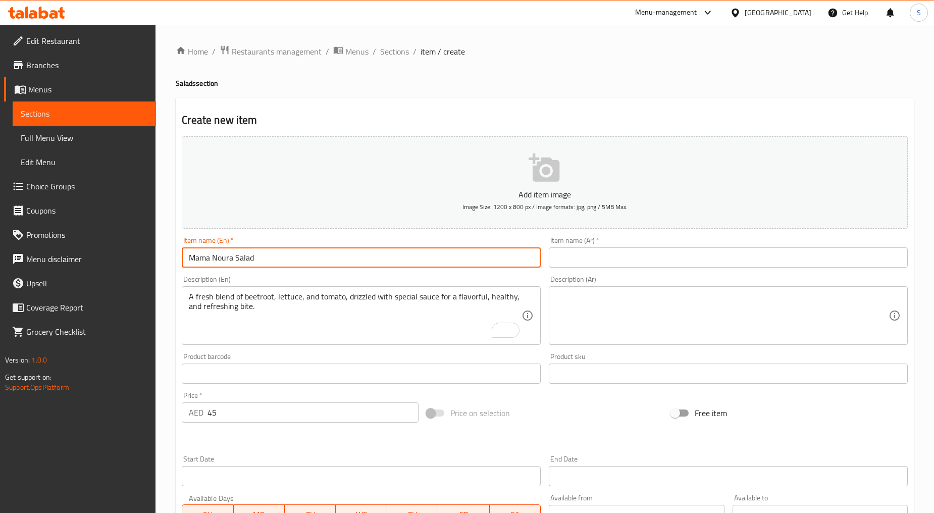
click at [220, 259] on input "Mama Noura Salad" at bounding box center [361, 257] width 359 height 20
click at [685, 268] on input "text" at bounding box center [728, 257] width 359 height 20
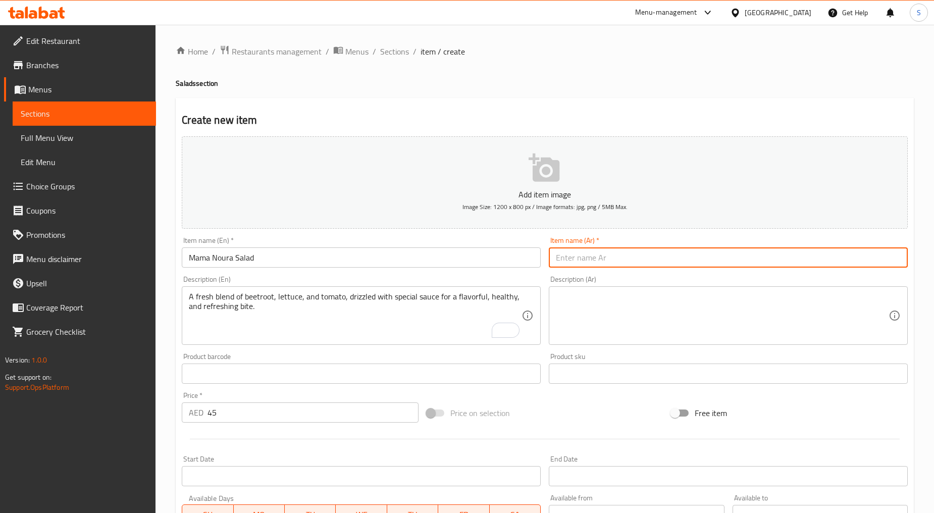
paste input "سلطة ماما نورا"
type input "سلطة ماما نورا"
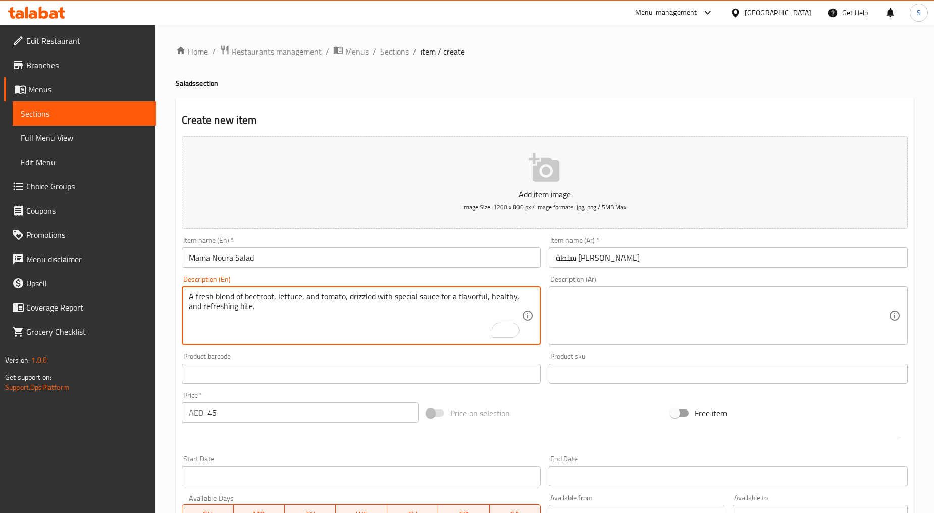
click at [316, 303] on textarea "A fresh blend of beetroot, lettuce, and tomato, drizzled with special sauce for…" at bounding box center [355, 316] width 333 height 48
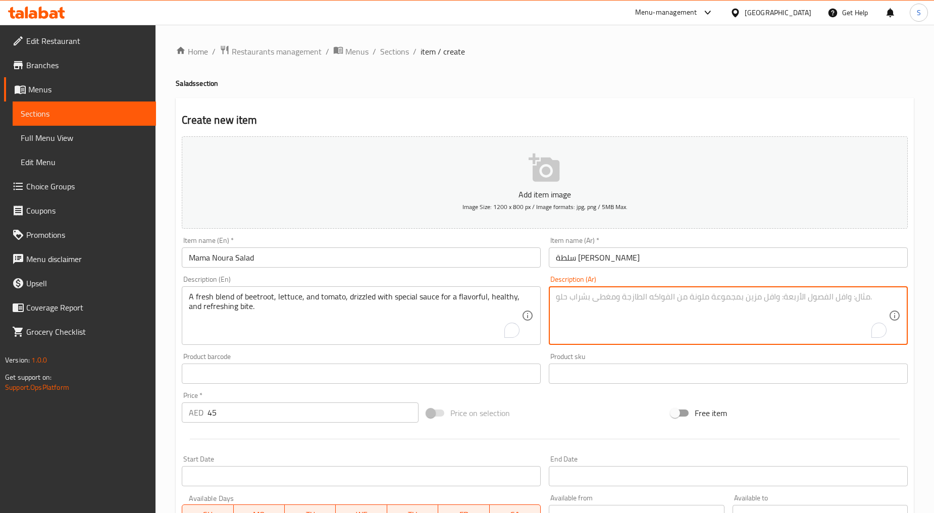
click at [665, 300] on textarea "To enrich screen reader interactions, please activate Accessibility in Grammarl…" at bounding box center [722, 316] width 333 height 48
paste textarea "مزيج طازج من البنجر والخس والطماطم، مع صلصة خاصة للحصول على وجبة لذيذة وصحية وم…"
click at [835, 296] on textarea "مزيج طازج من البنجر والخس والطماطم، مع صلصة خاصة للحصول على وجبة لذيذة وصحية وم…" at bounding box center [722, 316] width 333 height 48
click at [816, 301] on textarea "مزيج طازج من بنجر والخس والطماطم، مع صلصة خاصة للحصول على وجبة لذيذة وصحية ومنع…" at bounding box center [722, 316] width 333 height 48
click at [801, 300] on textarea "مزيج طازج من بنجر، خس والطماطم، مع صلصة خاصة للحصول على وجبة لذيذة وصحية ومنعشة" at bounding box center [722, 316] width 333 height 48
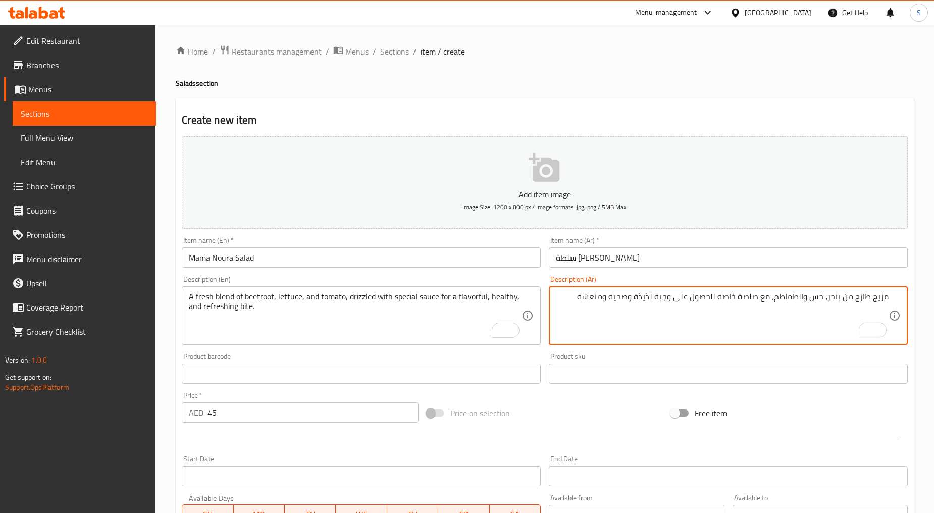
click at [802, 298] on textarea "مزيج طازج من بنجر، خس والطماطم، مع صلصة خاصة للحصول على وجبة لذيذة وصحية ومنعشة" at bounding box center [722, 316] width 333 height 48
click at [799, 294] on textarea "مزيج طازج من بنجر، خس والطماطم، مع صلصة خاصة للحصول على وجبة لذيذة وصحية ومنعشة" at bounding box center [722, 316] width 333 height 48
click at [806, 299] on textarea "مزيج طازج من بنجر، خس، طماطم، مع صلصة خاصة للحصول على وجبة لذيذة وصحية ومنعشة" at bounding box center [722, 316] width 333 height 48
click at [773, 298] on textarea "مزيج طازج من بنجر، خس وطماطم، مع صلصة خاصة للحصول على وجبة لذيذة وصحية ومنعشة" at bounding box center [722, 316] width 333 height 48
click at [775, 299] on textarea "مزيج طازج من بنجر، خس وطماطم، مع صلصة خاصة للحصول على وجبة لذيذة وصحية ومنعشة" at bounding box center [722, 316] width 333 height 48
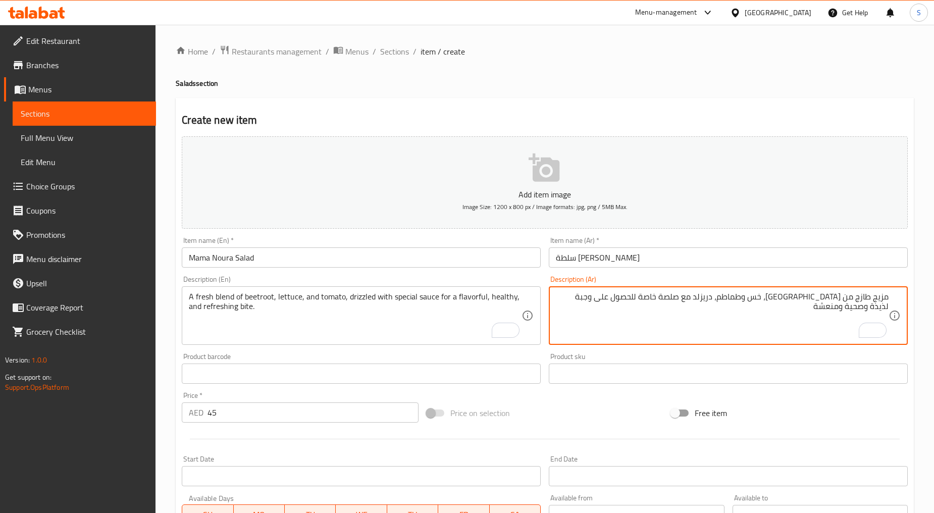
click at [710, 297] on textarea "مزيج طازج من بنجر، خس وطماطم، دريزلد مع صلصة خاصة للحصول على وجبة لذيذة وصحية و…" at bounding box center [722, 316] width 333 height 48
click at [644, 298] on textarea "مزيج طازج من بنجر، خس وطماطم، دريزلد مع صلصة سبيشيال لوجبة لذيذة وصحية ومنعشة" at bounding box center [722, 316] width 333 height 48
type textarea "مزيج طازج من بنجر، خس وطماطم، دريزلد مع صلصة سبيشيال لوجبة لذيذة، صحية ومنعشة"
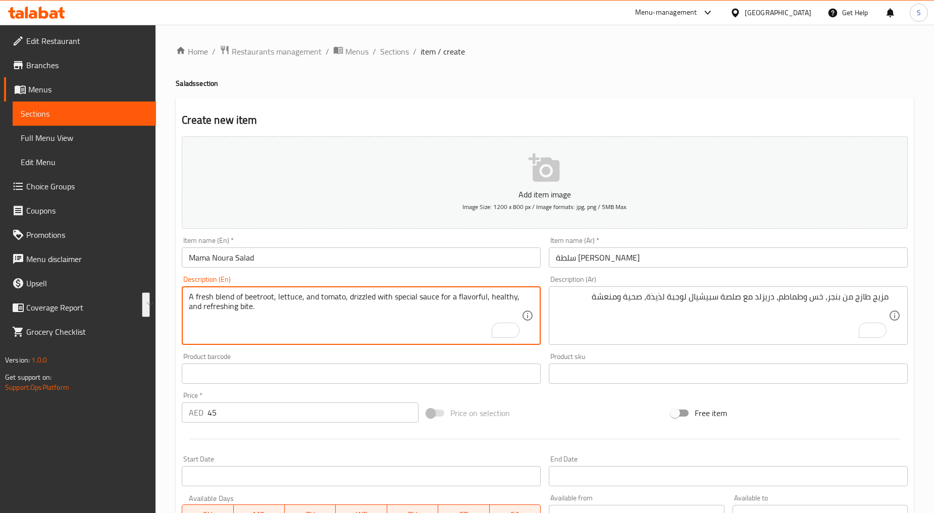
drag, startPoint x: 487, startPoint y: 298, endPoint x: 495, endPoint y: 309, distance: 13.7
click at [369, 321] on textarea "A fresh blend of beetroot, lettuce, and tomato, drizzled with special sauce for…" at bounding box center [355, 316] width 333 height 48
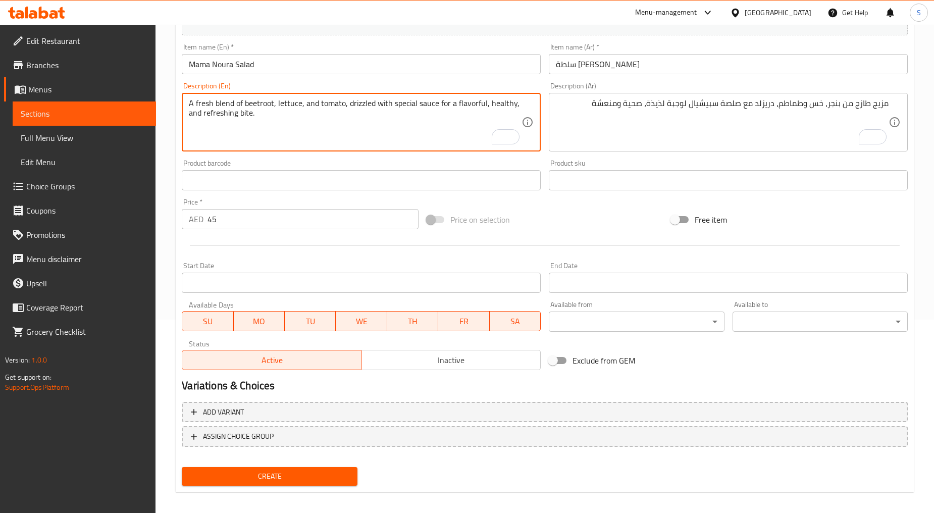
scroll to position [198, 0]
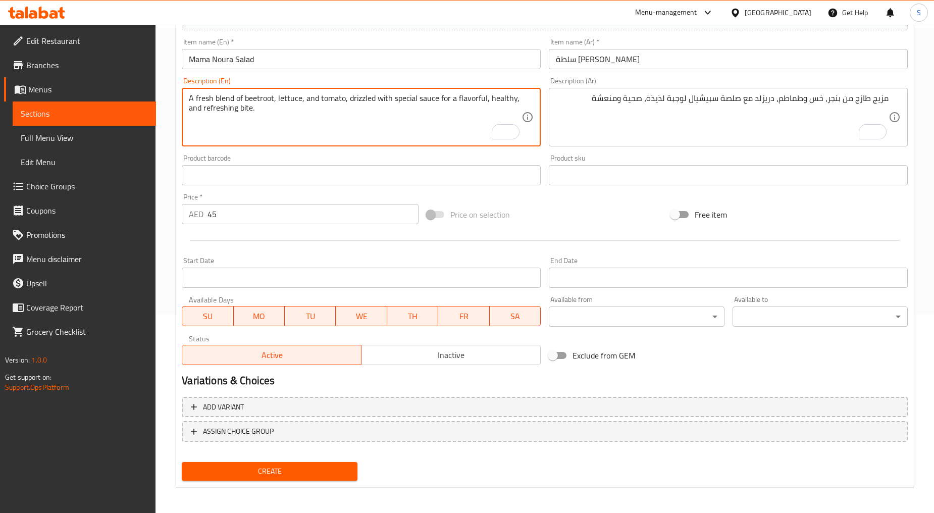
click at [292, 468] on span "Create" at bounding box center [269, 471] width 159 height 13
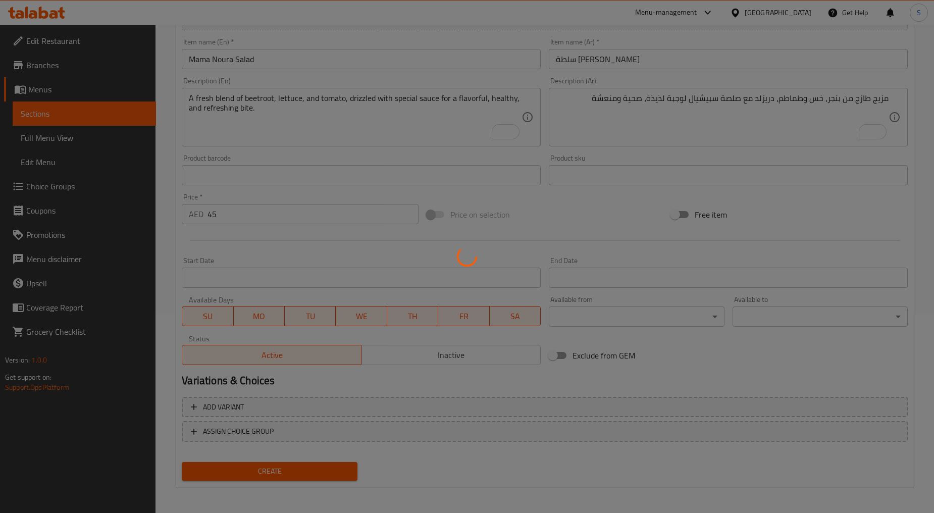
type input "0"
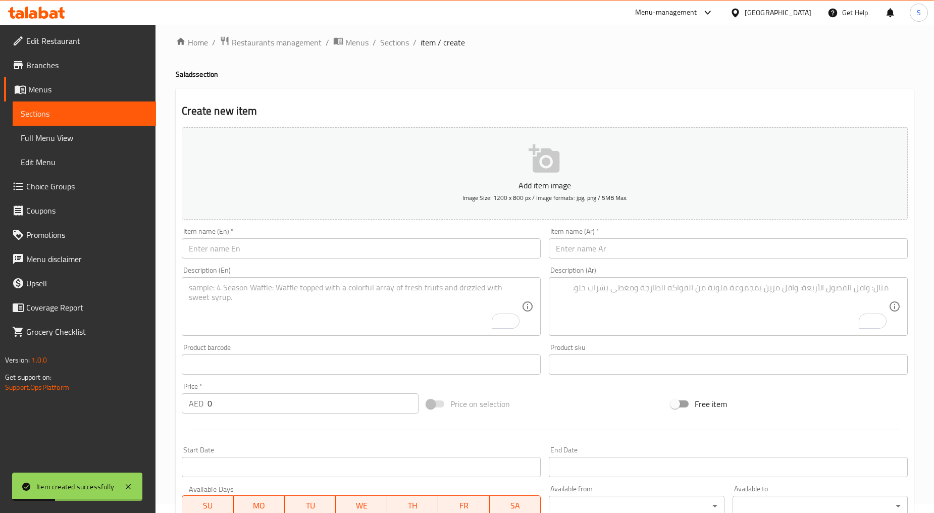
scroll to position [0, 0]
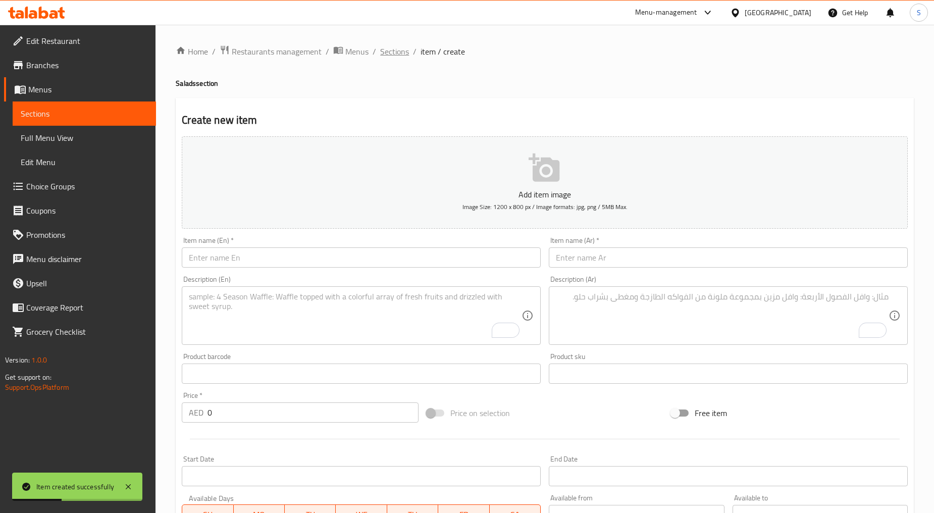
click at [382, 57] on span "Sections" at bounding box center [394, 51] width 29 height 12
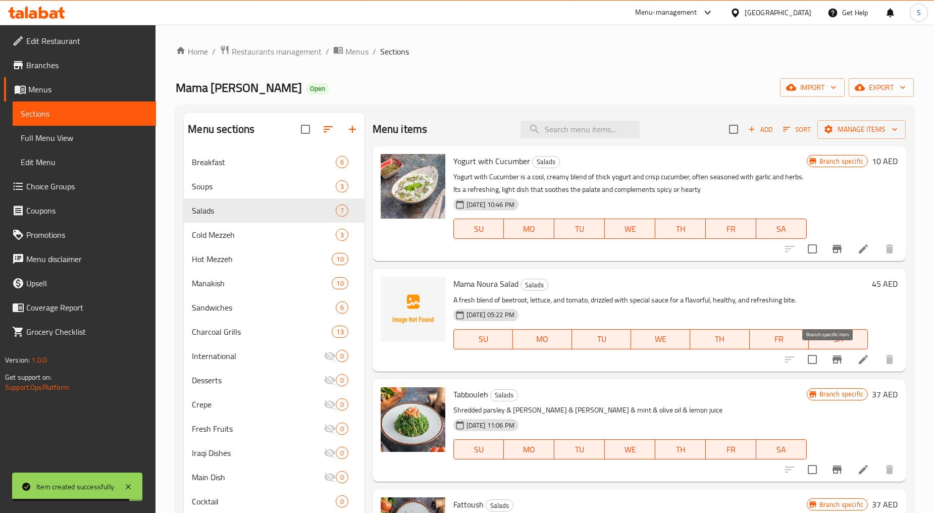
click at [832, 362] on icon "Branch-specific-item" at bounding box center [836, 359] width 9 height 8
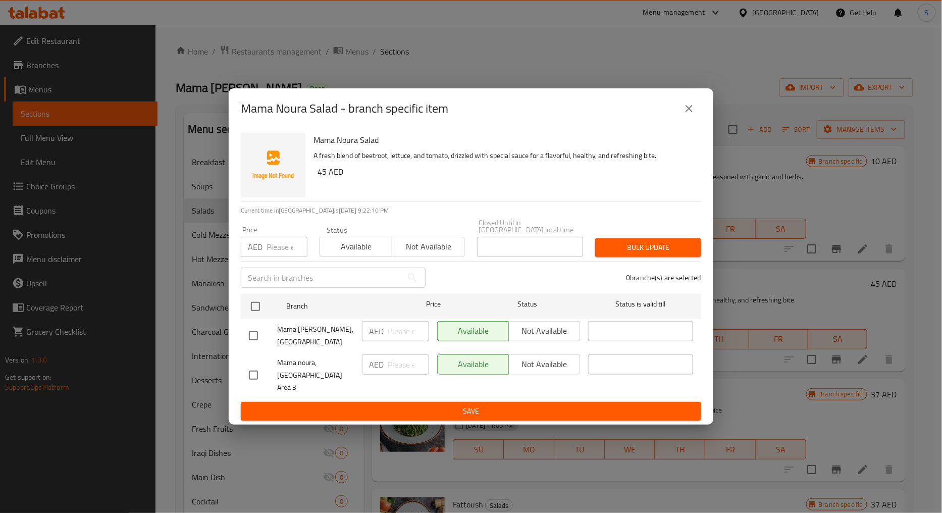
click at [247, 374] on input "checkbox" at bounding box center [253, 374] width 21 height 21
checkbox input "true"
click at [415, 250] on span "Not available" at bounding box center [428, 246] width 64 height 15
click at [677, 252] on span "Bulk update" at bounding box center [648, 247] width 90 height 13
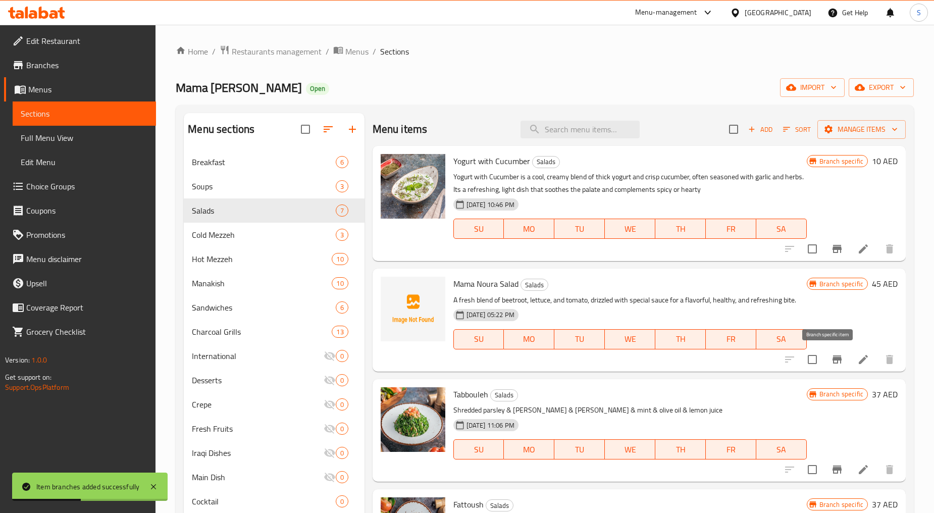
click at [835, 355] on button "Branch-specific-item" at bounding box center [837, 359] width 24 height 24
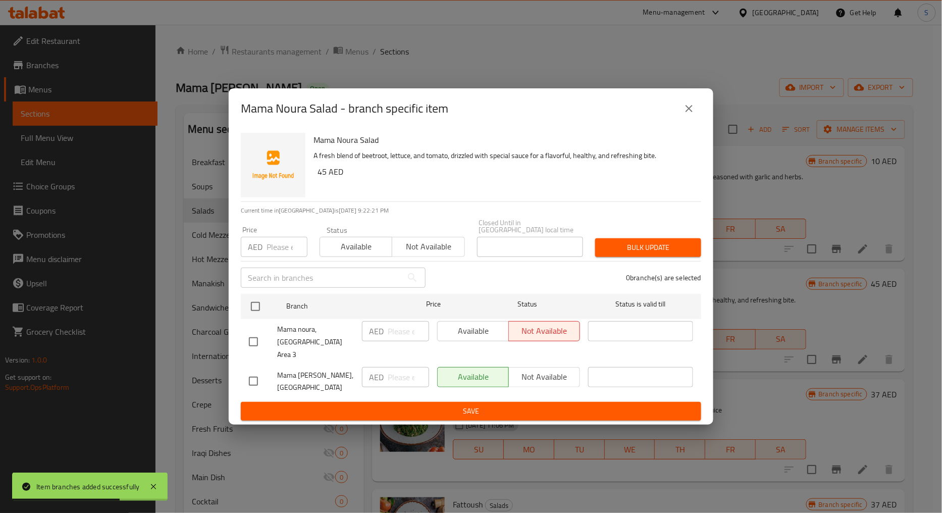
click at [695, 112] on icon "close" at bounding box center [689, 108] width 12 height 12
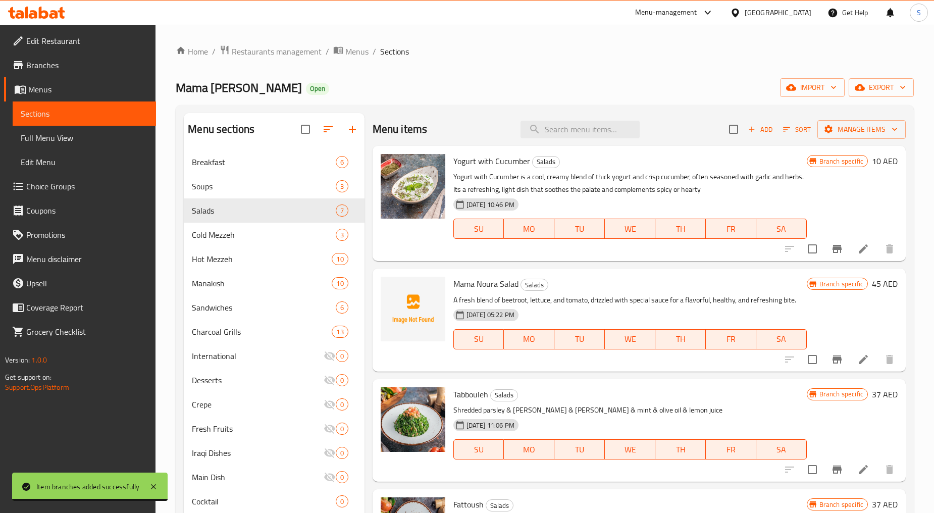
click at [832, 245] on icon "Branch-specific-item" at bounding box center [836, 249] width 9 height 8
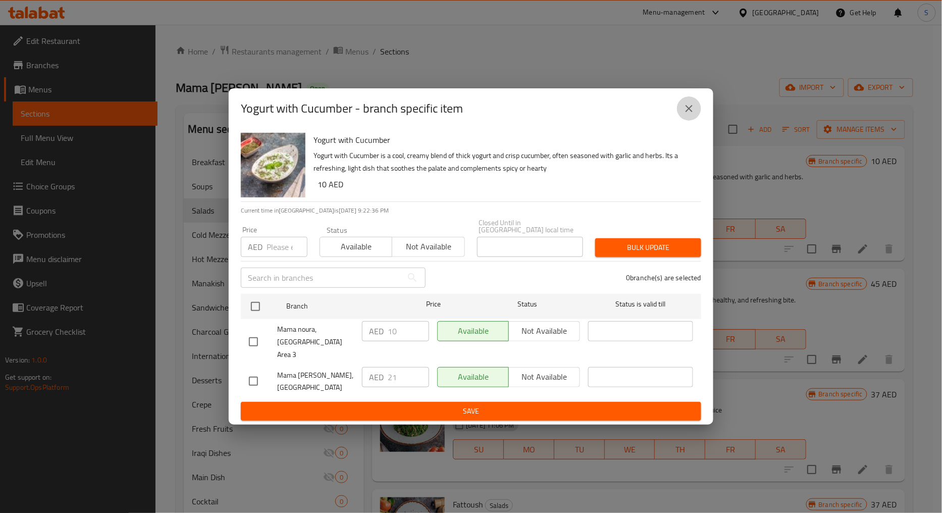
click at [697, 114] on button "close" at bounding box center [689, 108] width 24 height 24
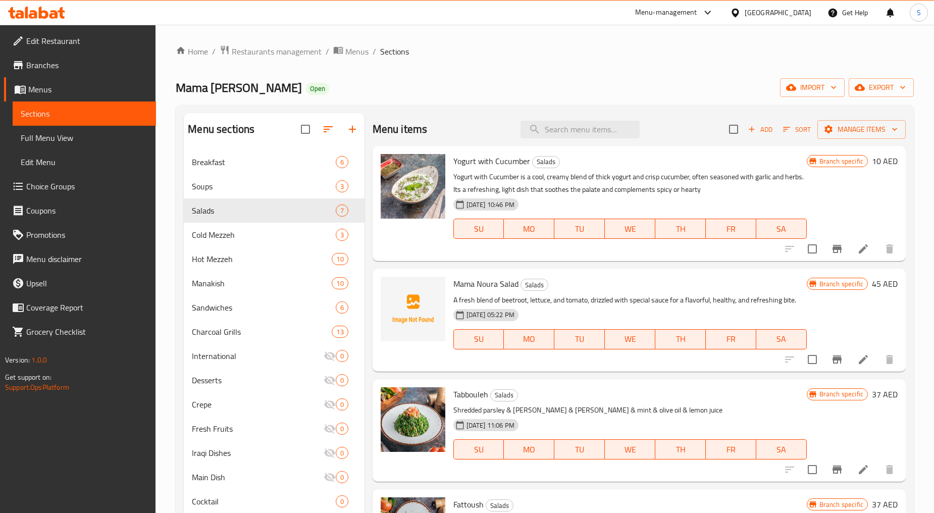
click at [857, 248] on icon at bounding box center [863, 249] width 12 height 12
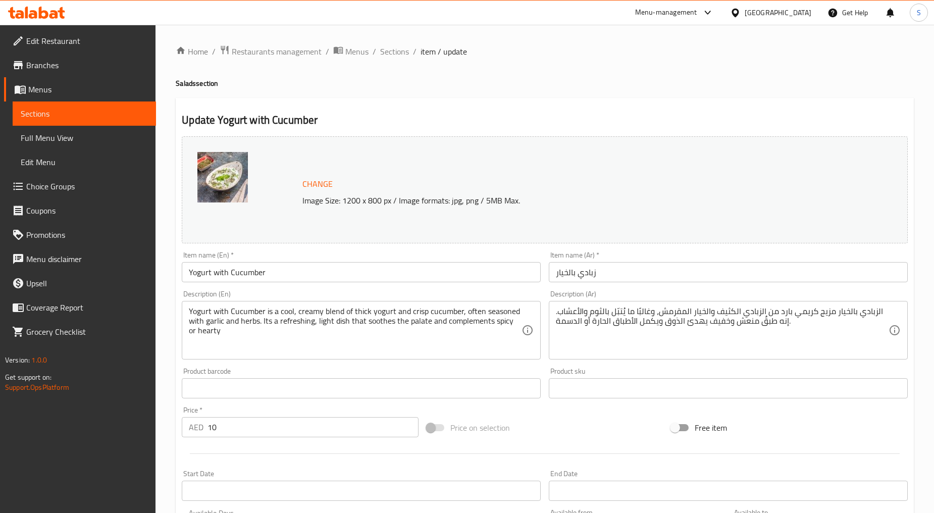
click at [216, 280] on input "Yogurt with Cucumber" at bounding box center [361, 272] width 359 height 20
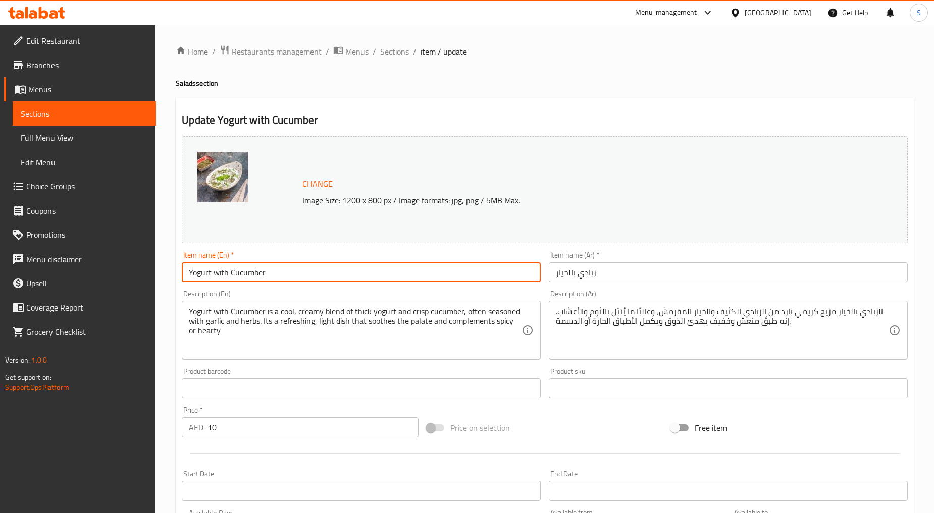
click at [216, 280] on input "Yogurt with Cucumber" at bounding box center [361, 272] width 359 height 20
click at [216, 274] on input "Yogurt with Cucumber" at bounding box center [361, 272] width 359 height 20
type input "Yogurt With Cucumber"
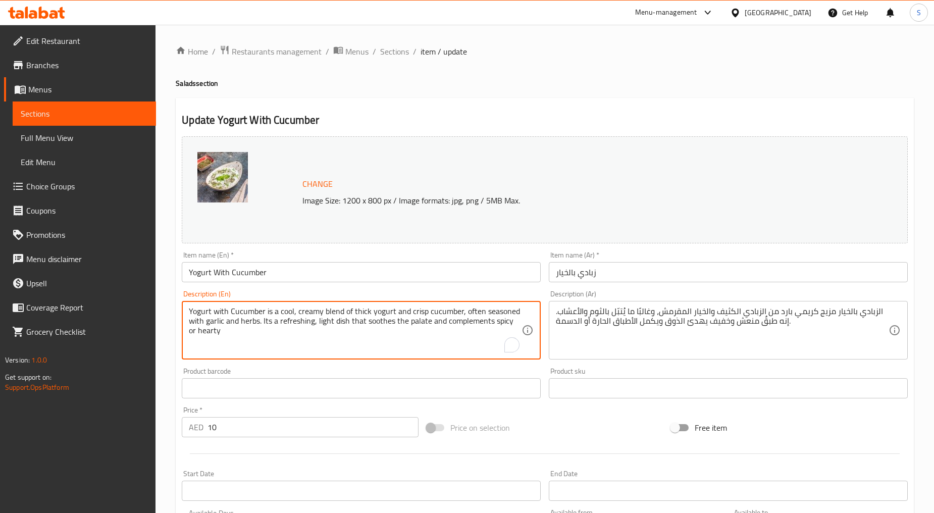
click at [282, 318] on textarea "Yogurt with Cucumber is a cool, creamy blend of thick yogurt and crisp cucumber…" at bounding box center [355, 330] width 333 height 48
paste textarea "A creamy blend of yogurt and cucumber, infused with dry mint for a cool, refres…"
click at [302, 330] on textarea "A creamy blend of yogurt and cucumber, infused with dry mint for a cool, refres…" at bounding box center [355, 330] width 333 height 48
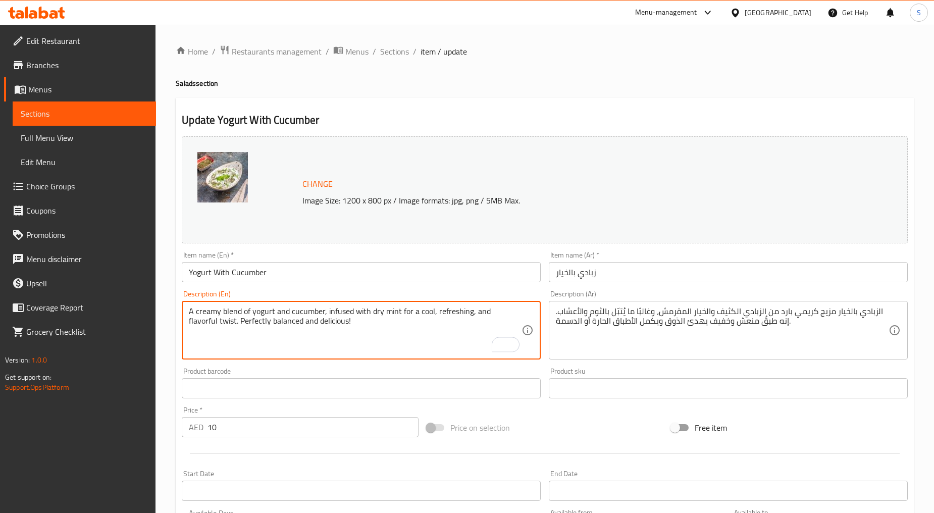
click at [302, 330] on textarea "A creamy blend of yogurt and cucumber, infused with dry mint for a cool, refres…" at bounding box center [355, 330] width 333 height 48
click at [325, 329] on textarea "A creamy blend of yogurt and cucumber, infused with dry mint for a cool, refres…" at bounding box center [355, 330] width 333 height 48
type textarea "A creamy blend of yogurt and cucumber, infused with dry mint for a cool, refres…"
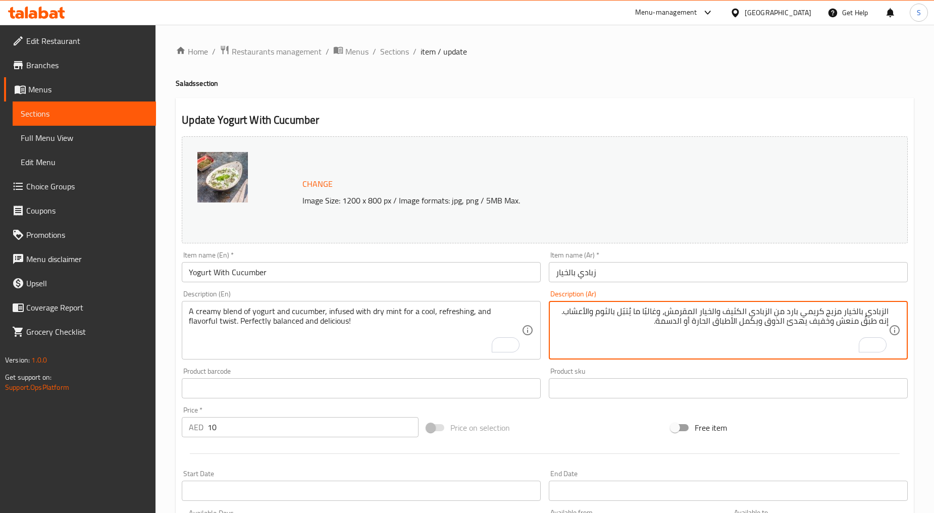
click at [883, 311] on textarea "الزبادي بالخيار مزيج كريمي بارد من الزبادي الكثيف والخيار المقرمش، وغالبًا ما ي…" at bounding box center [722, 330] width 333 height 48
click at [861, 311] on textarea "زبادي بالخيار مزيج كريمي بارد من الزبادي الكثيف والخيار المقرمش، وغالبًا ما يُت…" at bounding box center [722, 330] width 333 height 48
type textarea "زبادي بخيار مزيج كريمي بارد من الزبادي الكثيف والخيار المقرمش، وغالبًا ما يُتبّ…"
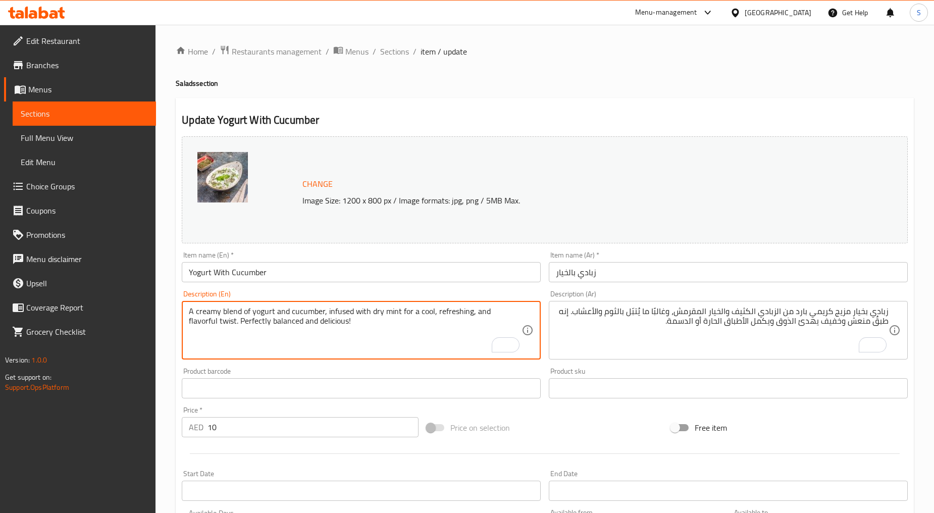
click at [279, 349] on textarea "A creamy blend of yogurt and cucumber, infused with dry mint for a cool, refres…" at bounding box center [355, 330] width 333 height 48
click at [381, 341] on textarea "A creamy blend of yogurt and cucumber, infused with dry mint for a cool, refres…" at bounding box center [355, 330] width 333 height 48
click at [349, 322] on textarea "A creamy blend of yogurt and cucumber, infused with dry mint for a cool, refres…" at bounding box center [355, 330] width 333 height 48
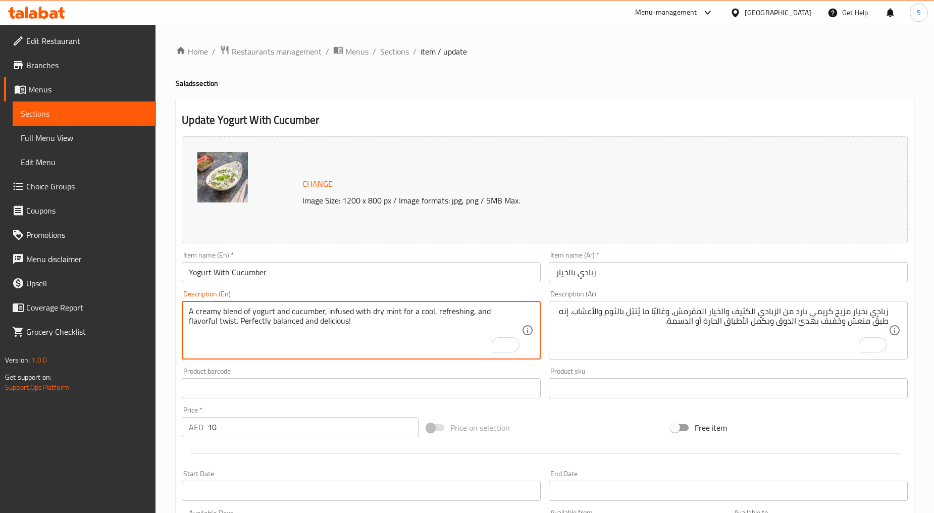
click at [244, 319] on textarea "A creamy blend of yogurt and cucumber, infused with dry mint for a cool, refres…" at bounding box center [355, 330] width 333 height 48
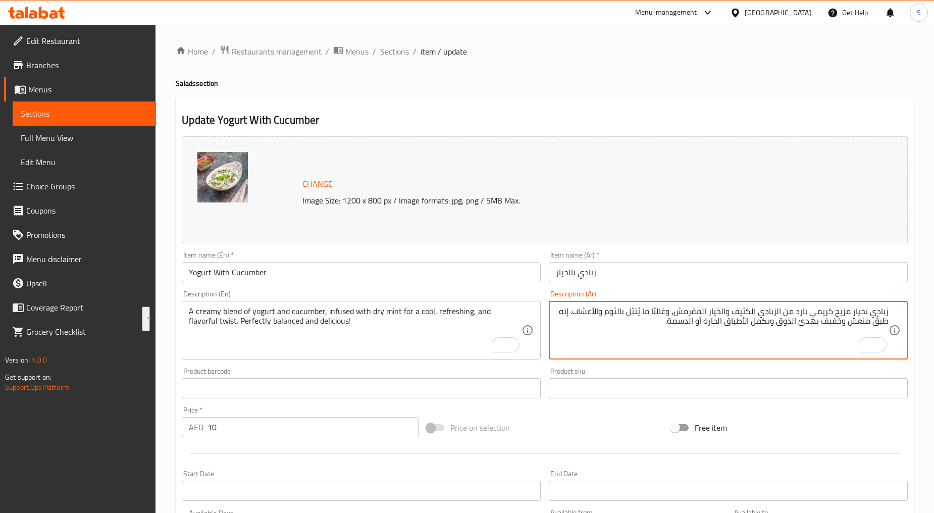
click at [638, 325] on textarea "زبادي بخيار مزيج كريمي بارد من الزبادي الكثيف والخيار المقرمش، وغالبًا ما يُتبّ…" at bounding box center [722, 330] width 333 height 48
paste textarea "مزيج كريمي من الزبادي والخيار، مع نعناع جاف لنكهة منعشة ومنعشة. متوازن ولذيذ تم…"
type textarea "مزيج كريمي من الزبادي والخيار، مع نعناع جاف لنكهة منعشة ومنعشة. متوازن ولذيذ تم…"
click at [289, 270] on input "Yogurt With Cucumber" at bounding box center [361, 272] width 359 height 20
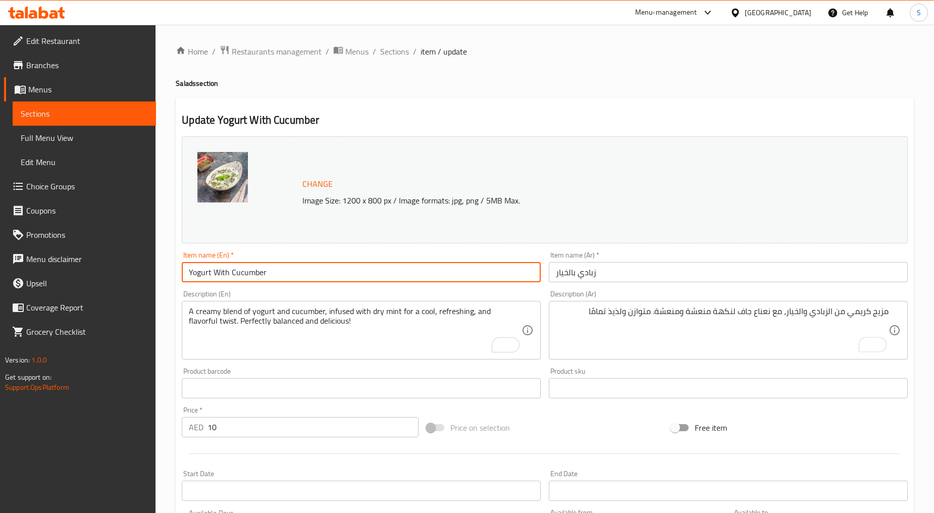
click at [289, 270] on input "Yogurt With Cucumber" at bounding box center [361, 272] width 359 height 20
click at [598, 269] on input "زبادي بالخيار" at bounding box center [728, 272] width 359 height 20
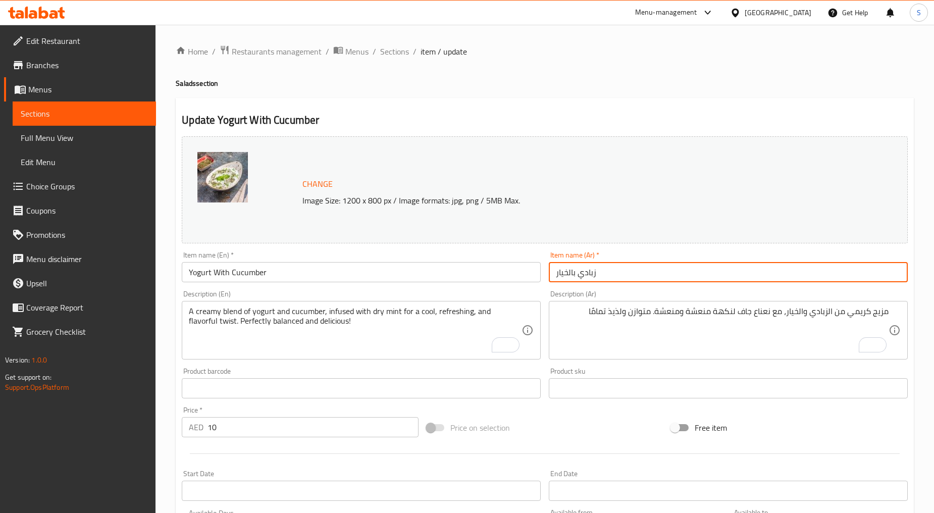
click at [598, 269] on input "زبادي بالخيار" at bounding box center [728, 272] width 359 height 20
paste input "مع"
type input "زبادي مع خيار"
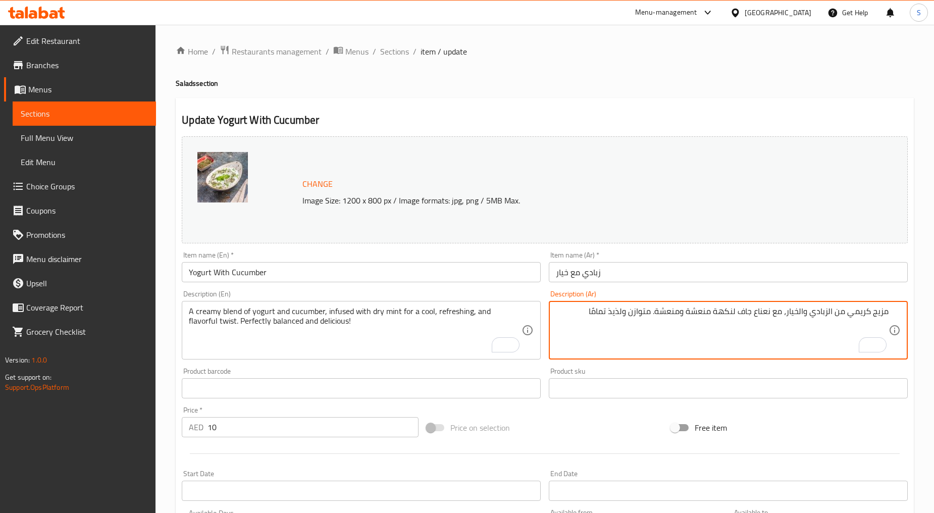
click at [829, 313] on textarea "مزيج كريمي من الزبادي والخيار، مع نعناع جاف لنكهة منعشة ومنعشة. متوازن ولذيذ تم…" at bounding box center [722, 330] width 333 height 48
click at [804, 313] on textarea "مزيج كريمي من زبادي والخيار، مع نعناع جاف لنكهة منعشة ومنعشة. متوازن ولذيذ تمام…" at bounding box center [722, 330] width 333 height 48
type textarea "مزيج كريمي من زبادي وخيار، مع نعناع جاف لنكهة منعشة ومنعشة. متوازن ولذيذ تمامًا"
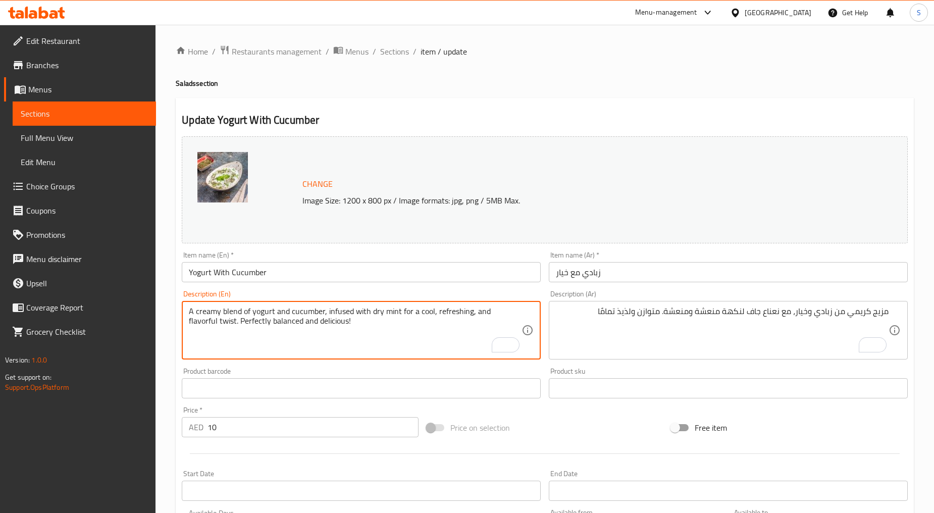
click at [337, 313] on textarea "A creamy blend of yogurt and cucumber, infused with dry mint for a cool, refres…" at bounding box center [355, 330] width 333 height 48
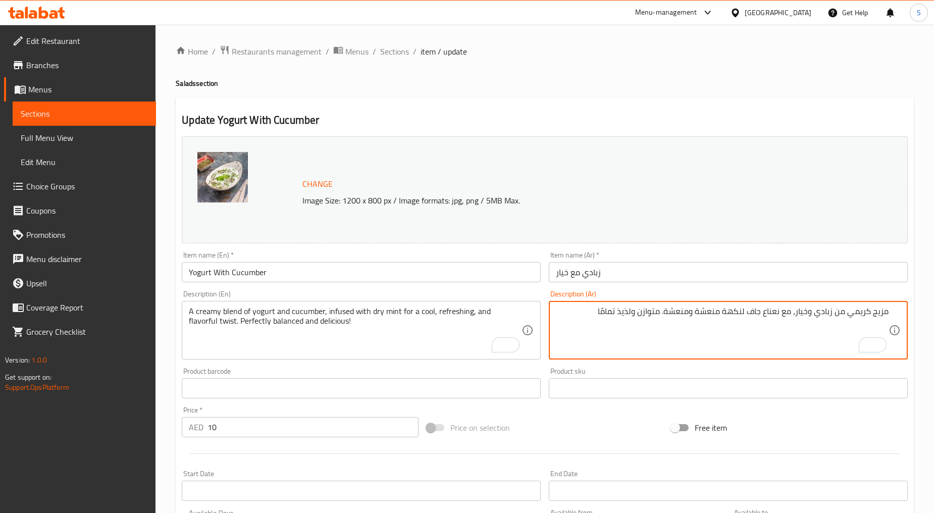
click at [517, 78] on h4 "Salads section" at bounding box center [545, 83] width 738 height 10
